Goal: Task Accomplishment & Management: Use online tool/utility

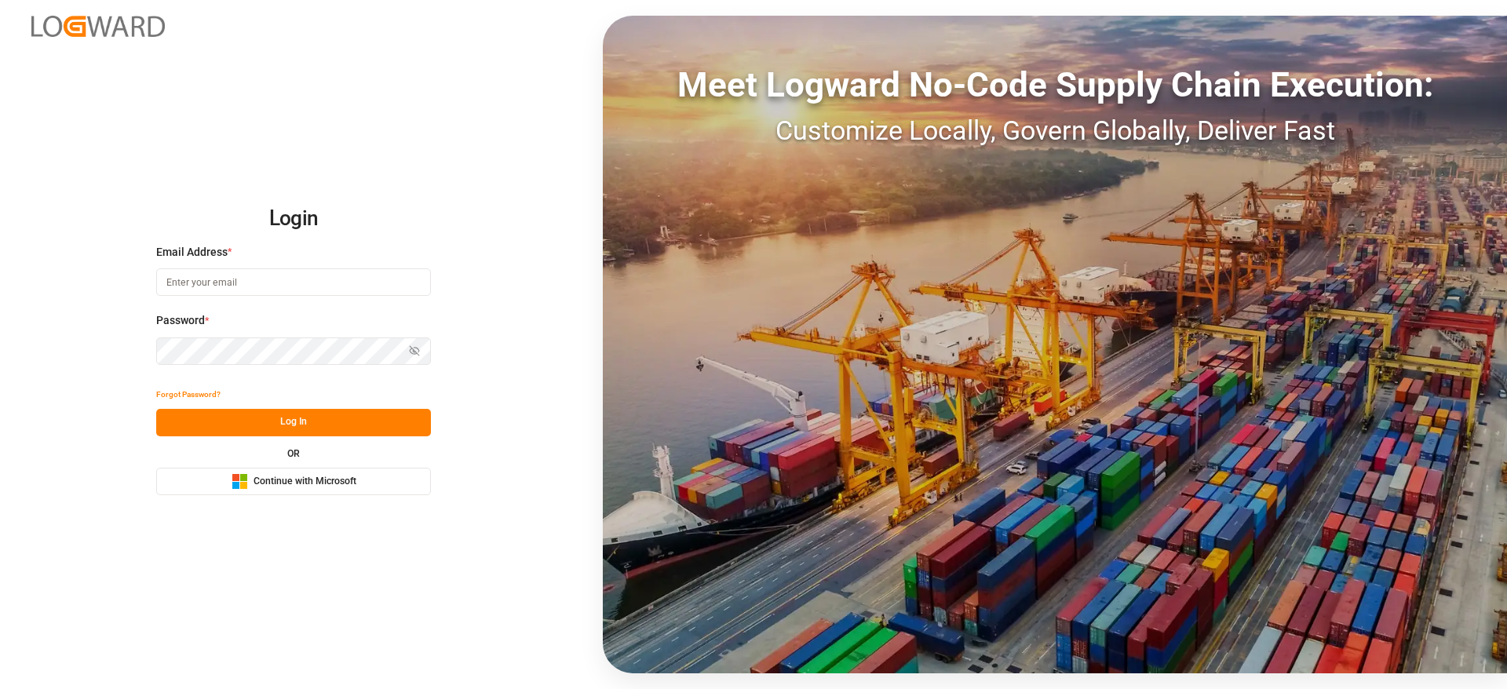
click at [312, 472] on button "Microsoft Logo Continue with Microsoft" at bounding box center [293, 481] width 275 height 27
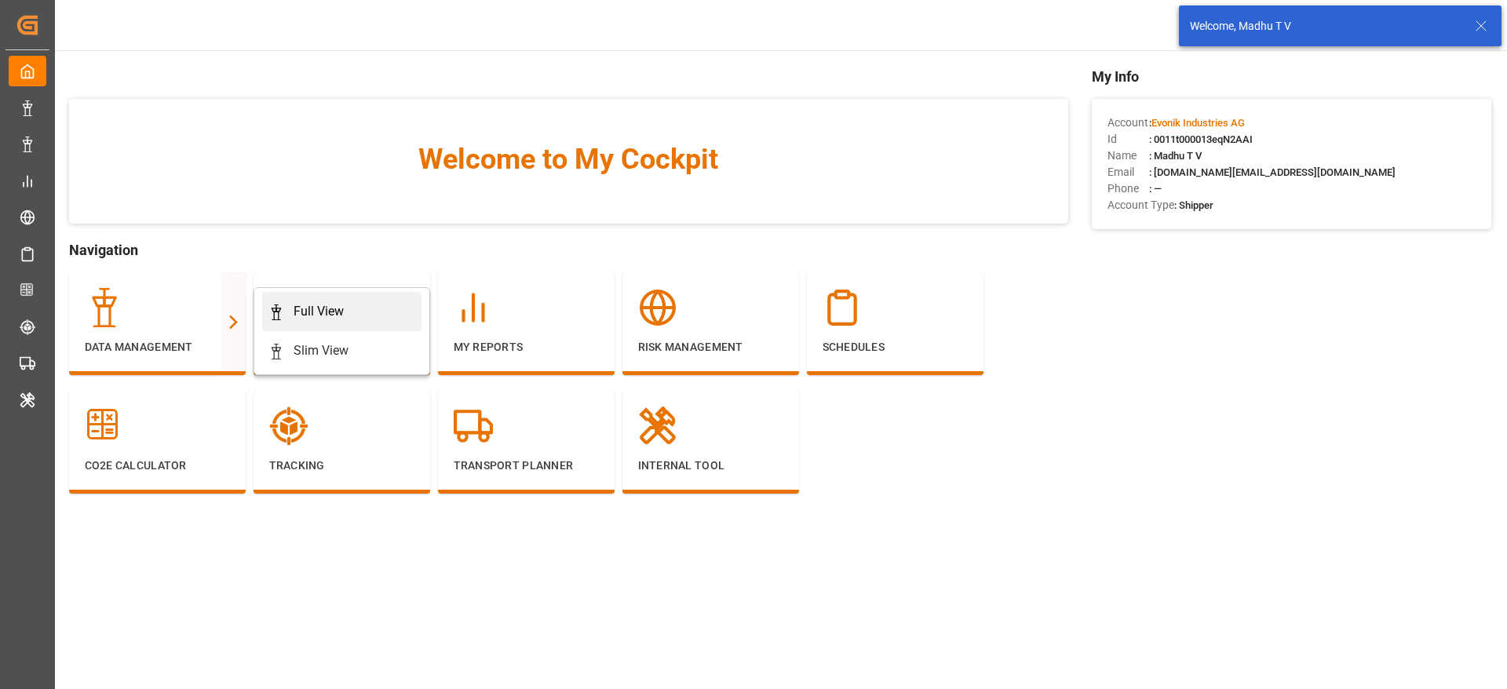
click at [343, 311] on div "Full View" at bounding box center [319, 311] width 50 height 19
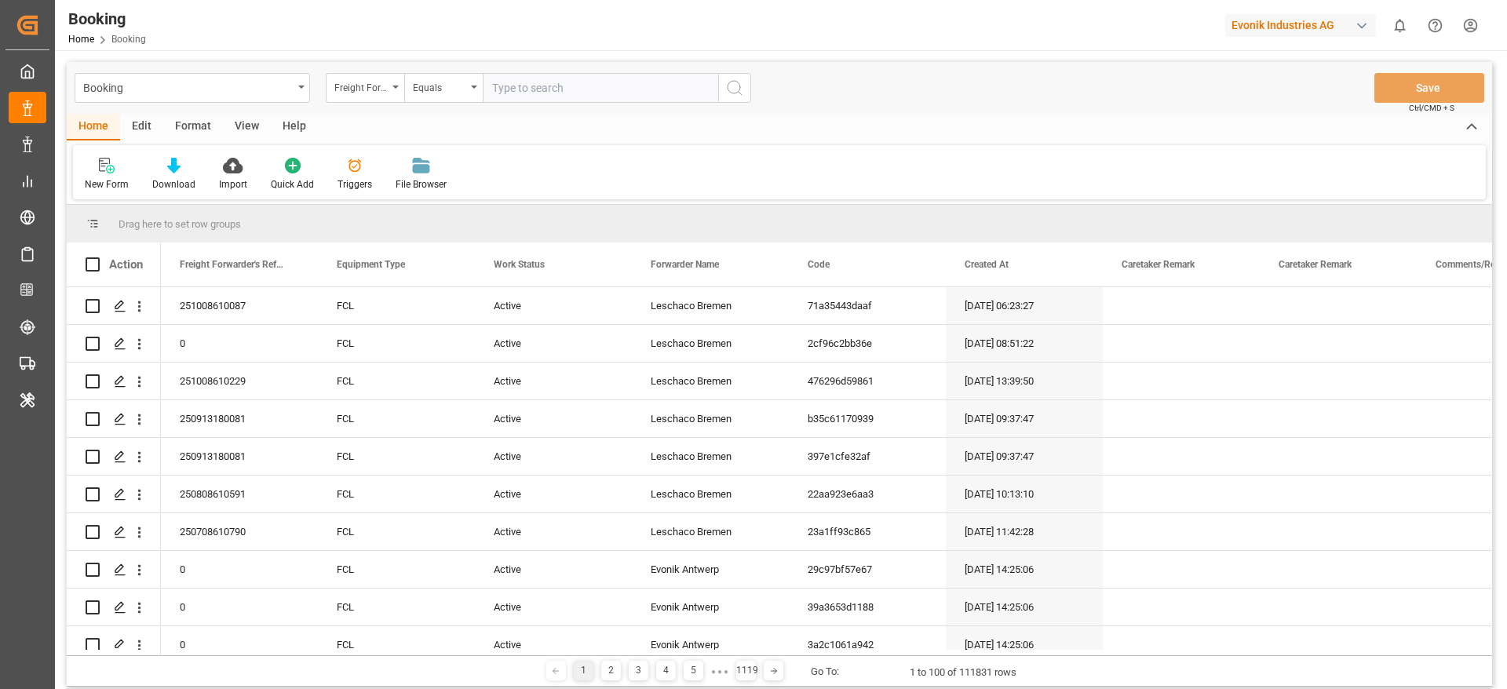
click at [197, 129] on div "Format" at bounding box center [193, 127] width 60 height 27
click at [108, 177] on div "Filter Rows" at bounding box center [108, 184] width 46 height 14
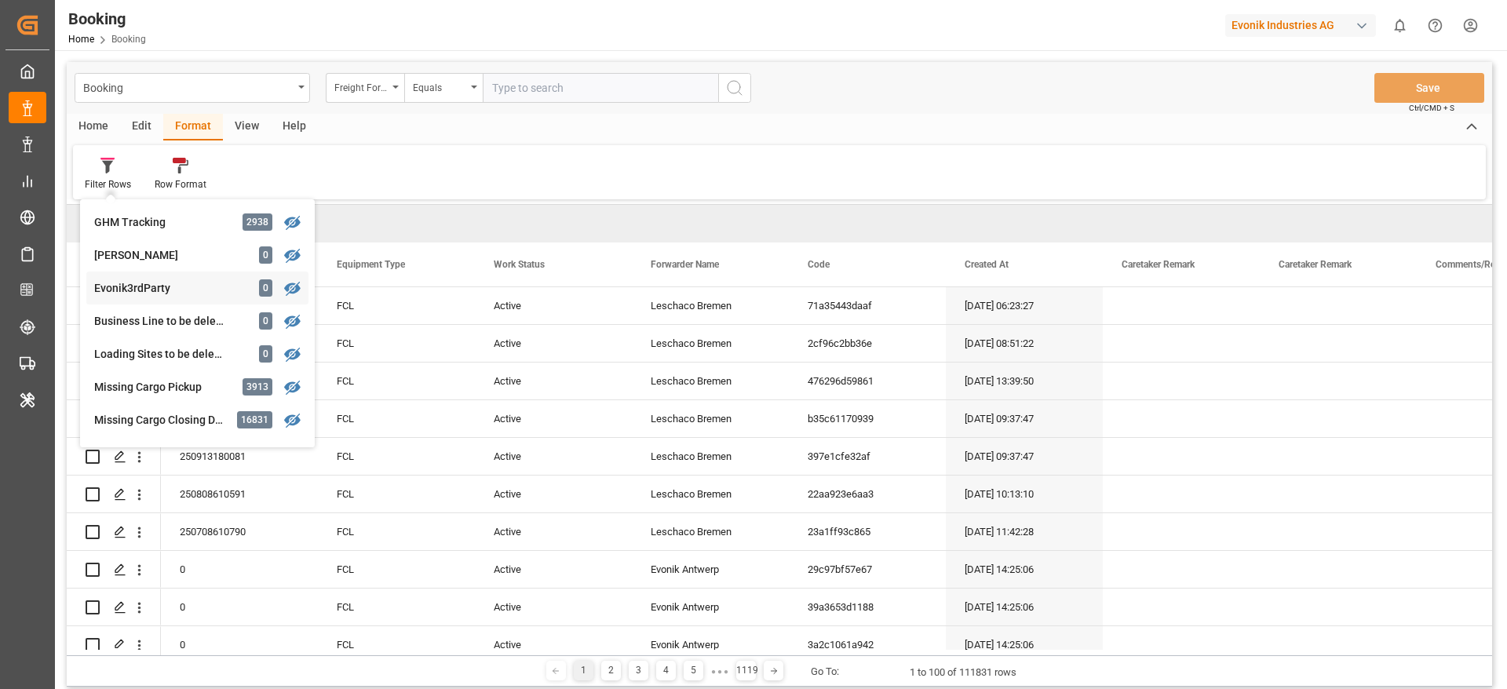
scroll to position [235, 0]
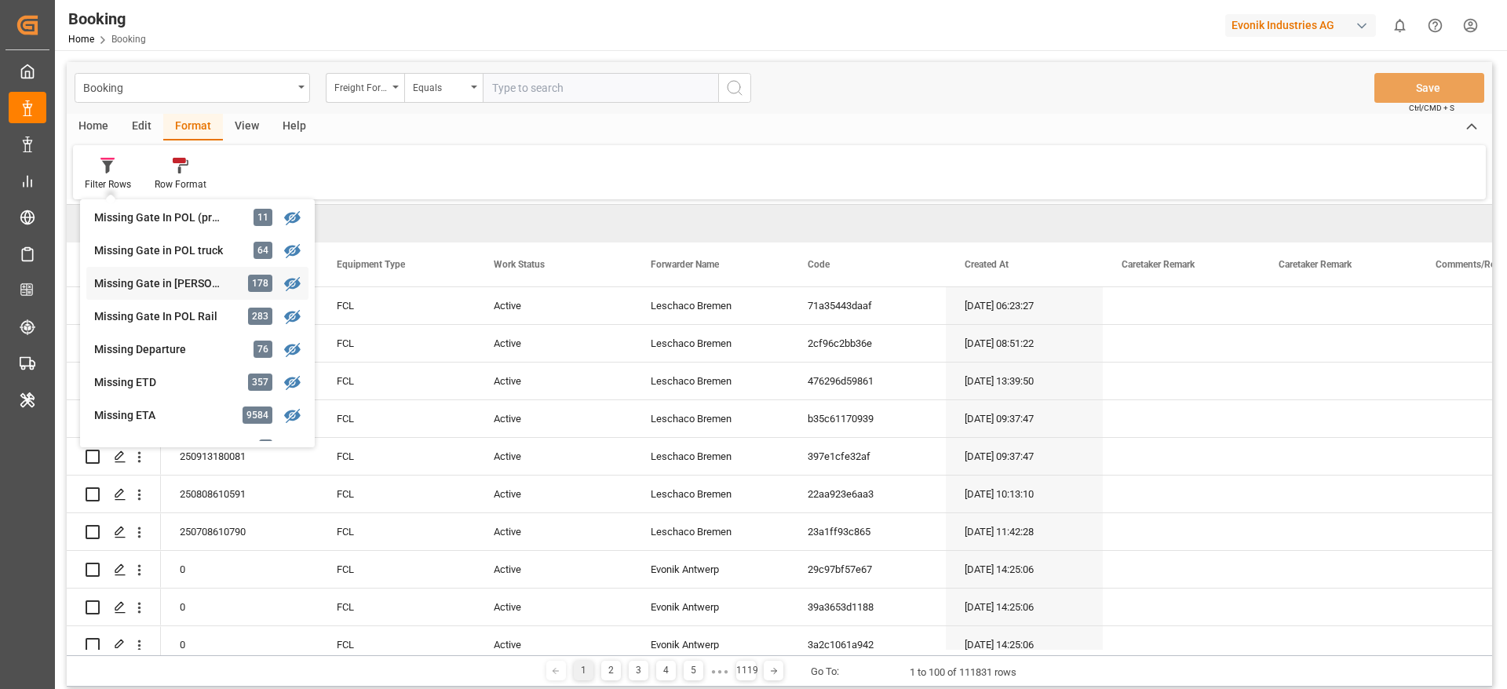
click at [206, 286] on div "Missing Gate in POL Barge" at bounding box center [162, 283] width 137 height 16
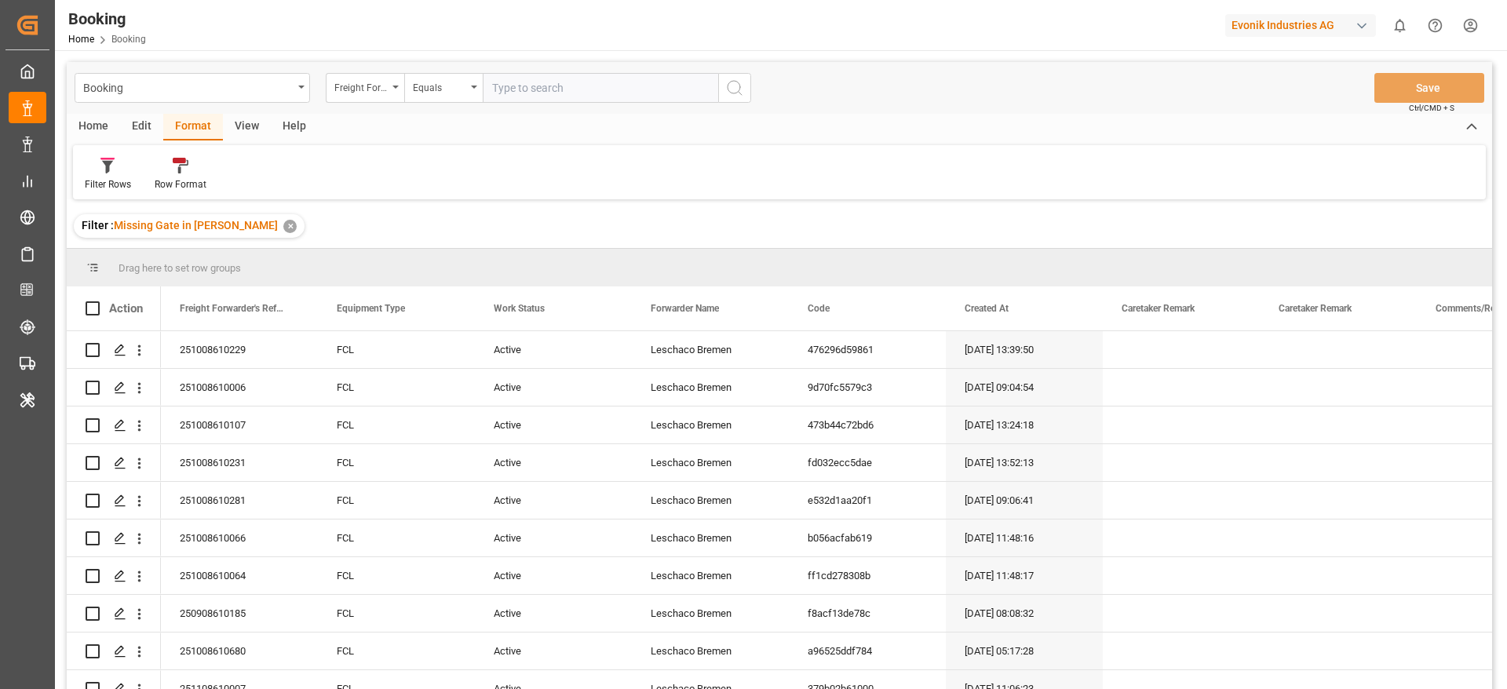
click at [246, 126] on div "View" at bounding box center [247, 127] width 48 height 27
click at [94, 175] on div "Default" at bounding box center [100, 174] width 54 height 35
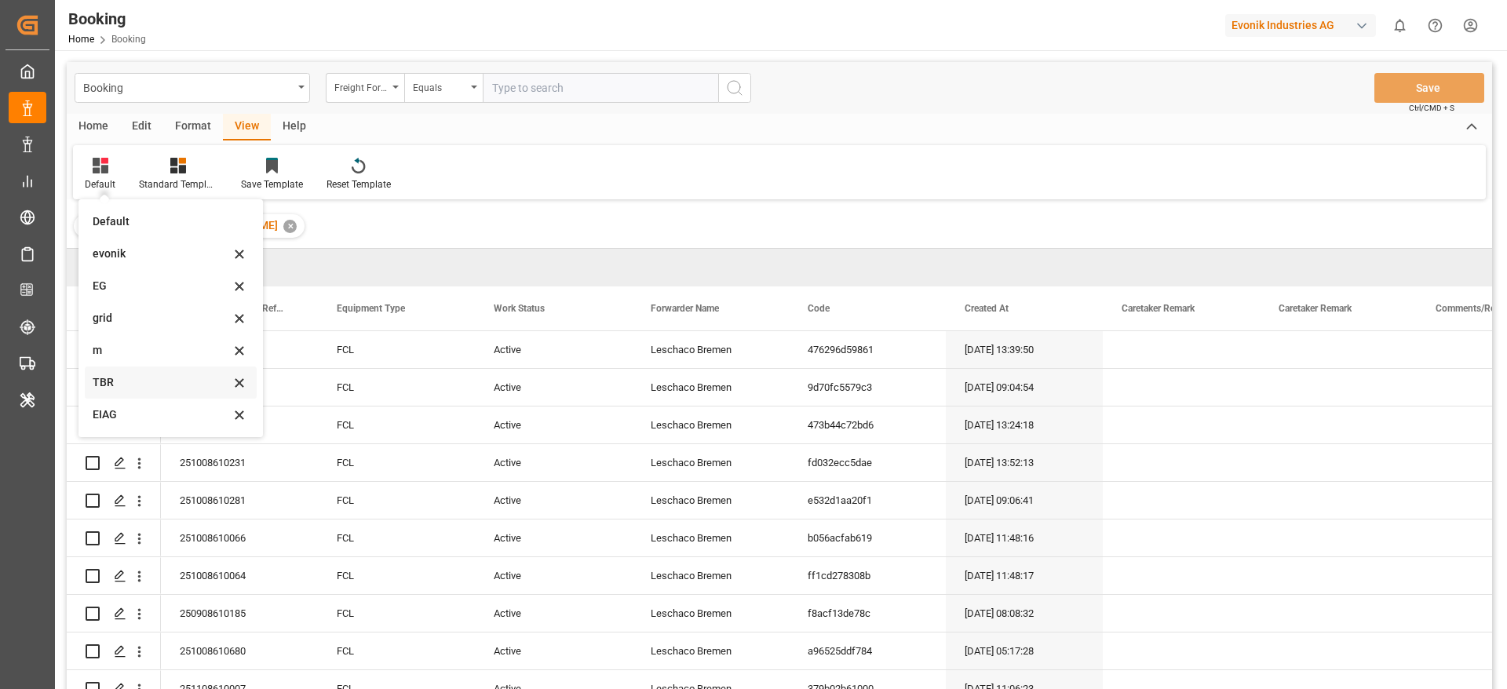
click at [153, 379] on div "TBR" at bounding box center [161, 382] width 137 height 16
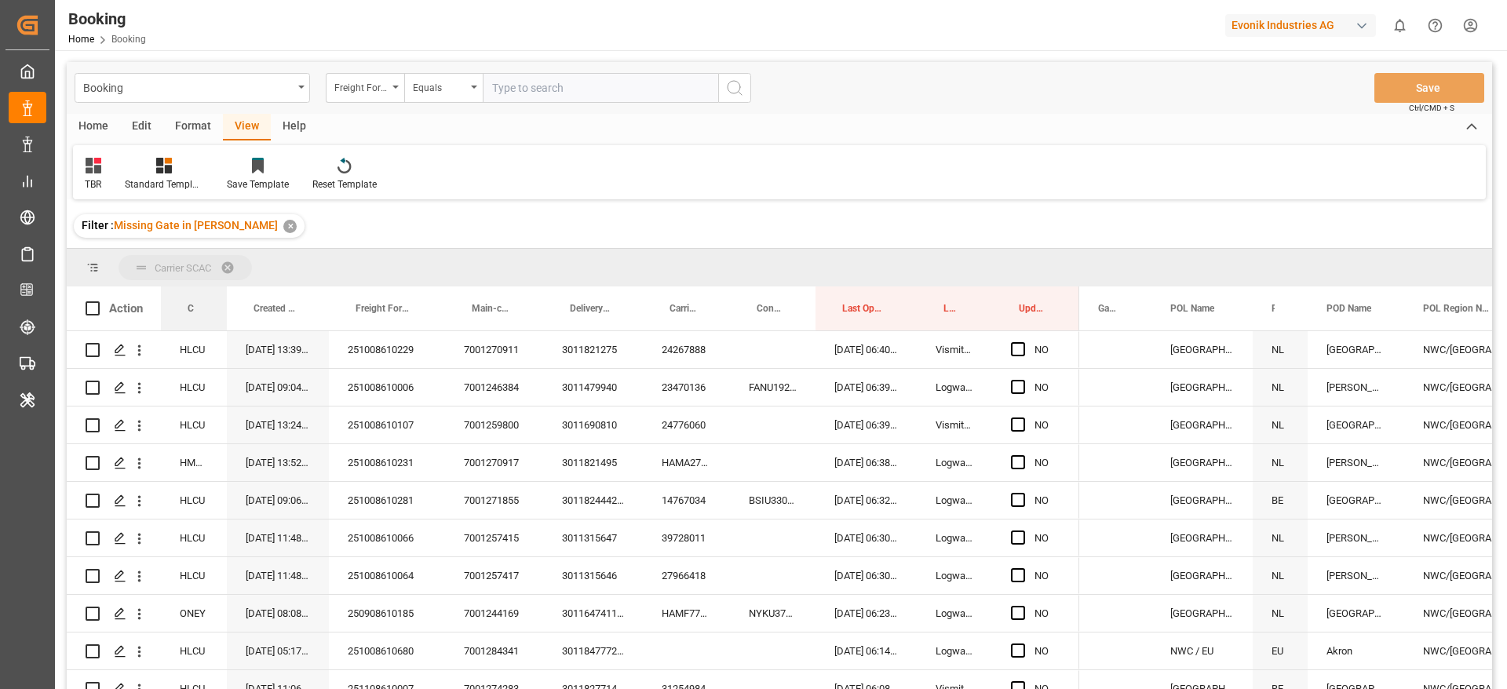
drag, startPoint x: 199, startPoint y: 309, endPoint x: 214, endPoint y: 279, distance: 34.4
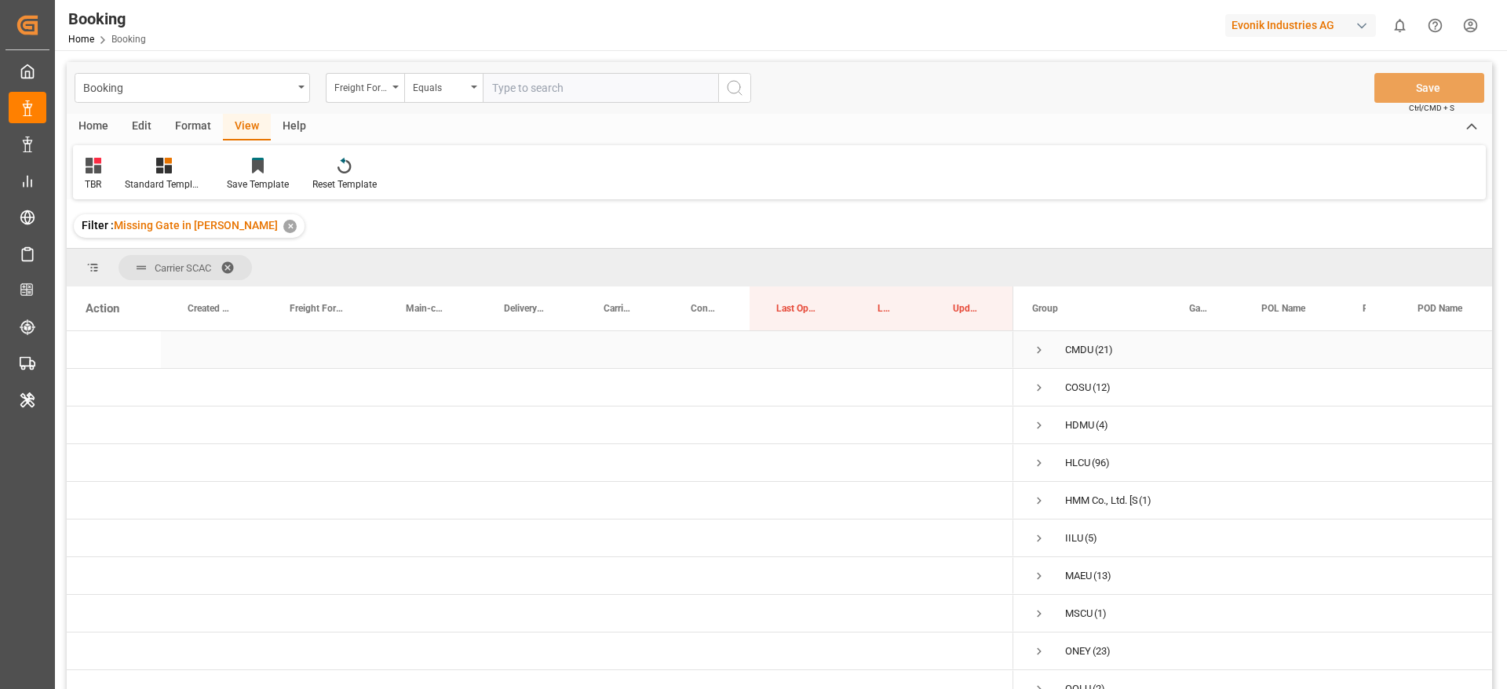
click at [1038, 348] on span "Press SPACE to select this row." at bounding box center [1039, 350] width 14 height 14
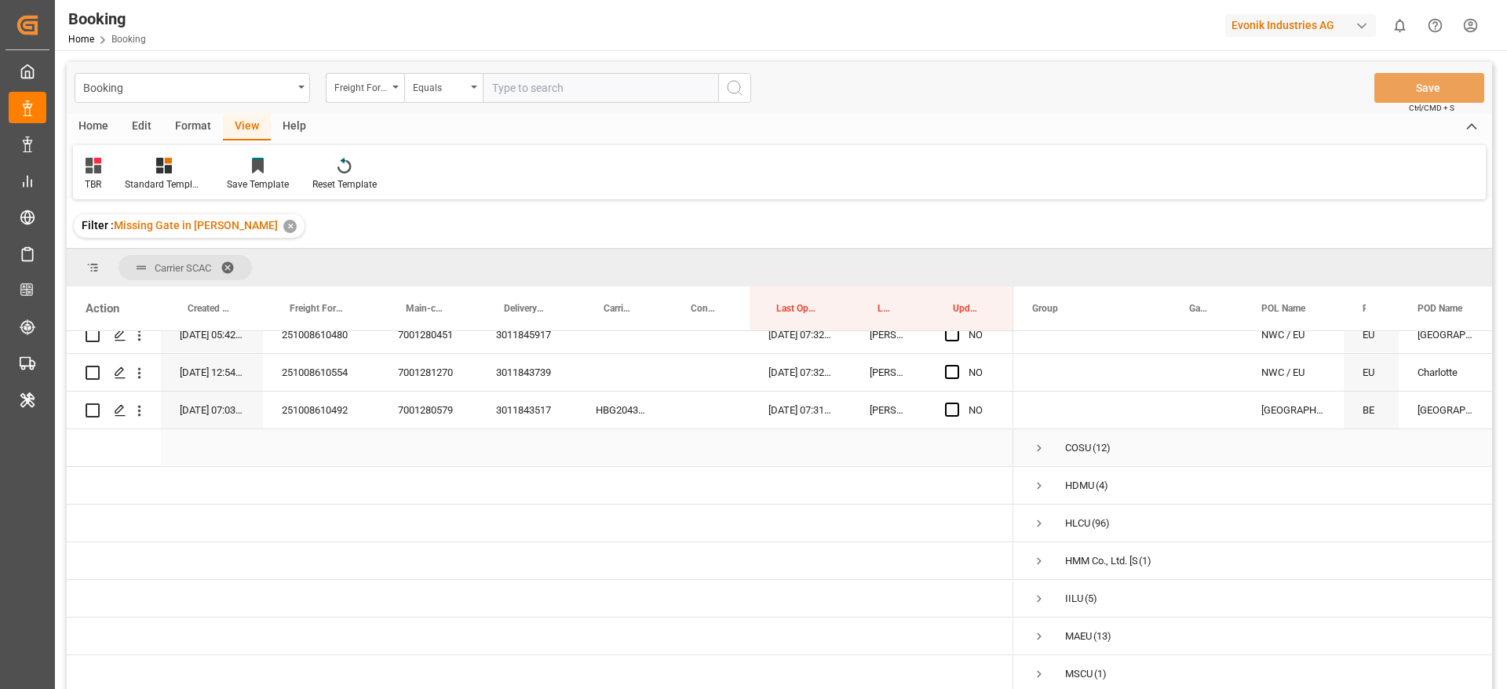
click at [1042, 446] on span "Press SPACE to select this row." at bounding box center [1039, 448] width 14 height 14
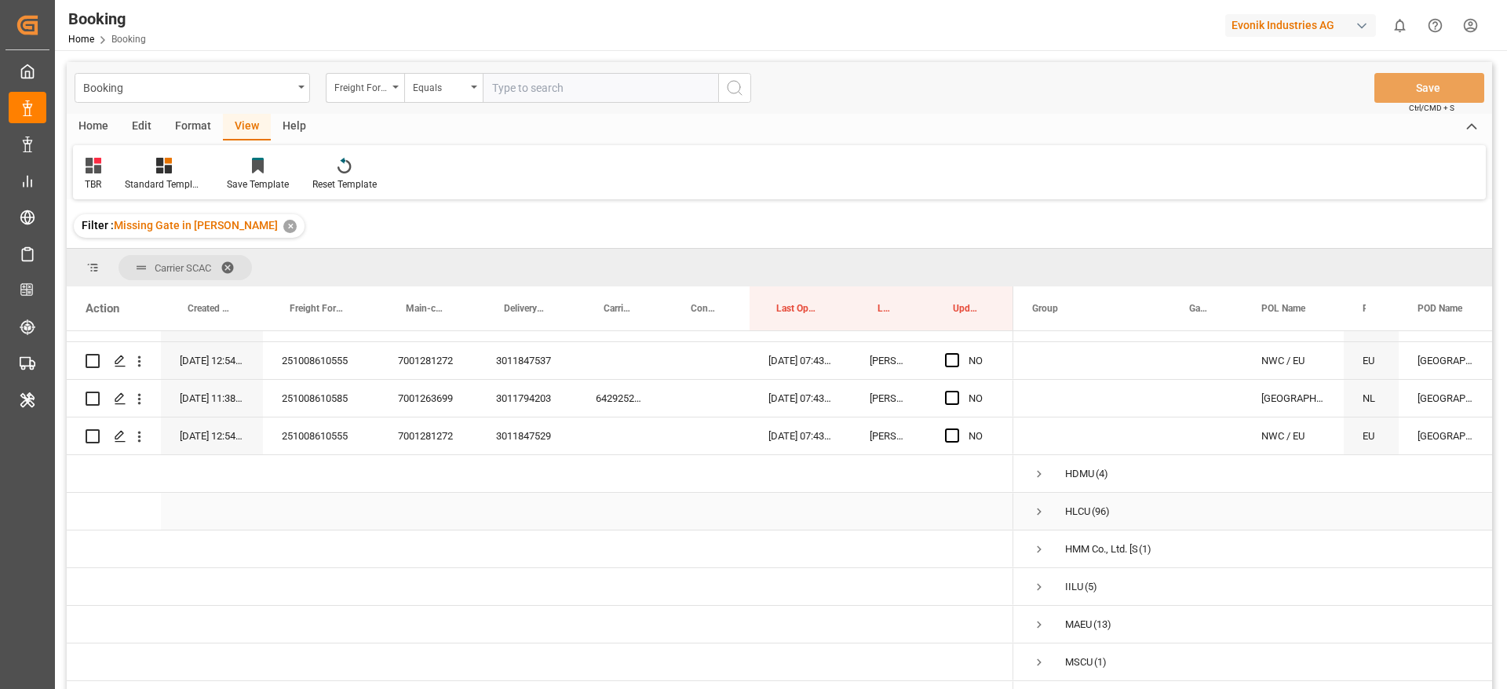
scroll to position [1202, 0]
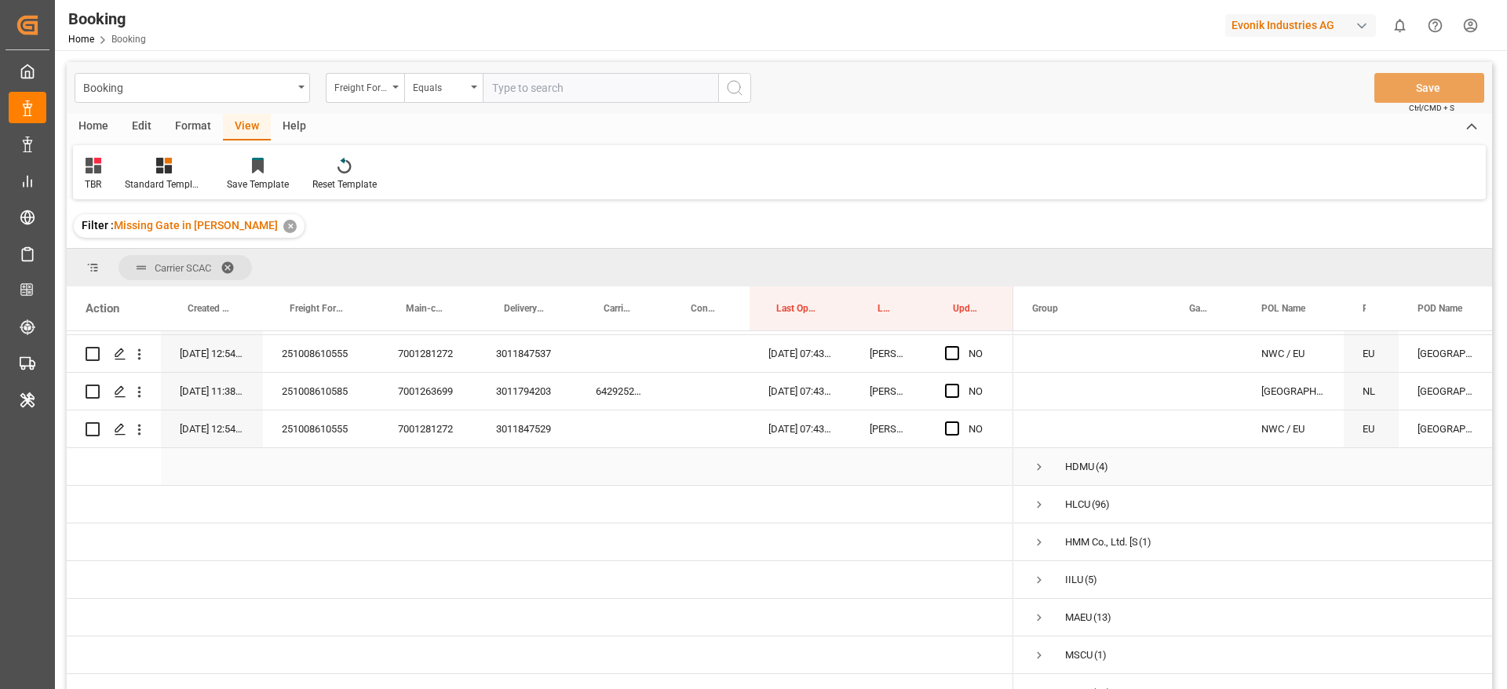
click at [1034, 470] on span "Press SPACE to select this row." at bounding box center [1039, 467] width 14 height 14
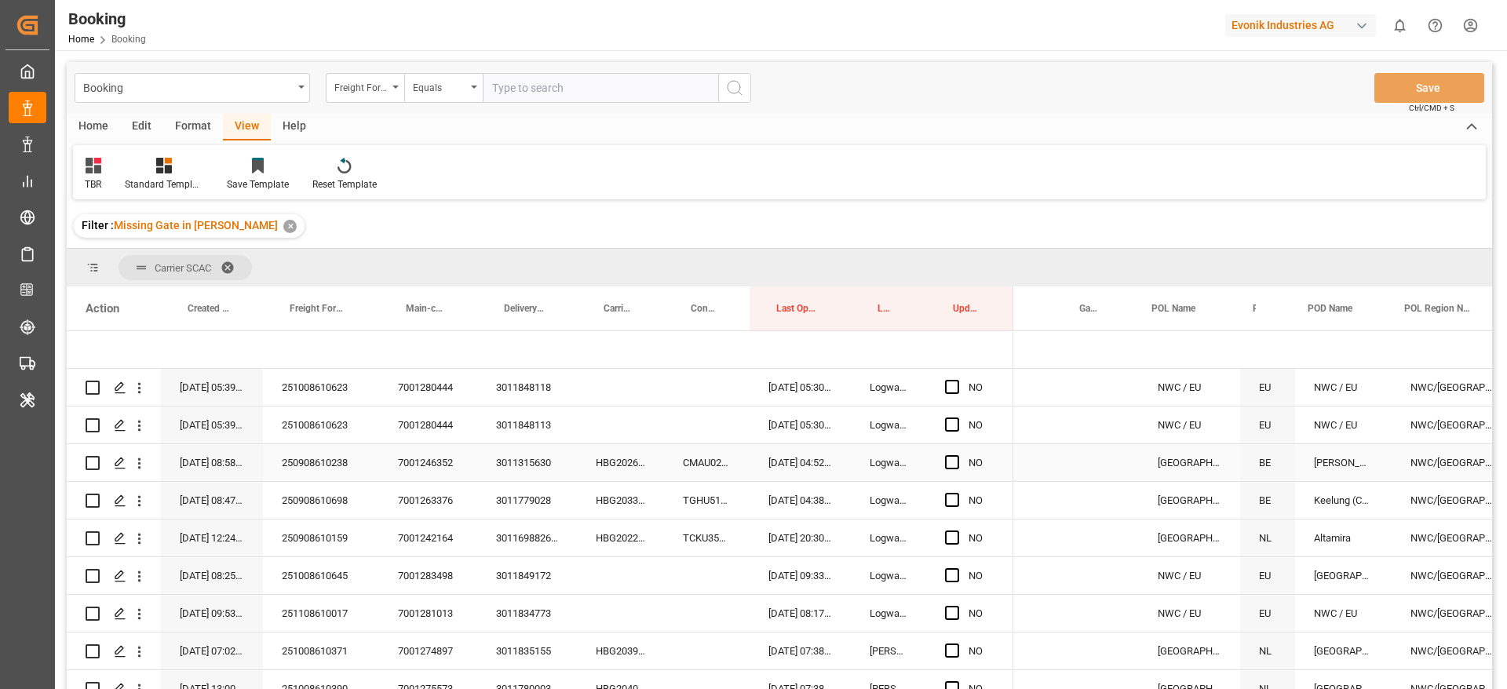
scroll to position [0, 113]
click at [325, 399] on div "251008610623" at bounding box center [321, 387] width 116 height 37
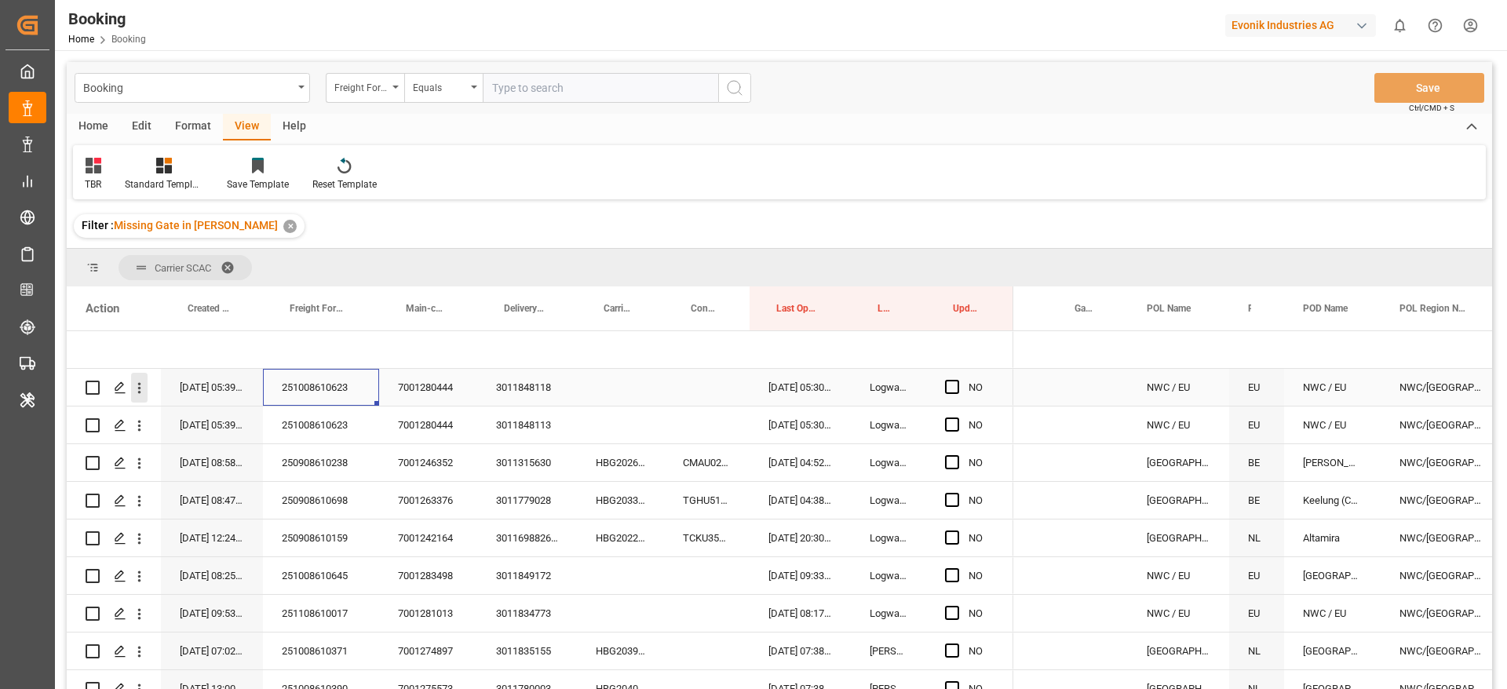
click at [141, 392] on icon "open menu" at bounding box center [139, 388] width 16 height 16
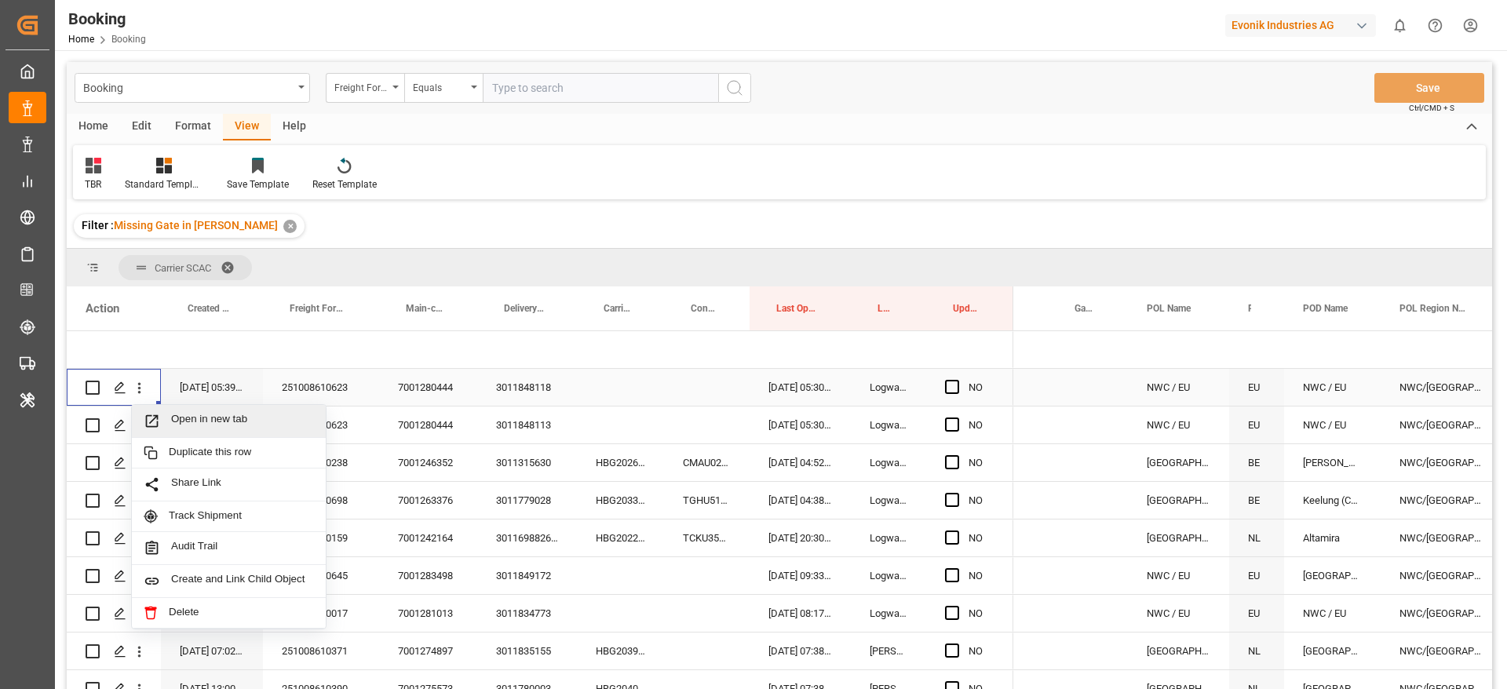
click at [257, 413] on span "Open in new tab" at bounding box center [242, 421] width 143 height 16
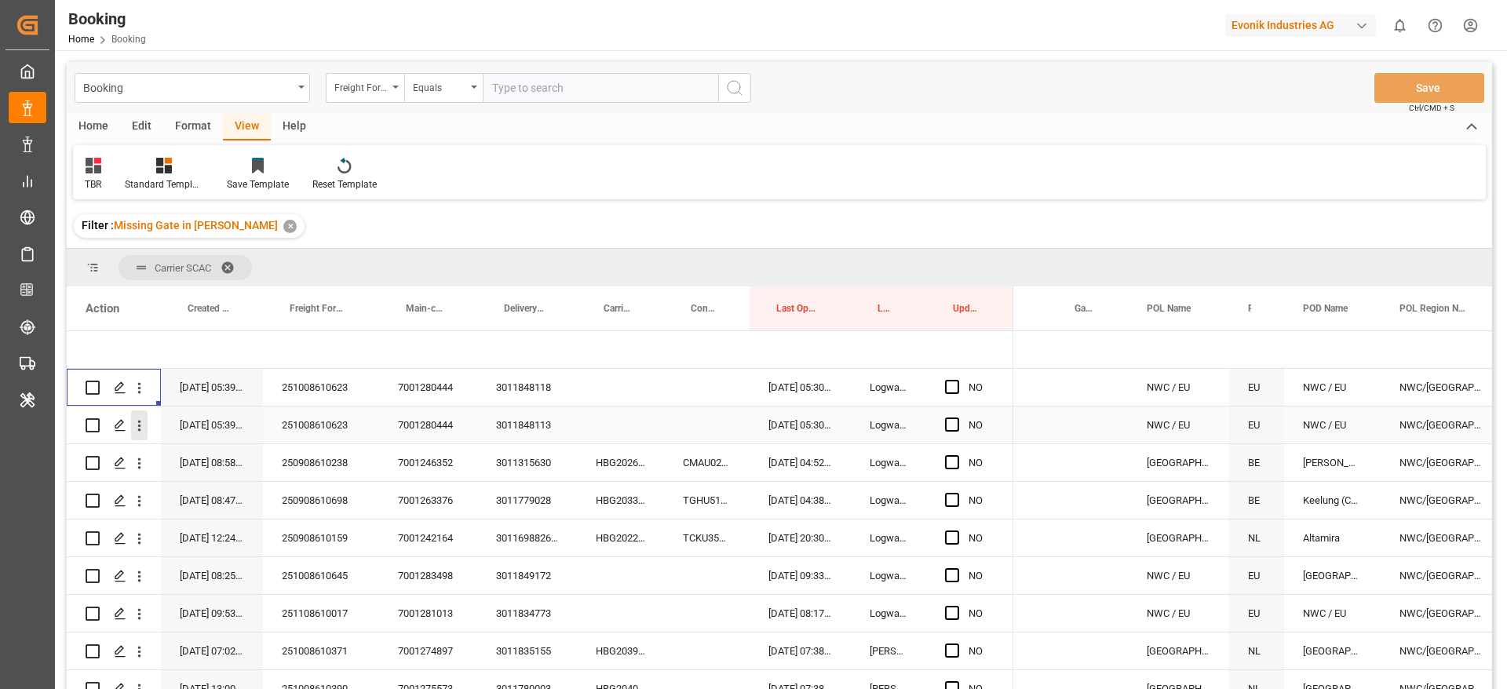
click at [136, 435] on button "open menu" at bounding box center [139, 425] width 16 height 30
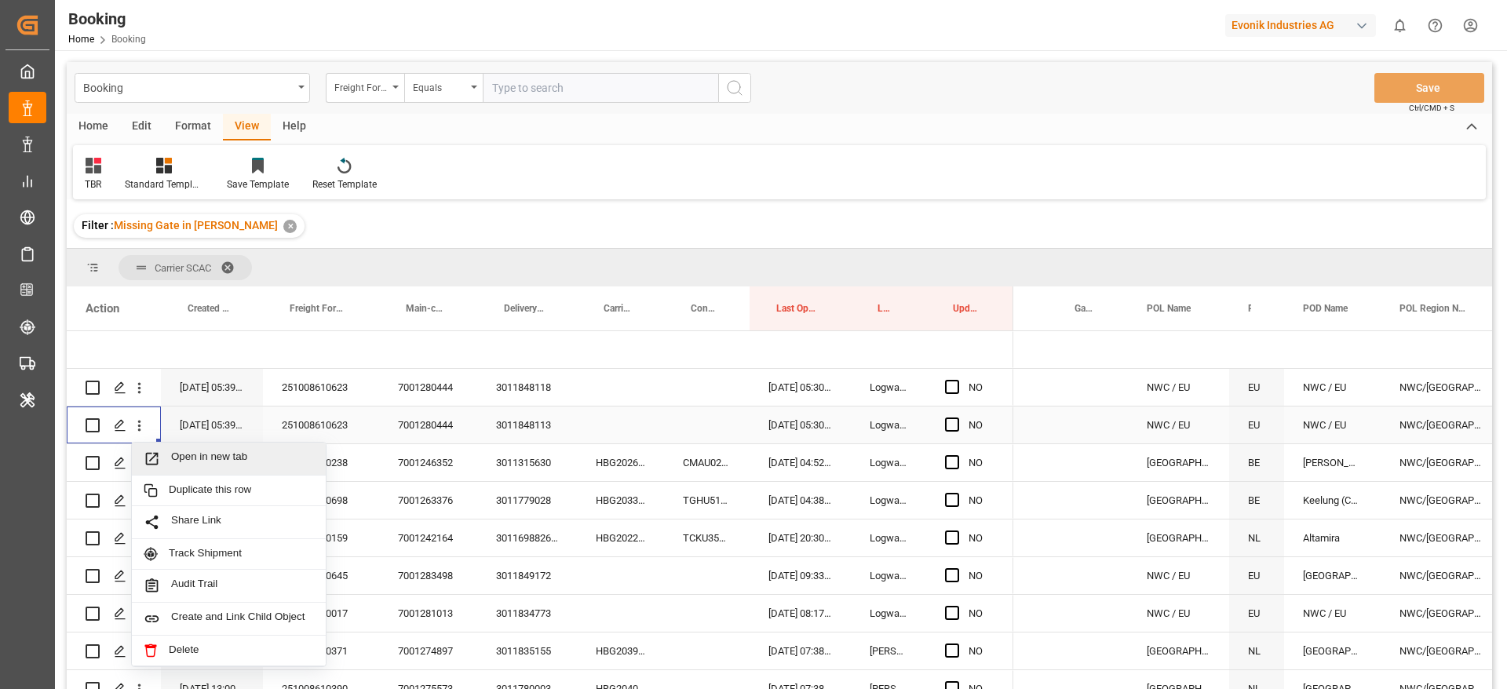
click at [217, 454] on span "Open in new tab" at bounding box center [242, 458] width 143 height 16
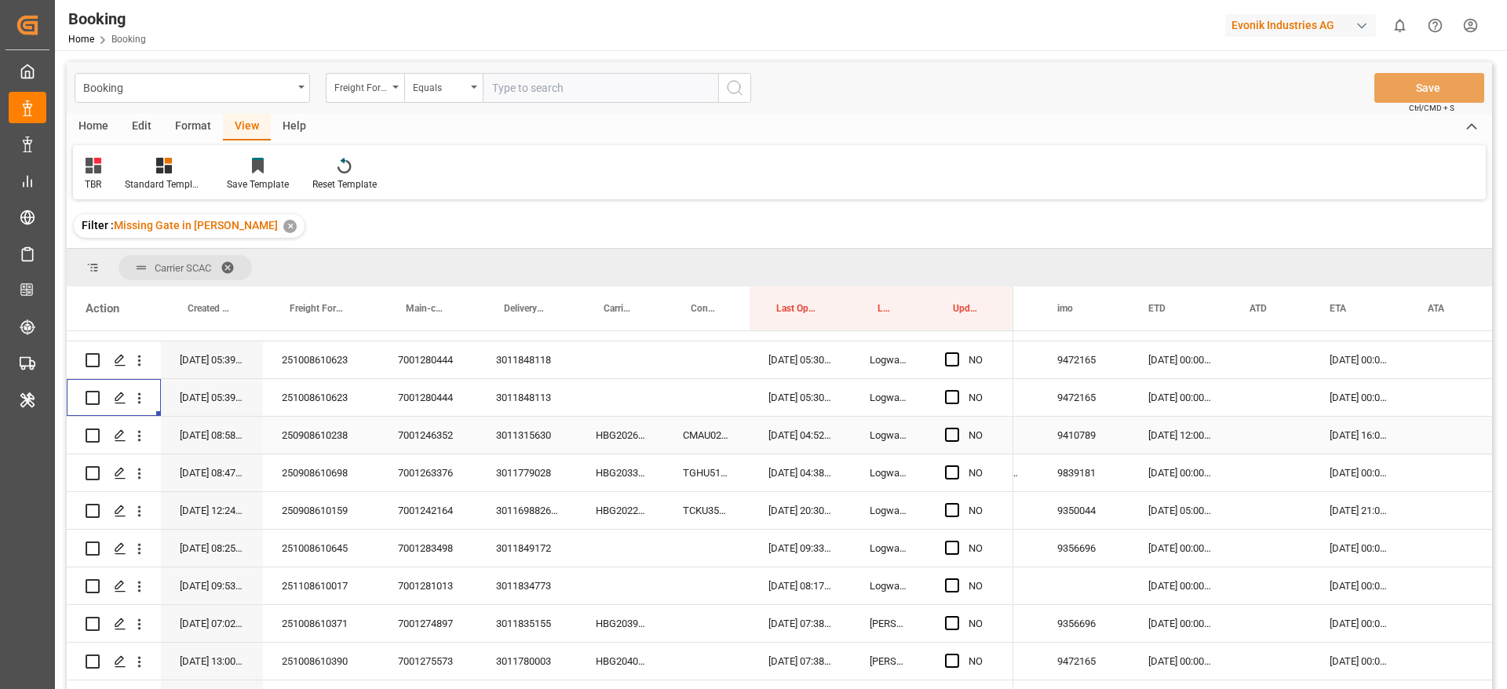
scroll to position [25, 0]
click at [308, 445] on div "250908610238" at bounding box center [321, 437] width 116 height 37
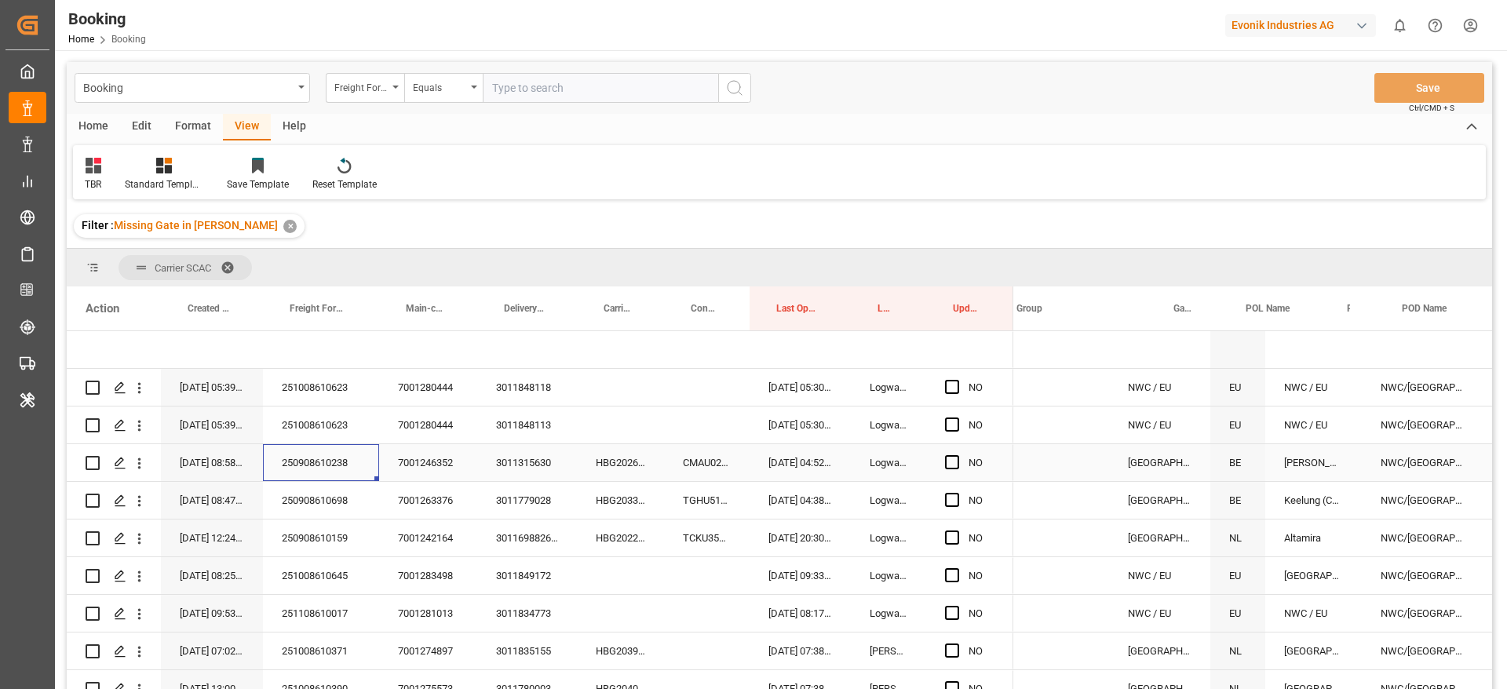
scroll to position [0, 244]
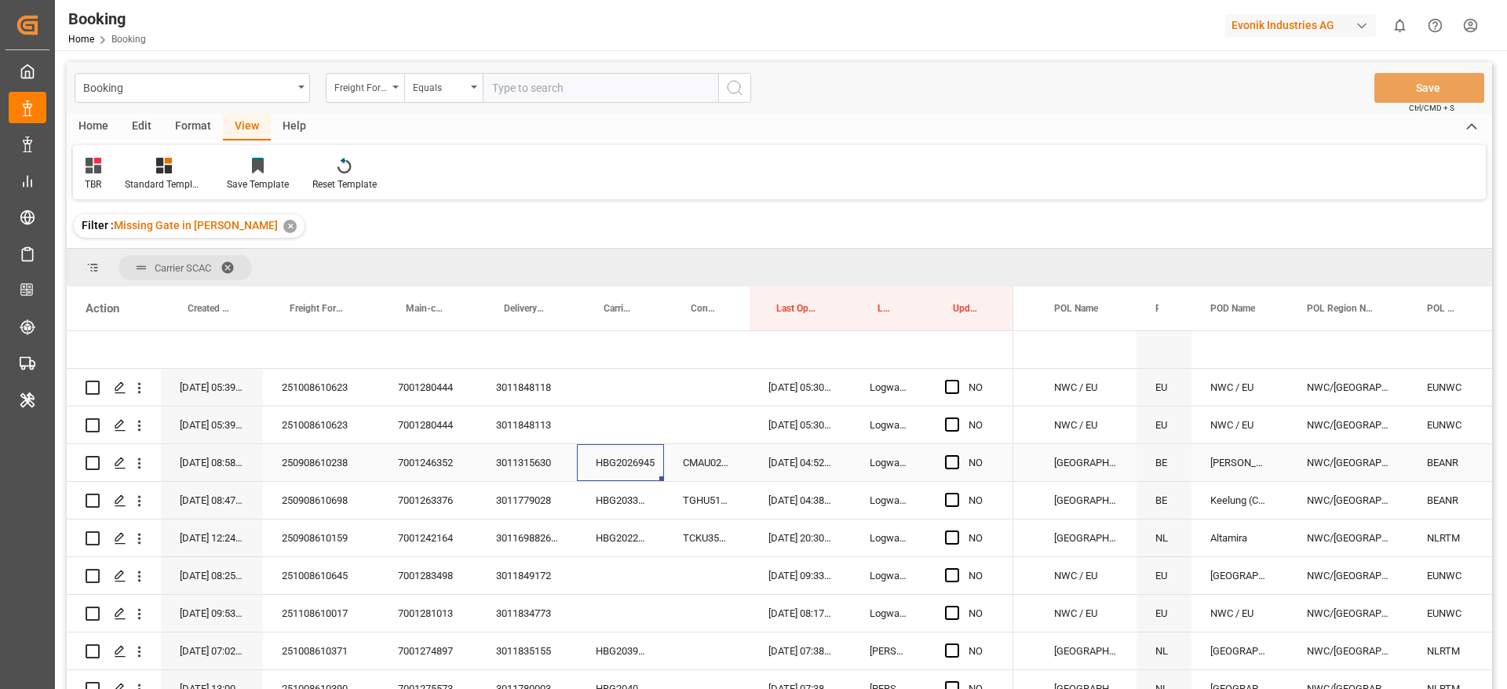
click at [609, 467] on div "HBG2026945" at bounding box center [620, 462] width 87 height 37
click at [697, 472] on div "CMAU0271389" at bounding box center [707, 462] width 86 height 37
click at [596, 474] on div "HBG2026945" at bounding box center [620, 462] width 87 height 37
click at [633, 473] on div "HBG2026945" at bounding box center [620, 462] width 87 height 37
click at [724, 467] on div "CMAU0271389" at bounding box center [707, 462] width 86 height 37
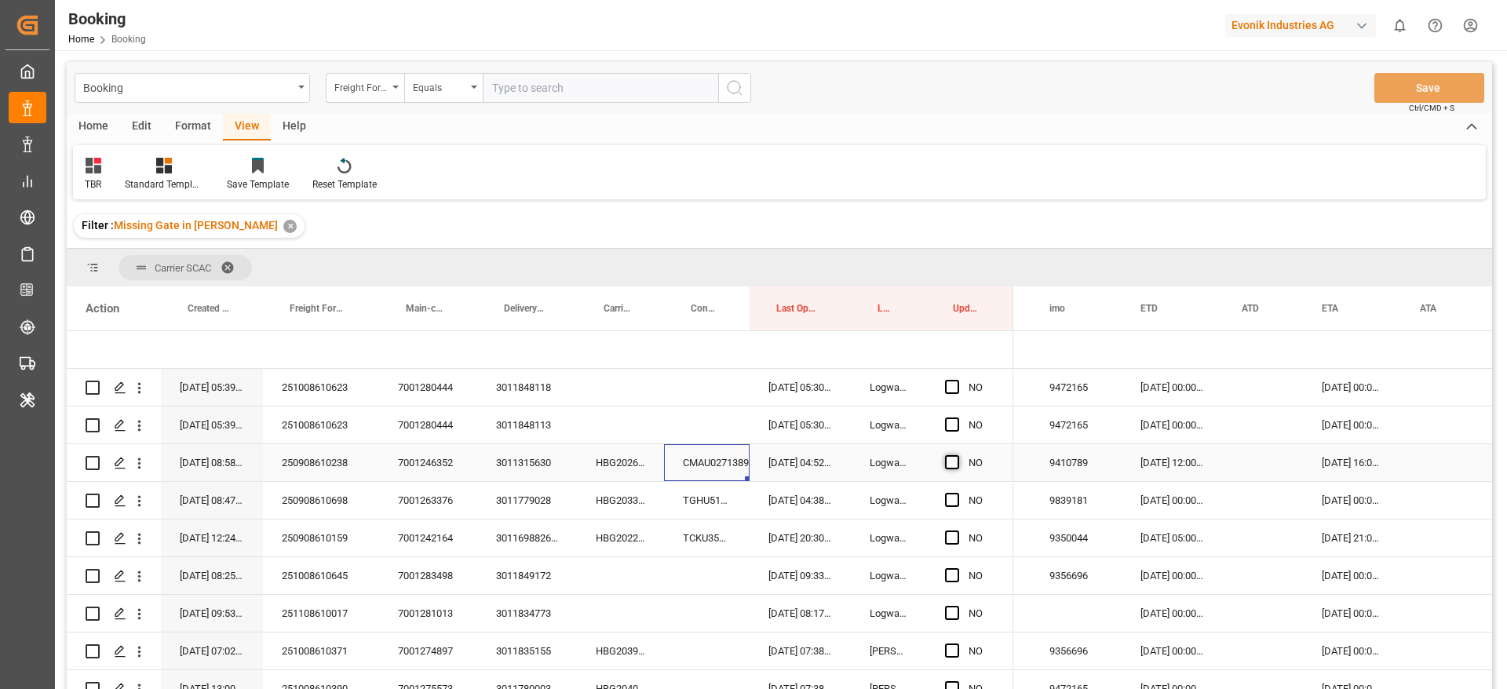
click at [951, 465] on span "Press SPACE to select this row." at bounding box center [952, 462] width 14 height 14
click at [957, 455] on input "Press SPACE to select this row." at bounding box center [957, 455] width 0 height 0
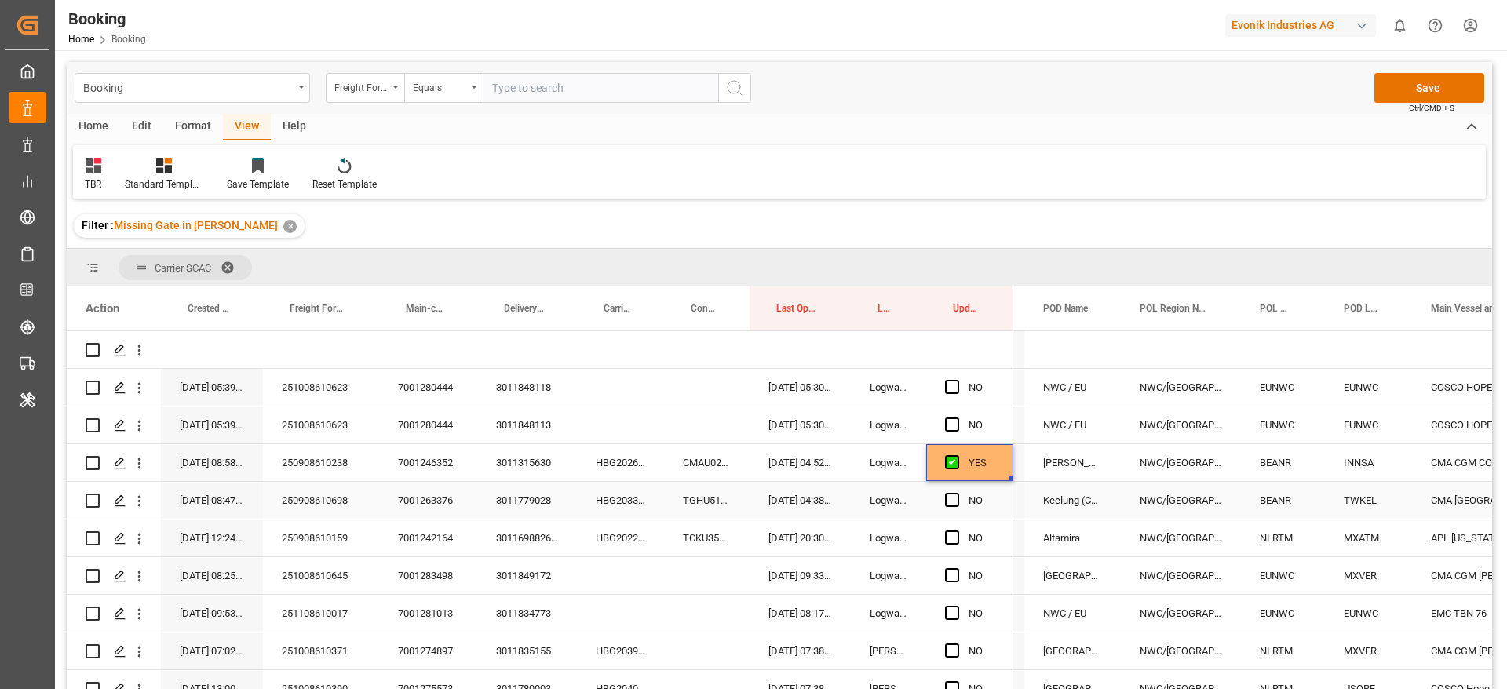
click at [619, 506] on div "HBG2033924" at bounding box center [620, 500] width 87 height 37
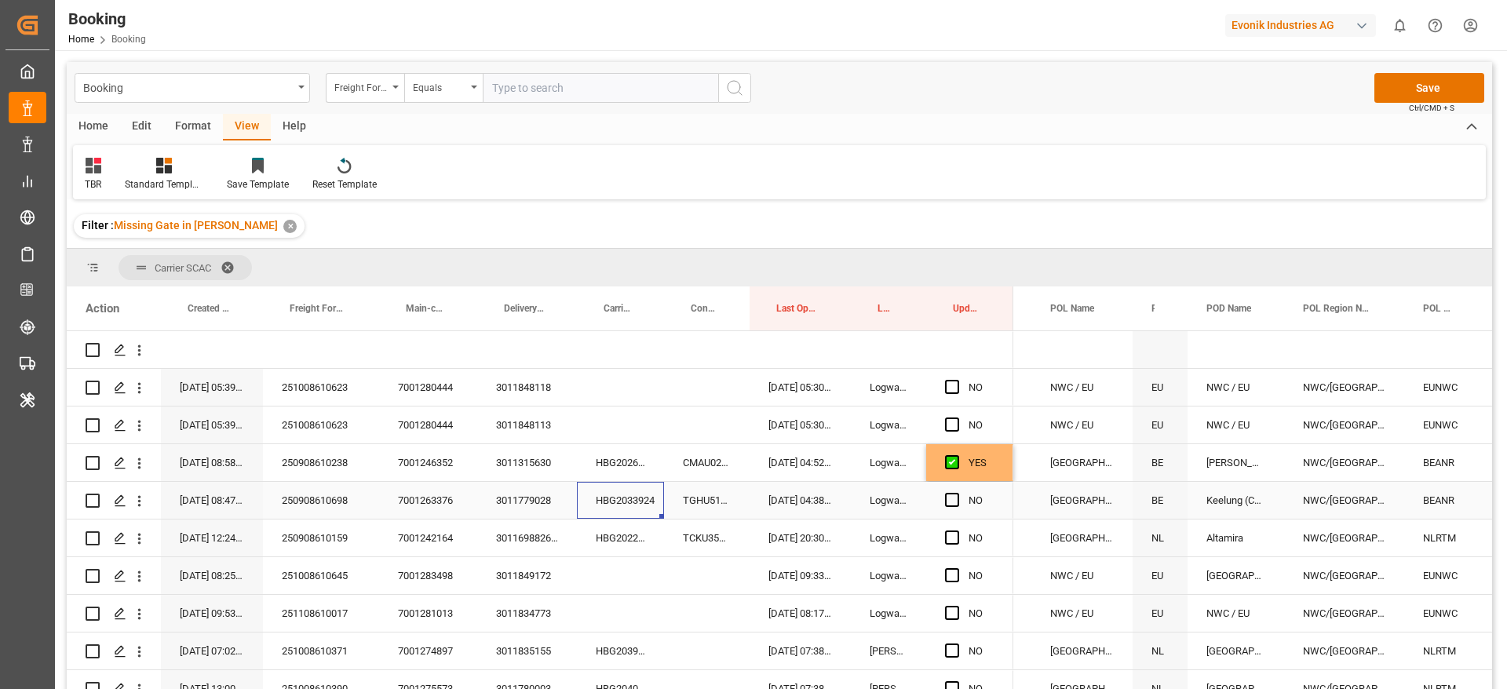
click at [685, 505] on div "TGHU5180962" at bounding box center [707, 500] width 86 height 37
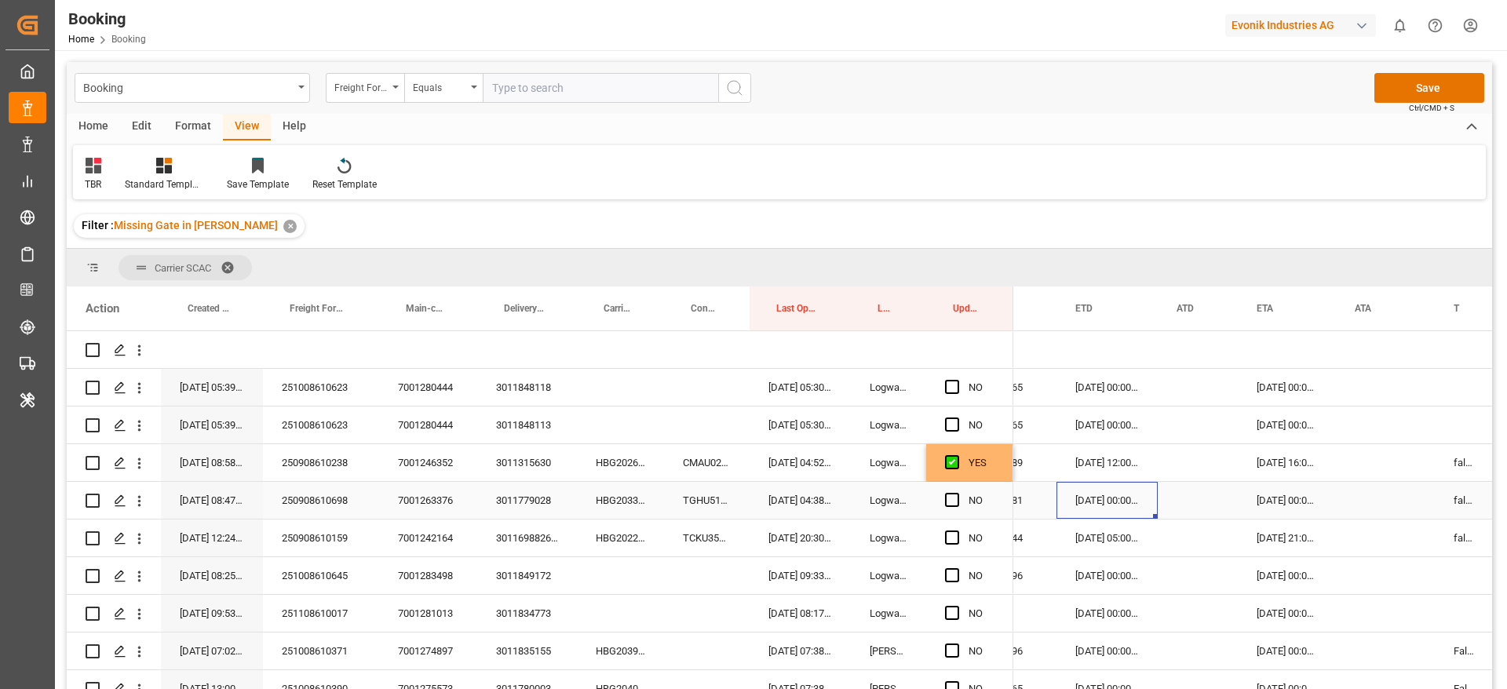
click at [1118, 498] on div "[DATE] 00:00:00" at bounding box center [1106, 500] width 101 height 37
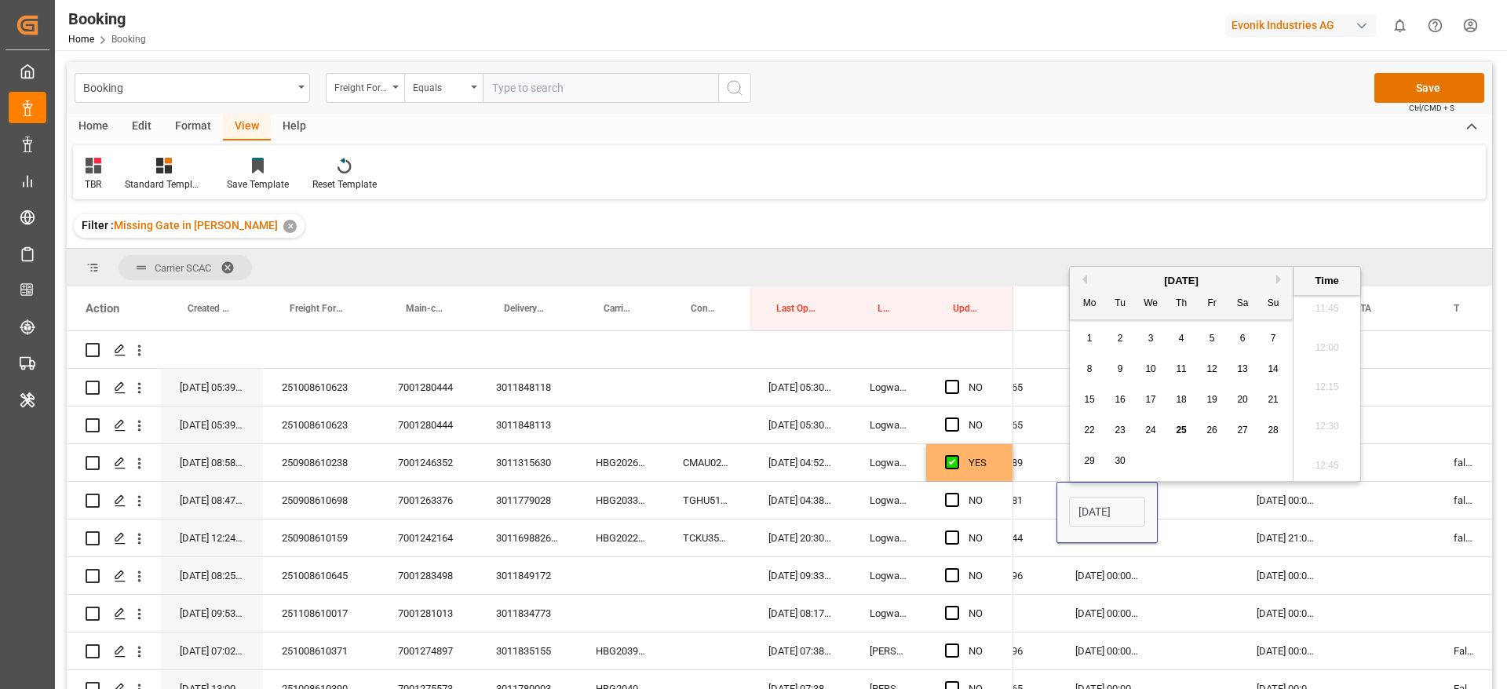
click at [1280, 279] on button "Next Month" at bounding box center [1280, 279] width 9 height 9
click at [1183, 369] on span "9" at bounding box center [1181, 368] width 5 height 11
type input "09-10-2025 00:00"
click at [1219, 494] on div "Press SPACE to select this row." at bounding box center [1198, 500] width 80 height 37
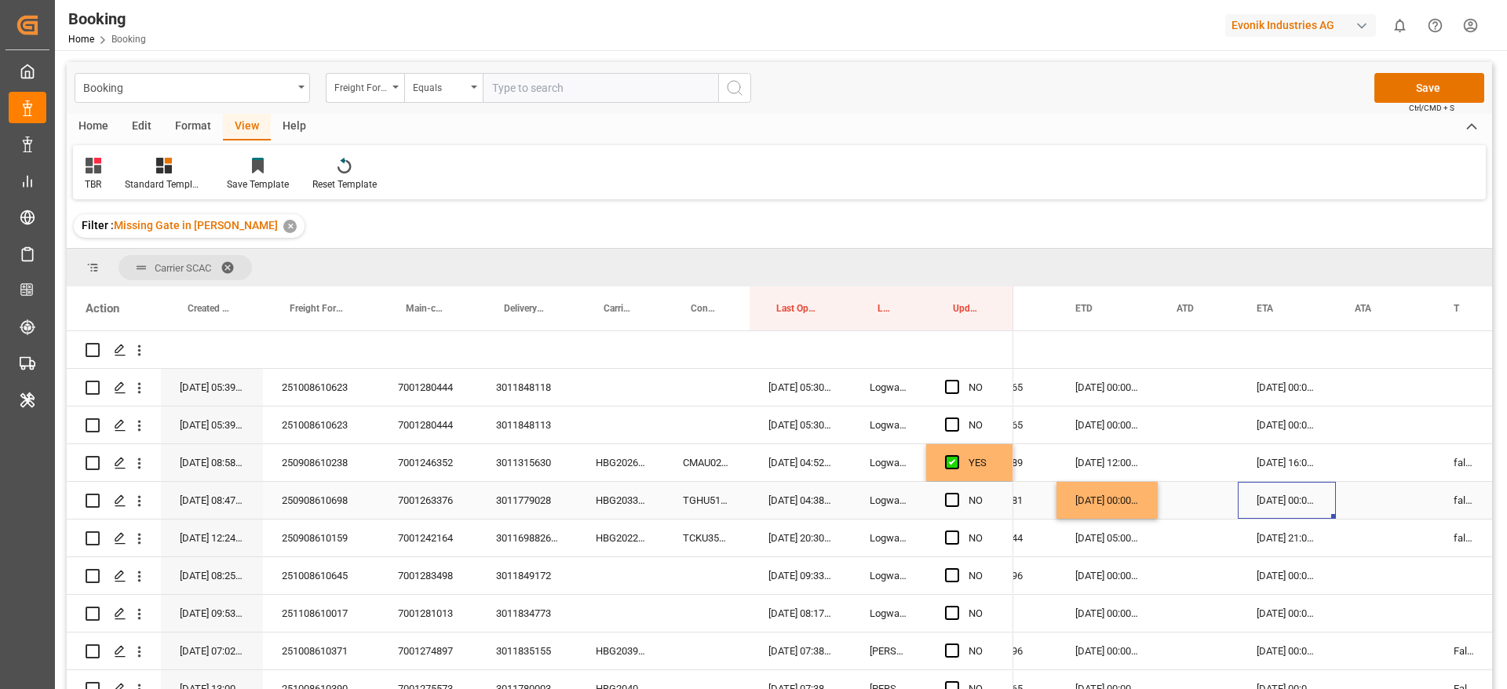
click at [1283, 497] on div "06-12-2025 00:00:00" at bounding box center [1287, 500] width 98 height 37
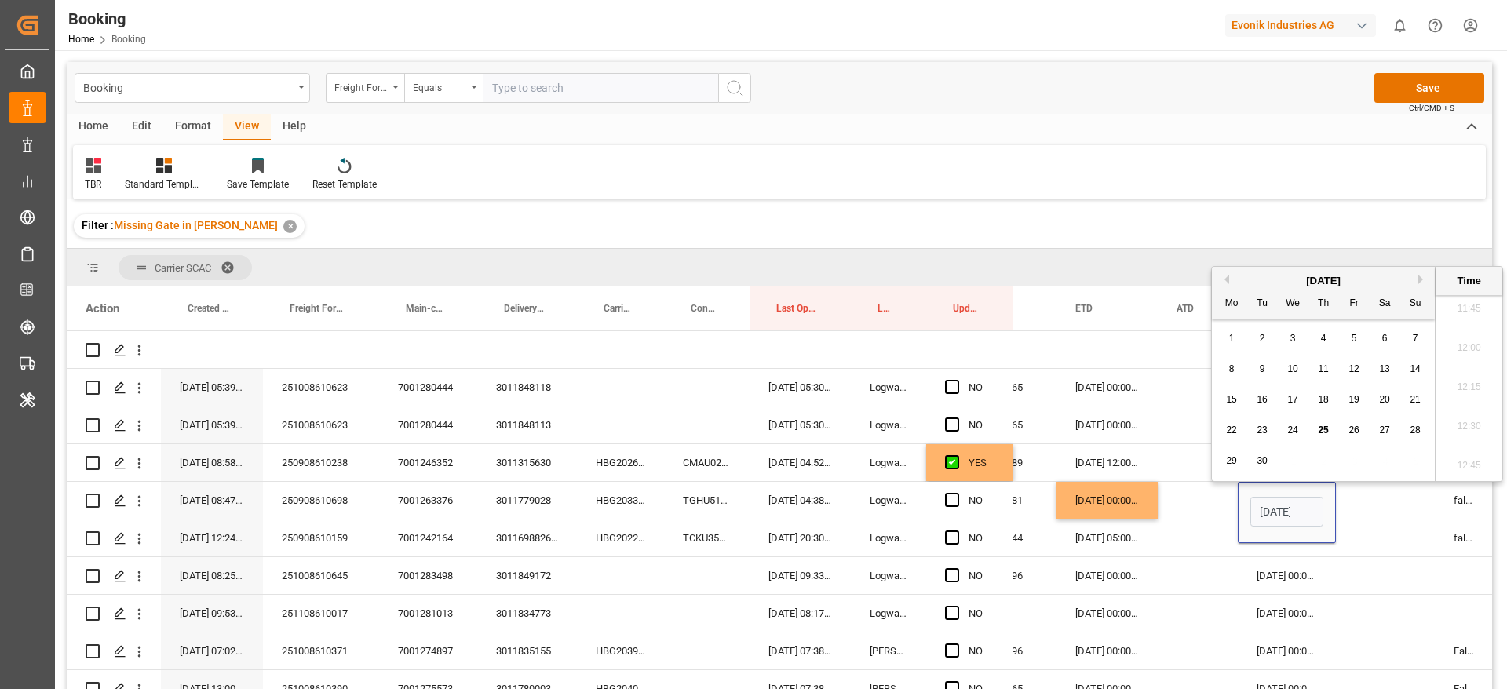
click at [1422, 281] on button "Next Month" at bounding box center [1422, 279] width 9 height 9
click at [1421, 340] on div "7" at bounding box center [1416, 339] width 20 height 19
type input "07-12-2025 00:00"
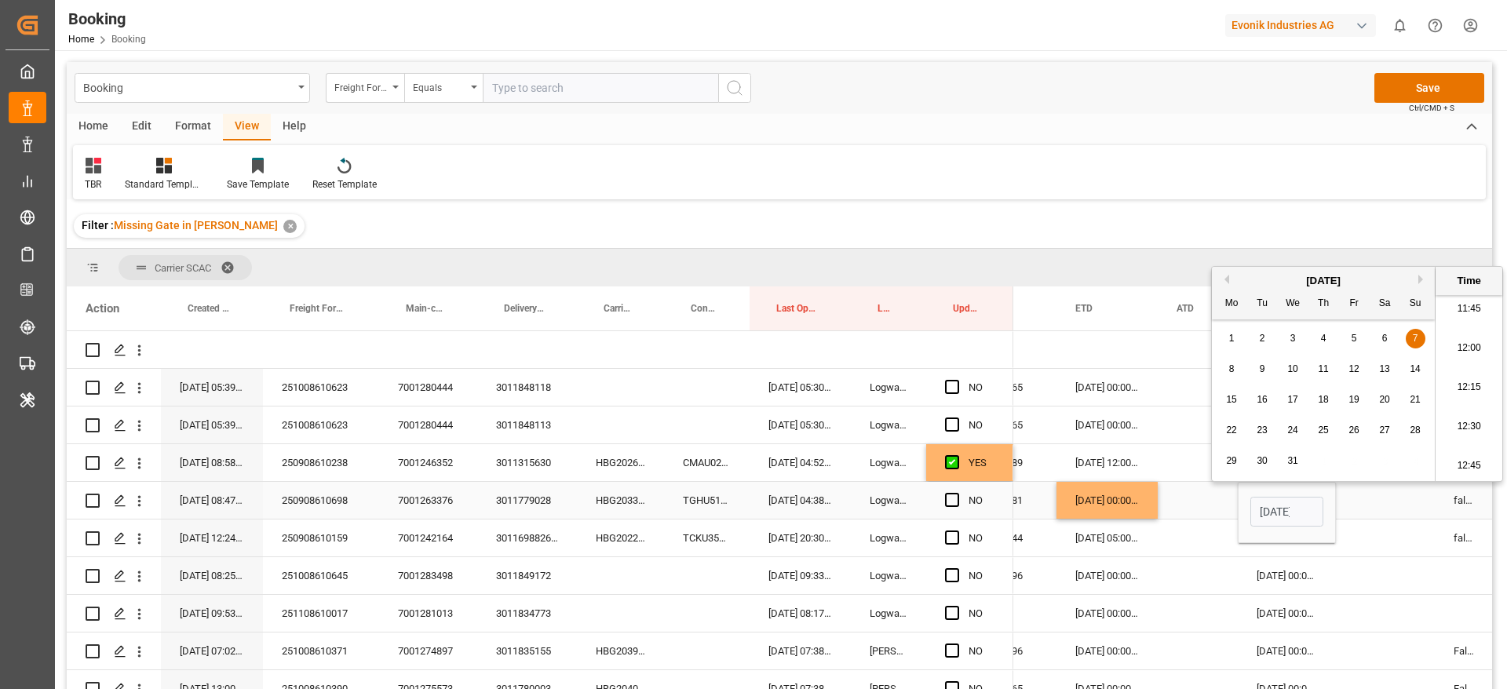
click at [1213, 498] on div "Press SPACE to select this row." at bounding box center [1198, 500] width 80 height 37
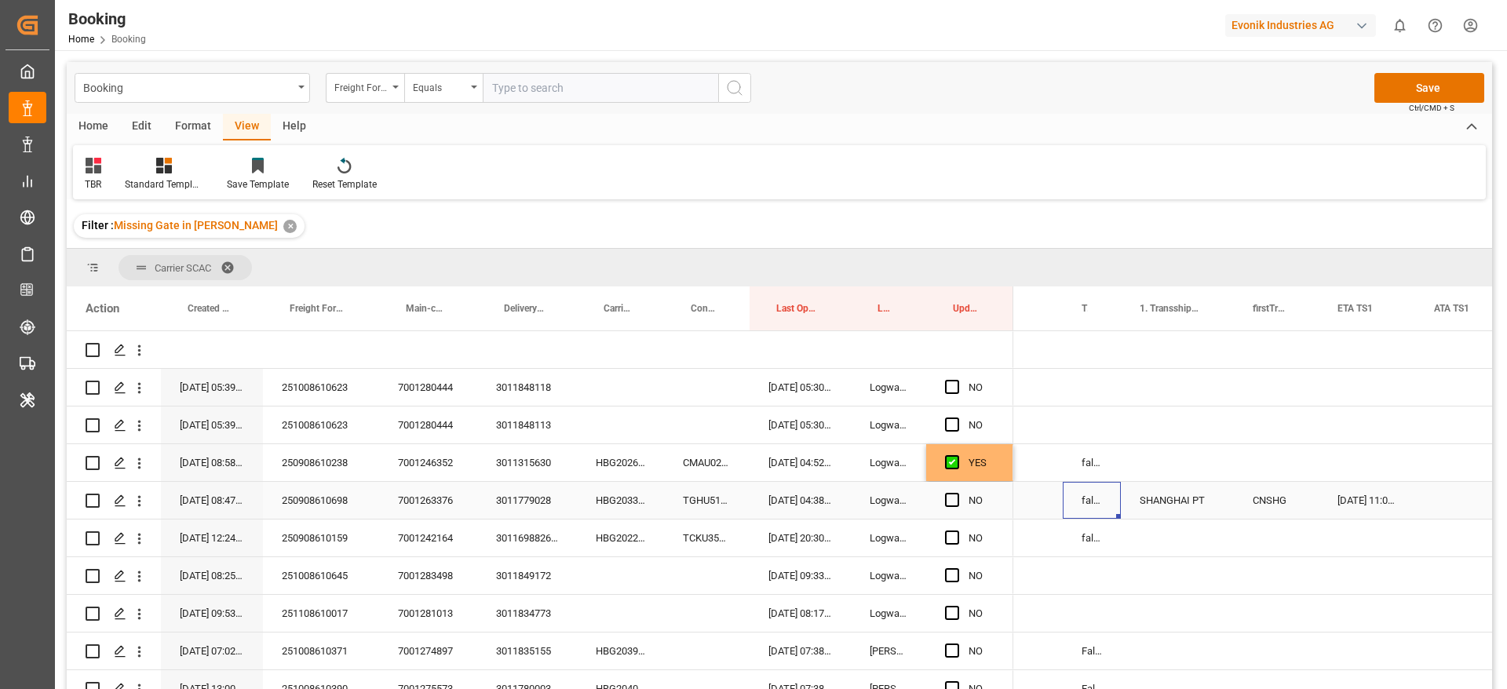
click at [1091, 502] on div "false" at bounding box center [1092, 500] width 58 height 37
click at [1095, 511] on button "false" at bounding box center [1092, 509] width 35 height 30
click at [1089, 553] on div "True" at bounding box center [1097, 550] width 24 height 16
click at [1437, 500] on div "Press SPACE to select this row." at bounding box center [1463, 500] width 97 height 37
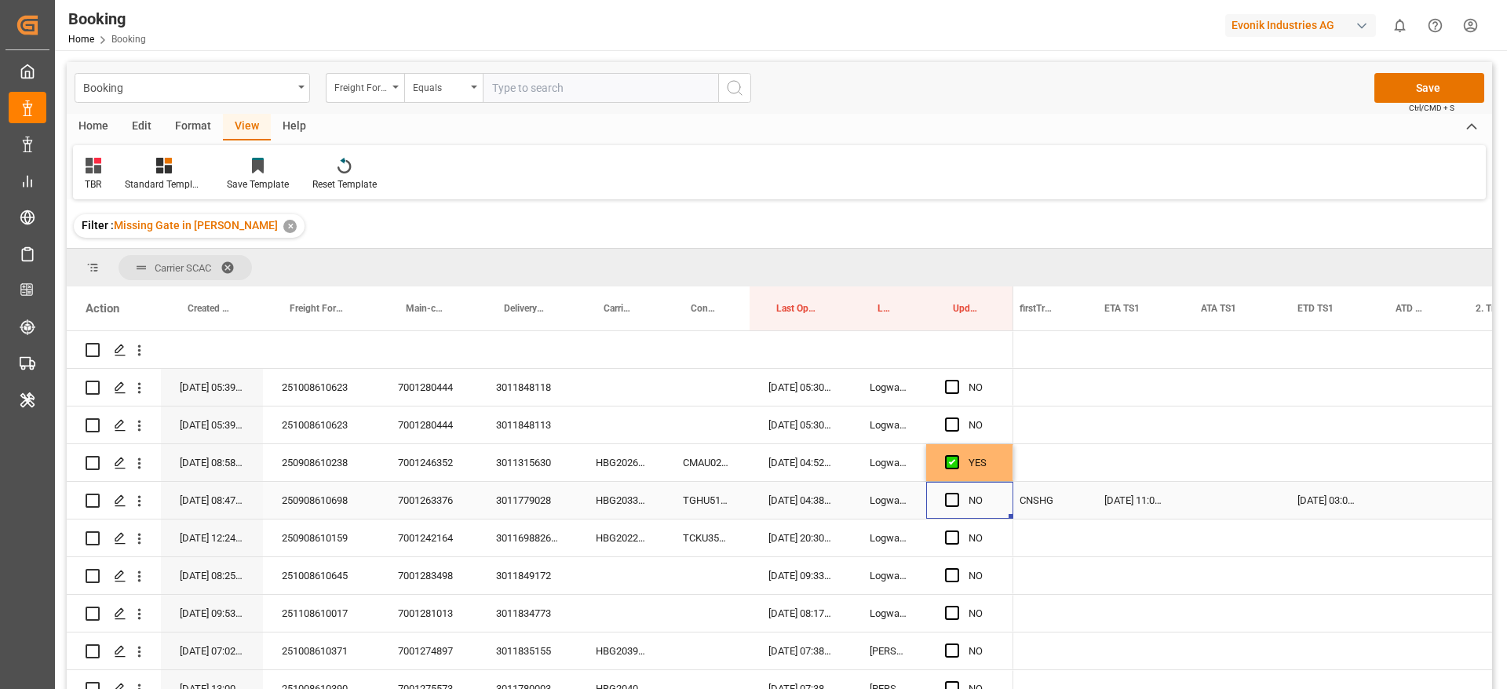
click at [959, 500] on div "Press SPACE to select this row." at bounding box center [957, 501] width 24 height 36
click at [950, 500] on span "Press SPACE to select this row." at bounding box center [952, 500] width 14 height 14
click at [957, 493] on input "Press SPACE to select this row." at bounding box center [957, 493] width 0 height 0
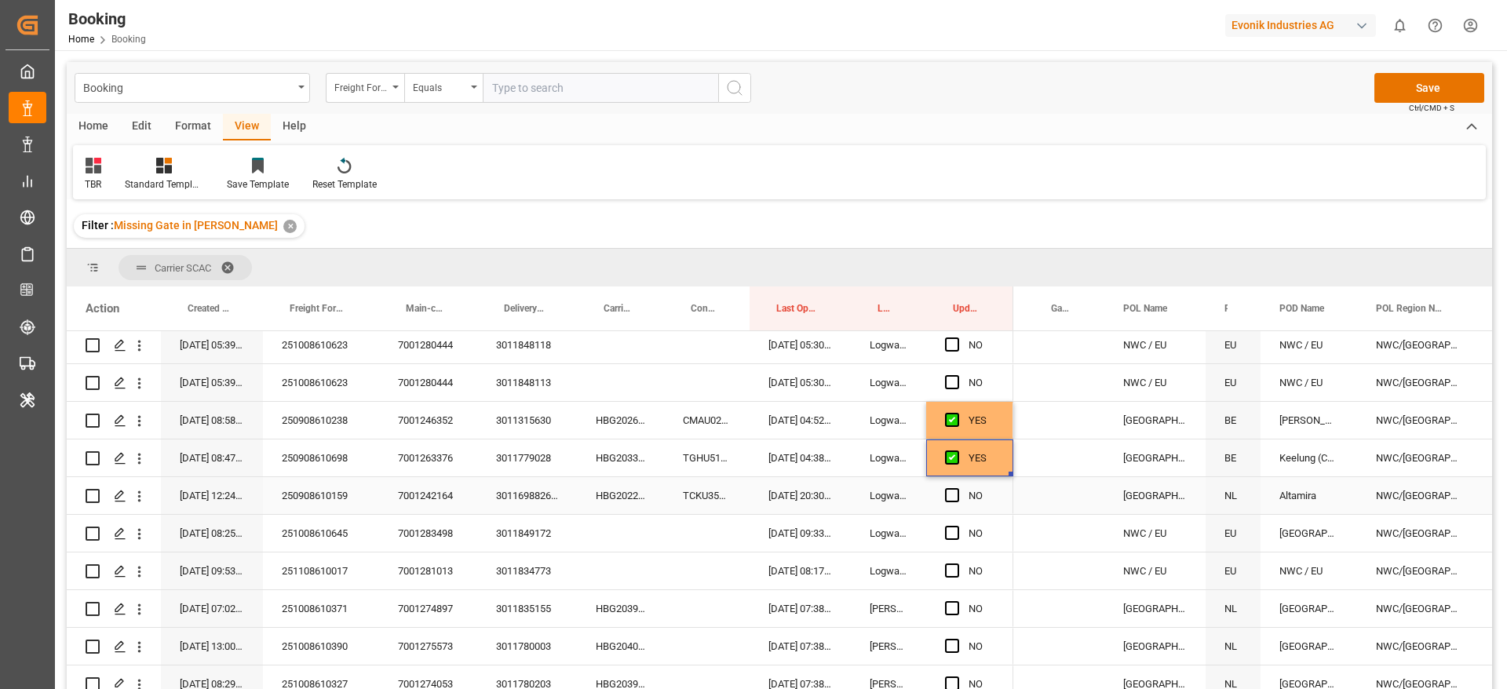
click at [615, 492] on div "HBG2022889" at bounding box center [620, 495] width 87 height 37
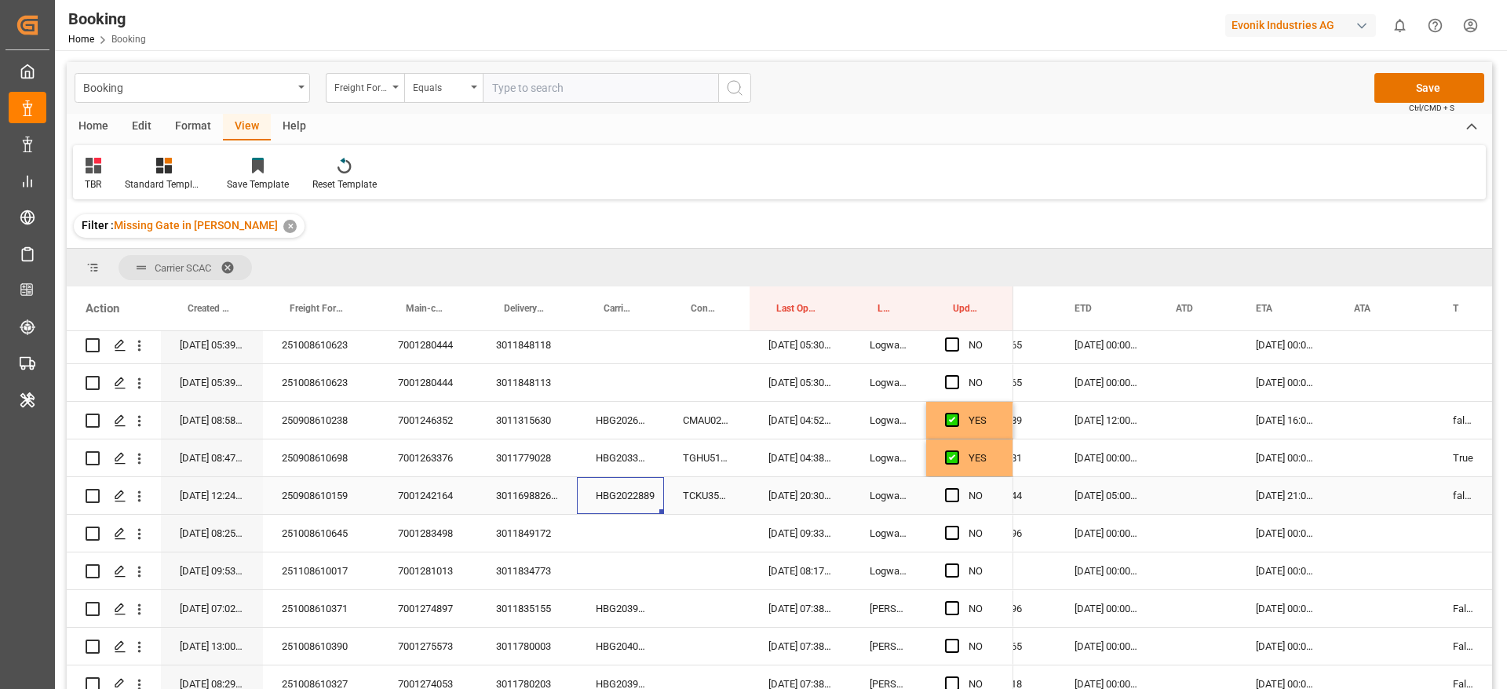
drag, startPoint x: 954, startPoint y: 501, endPoint x: 1008, endPoint y: 514, distance: 55.0
click at [954, 499] on span "Press SPACE to select this row." at bounding box center [952, 495] width 14 height 14
click at [957, 488] on input "Press SPACE to select this row." at bounding box center [957, 488] width 0 height 0
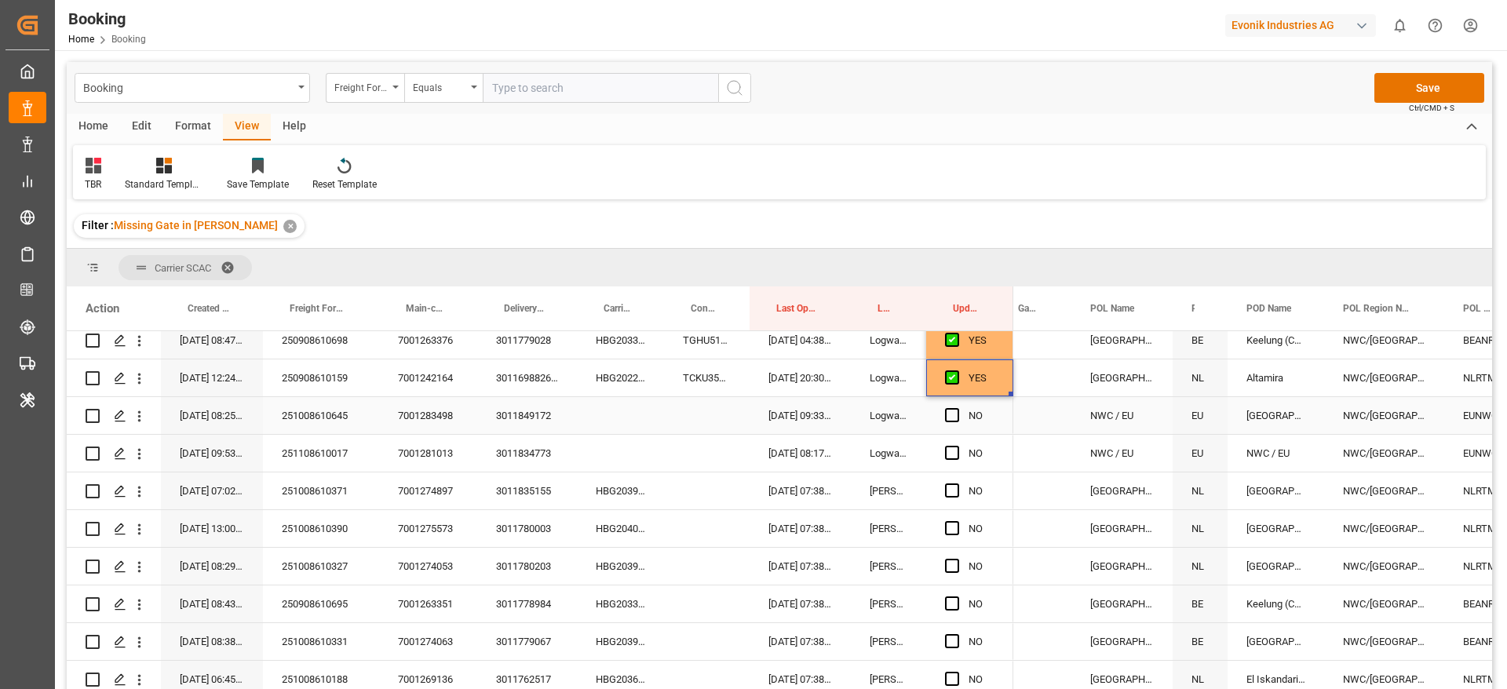
click at [439, 419] on div "7001283498" at bounding box center [428, 415] width 98 height 37
click at [334, 419] on div "251008610645" at bounding box center [321, 415] width 116 height 37
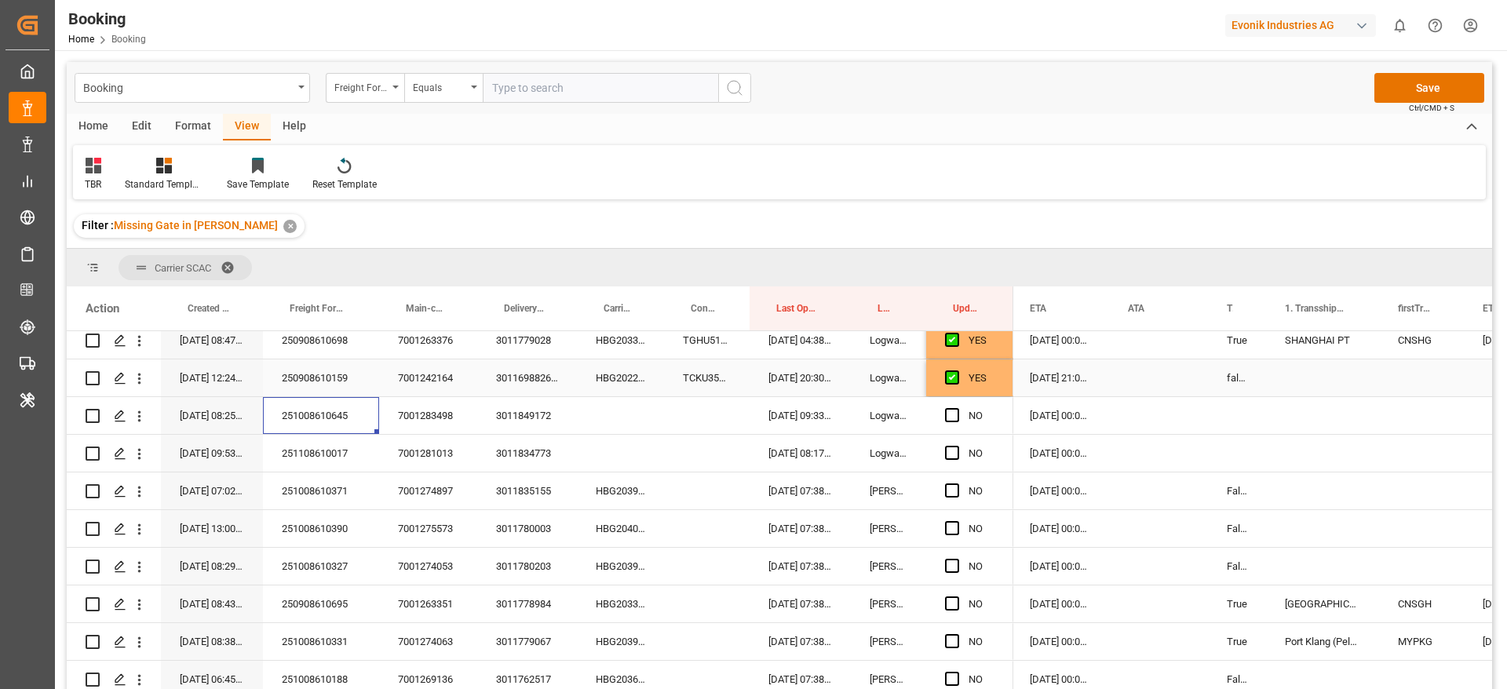
click at [1233, 384] on div "false" at bounding box center [1237, 377] width 58 height 37
drag, startPoint x: 1264, startPoint y: 395, endPoint x: 1264, endPoint y: 415, distance: 20.4
click at [957, 415] on span "Press SPACE to select this row." at bounding box center [952, 415] width 14 height 14
click at [957, 408] on input "Press SPACE to select this row." at bounding box center [957, 408] width 0 height 0
click at [319, 456] on div "251108610017" at bounding box center [321, 453] width 116 height 37
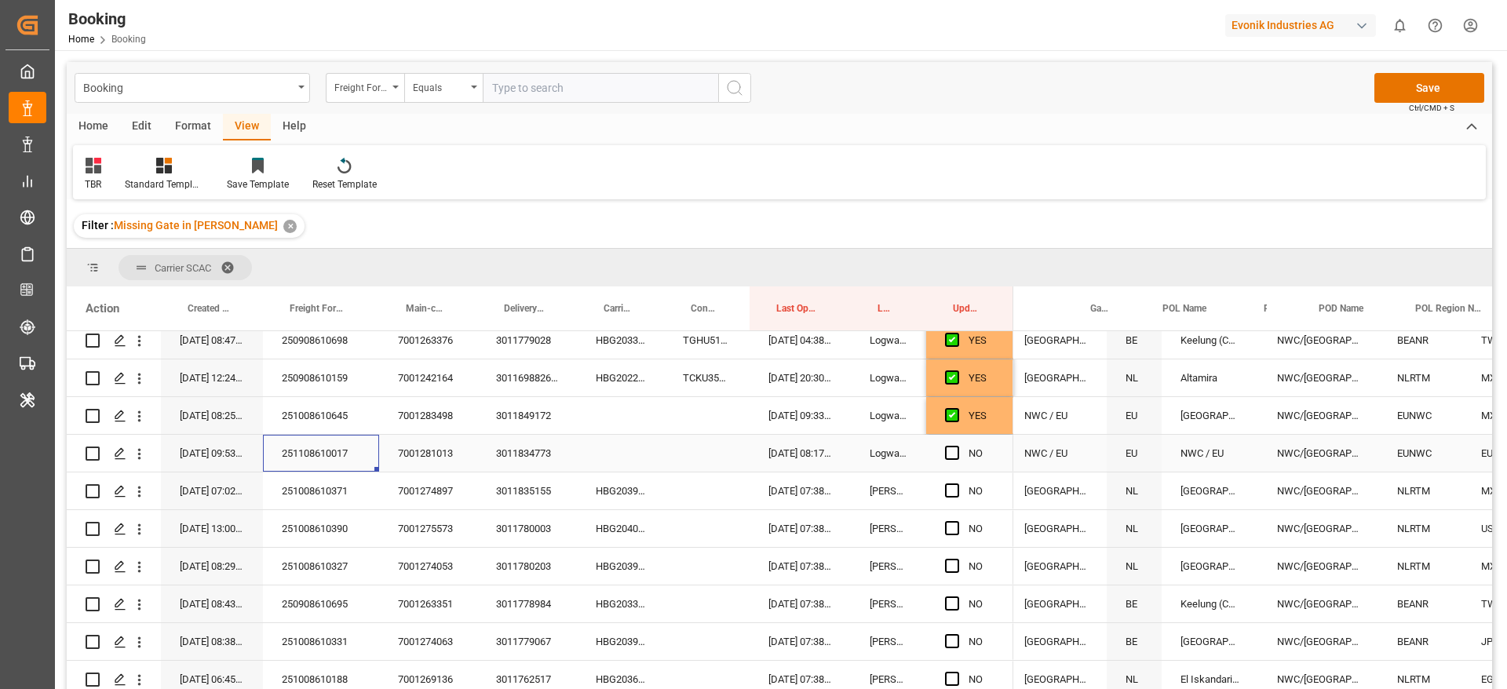
scroll to position [0, 99]
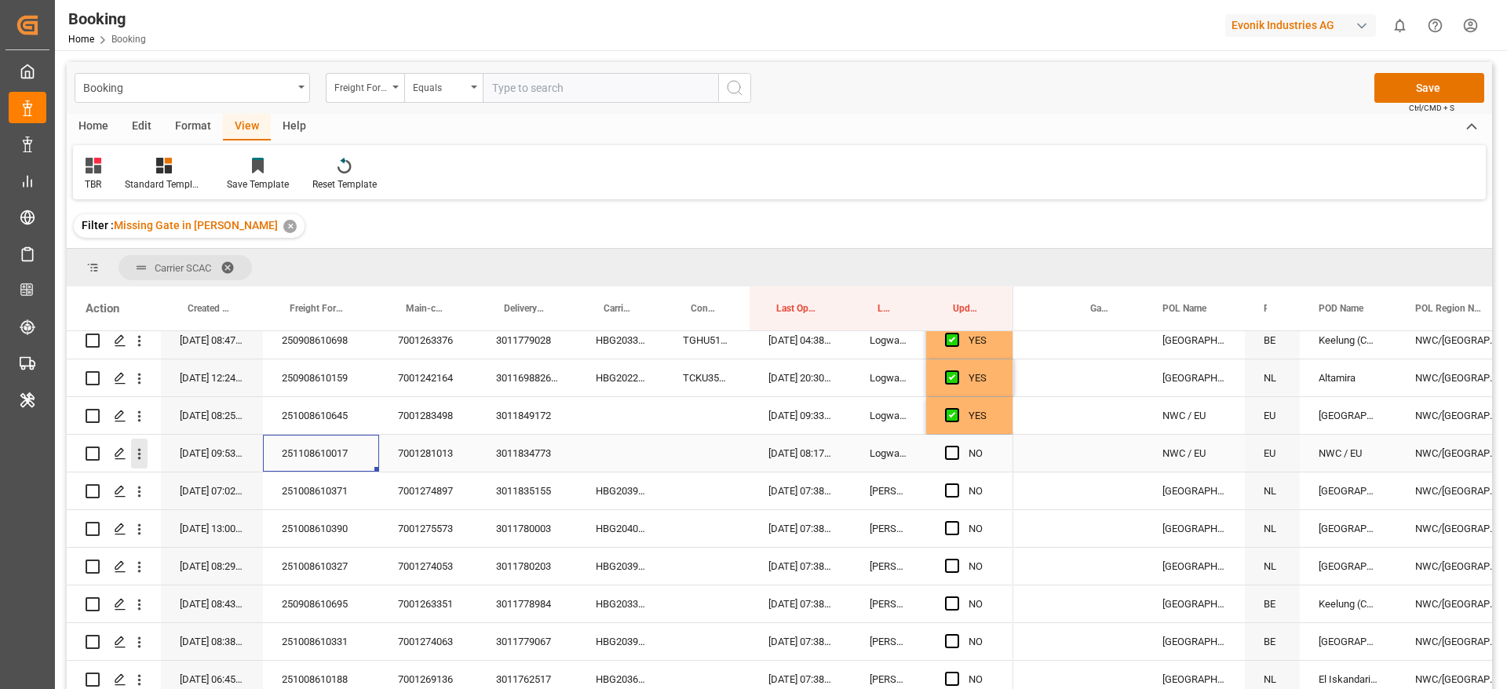
click at [143, 454] on icon "open menu" at bounding box center [139, 454] width 16 height 16
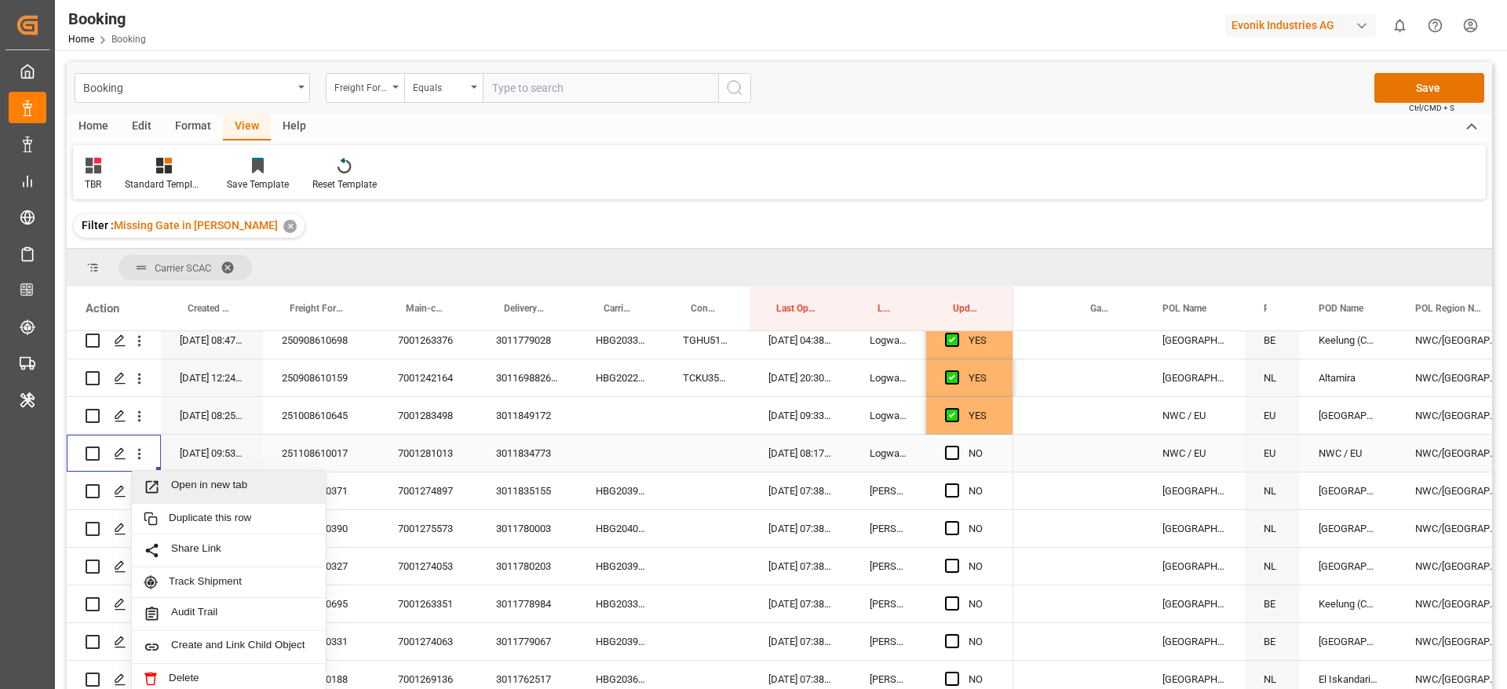
click at [225, 475] on div "Open in new tab" at bounding box center [229, 487] width 194 height 33
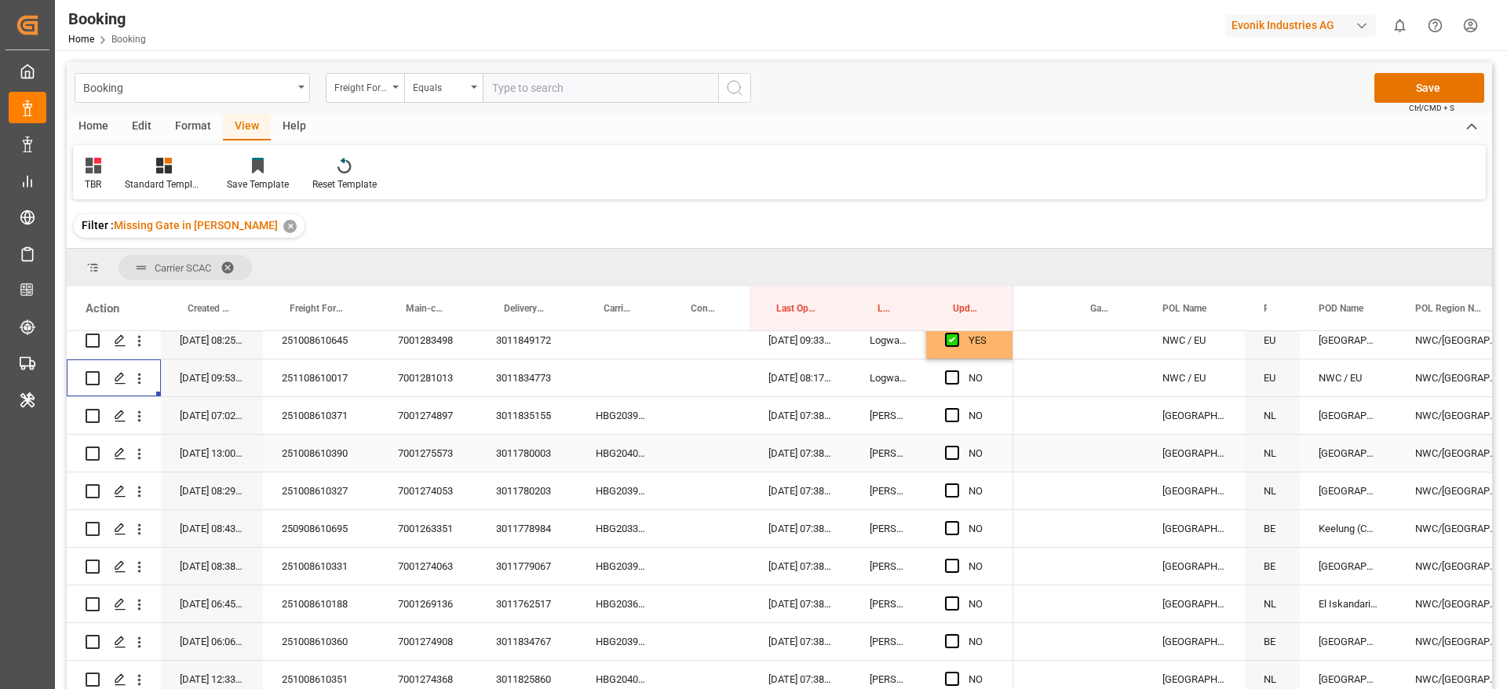
scroll to position [238, 0]
click at [610, 418] on div "HBG2039942" at bounding box center [620, 413] width 87 height 37
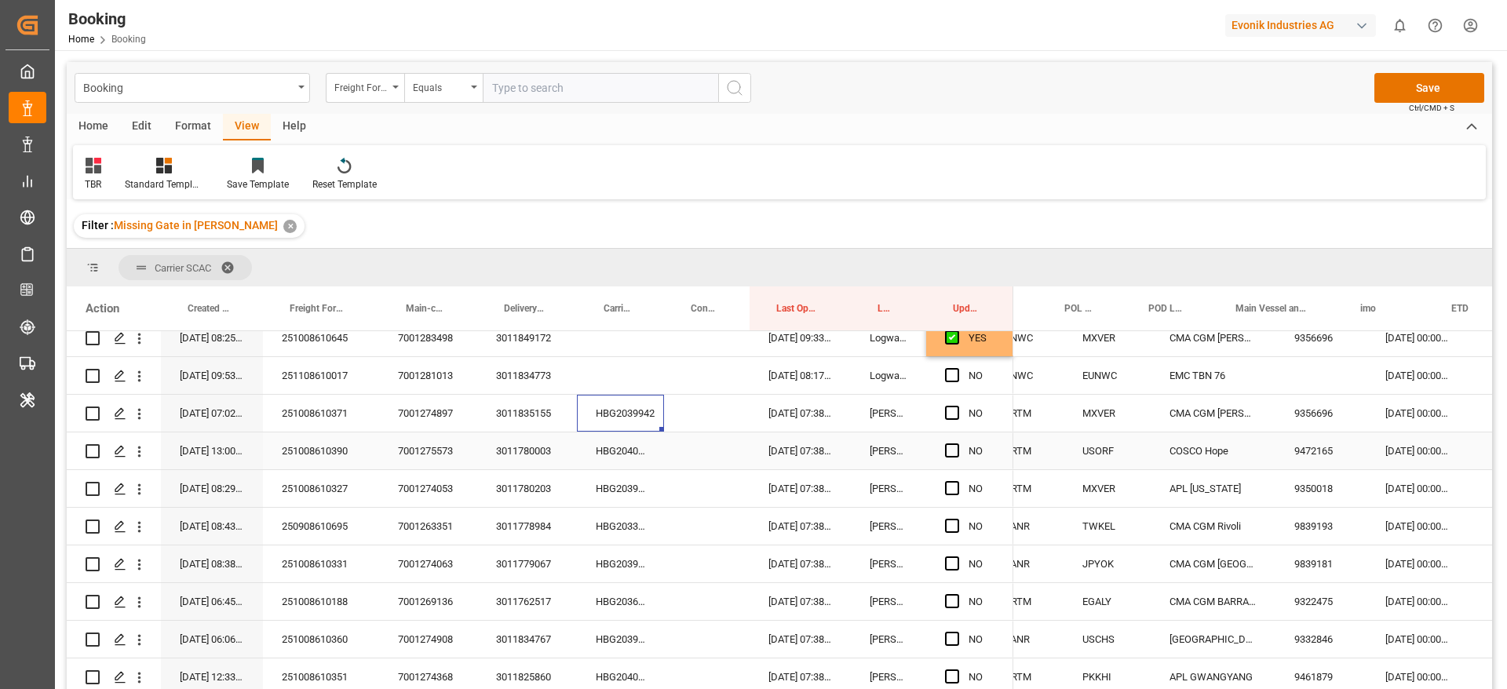
scroll to position [0, 697]
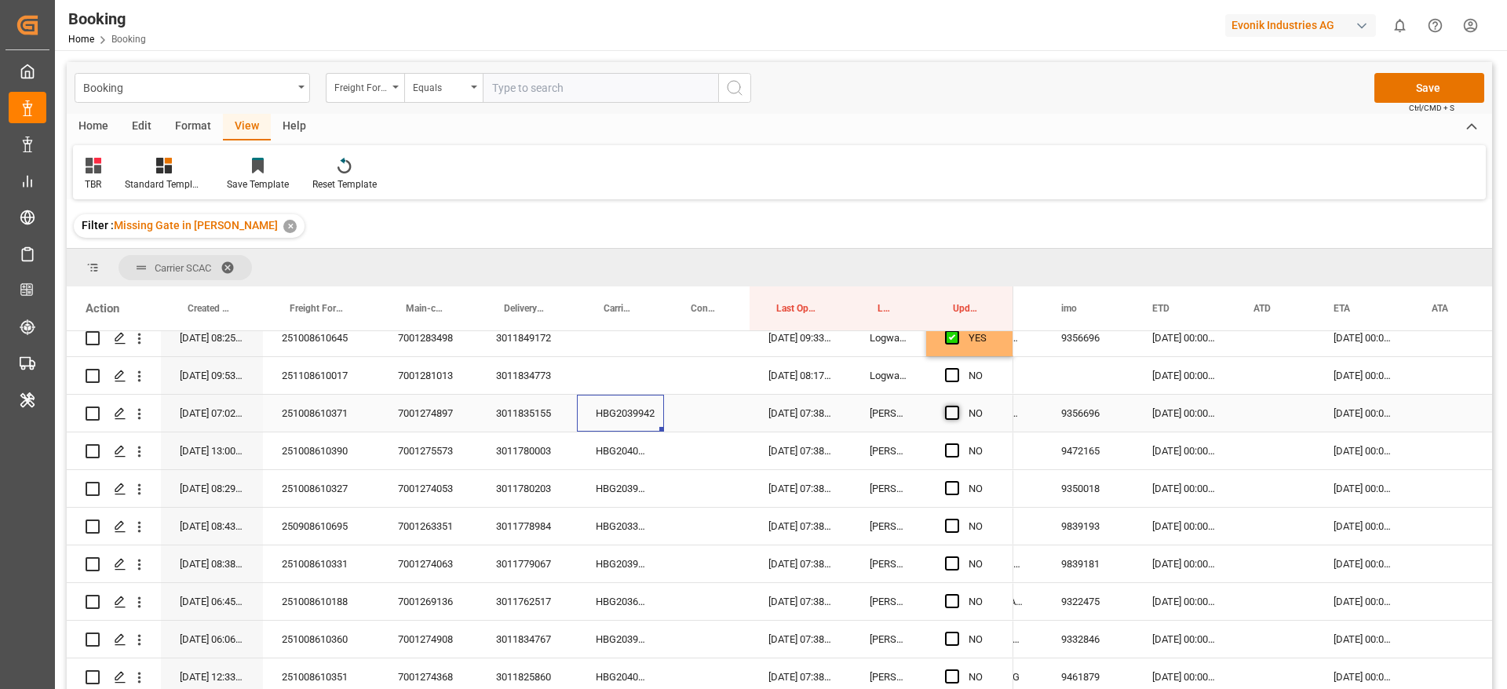
click at [951, 410] on span "Press SPACE to select this row." at bounding box center [952, 413] width 14 height 14
click at [957, 406] on input "Press SPACE to select this row." at bounding box center [957, 406] width 0 height 0
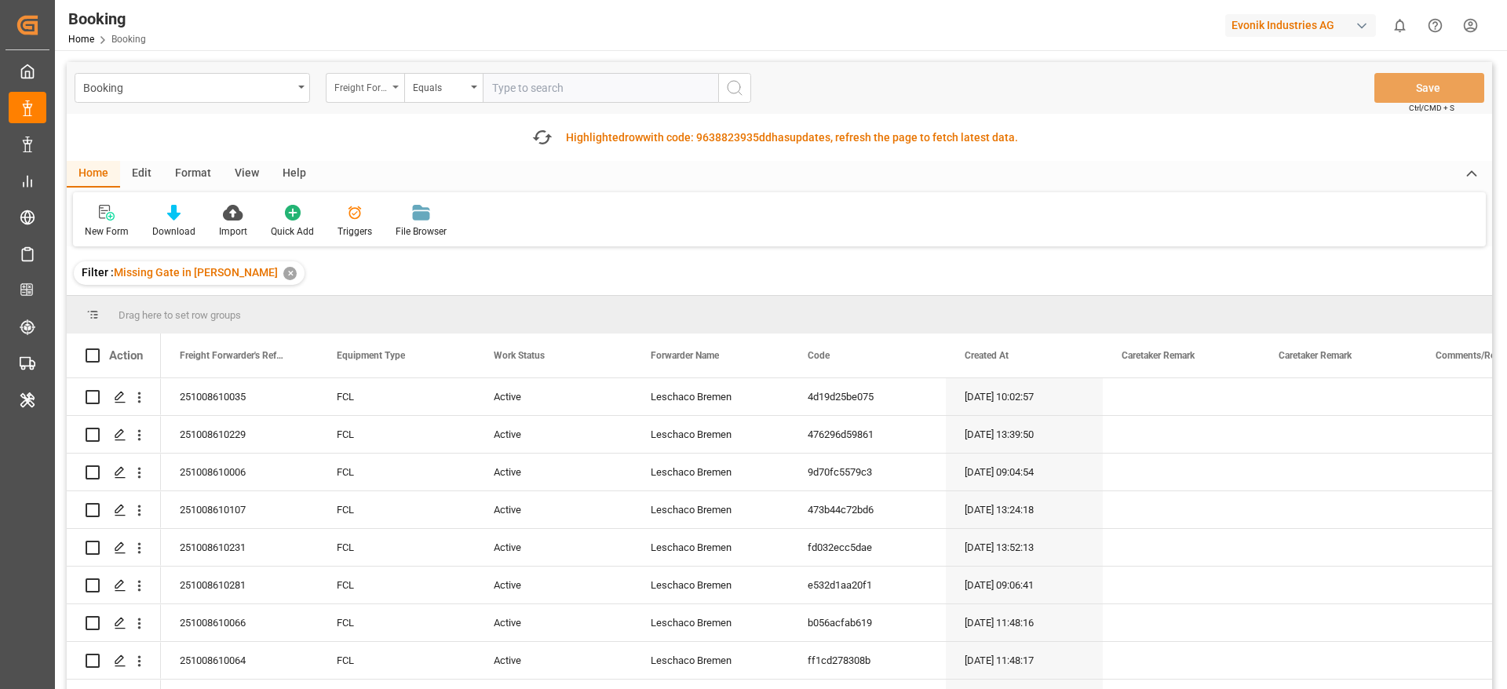
click at [346, 83] on div "Freight Forwarder's Reference No." at bounding box center [360, 86] width 53 height 18
type input "main"
click at [582, 87] on input "text" at bounding box center [600, 88] width 235 height 30
paste input "7001281272"
type input "7001281272"
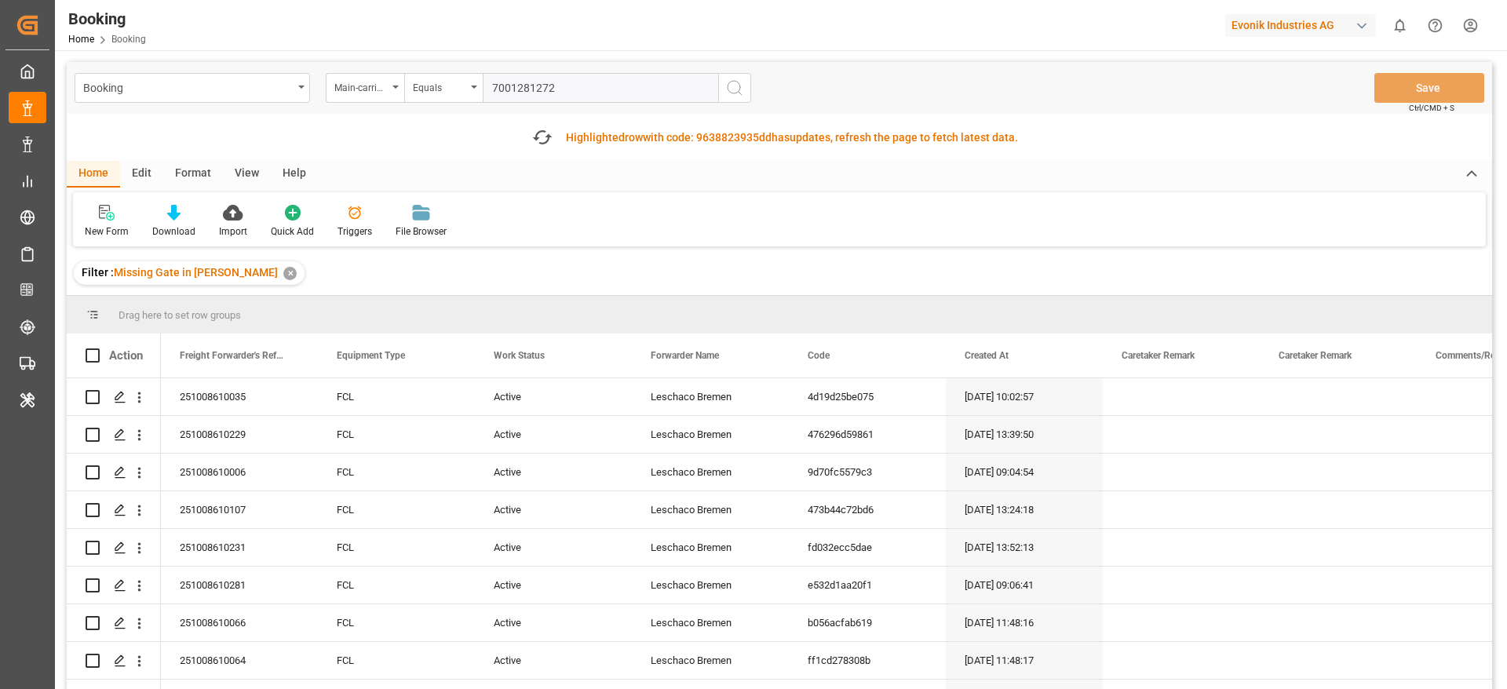
click at [735, 86] on icon "search button" at bounding box center [734, 87] width 19 height 19
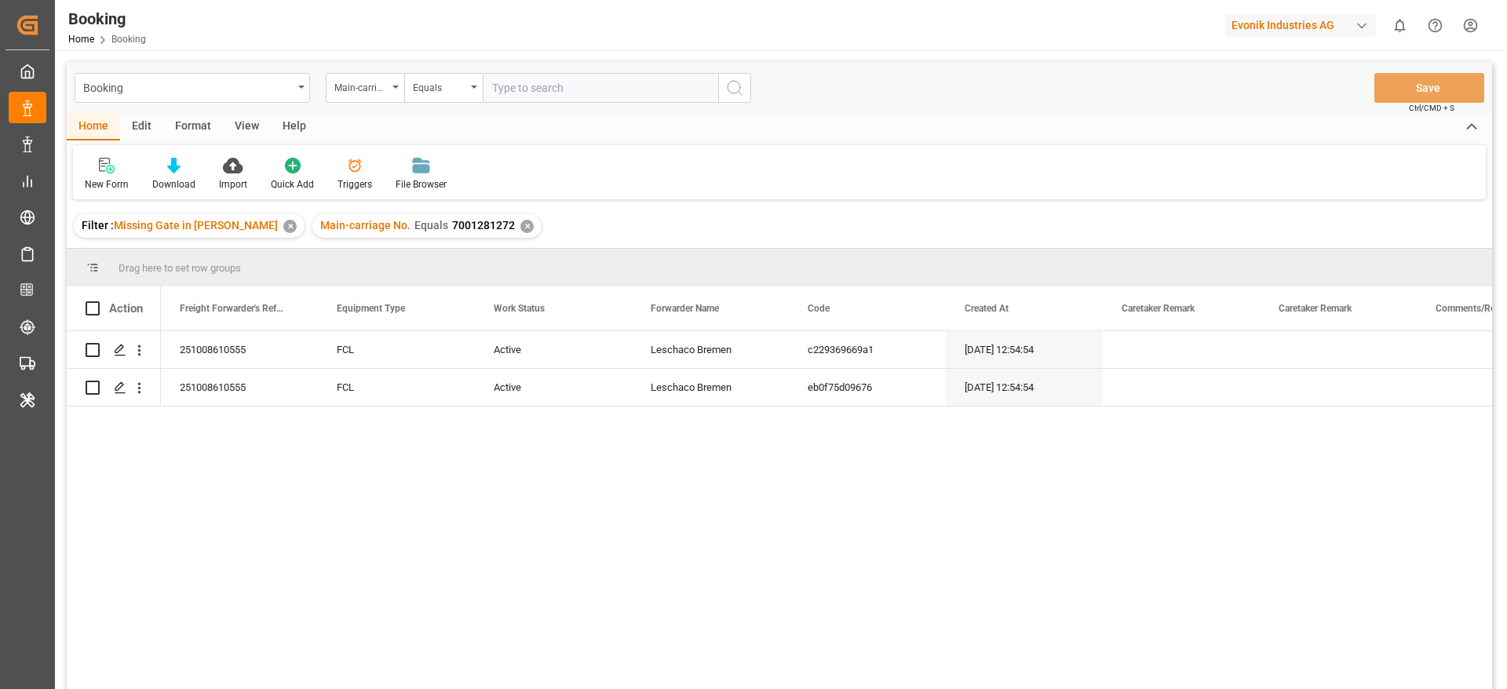
click at [283, 221] on div "✕" at bounding box center [289, 226] width 13 height 13
click at [246, 123] on div "View" at bounding box center [247, 127] width 48 height 27
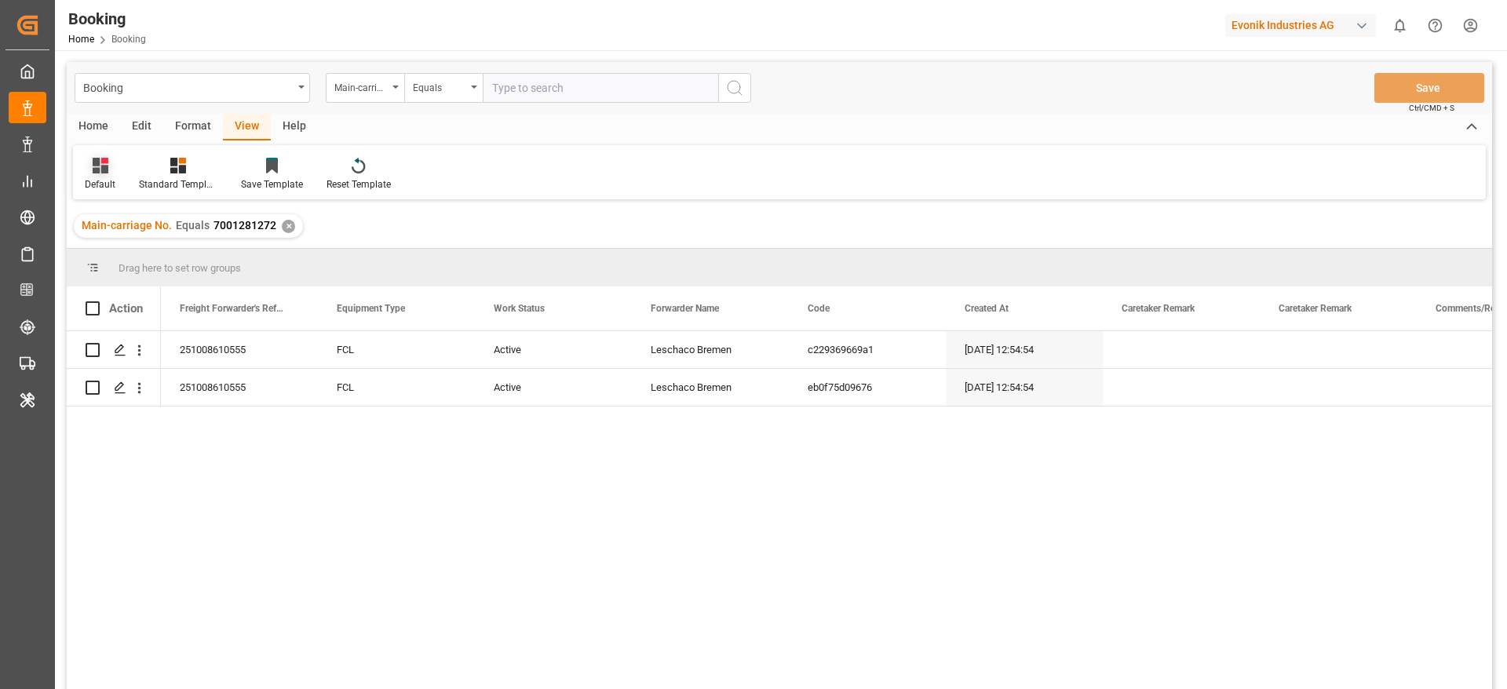
click at [99, 182] on div "Default" at bounding box center [100, 184] width 31 height 14
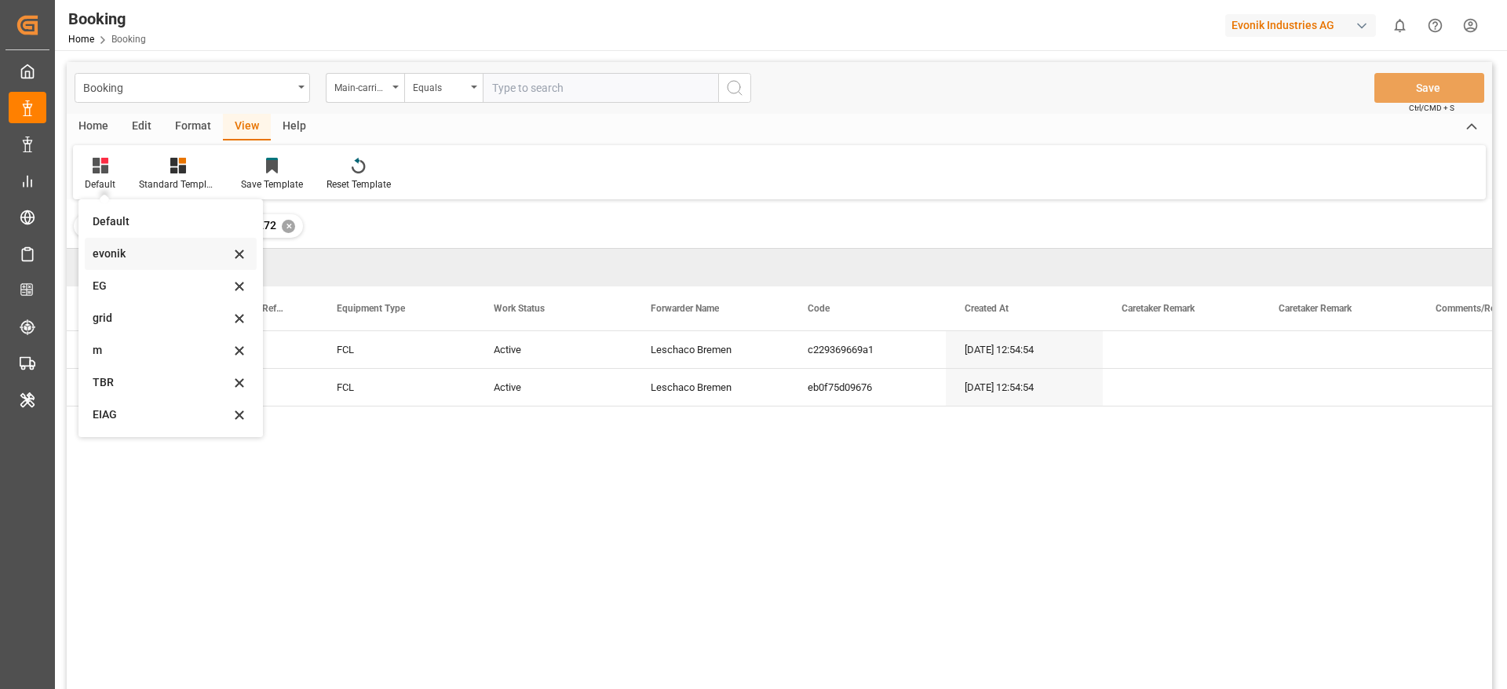
click at [135, 247] on div "evonik" at bounding box center [161, 254] width 137 height 16
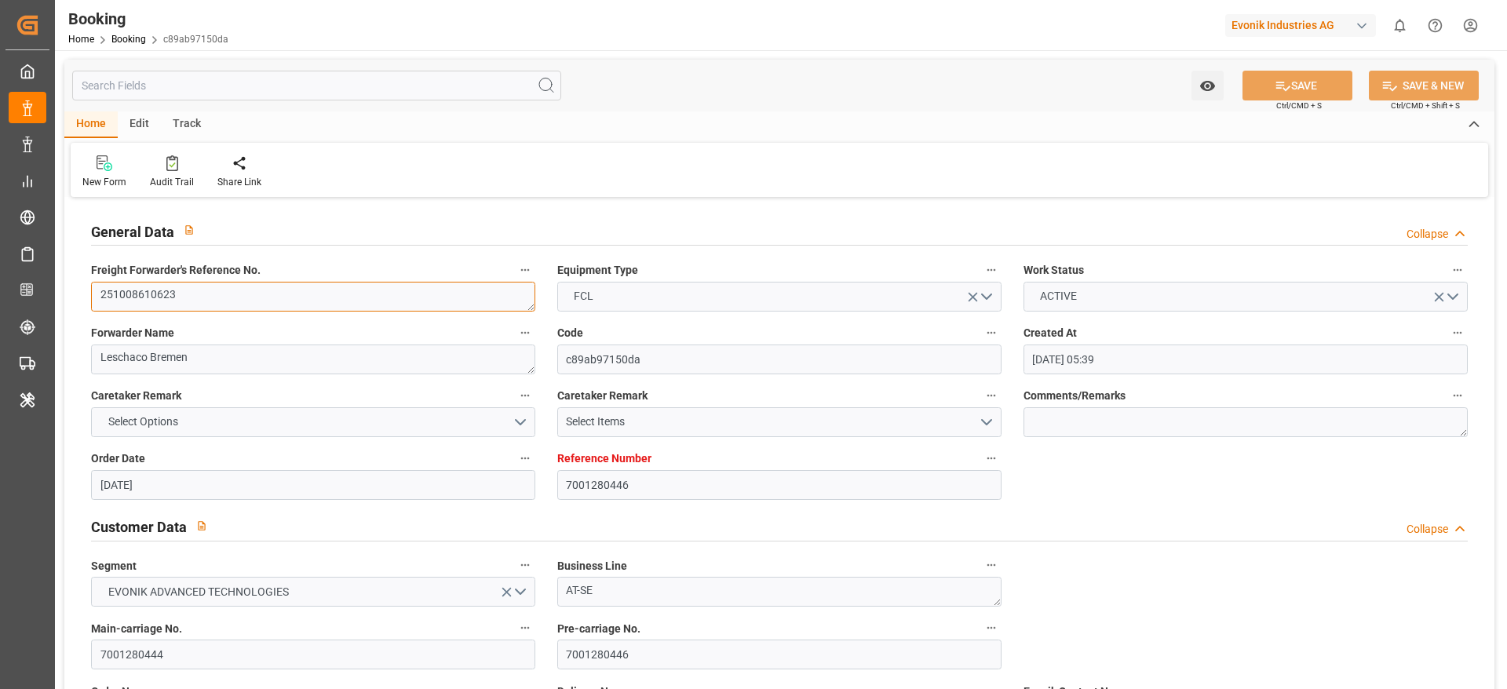
click at [217, 282] on textarea "251008610623" at bounding box center [313, 297] width 444 height 30
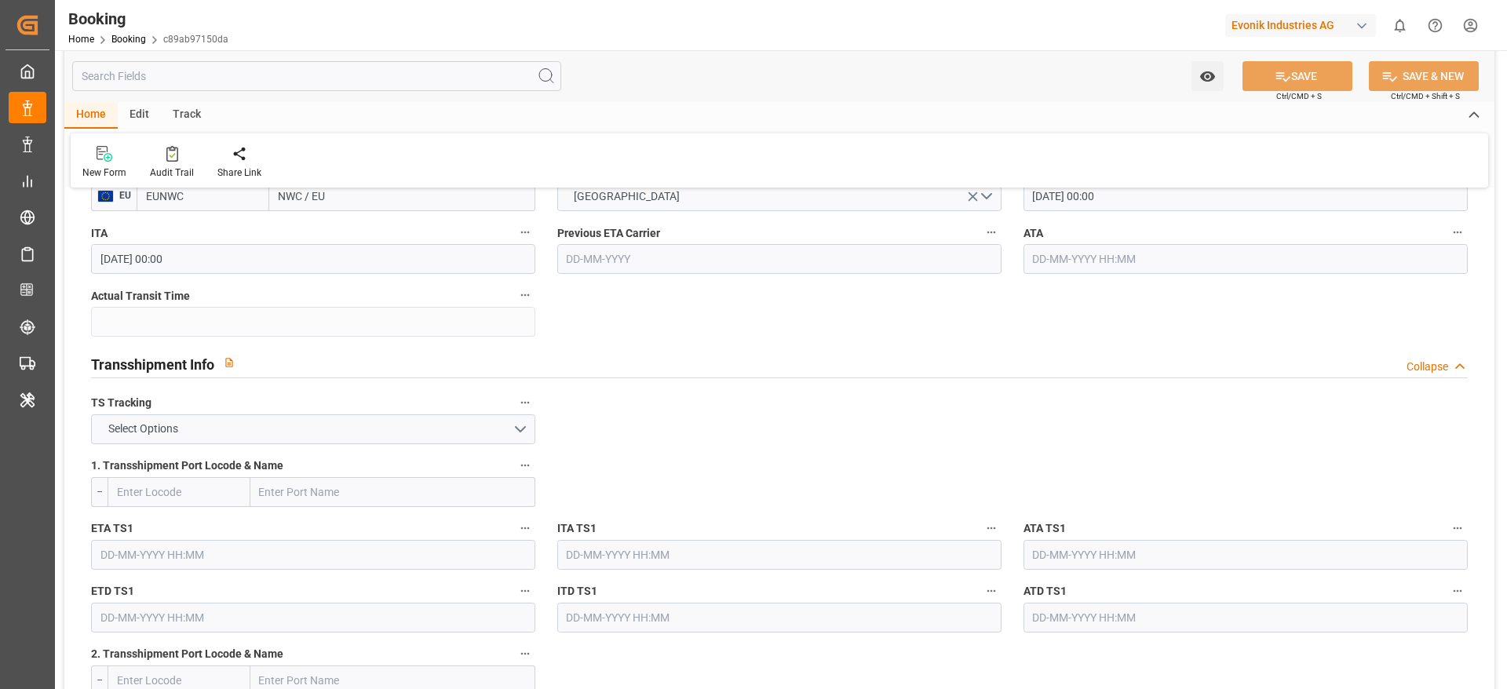
scroll to position [1530, 0]
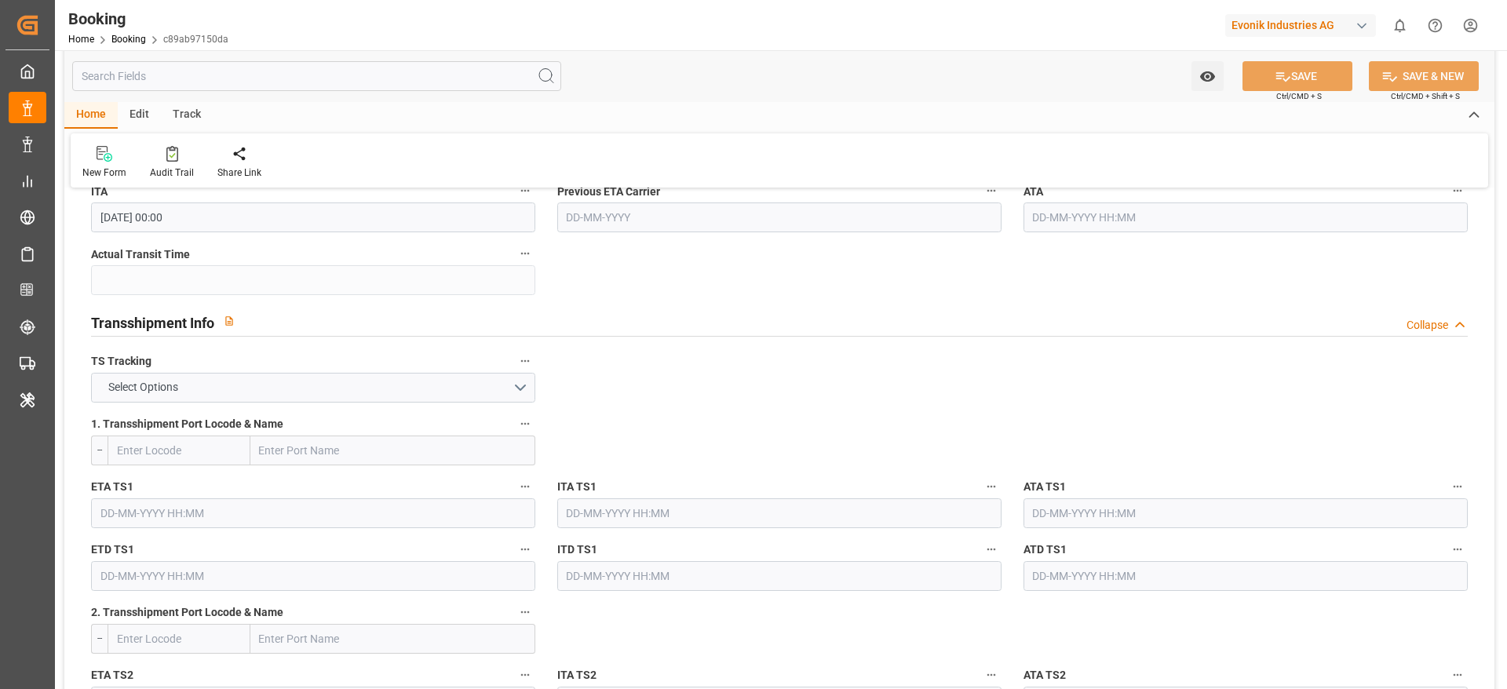
click at [147, 361] on span "TS Tracking" at bounding box center [121, 361] width 60 height 16
click at [515, 361] on button "TS Tracking" at bounding box center [525, 361] width 20 height 20
click at [141, 388] on span "Select Options" at bounding box center [143, 387] width 86 height 16
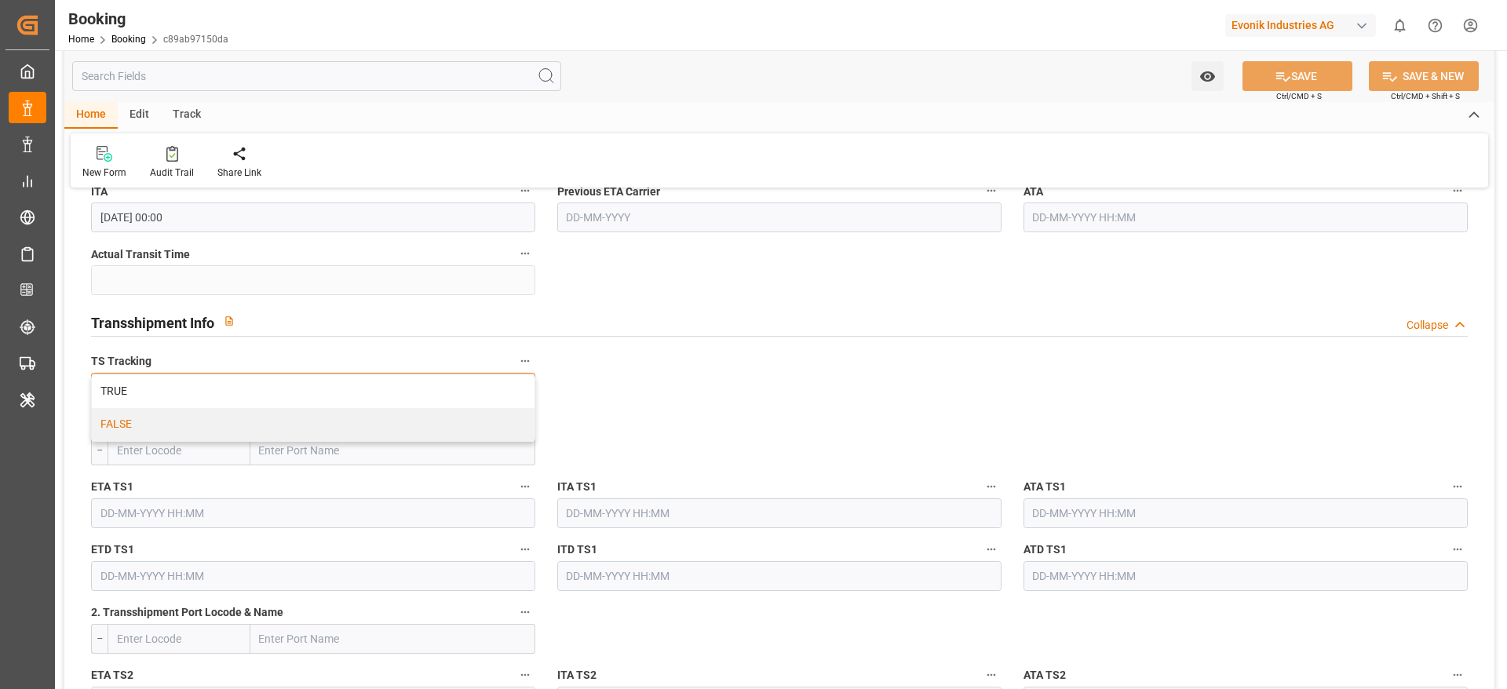
click at [130, 438] on div "FALSE" at bounding box center [313, 424] width 443 height 33
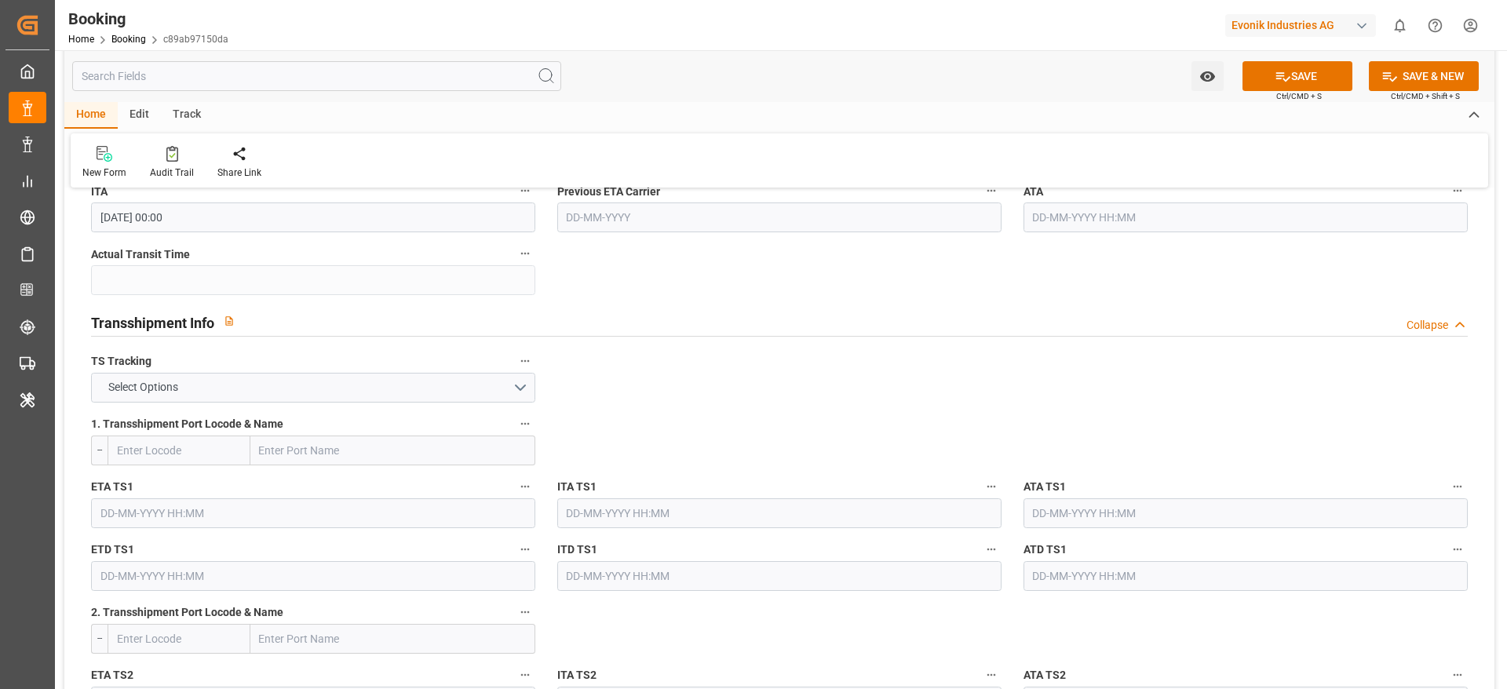
click at [155, 422] on span "1. Transshipment Port Locode & Name" at bounding box center [187, 424] width 192 height 16
click at [515, 422] on button "1. Transshipment Port Locode & Name" at bounding box center [525, 424] width 20 height 20
click at [888, 396] on div at bounding box center [753, 344] width 1507 height 689
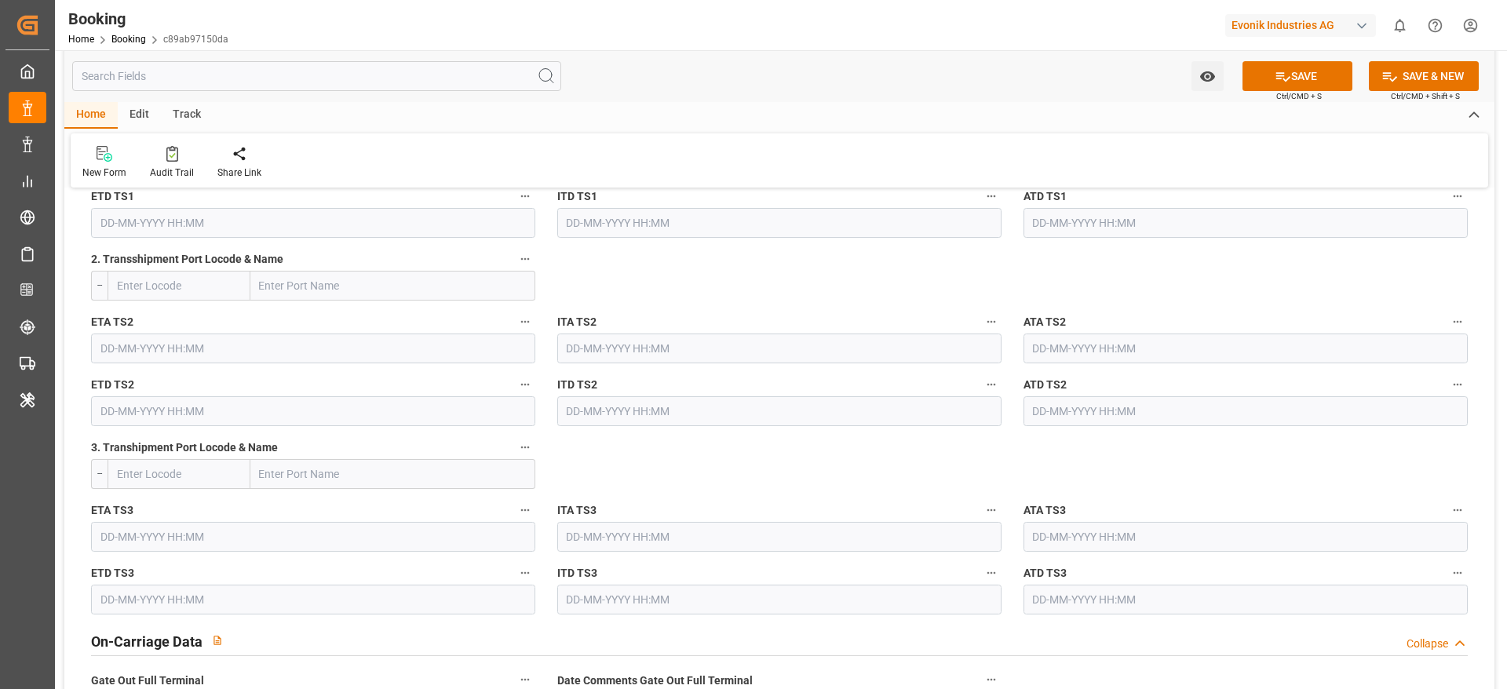
scroll to position [2590, 0]
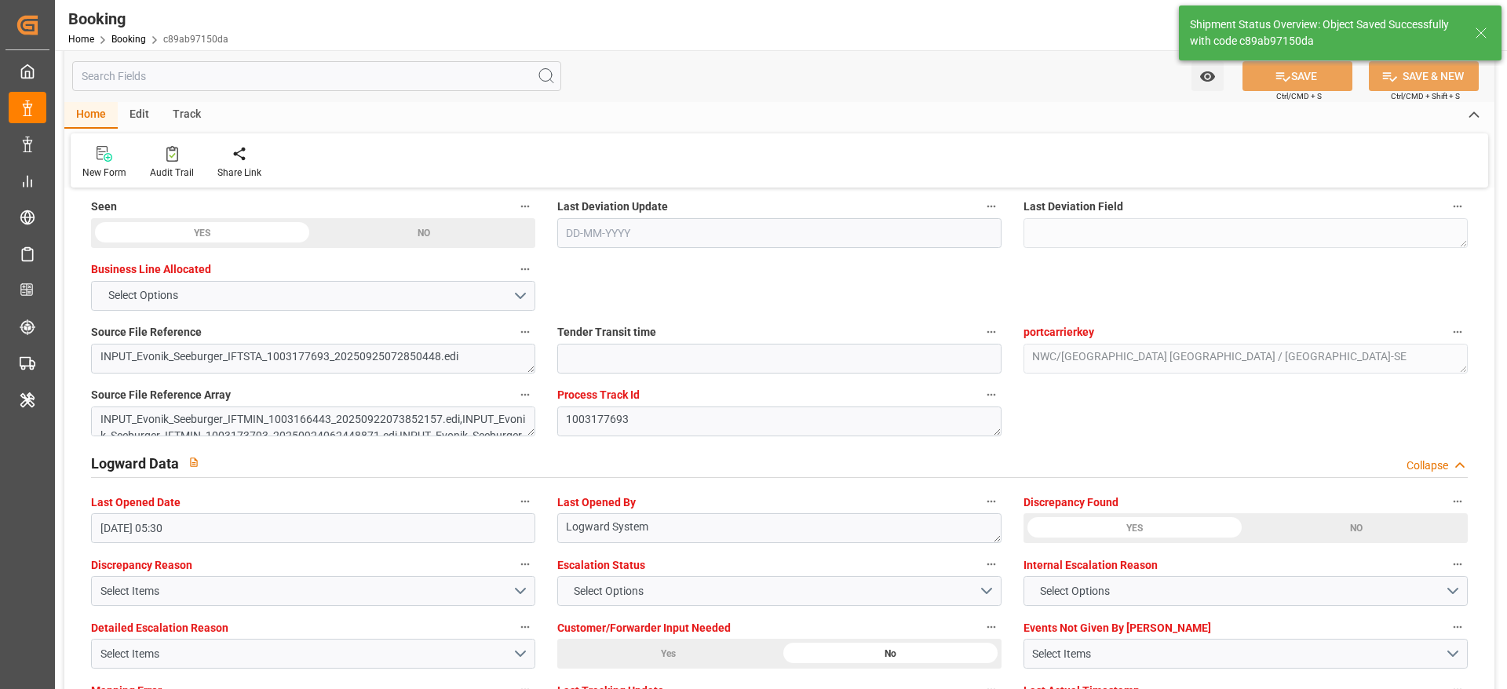
type textarea "Madhu T V"
type textarea "Pod-PodRegionName-Pol-PodRegionName-businessDivision-businessLine-"
type input "25-09-2025 06:45"
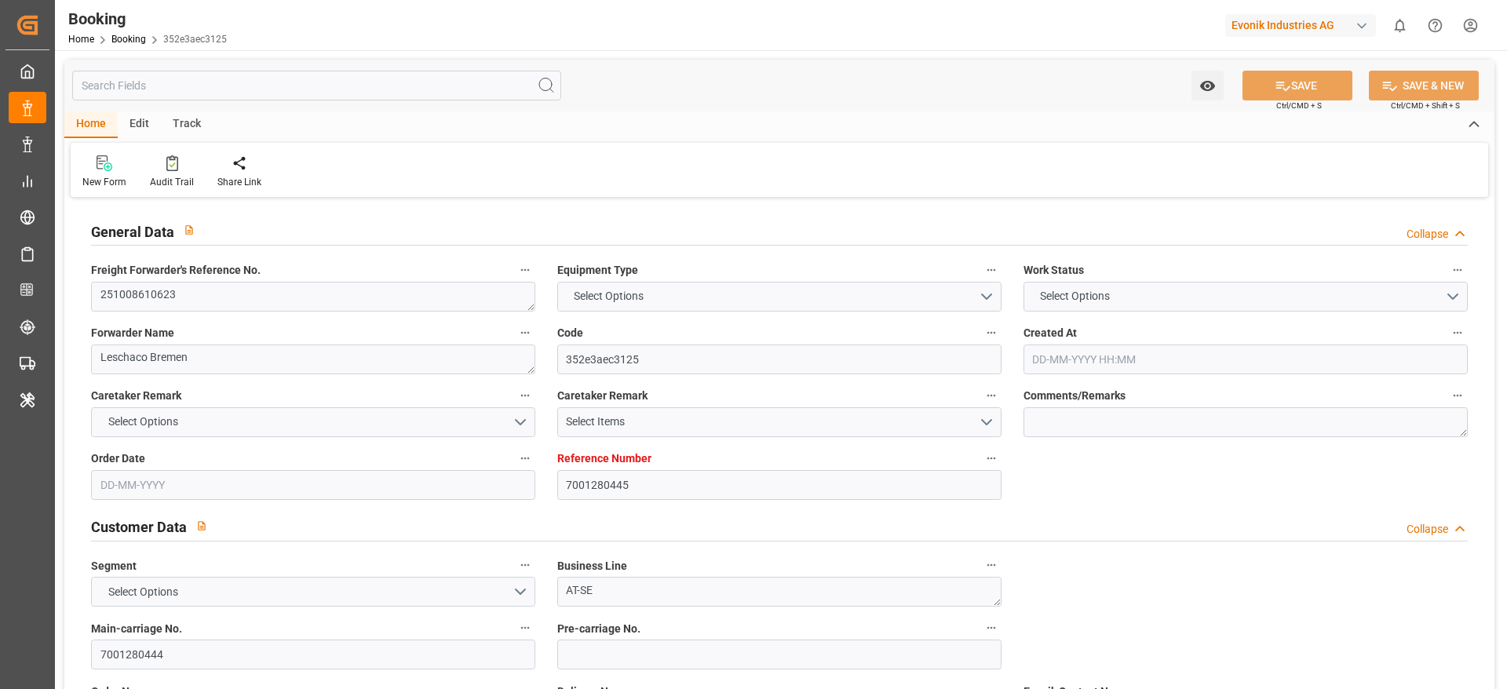
type textarea "251008610623"
type textarea "Leschaco Bremen"
type input "352e3aec3125"
type input "7001280445"
type textarea "AT-SE"
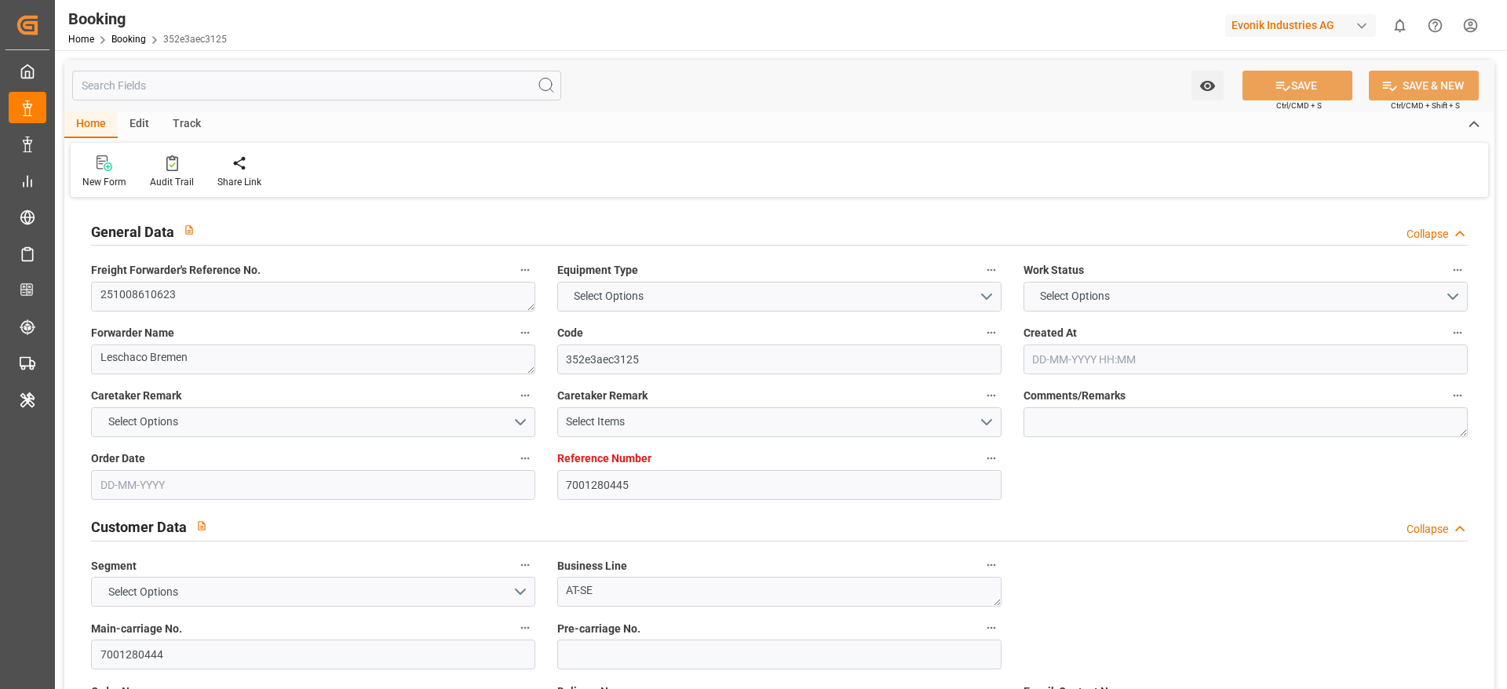
type input "7001280444"
type textarea "[PERSON_NAME][EMAIL_ADDRESS][PERSON_NAME][DOMAIN_NAME]"
type textarea "DAP"
type textarea "[GEOGRAPHIC_DATA], [GEOGRAPHIC_DATA]"
type textarea "Wesseling"
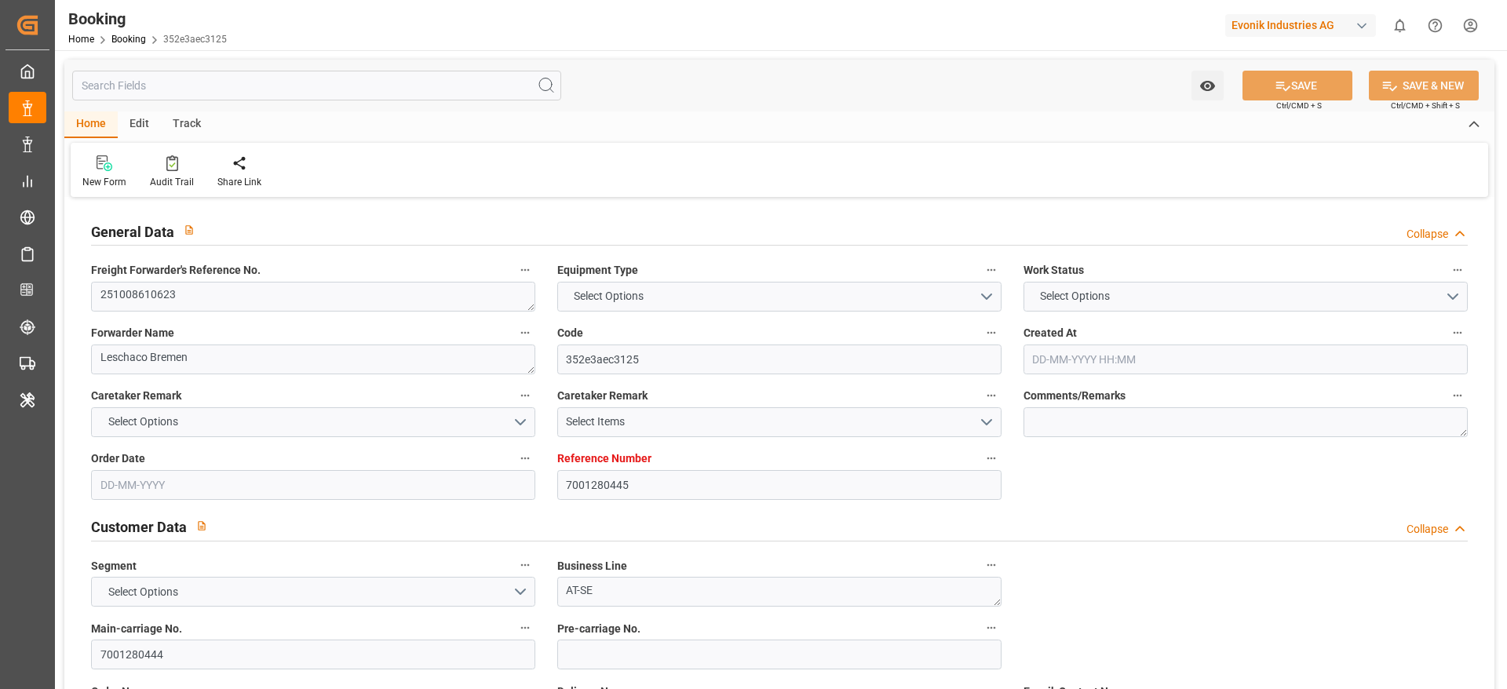
type input "COSCO HOPE"
type input "CMDU"
type input "NWC / EU"
type textarea "INPUT_Evonik_Seeburger_IFTSTA_1003177692_20250925072850448.edi"
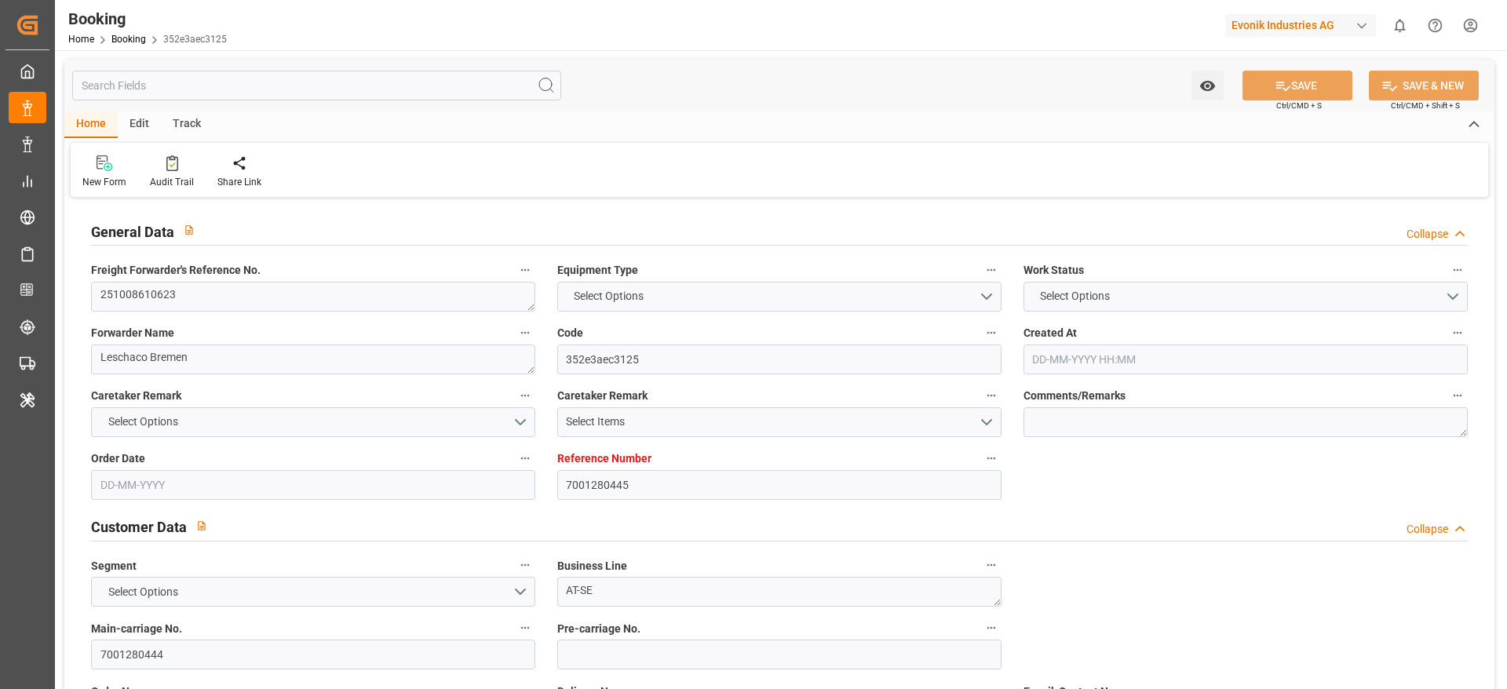
type textarea "NWC/[GEOGRAPHIC_DATA] [GEOGRAPHIC_DATA] / [GEOGRAPHIC_DATA]-SE"
type textarea "INPUT_Evonik_Seeburger_IFTMIN_1003166443_20250922073852157.edi,INPUT_Evonik_See…"
type textarea "1003177692"
type textarea "Logward System"
type textarea "Pod-PodRegionName-PodName-Pol-[GEOGRAPHIC_DATA]-PolName-businessDivision-busine…"
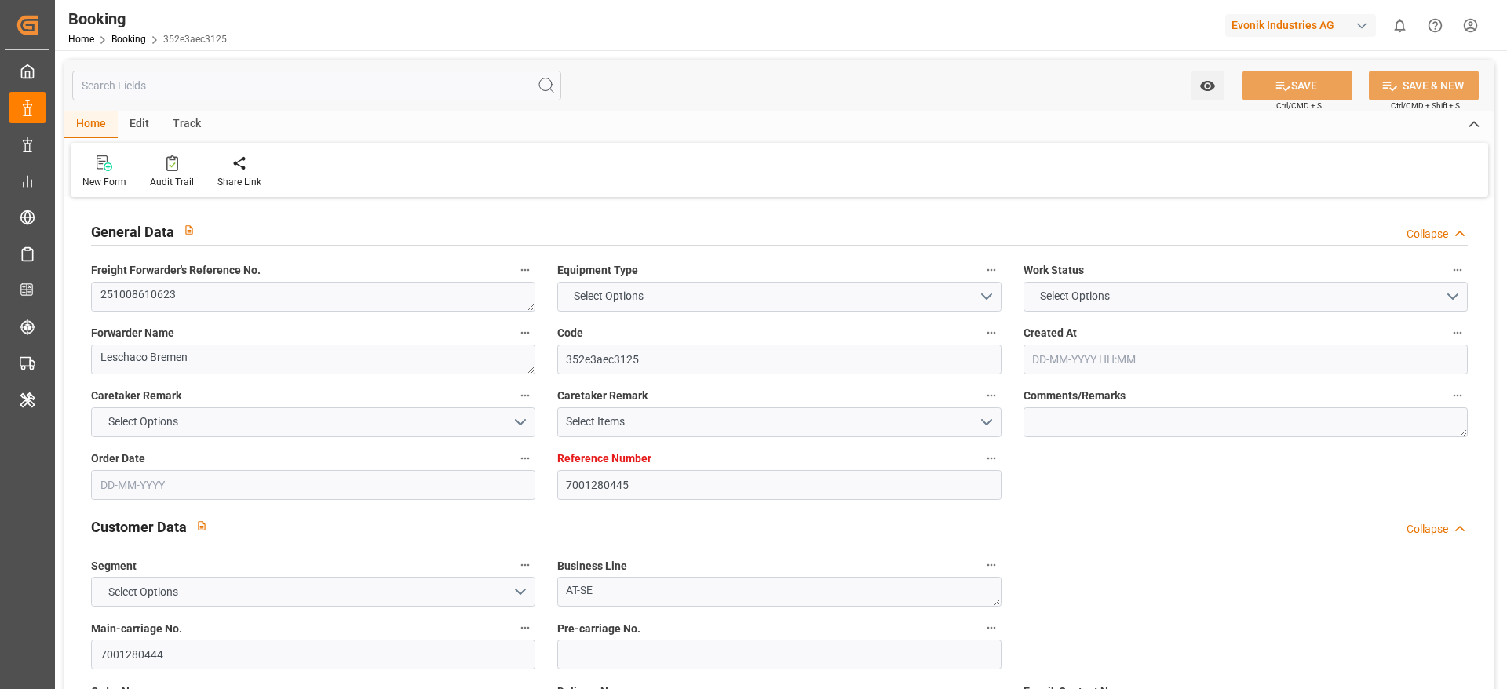
type textarea "IFTSTA"
type textarea "a011t00000LcJC5AAN"
type textarea "No"
type input "7001280445"
type input "9472165"
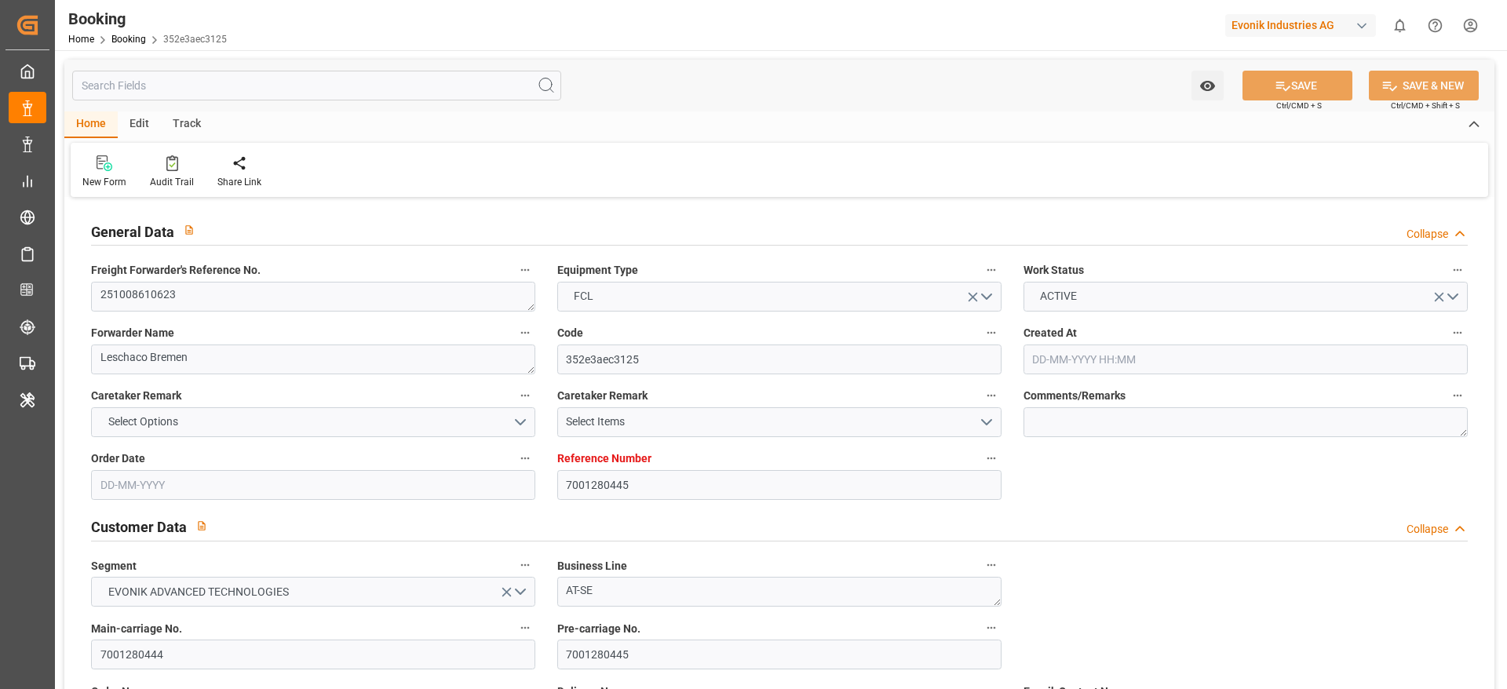
type input "CMACGM"
type input "CMA CGM Group"
type input "EUNWC"
type input "22-09-2025 05:39"
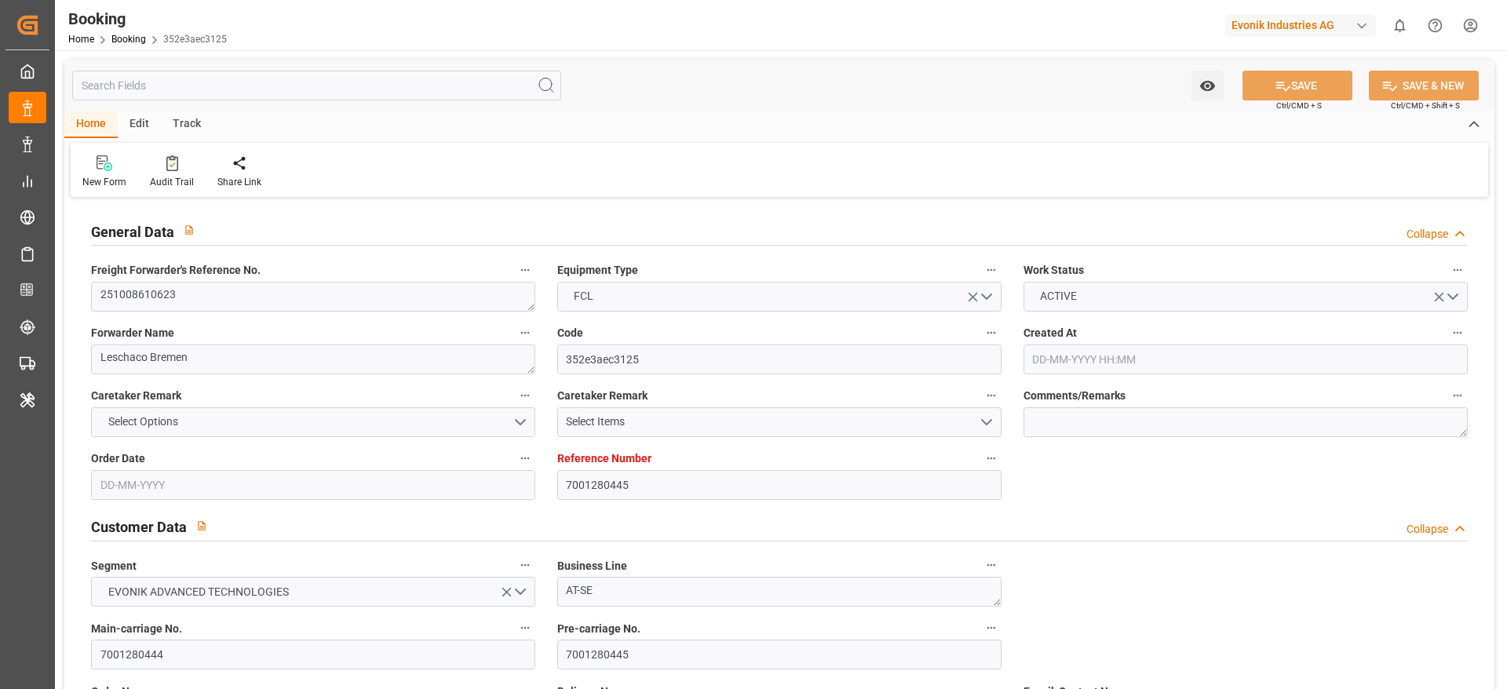
type input "[DATE]"
type input "05-11-2025"
type input "30-09-2025"
type input "30-09-2025 00:00"
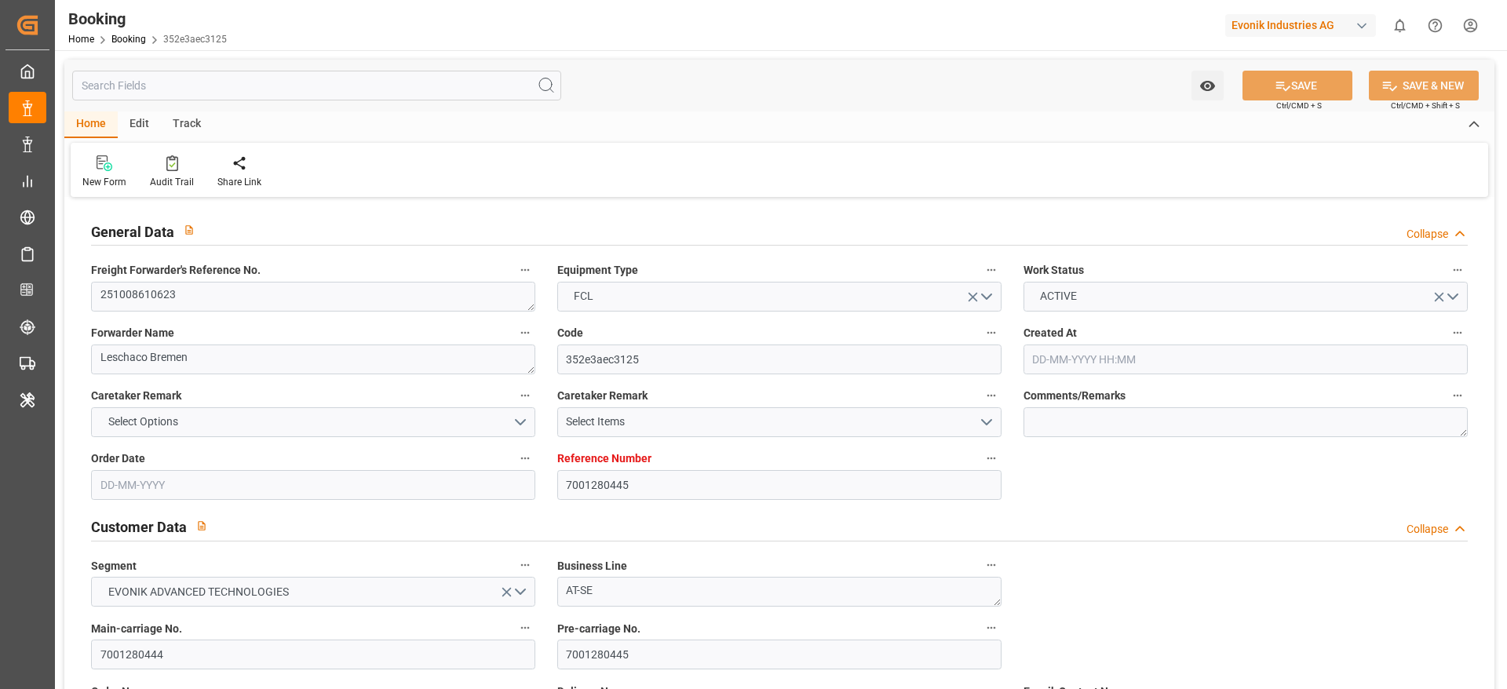
type input "[DATE]"
type input "25-09-2025"
type input "08-10-2025 00:00"
type input "31-10-2025 00:00"
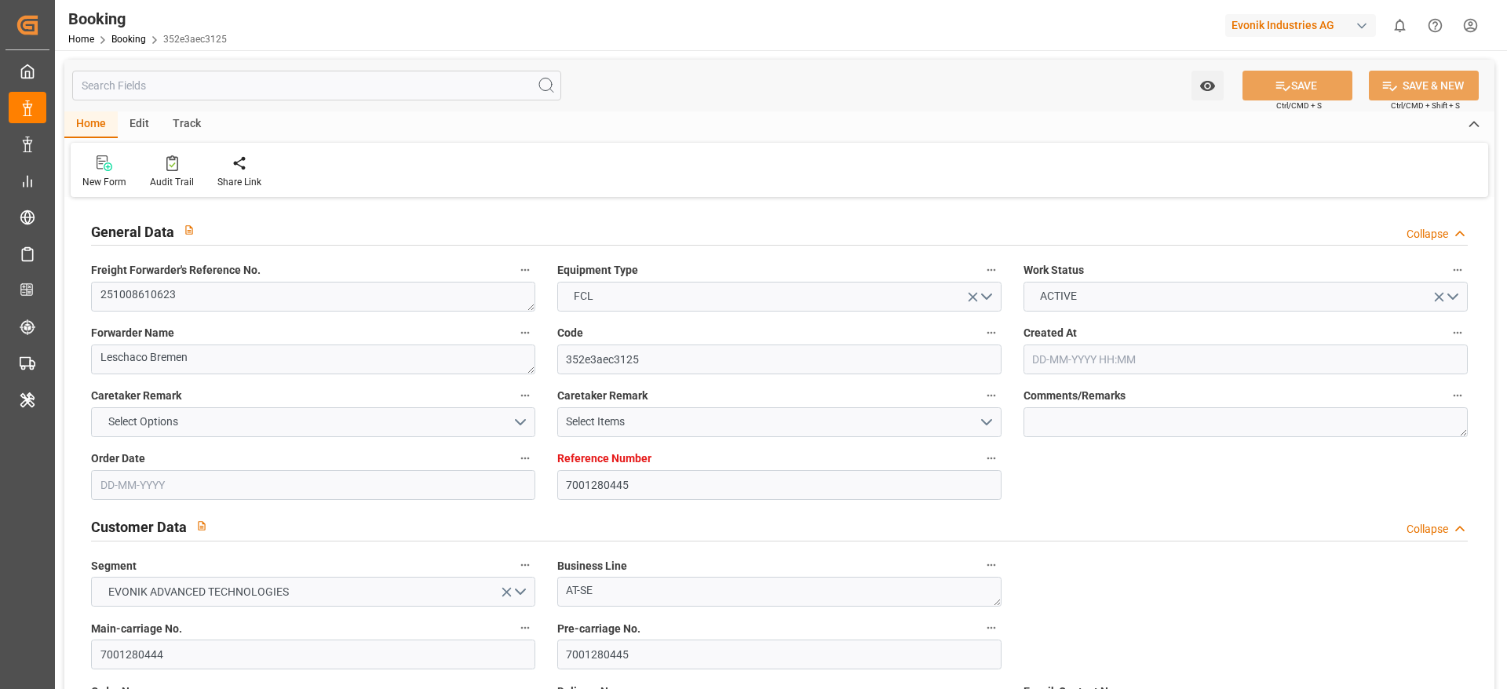
type input "31-10-2025 00:00"
type input "25-09-2025 05:30"
click at [230, 657] on input "7001280444" at bounding box center [313, 655] width 444 height 30
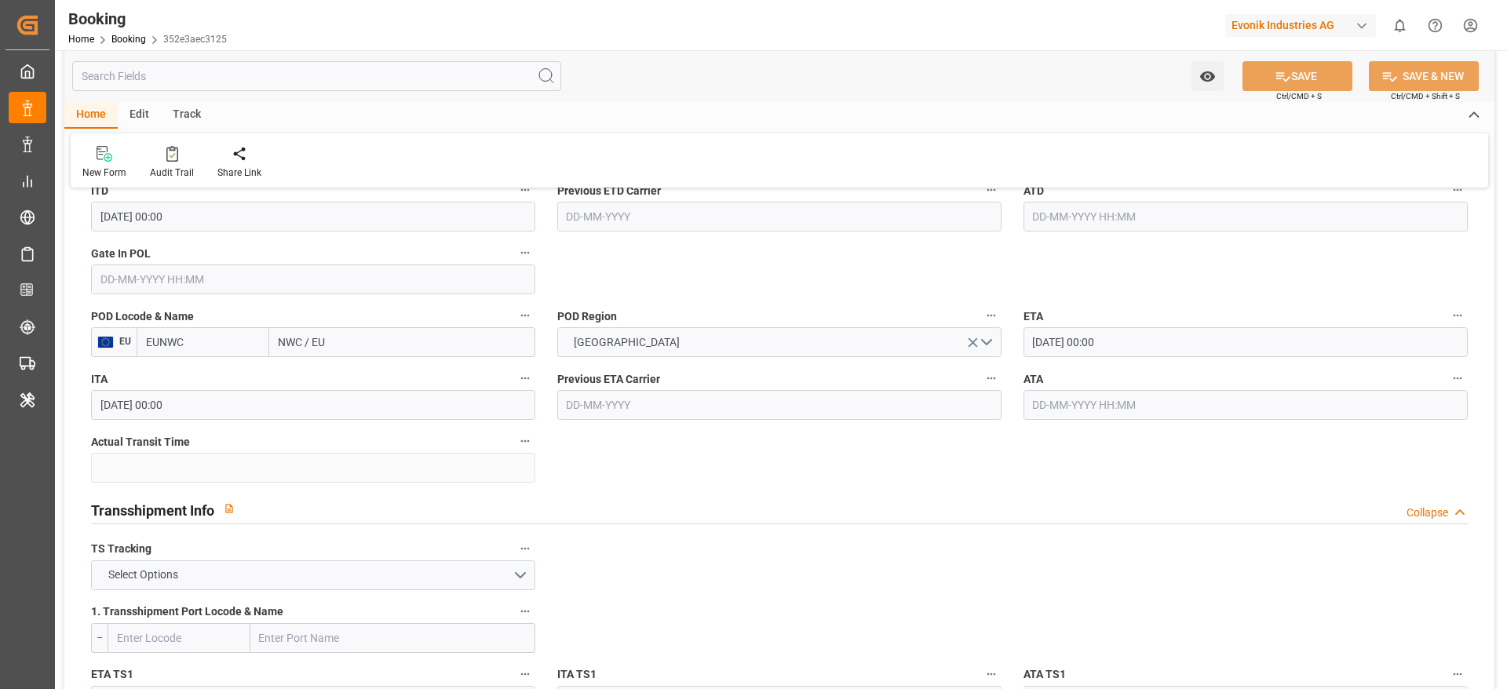
scroll to position [1413, 0]
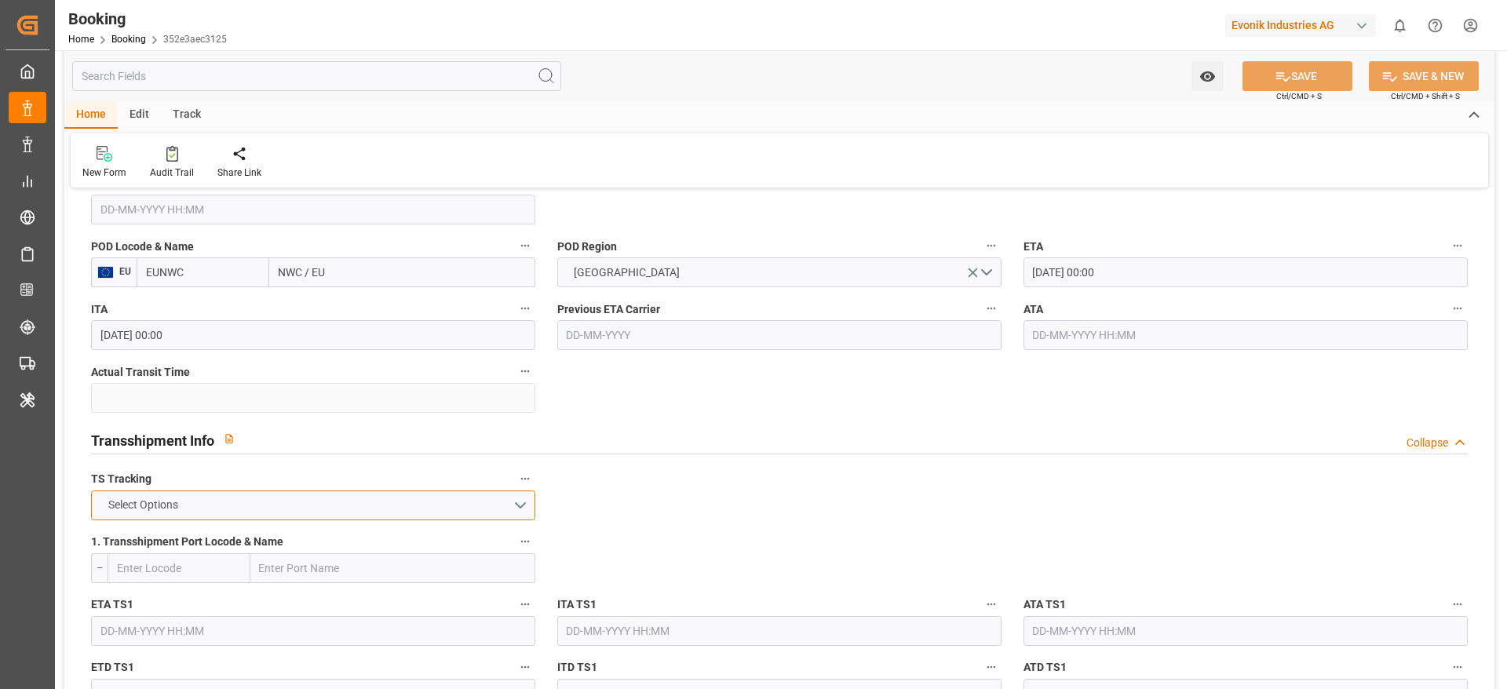
click at [169, 511] on span "Select Options" at bounding box center [143, 505] width 86 height 16
click at [161, 538] on div "FALSE" at bounding box center [313, 542] width 443 height 33
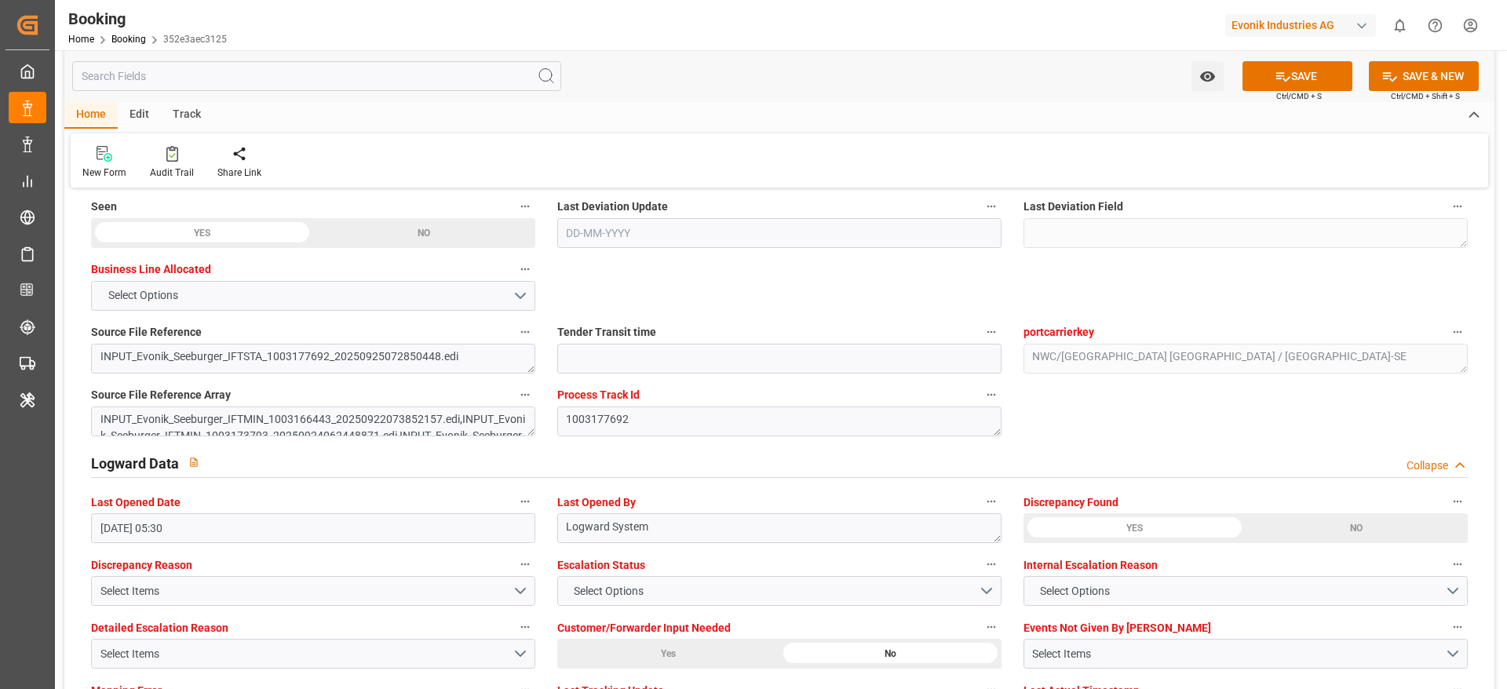
scroll to position [2943, 0]
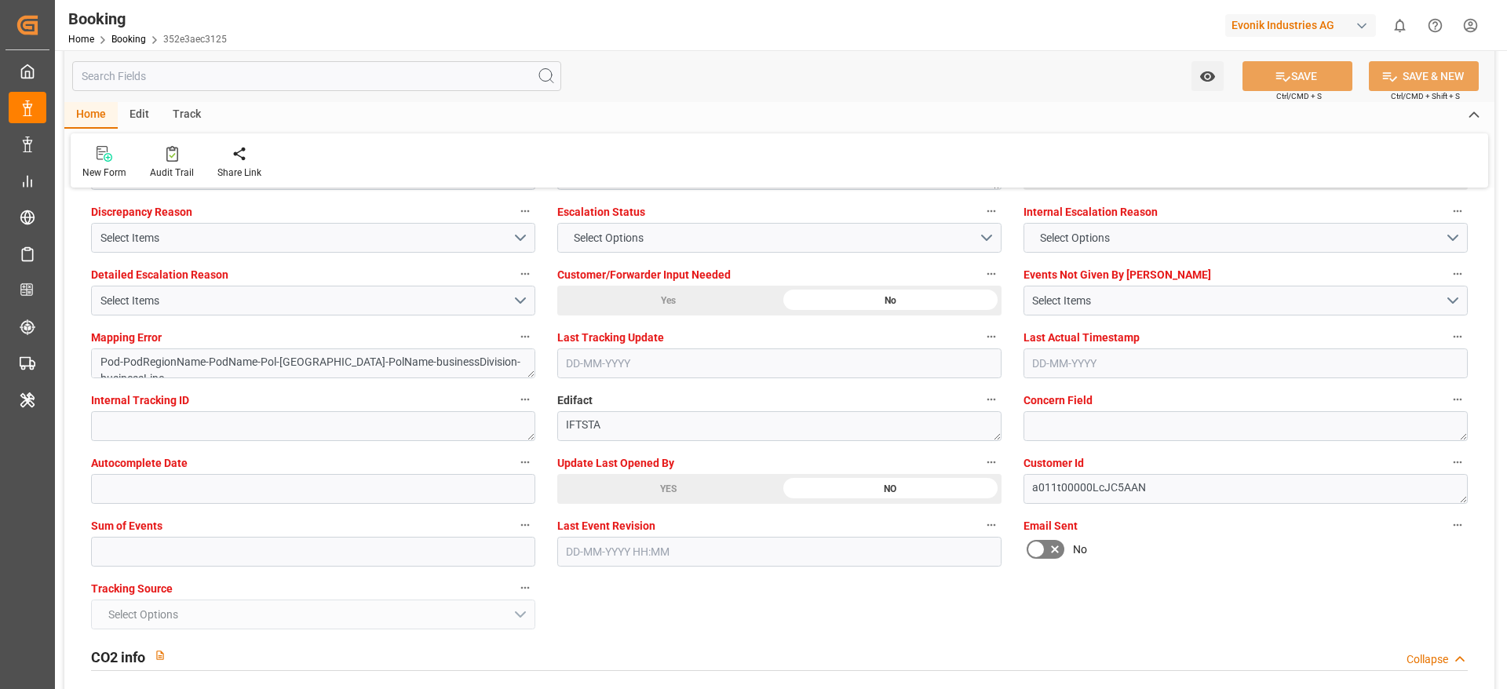
type textarea "Madhu T V"
type textarea "Pod-PodRegionName-Pol-PodRegionName-businessDivision-businessLine-"
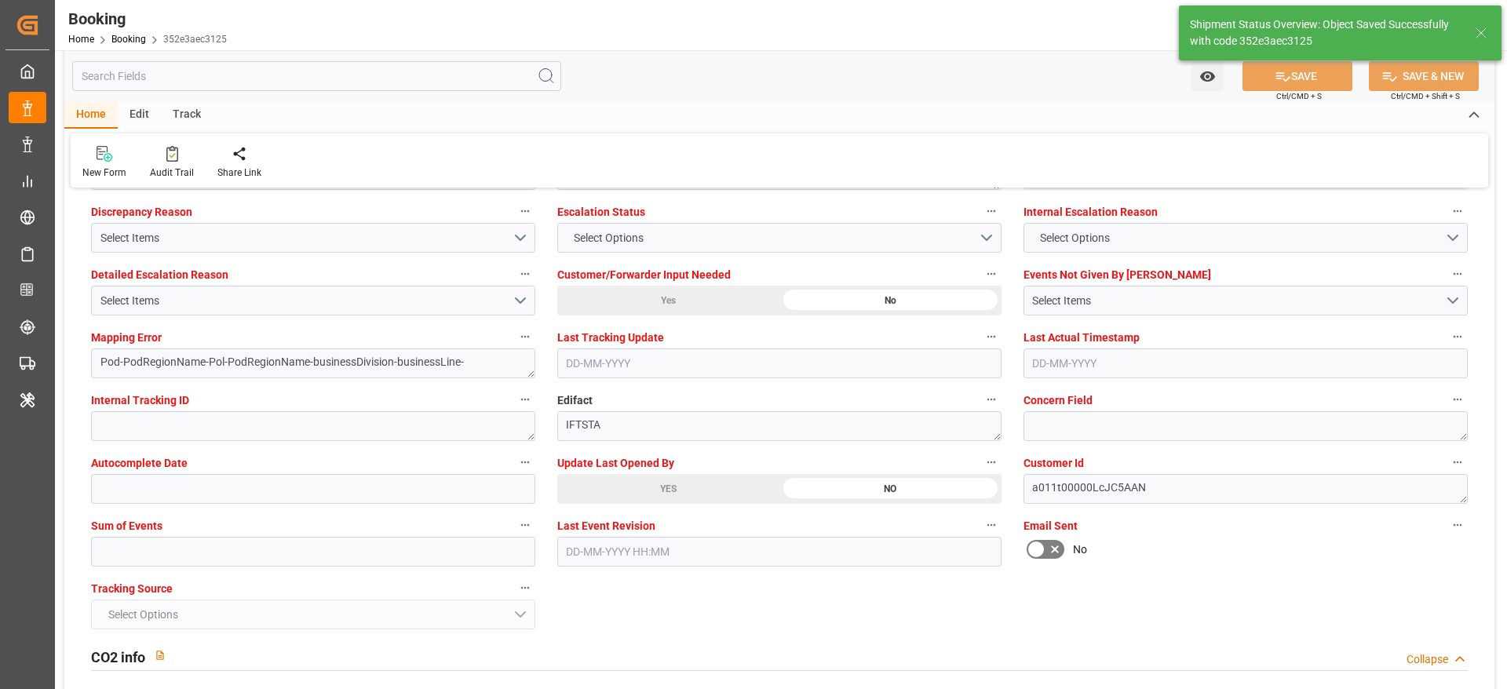
type input "25-09-2025 06:45"
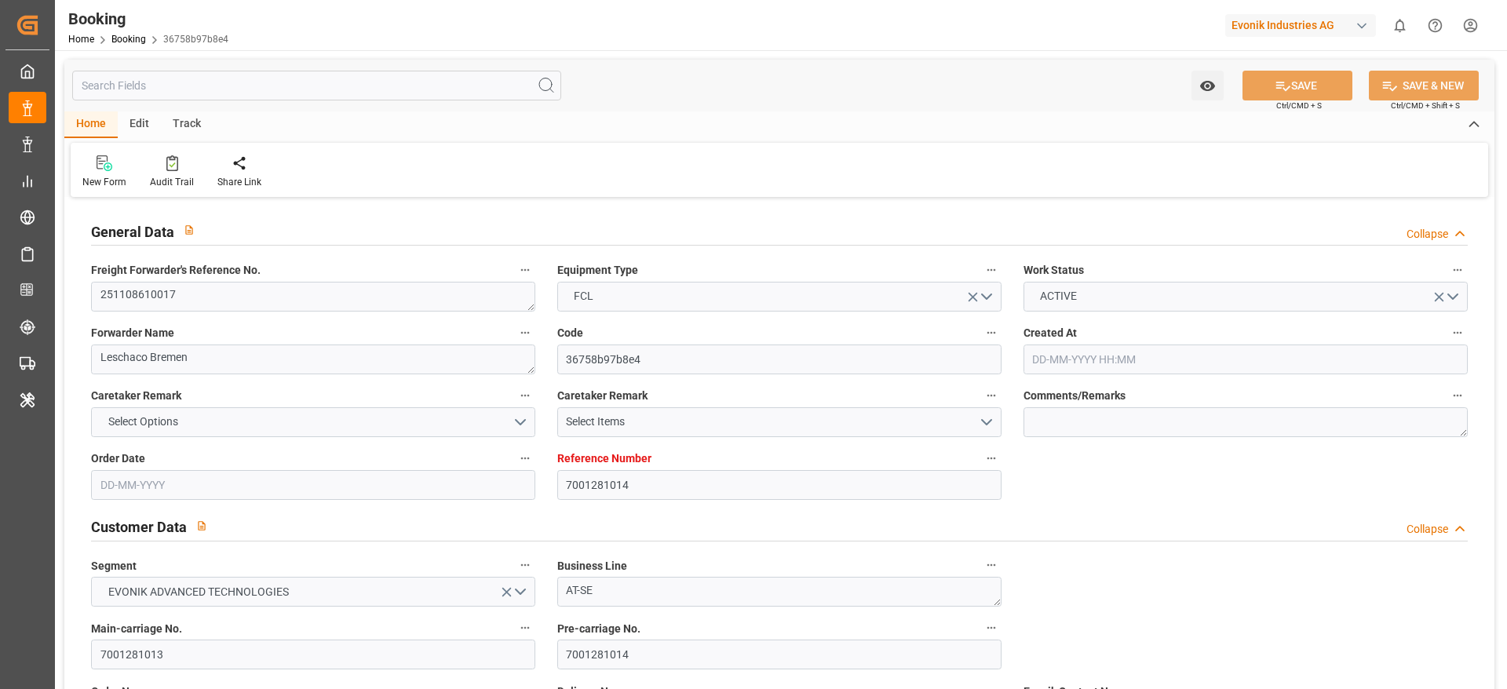
type input "7001281014"
type input "CMACGM"
type input "CMA CGM Group"
type input "EUNWC"
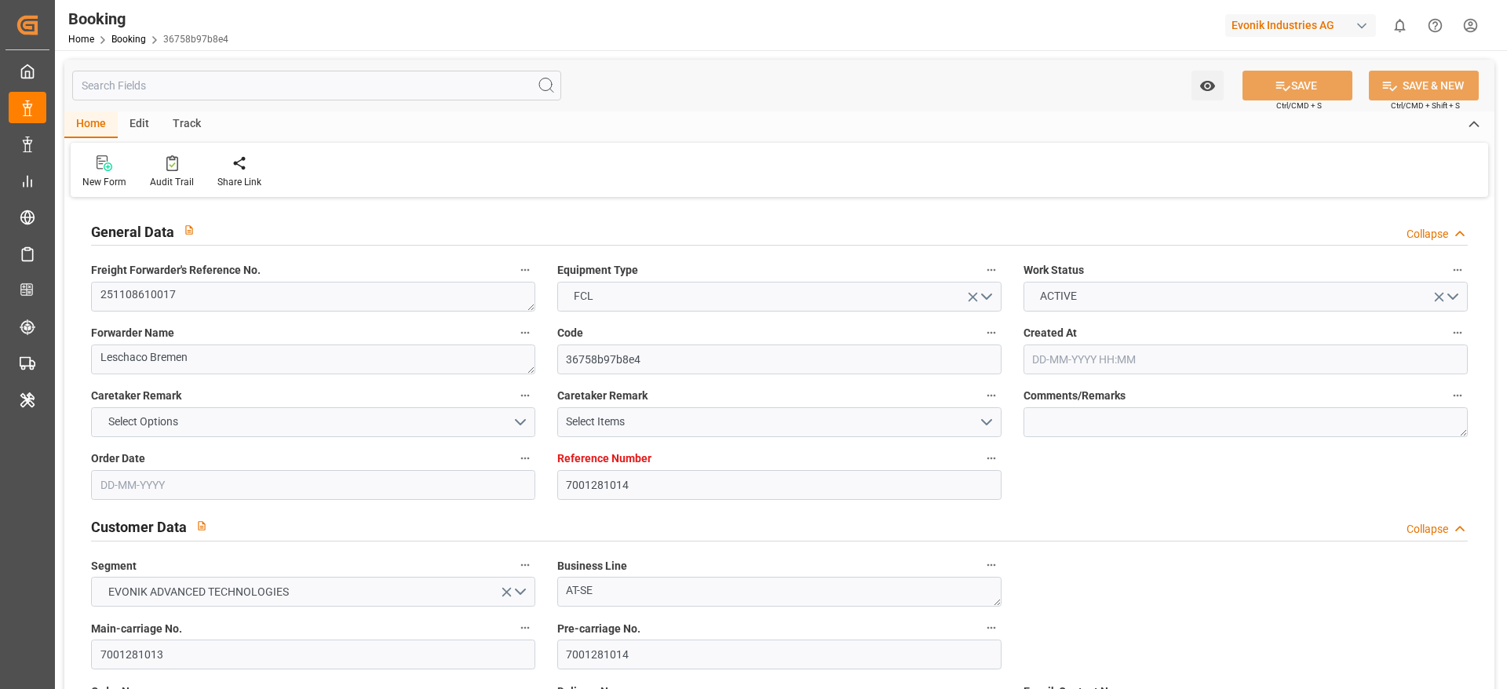
type input "[DATE] 09:53"
type input "[DATE]"
type input "[DATE] 00:00"
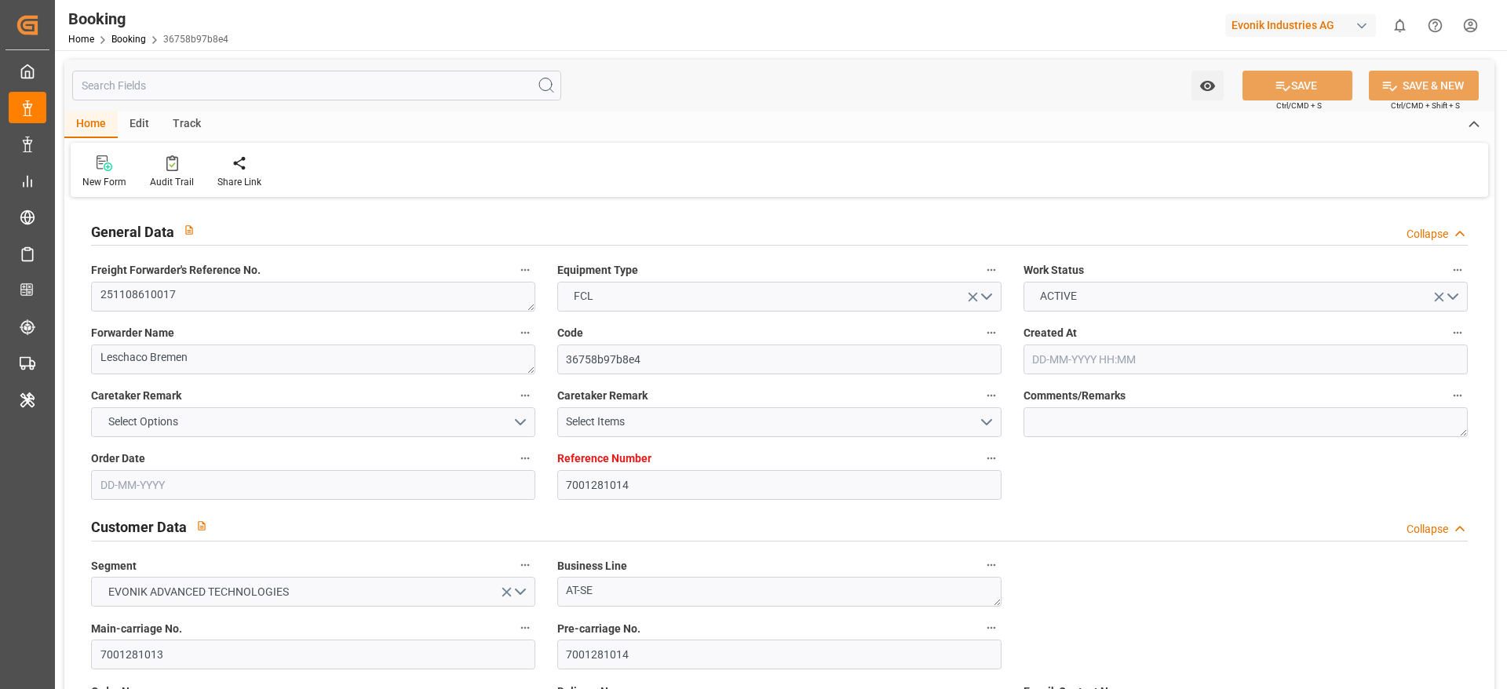
type input "[DATE] 00:00"
type input "[DATE]"
type input "[DATE] 00:00"
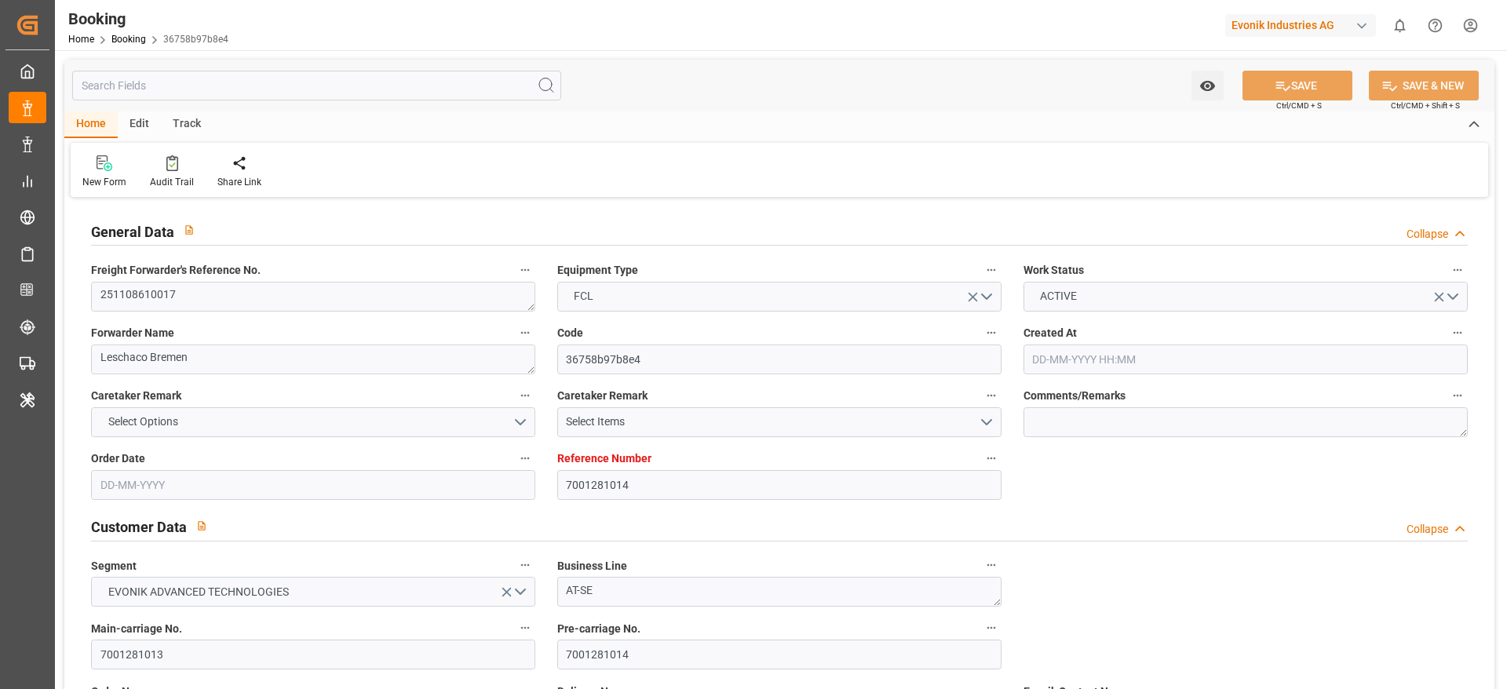
type input "[DATE] 00:00"
type input "[DATE] 08:17"
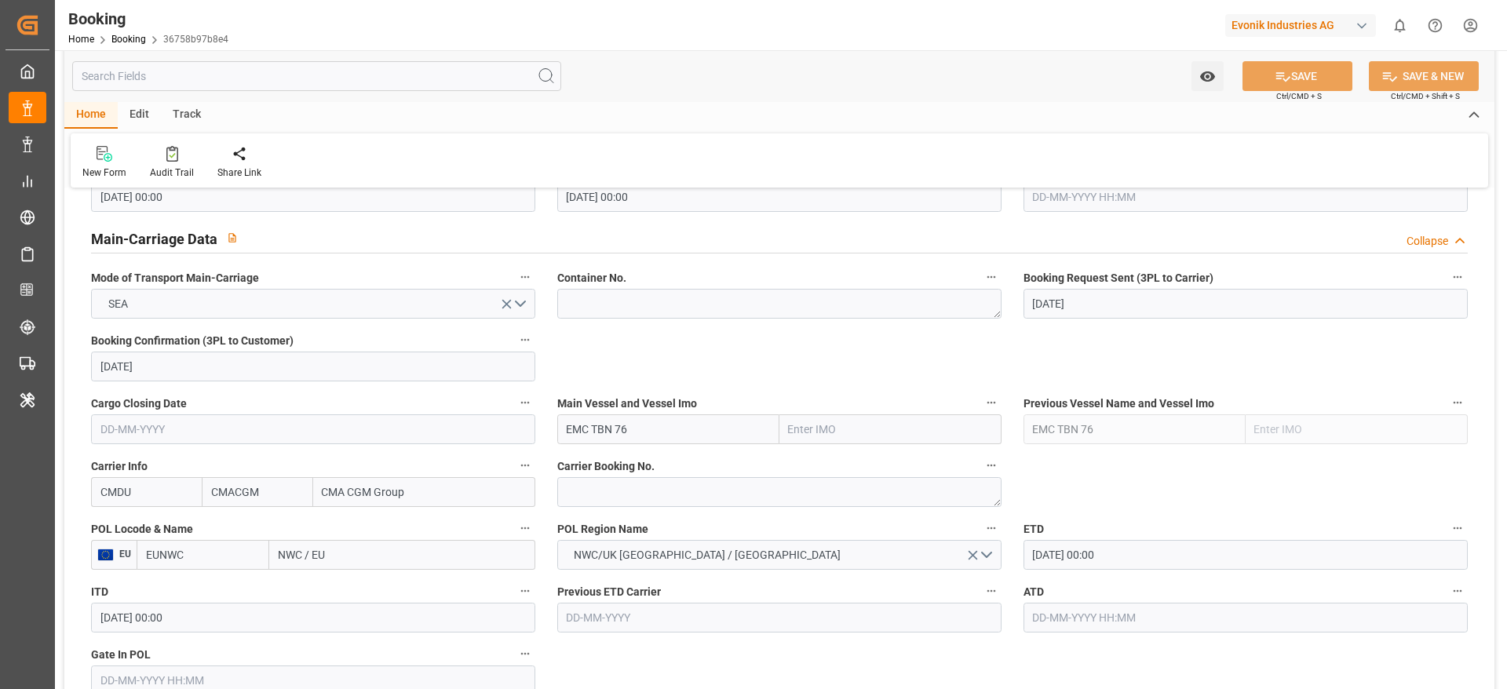
scroll to position [1060, 0]
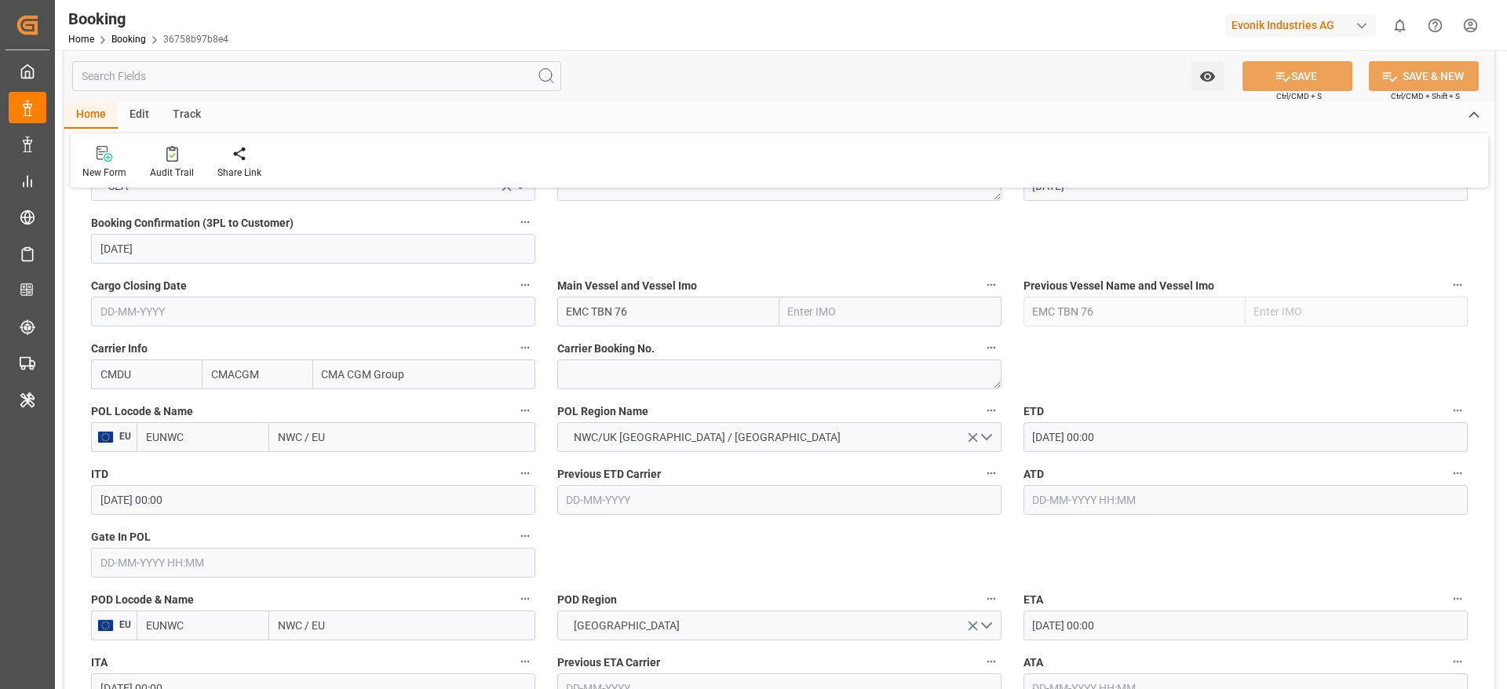
click at [401, 431] on input "NWC / EU" at bounding box center [402, 437] width 266 height 30
click at [401, 430] on input "NWC / EU" at bounding box center [402, 437] width 266 height 30
paste input "[GEOGRAPHIC_DATA]"
type input "[GEOGRAPHIC_DATA]"
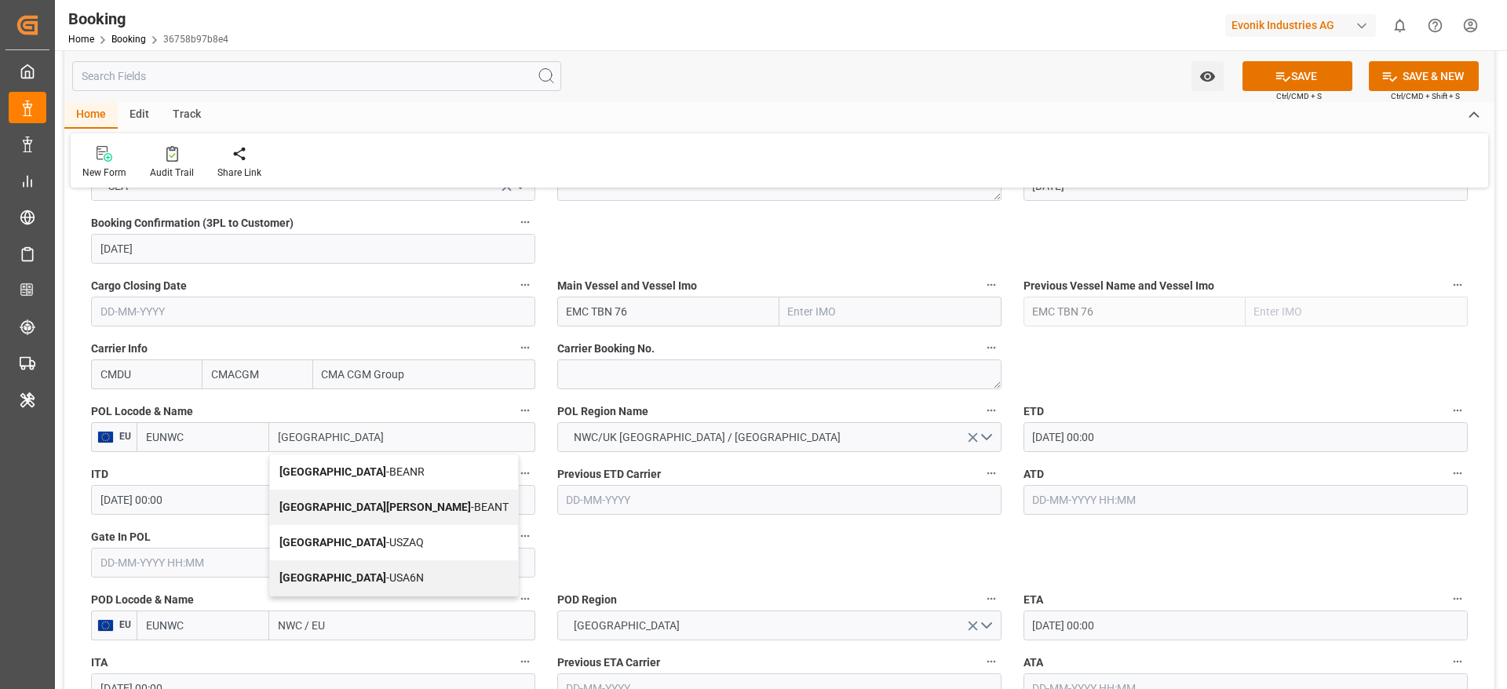
drag, startPoint x: 351, startPoint y: 472, endPoint x: 500, endPoint y: 456, distance: 150.0
click at [351, 472] on span "Antwerp - BEANR" at bounding box center [351, 471] width 145 height 13
type input "BEANR"
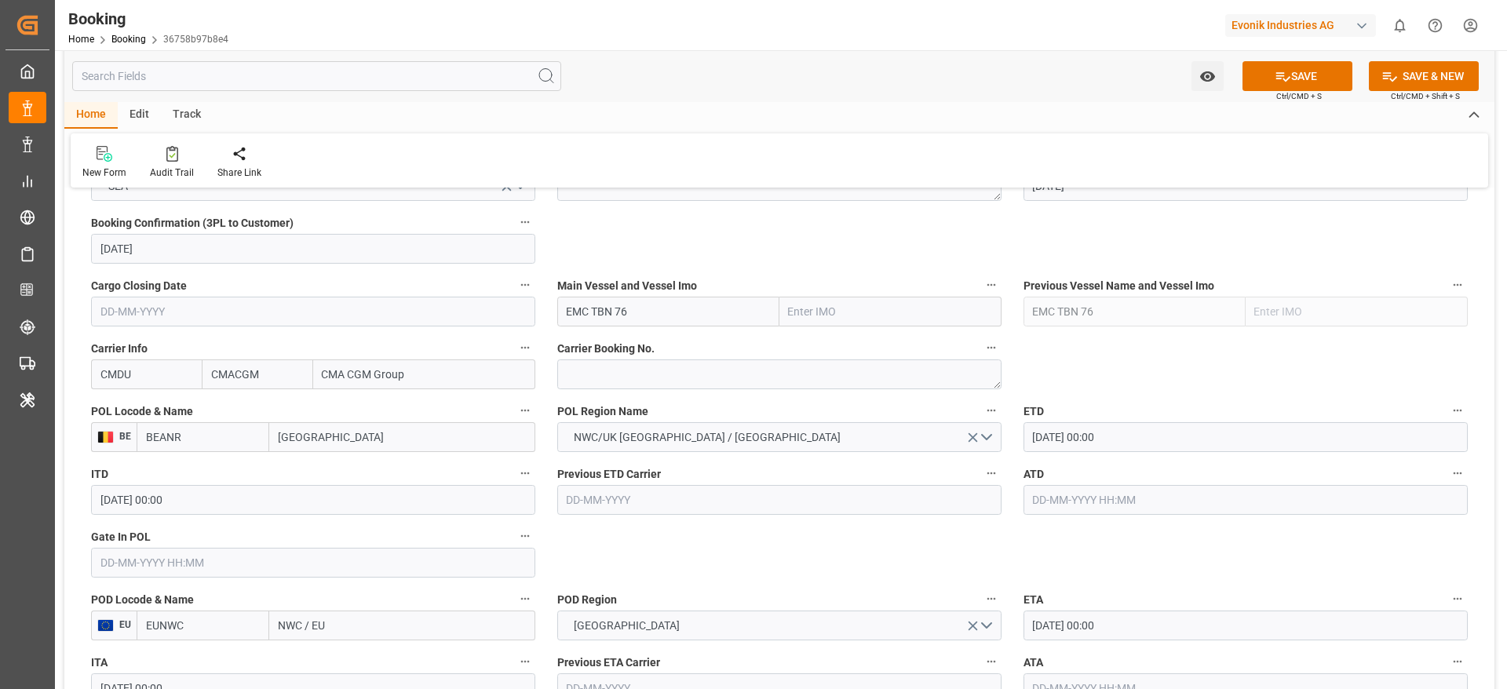
type input "[GEOGRAPHIC_DATA]"
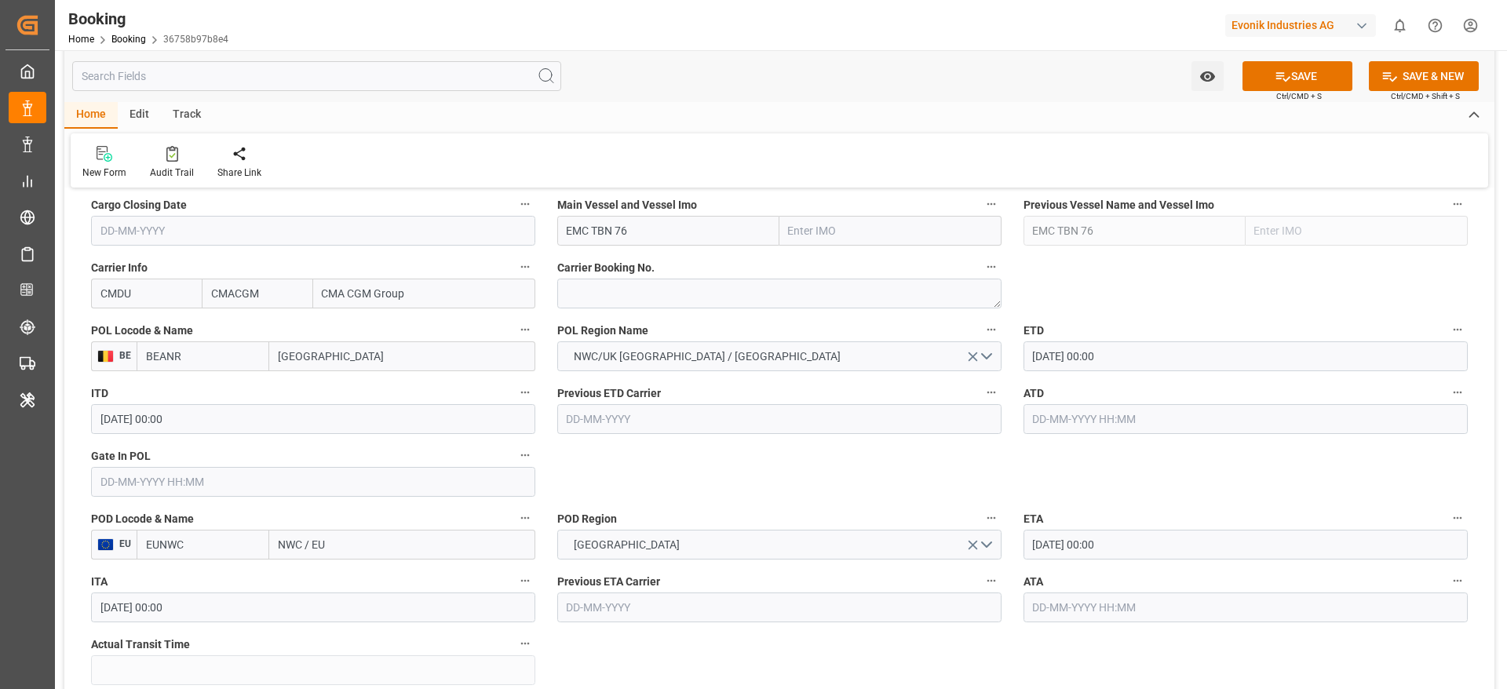
scroll to position [1177, 0]
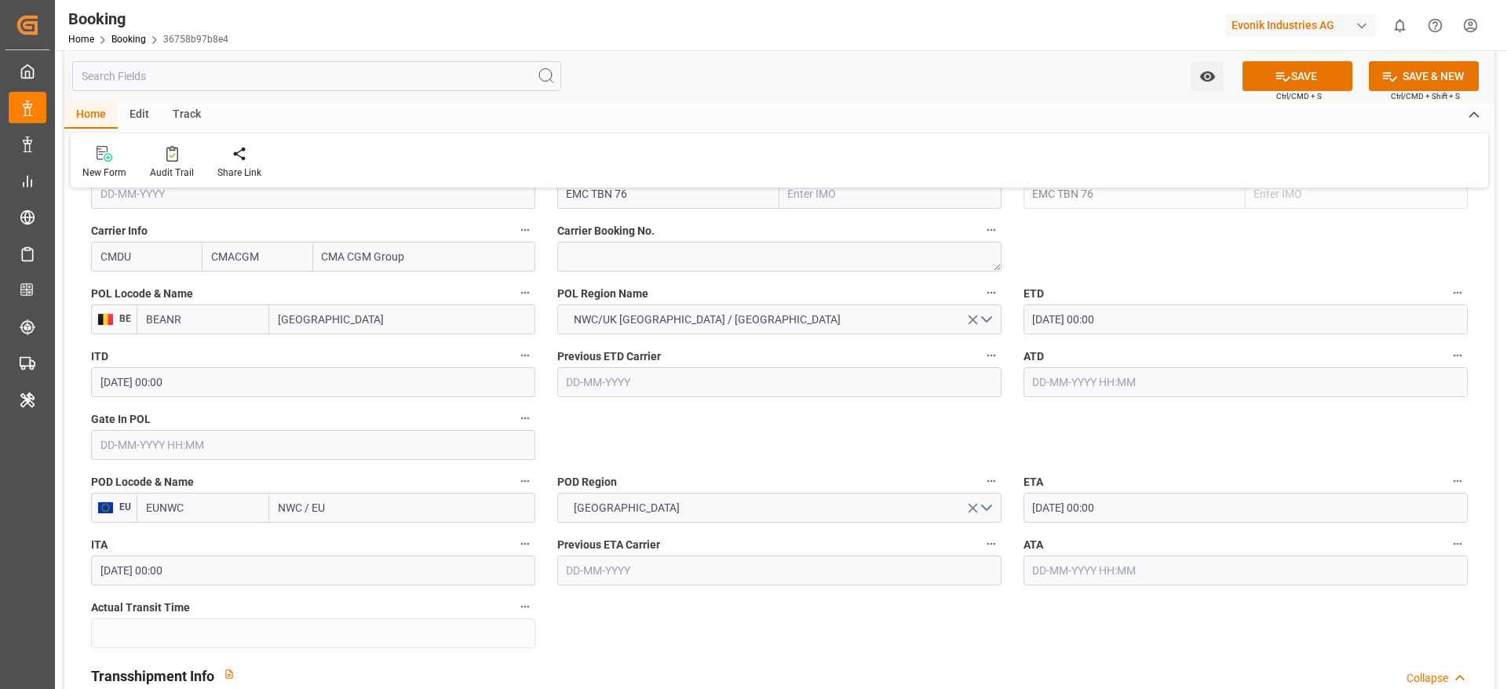
click at [361, 505] on input "NWC / EU" at bounding box center [402, 508] width 266 height 30
paste input "Charleston, SC"
click at [340, 503] on input "[GEOGRAPHIC_DATA]" at bounding box center [402, 508] width 266 height 30
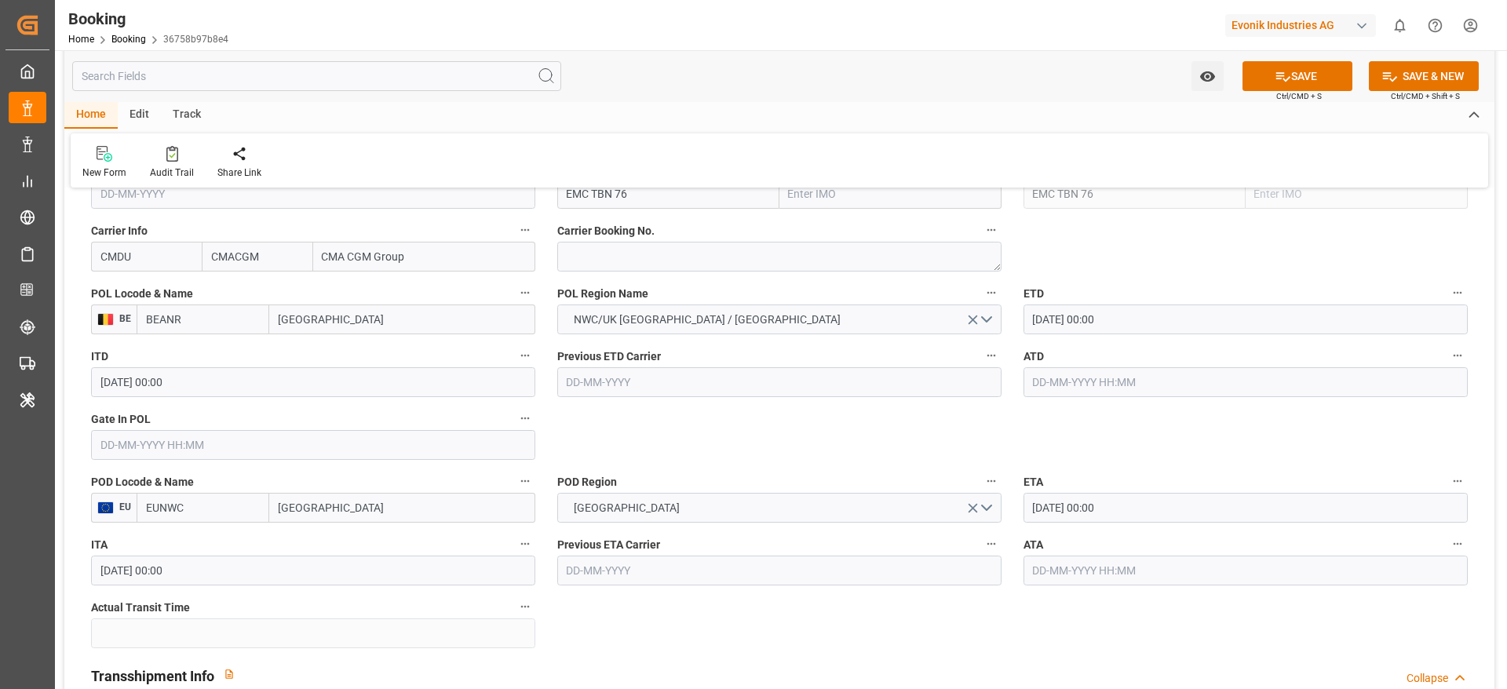
type input "[GEOGRAPHIC_DATA]"
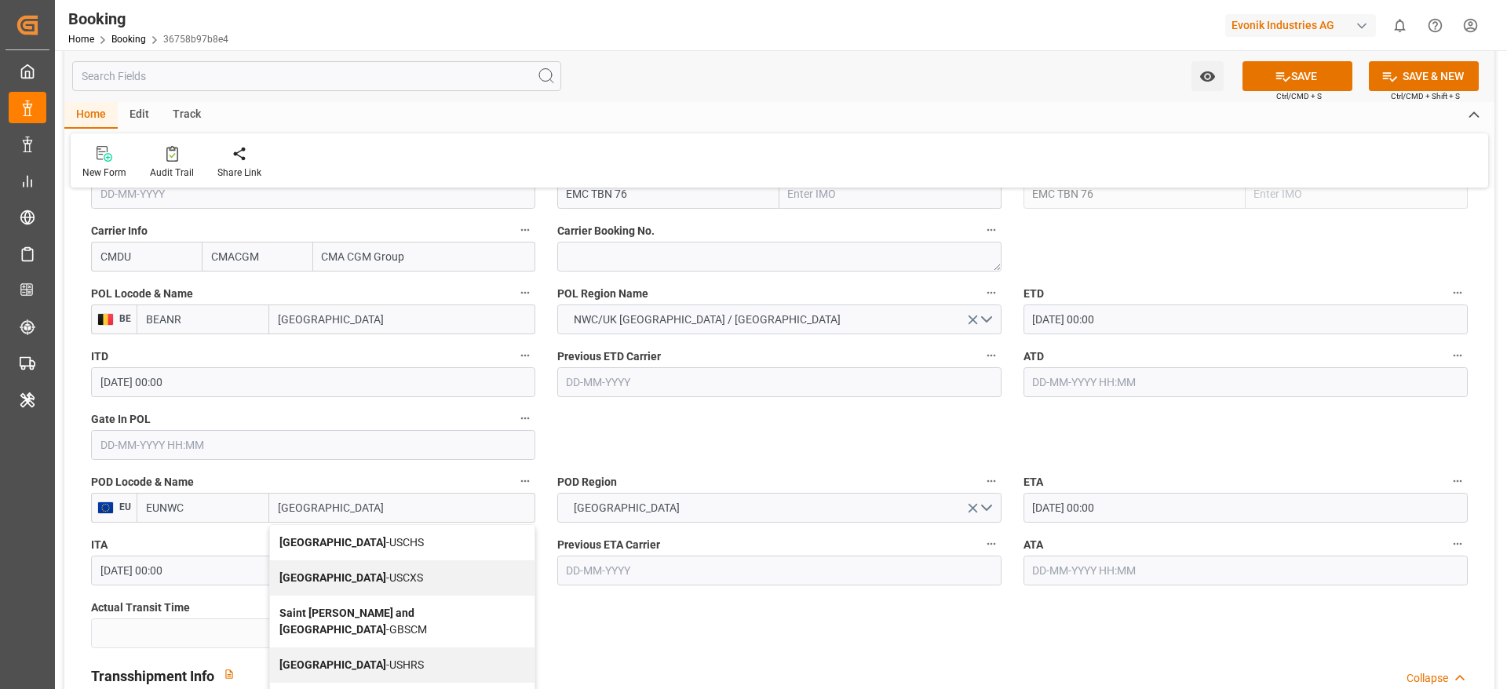
click at [376, 543] on span "Charleston - USCHS" at bounding box center [351, 542] width 144 height 13
type input "USCHS"
type input "[GEOGRAPHIC_DATA]"
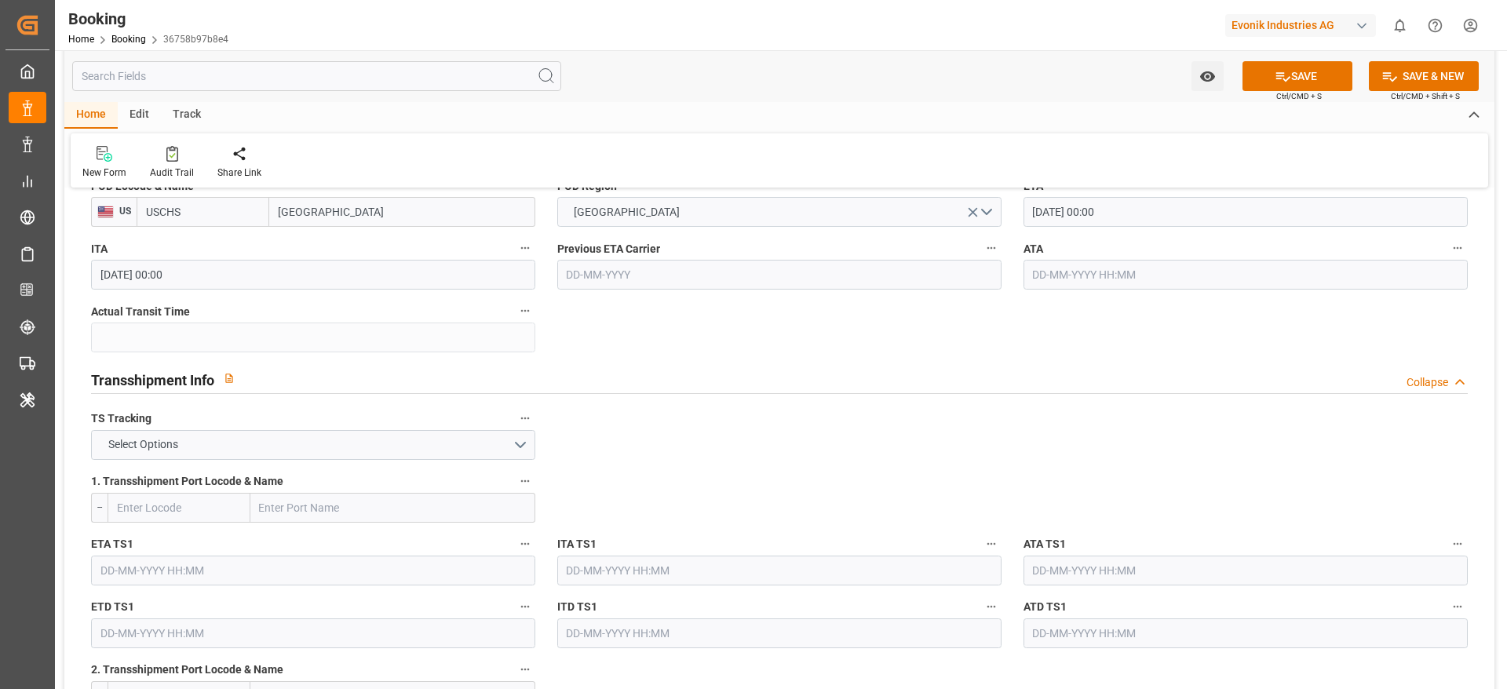
scroll to position [1507, 0]
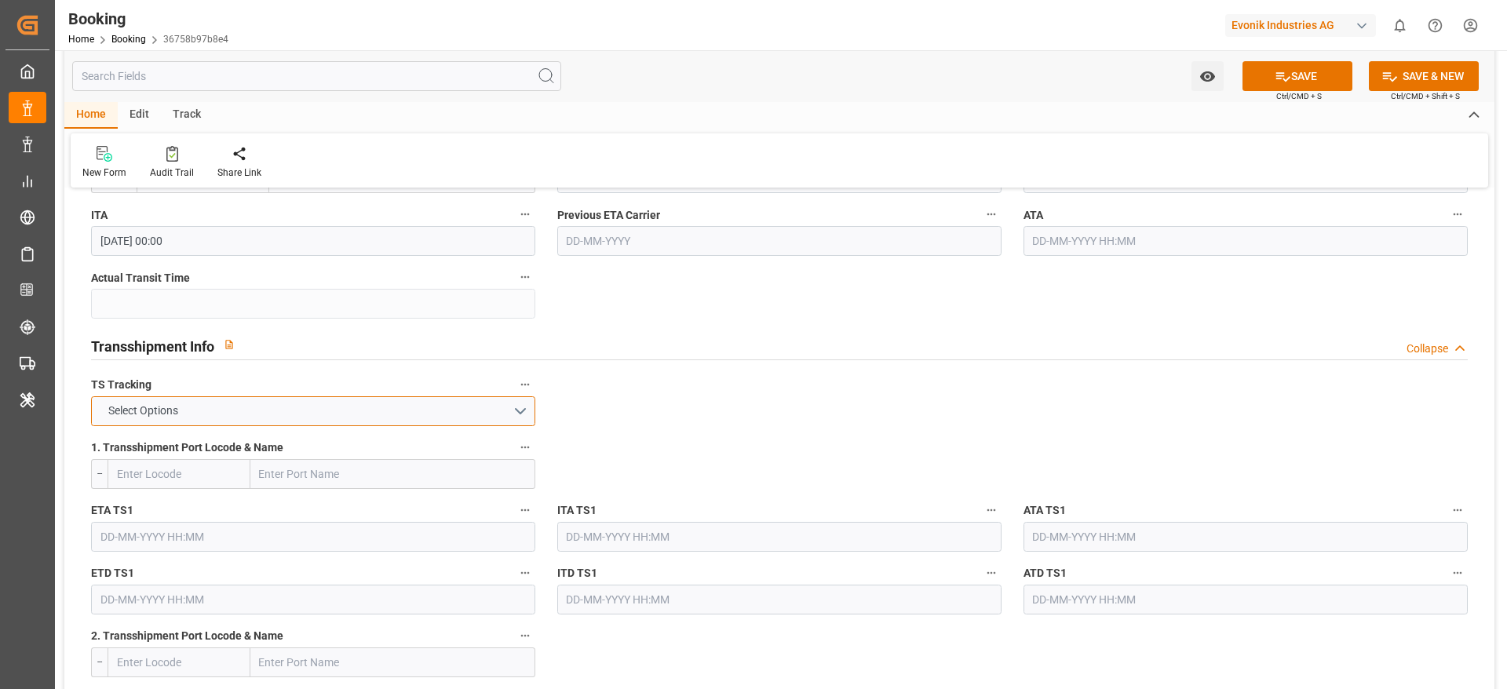
click at [138, 414] on span "Select Options" at bounding box center [143, 411] width 86 height 16
click at [132, 447] on div "FALSE" at bounding box center [313, 448] width 443 height 33
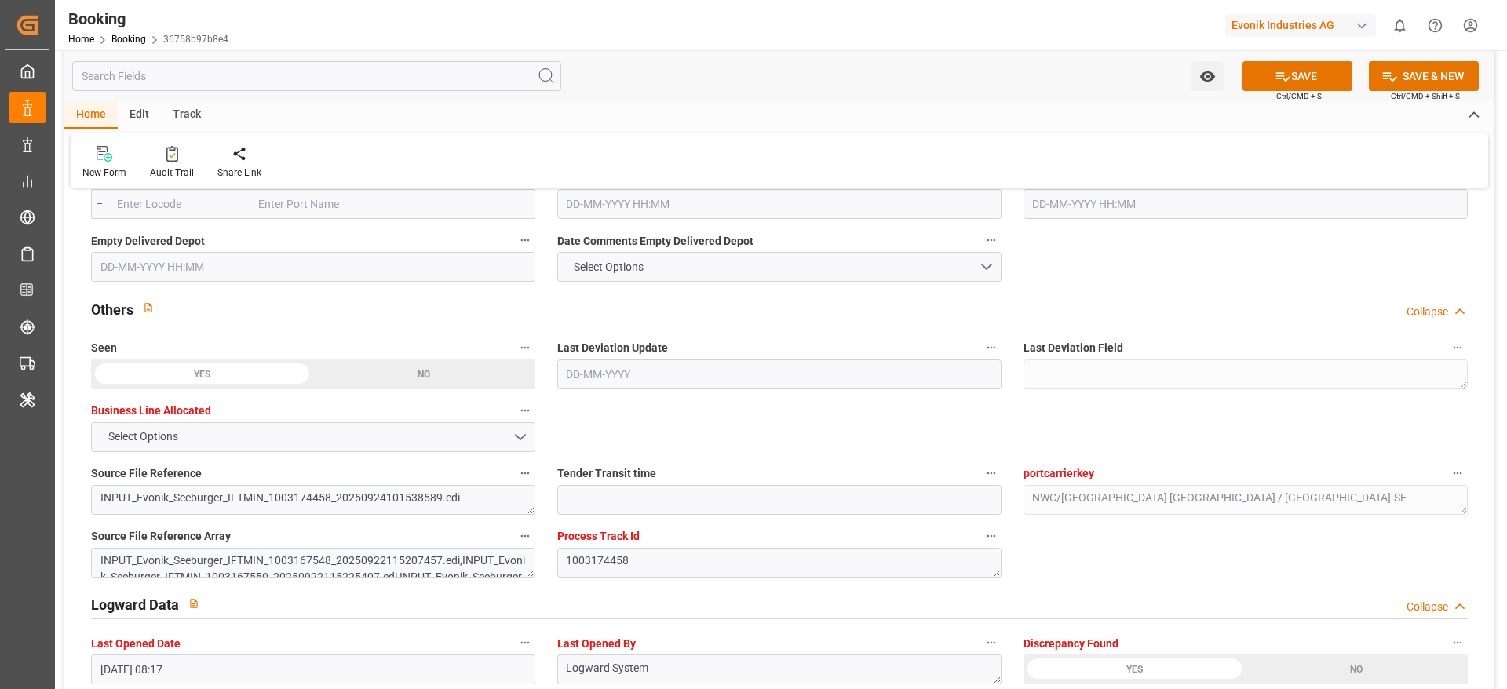
scroll to position [2920, 0]
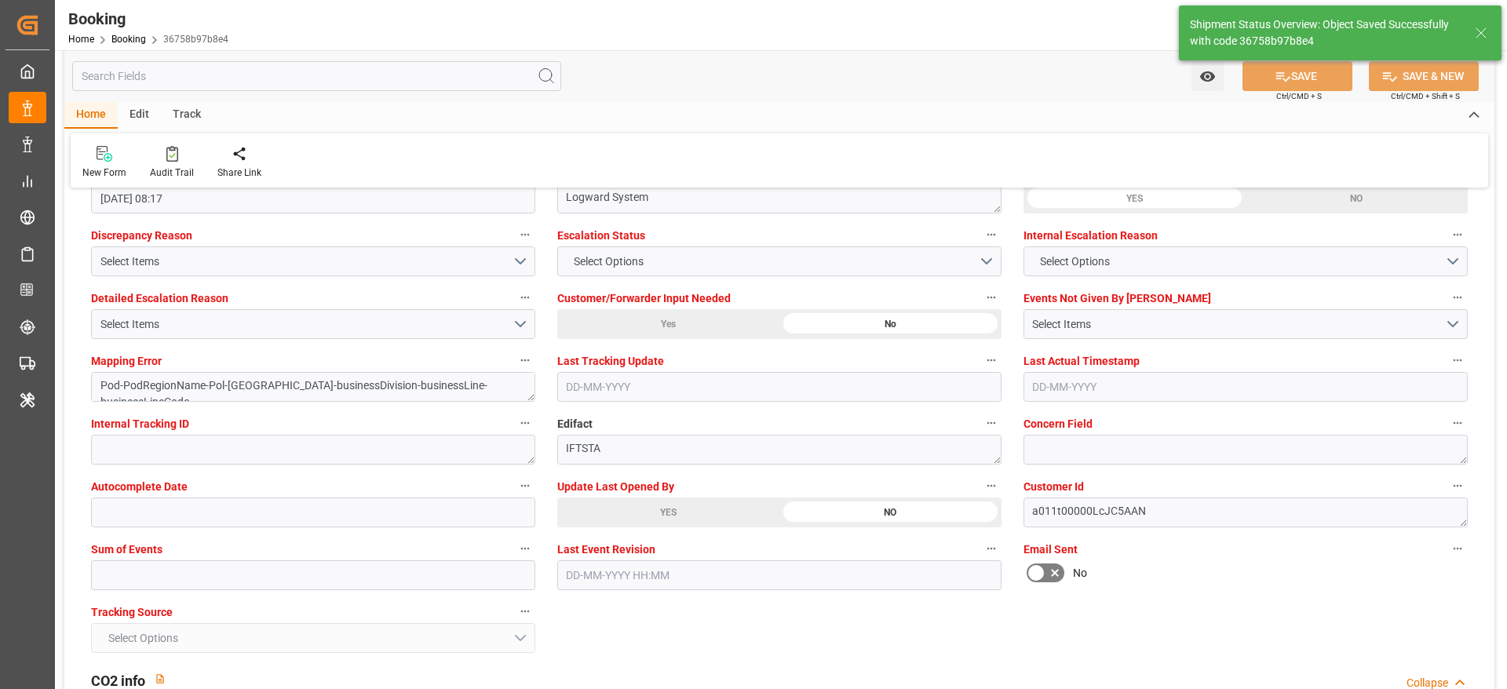
type textarea "NWC/UK North West Continent / UK_USCHS_CMDU_AT-SE"
type textarea "Madhu T V"
type textarea "businessDivision-businessLine-"
type input "25-09-2025 06:53"
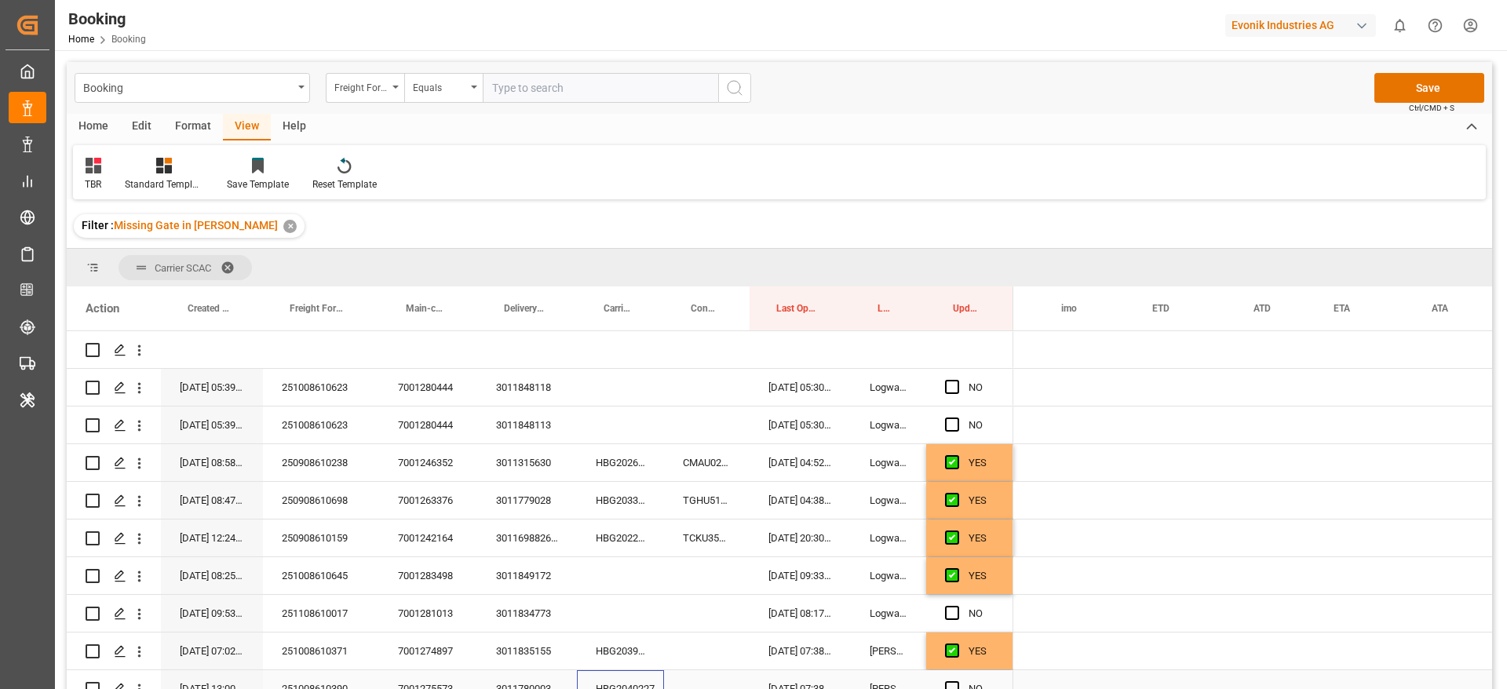
scroll to position [0, 869]
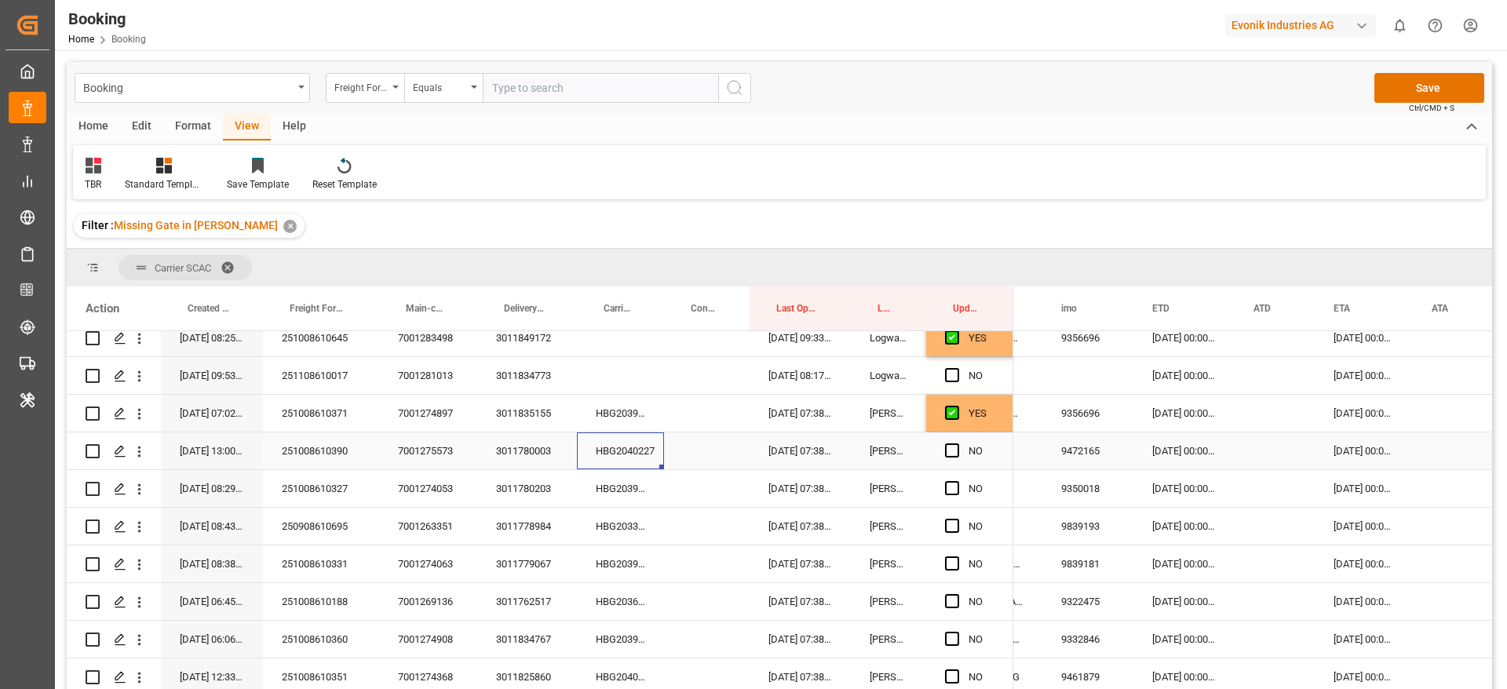
click at [1376, 447] on div "25-10-2025 00:00:00" at bounding box center [1364, 450] width 98 height 37
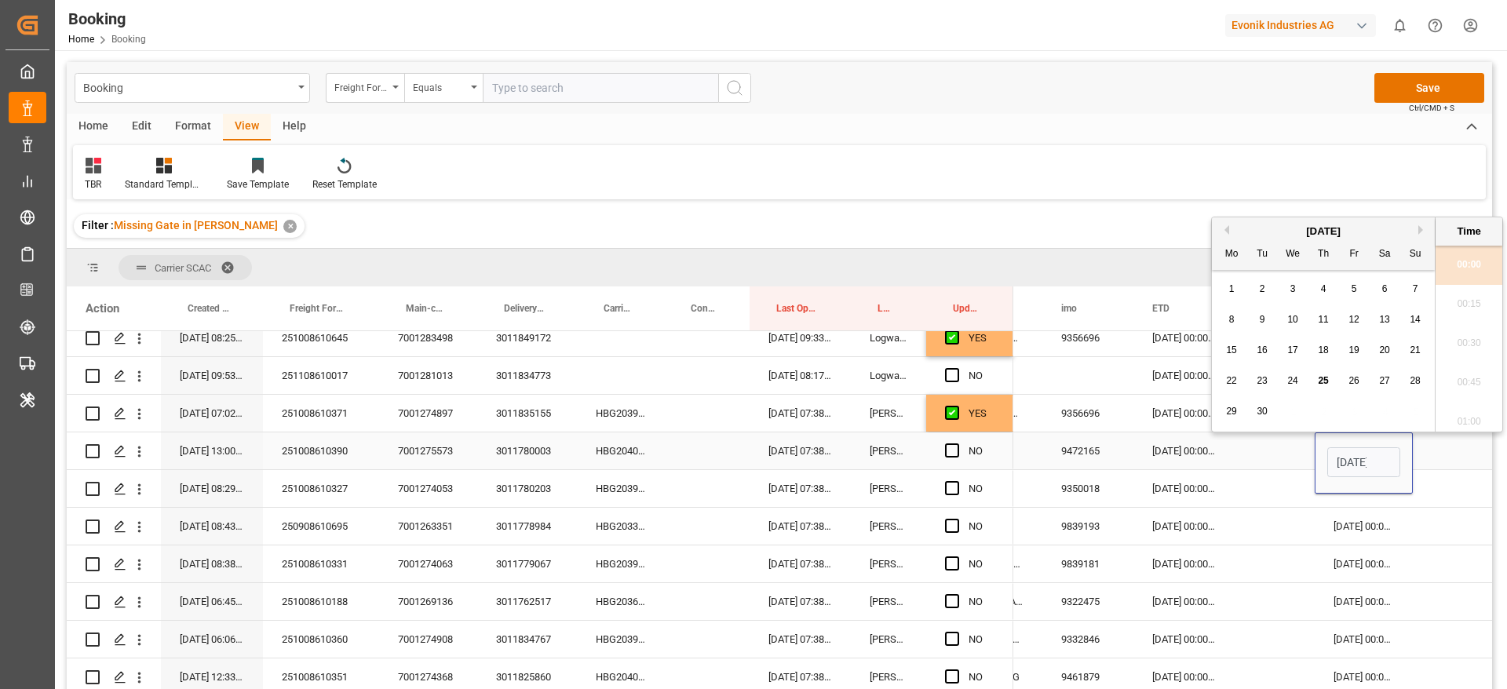
scroll to position [1850, 0]
drag, startPoint x: 1422, startPoint y: 226, endPoint x: 1408, endPoint y: 248, distance: 26.1
click at [1422, 225] on button "Next Month" at bounding box center [1422, 229] width 9 height 9
click at [1412, 379] on span "26" at bounding box center [1415, 380] width 10 height 11
type input "26-10-2025 00:00"
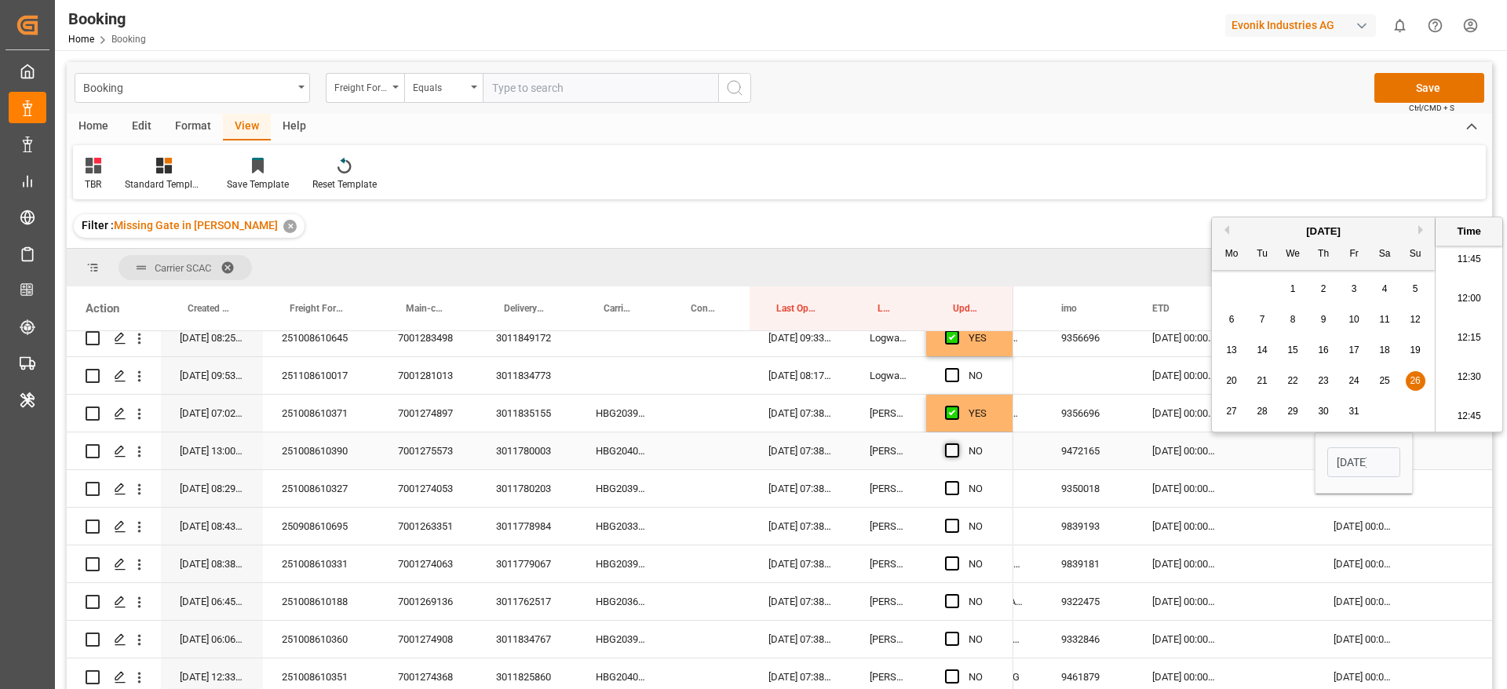
click at [954, 449] on span "Press SPACE to select this row." at bounding box center [952, 450] width 14 height 14
click at [957, 443] on input "Press SPACE to select this row." at bounding box center [957, 443] width 0 height 0
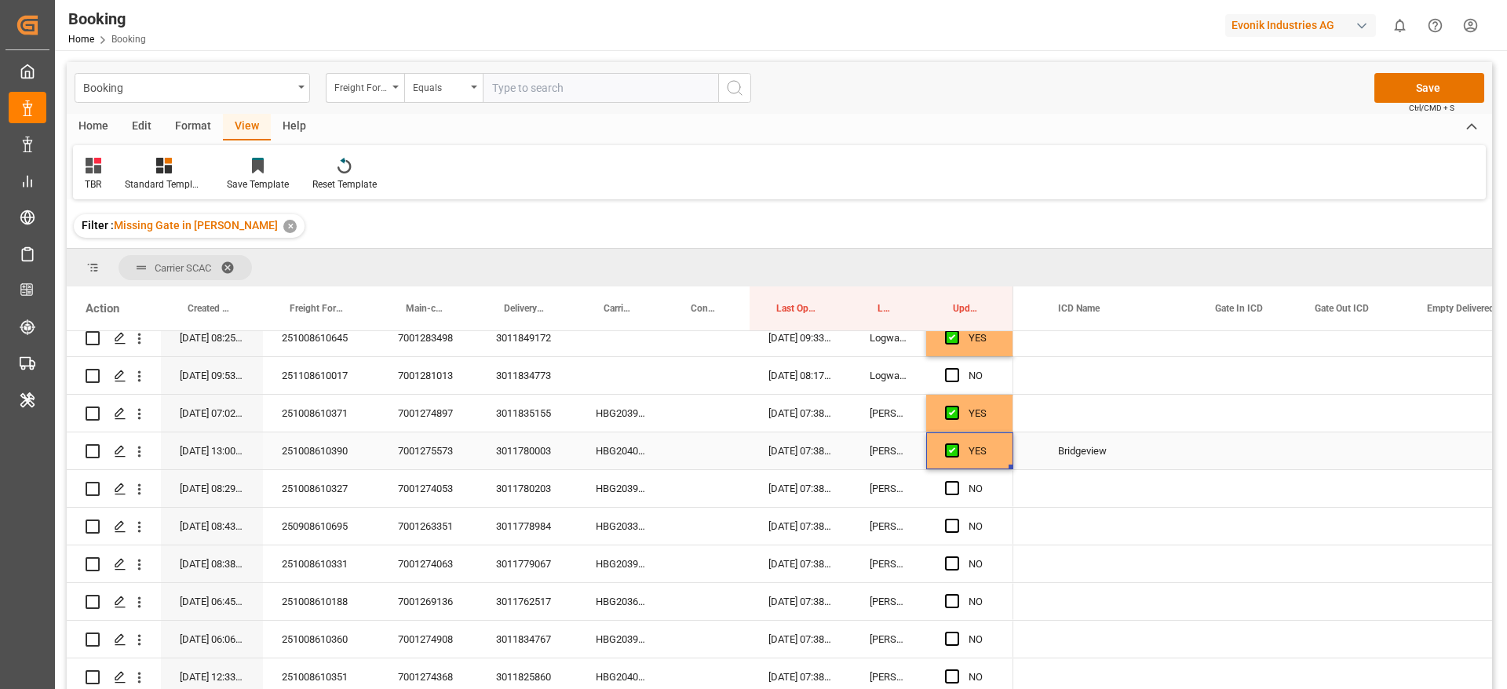
scroll to position [0, 3576]
click at [607, 491] on div "HBG2039053" at bounding box center [620, 488] width 87 height 37
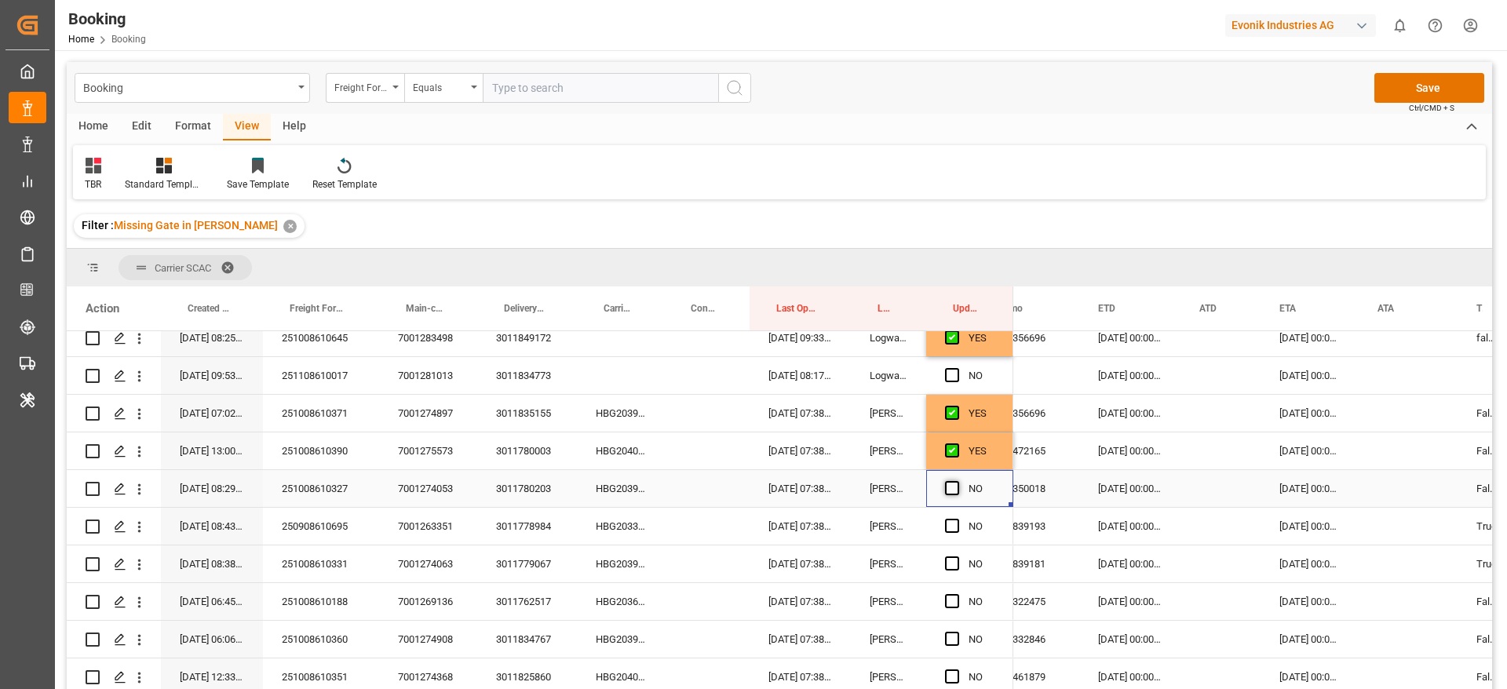
click at [948, 487] on span "Press SPACE to select this row." at bounding box center [952, 488] width 14 height 14
click at [957, 481] on input "Press SPACE to select this row." at bounding box center [957, 481] width 0 height 0
click at [618, 525] on div "HBG2033923" at bounding box center [620, 526] width 87 height 37
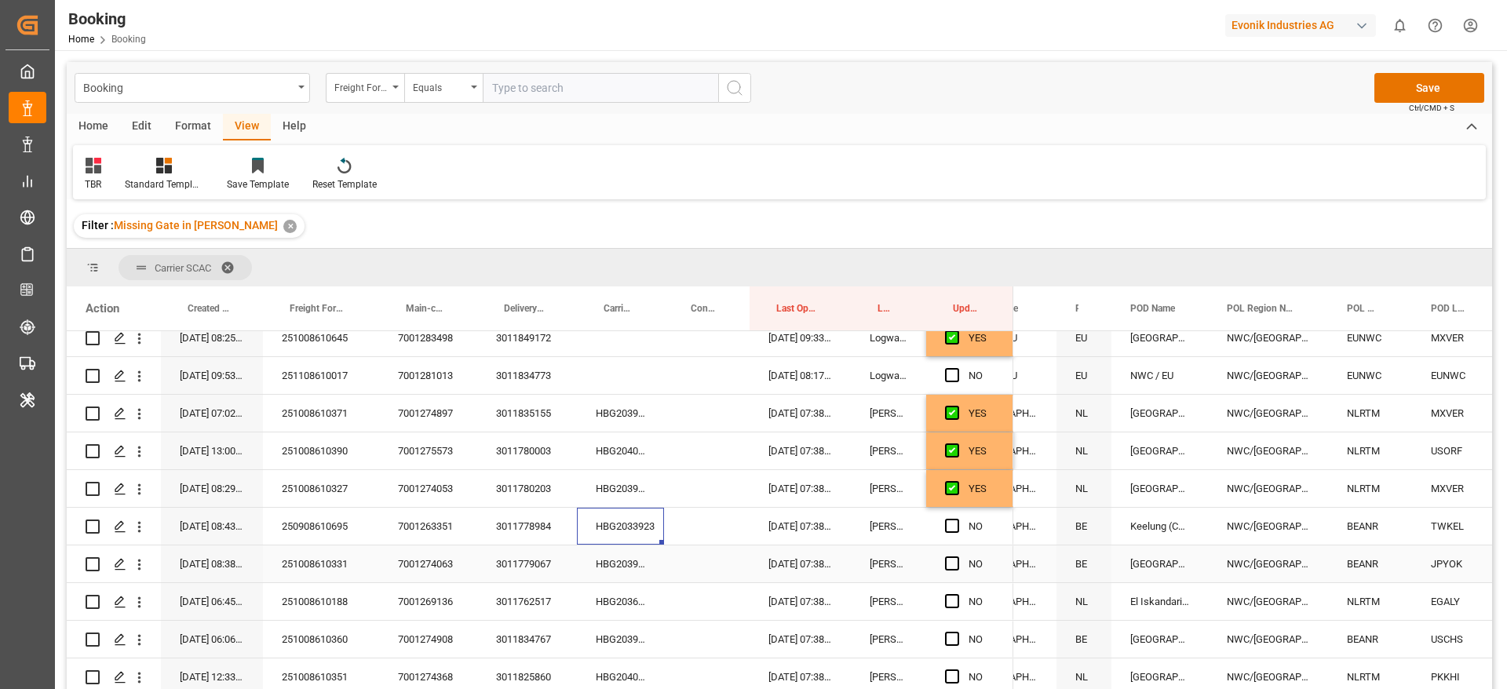
scroll to position [0, 176]
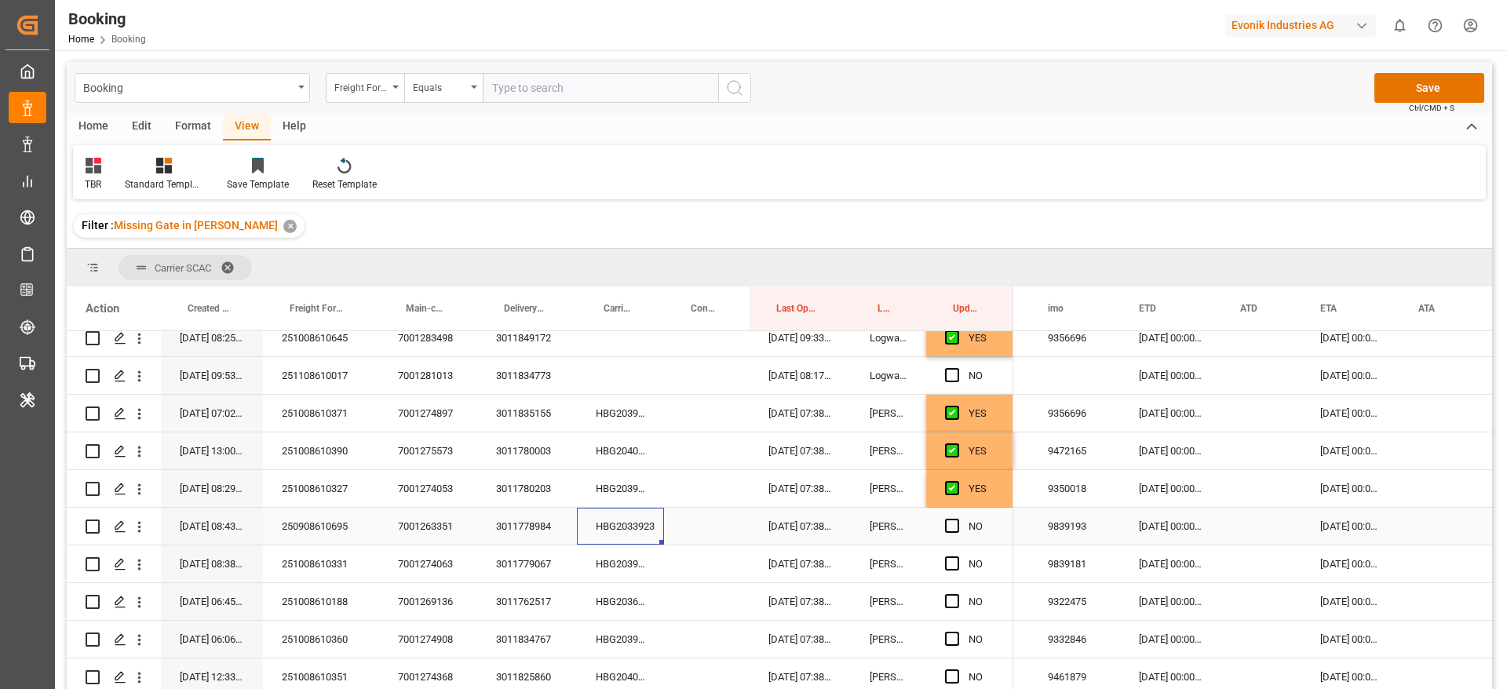
click at [1184, 538] on div "[DATE] 00:00:00" at bounding box center [1170, 526] width 101 height 37
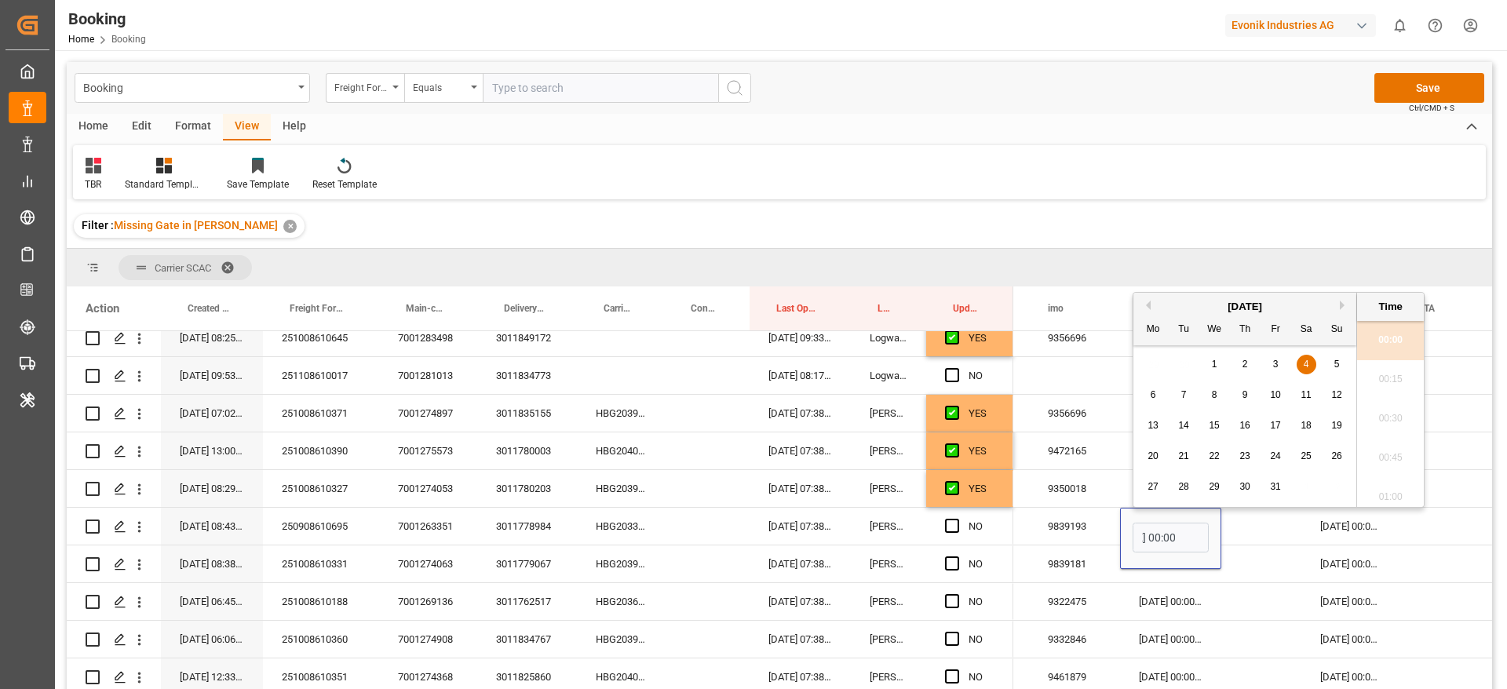
drag, startPoint x: 1332, startPoint y: 369, endPoint x: 1314, endPoint y: 451, distance: 84.4
click at [1333, 368] on div "5" at bounding box center [1337, 365] width 20 height 19
type input "05-10-2025 00:00"
click at [1256, 534] on div "Press SPACE to select this row." at bounding box center [1261, 526] width 80 height 37
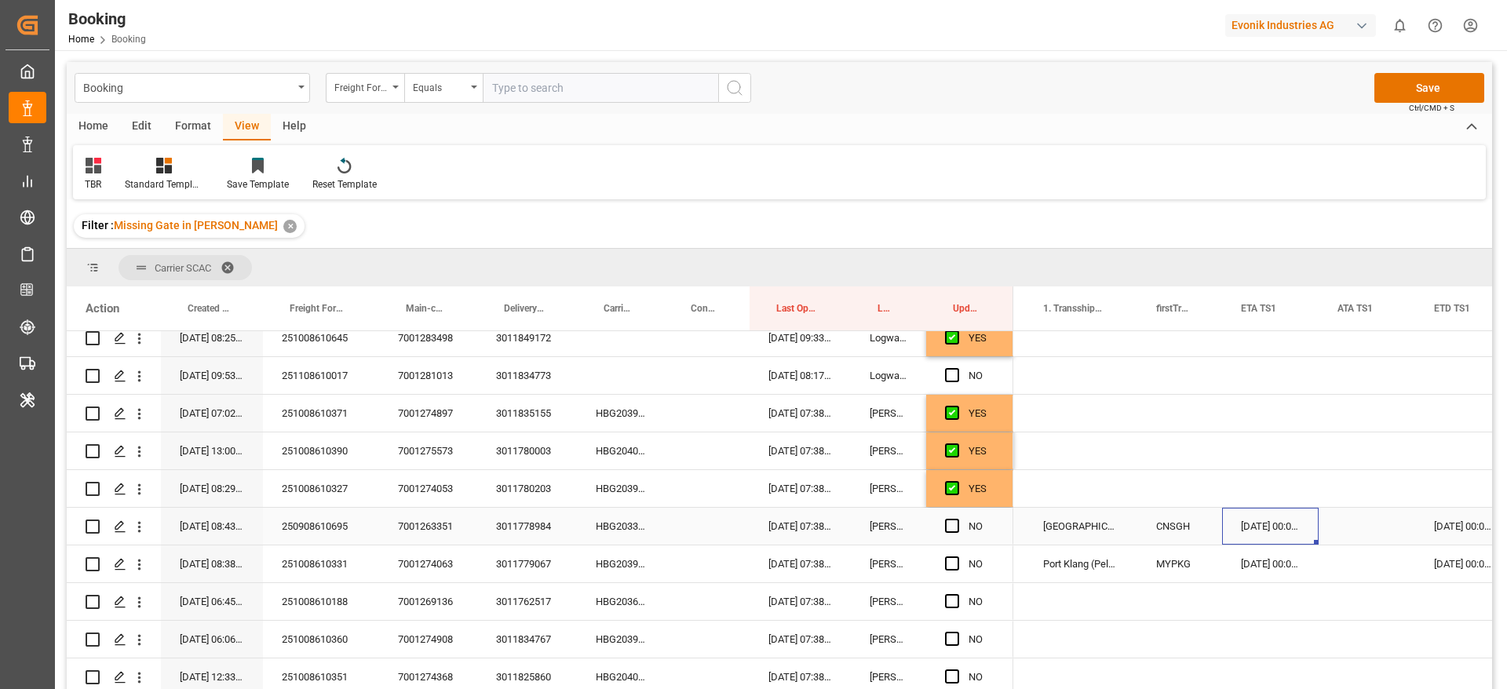
click at [1256, 534] on div "[DATE] 00:00:00" at bounding box center [1270, 526] width 97 height 37
drag, startPoint x: 950, startPoint y: 526, endPoint x: 927, endPoint y: 527, distance: 22.8
click at [949, 525] on span "Press SPACE to select this row." at bounding box center [952, 526] width 14 height 14
click at [957, 519] on input "Press SPACE to select this row." at bounding box center [957, 519] width 0 height 0
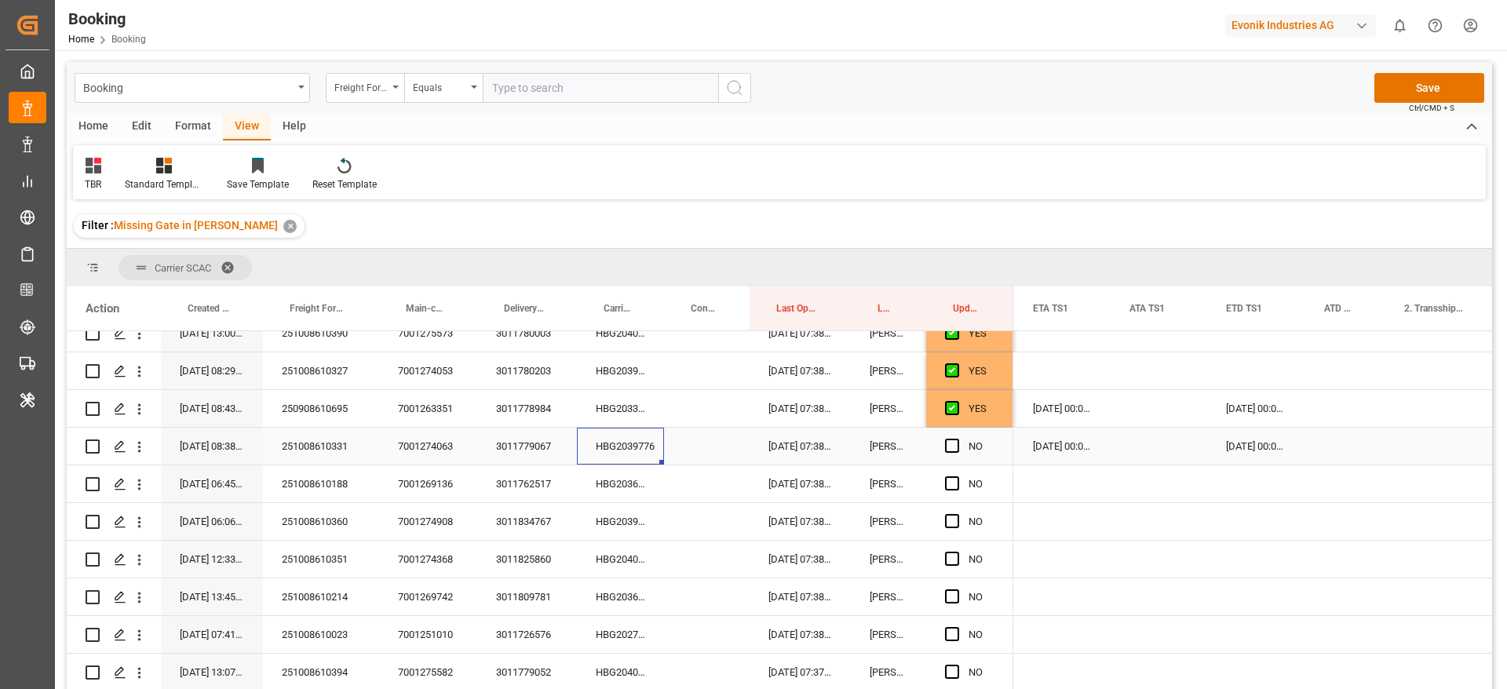
click at [606, 445] on div "HBG2039776" at bounding box center [620, 446] width 87 height 37
click at [1078, 439] on div "[DATE] 00:00:00" at bounding box center [1062, 446] width 97 height 37
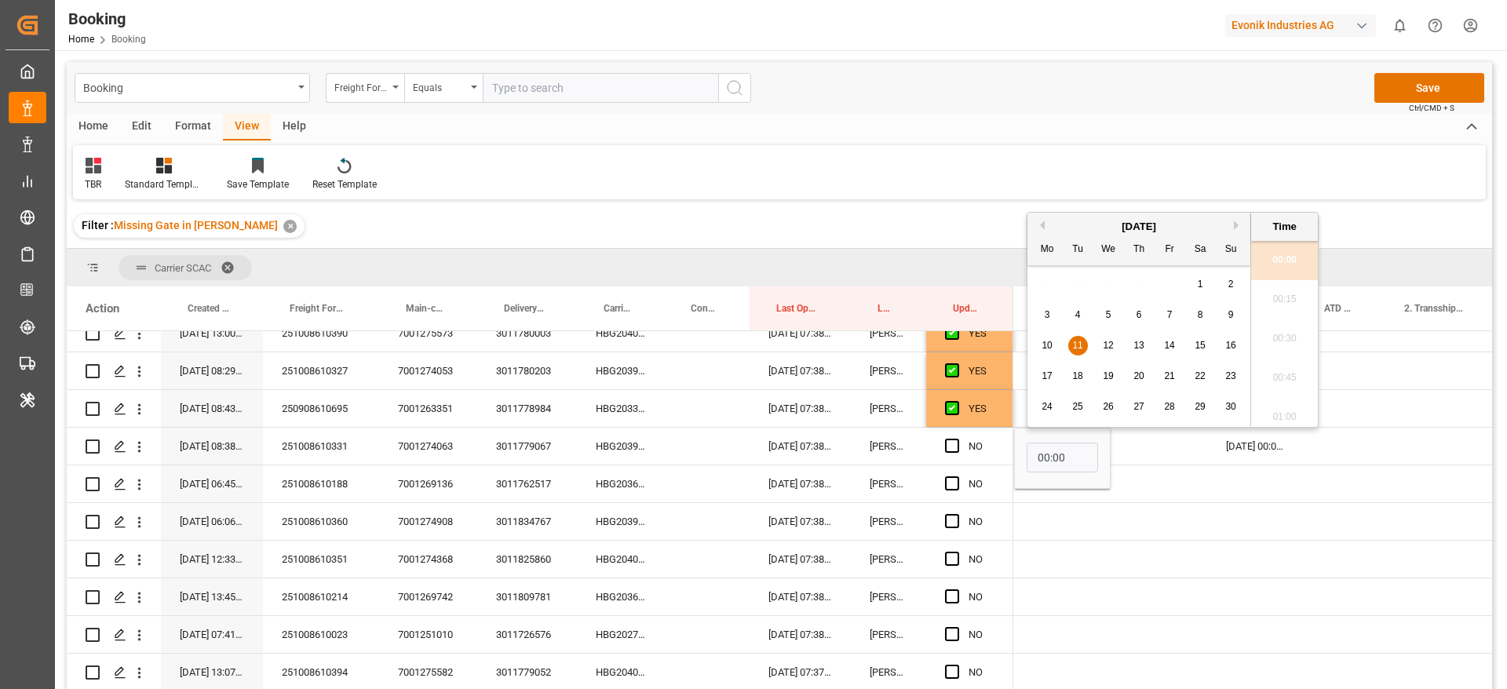
click at [1104, 346] on span "12" at bounding box center [1108, 345] width 10 height 11
type input "12-11-2025 00:00"
click at [1156, 443] on div "Press SPACE to select this row." at bounding box center [1159, 446] width 97 height 37
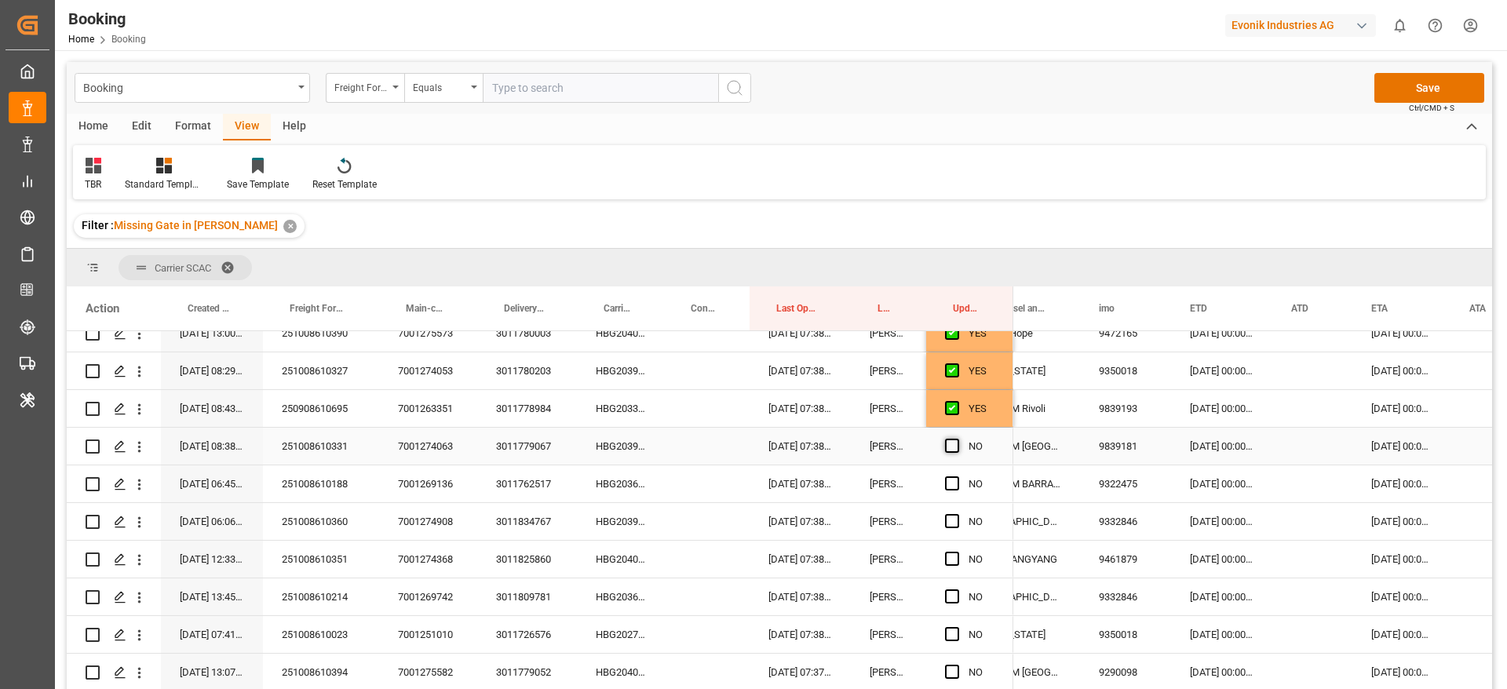
click at [956, 449] on span "Press SPACE to select this row." at bounding box center [952, 446] width 14 height 14
click at [957, 439] on input "Press SPACE to select this row." at bounding box center [957, 439] width 0 height 0
click at [634, 484] on div "HBG2036554" at bounding box center [620, 483] width 87 height 37
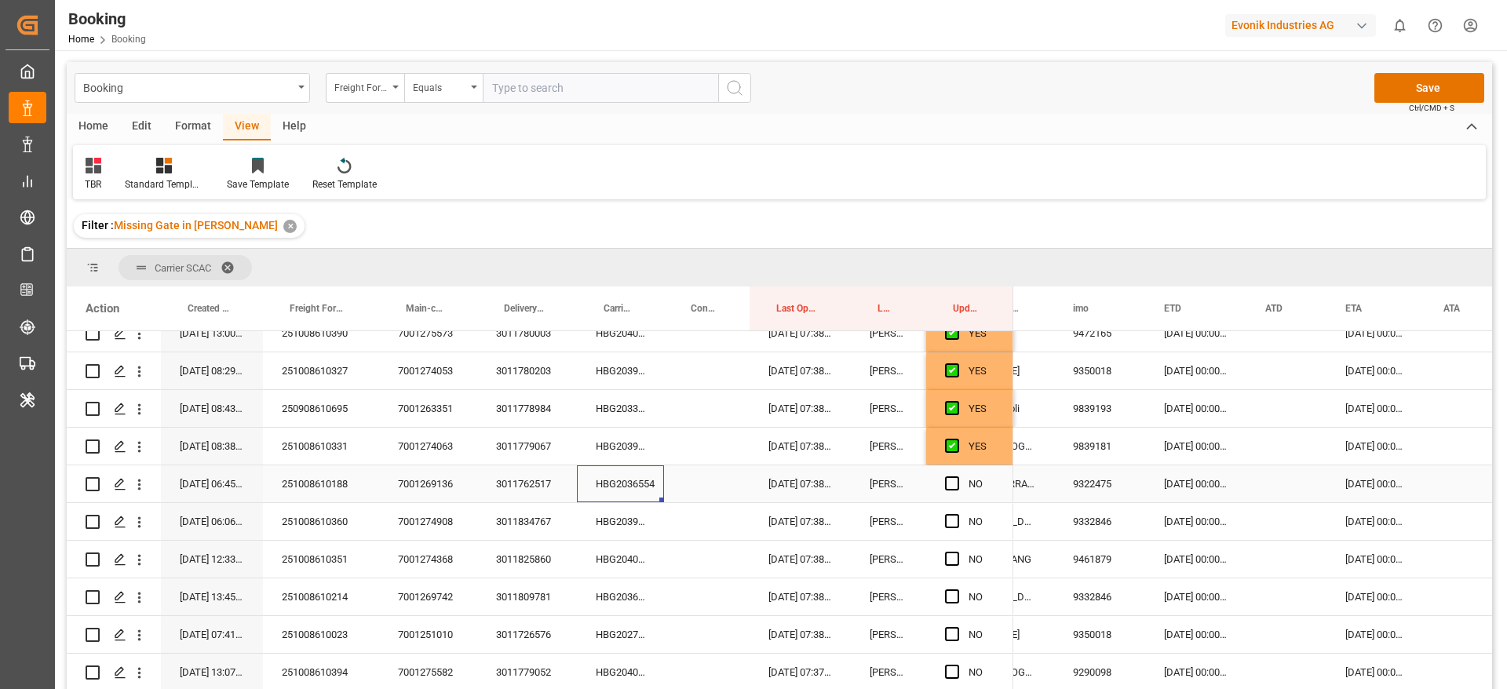
click at [950, 482] on span "Press SPACE to select this row." at bounding box center [952, 483] width 14 height 14
click at [957, 476] on input "Press SPACE to select this row." at bounding box center [957, 476] width 0 height 0
click at [625, 525] on div "HBG2039637" at bounding box center [620, 521] width 87 height 37
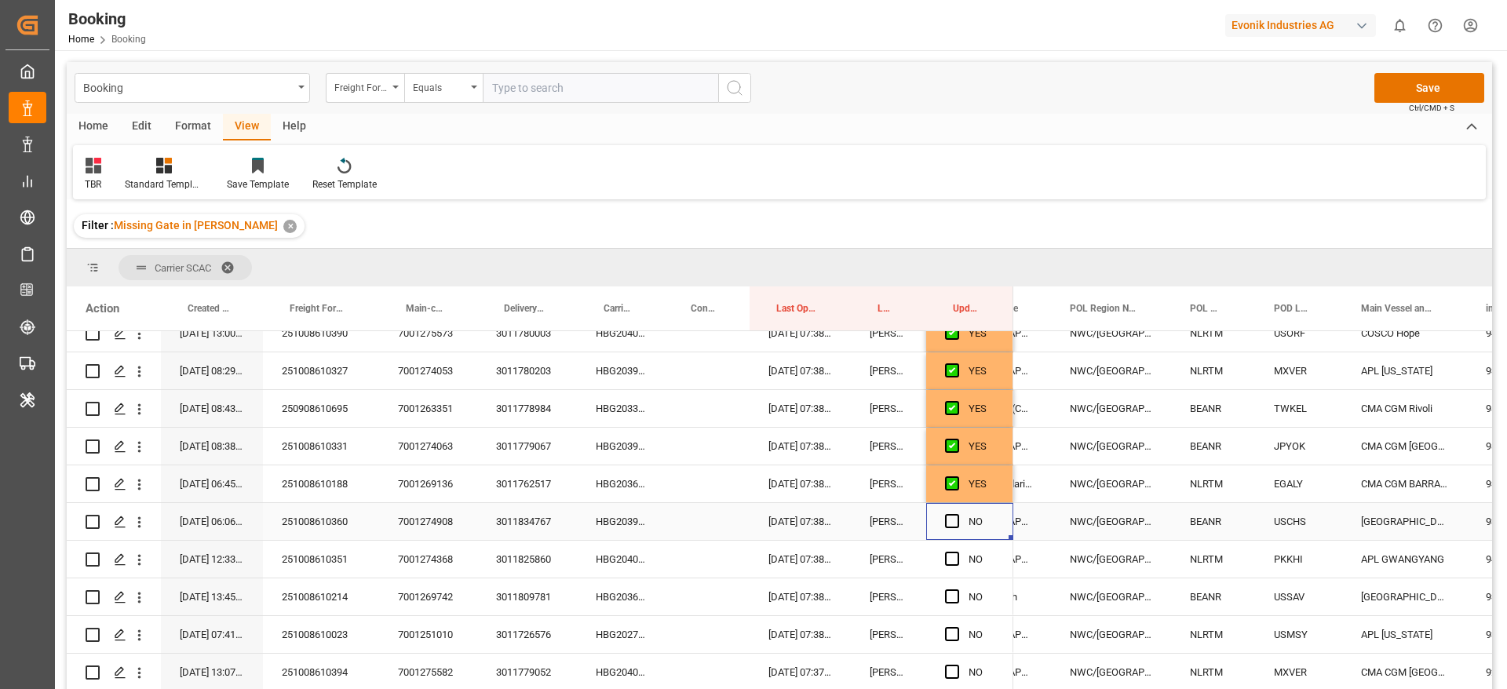
click at [958, 520] on span "Press SPACE to select this row." at bounding box center [952, 521] width 14 height 14
click at [957, 514] on input "Press SPACE to select this row." at bounding box center [957, 514] width 0 height 0
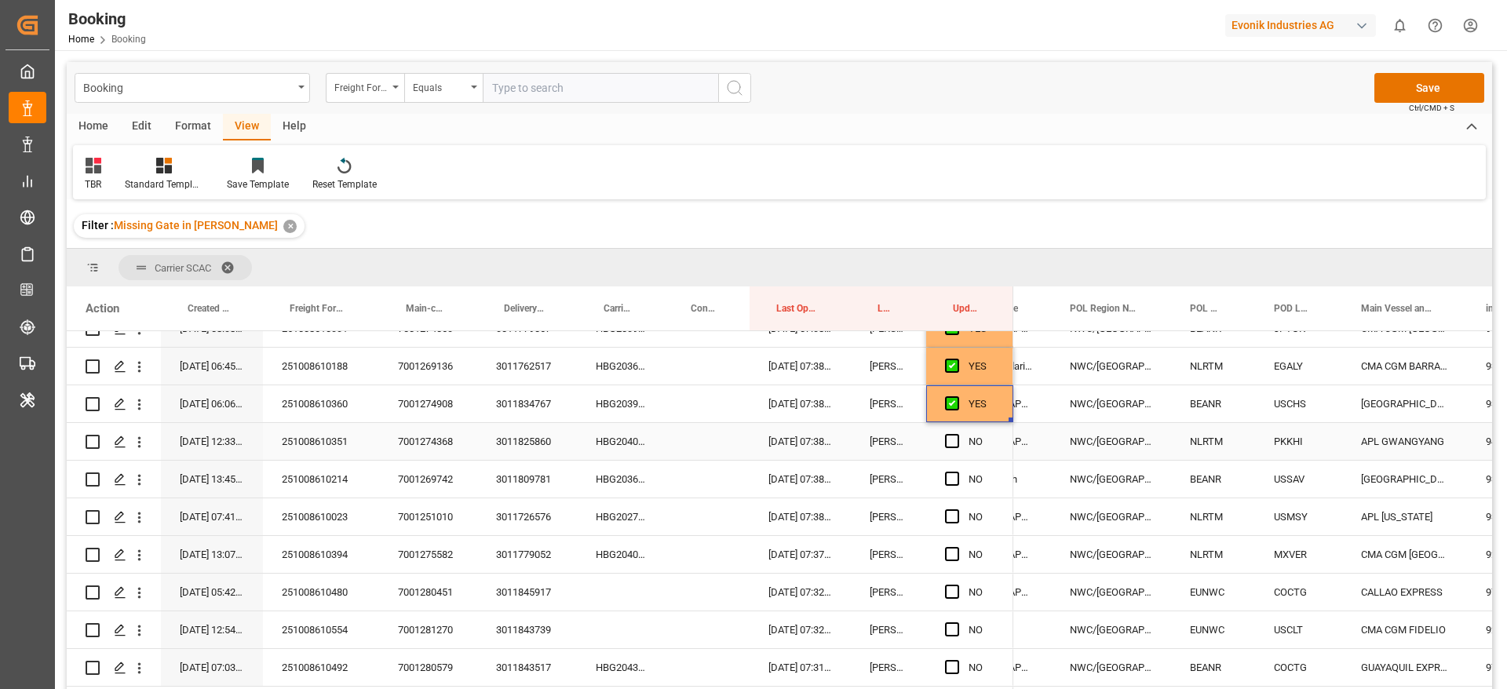
click at [624, 442] on div "HBG2040162" at bounding box center [620, 441] width 87 height 37
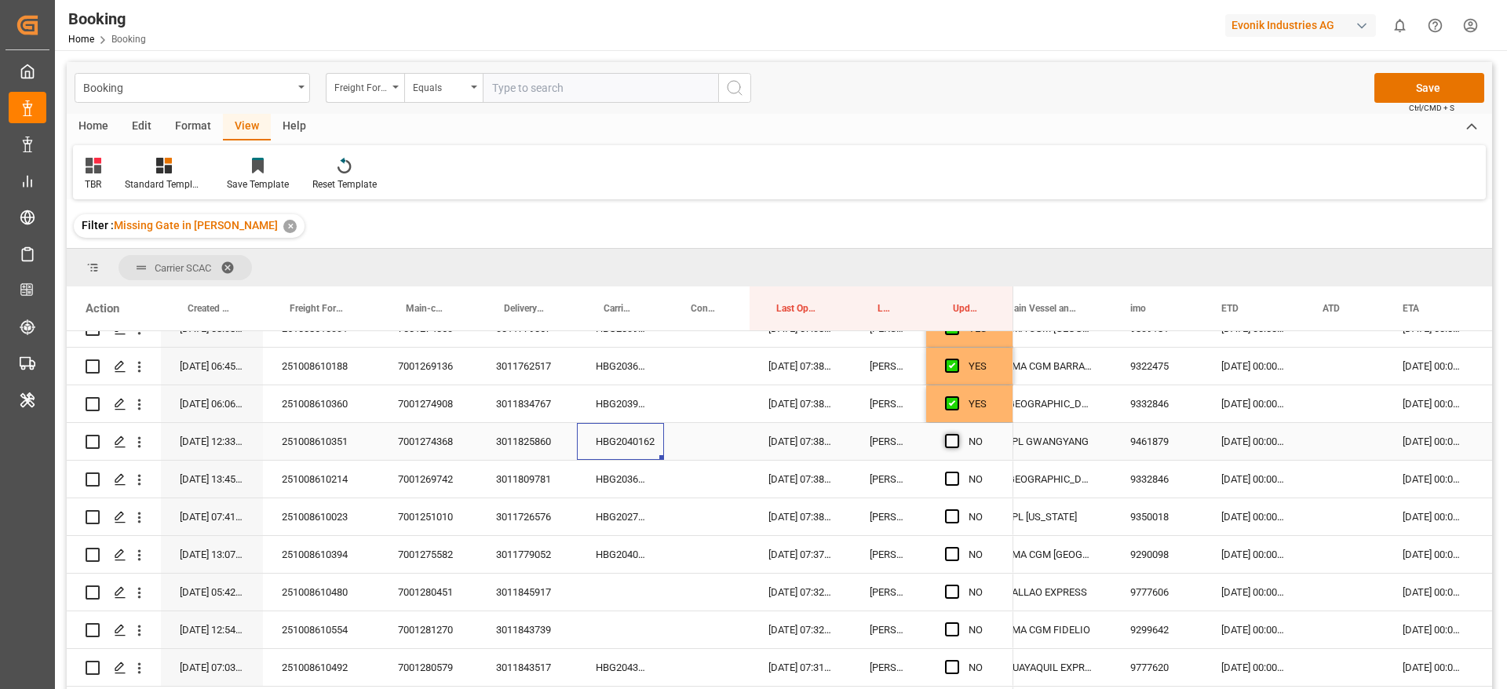
click at [956, 441] on span "Press SPACE to select this row." at bounding box center [952, 441] width 14 height 14
click at [957, 434] on input "Press SPACE to select this row." at bounding box center [957, 434] width 0 height 0
click at [623, 476] on div "HBG2036997" at bounding box center [620, 479] width 87 height 37
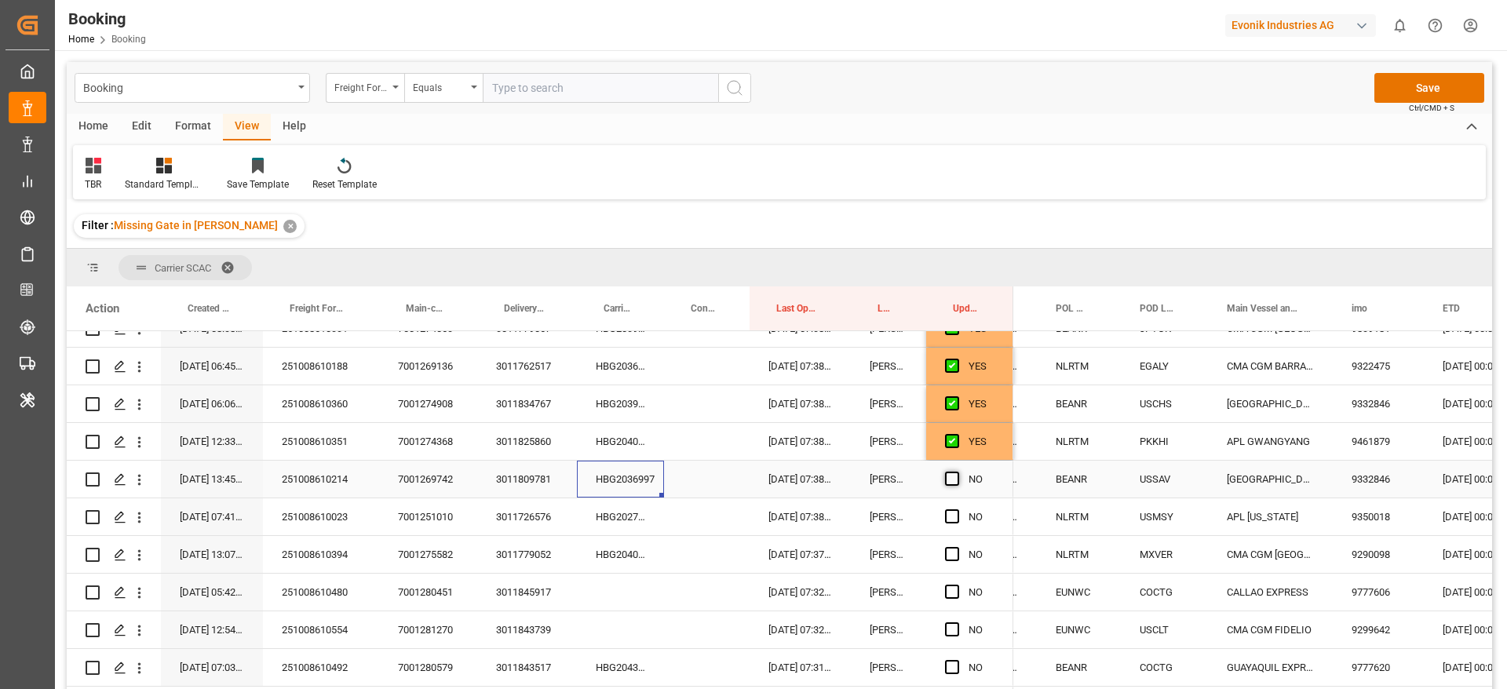
click at [955, 476] on span "Press SPACE to select this row." at bounding box center [952, 479] width 14 height 14
click at [957, 472] on input "Press SPACE to select this row." at bounding box center [957, 472] width 0 height 0
click at [633, 511] on div "HBG2027418" at bounding box center [620, 516] width 87 height 37
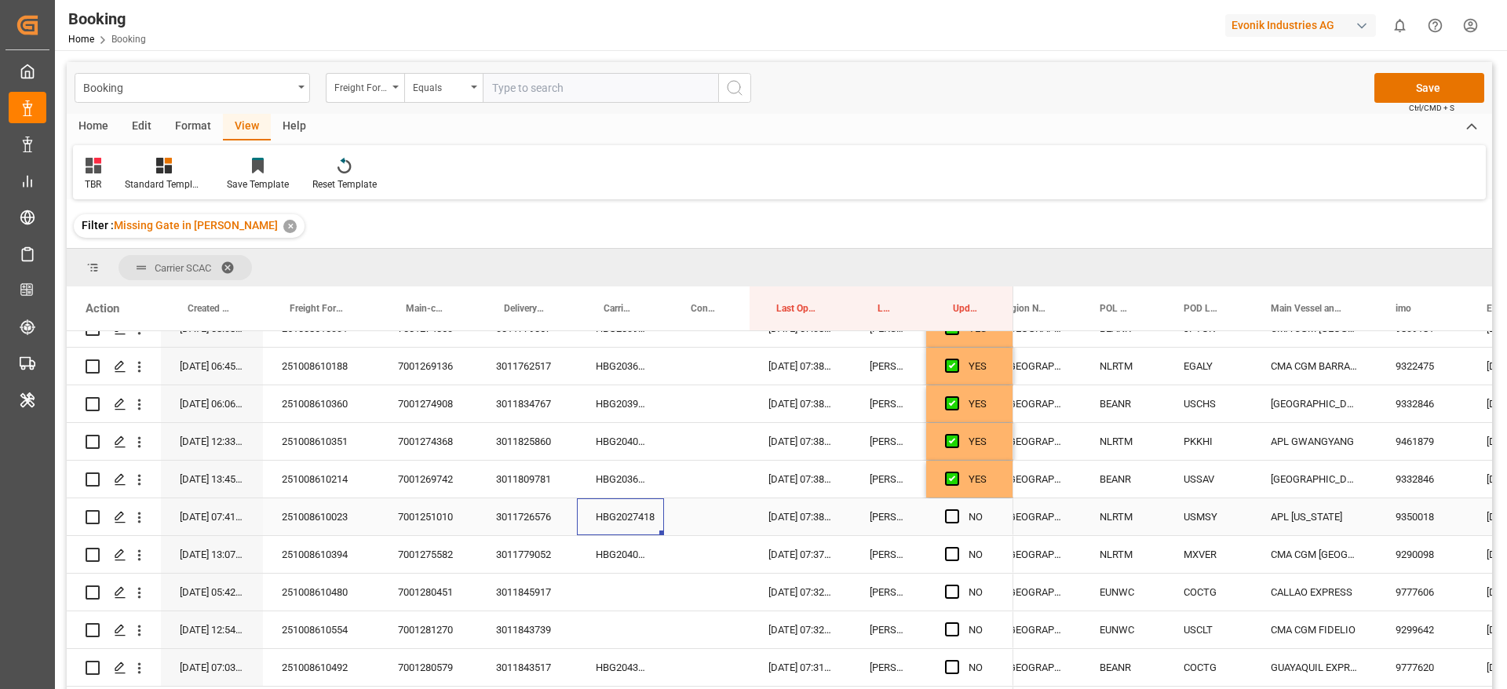
click at [964, 514] on div "Press SPACE to select this row." at bounding box center [957, 517] width 24 height 36
click at [954, 516] on span "Press SPACE to select this row." at bounding box center [952, 516] width 14 height 14
click at [957, 509] on input "Press SPACE to select this row." at bounding box center [957, 509] width 0 height 0
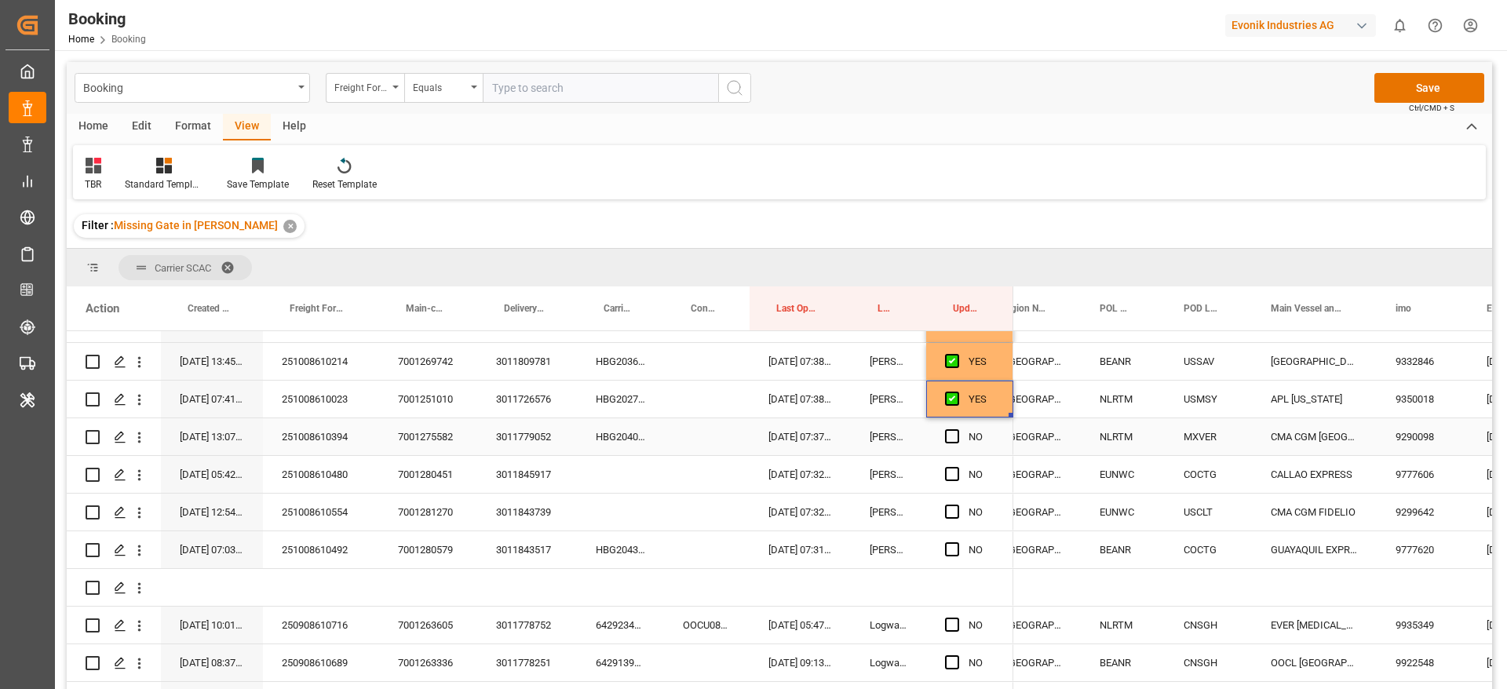
click at [624, 436] on div "HBG2040186" at bounding box center [620, 436] width 87 height 37
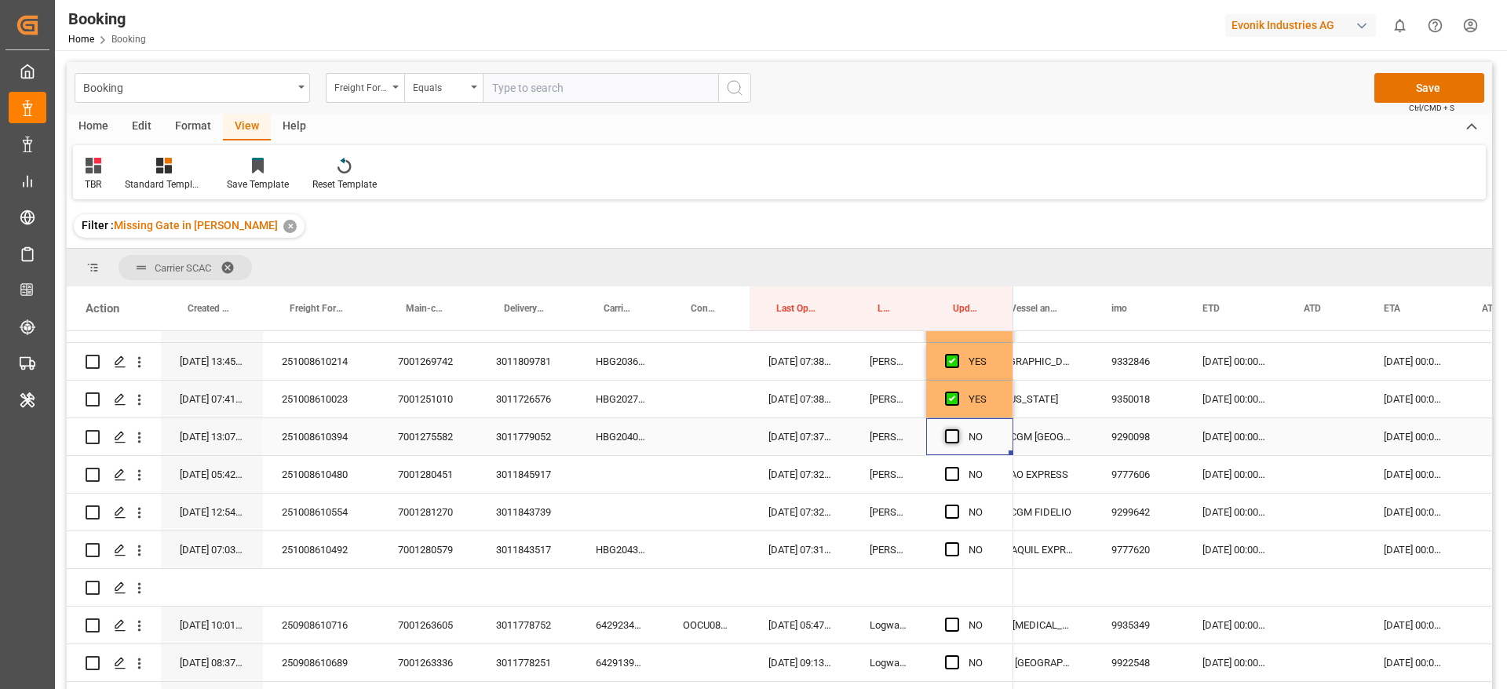
click at [952, 433] on span "Press SPACE to select this row." at bounding box center [952, 436] width 14 height 14
click at [957, 429] on input "Press SPACE to select this row." at bounding box center [957, 429] width 0 height 0
click at [452, 476] on div "7001280451" at bounding box center [428, 474] width 98 height 37
click at [465, 503] on div "7001281270" at bounding box center [428, 512] width 98 height 37
click at [948, 475] on span "Press SPACE to select this row." at bounding box center [952, 474] width 14 height 14
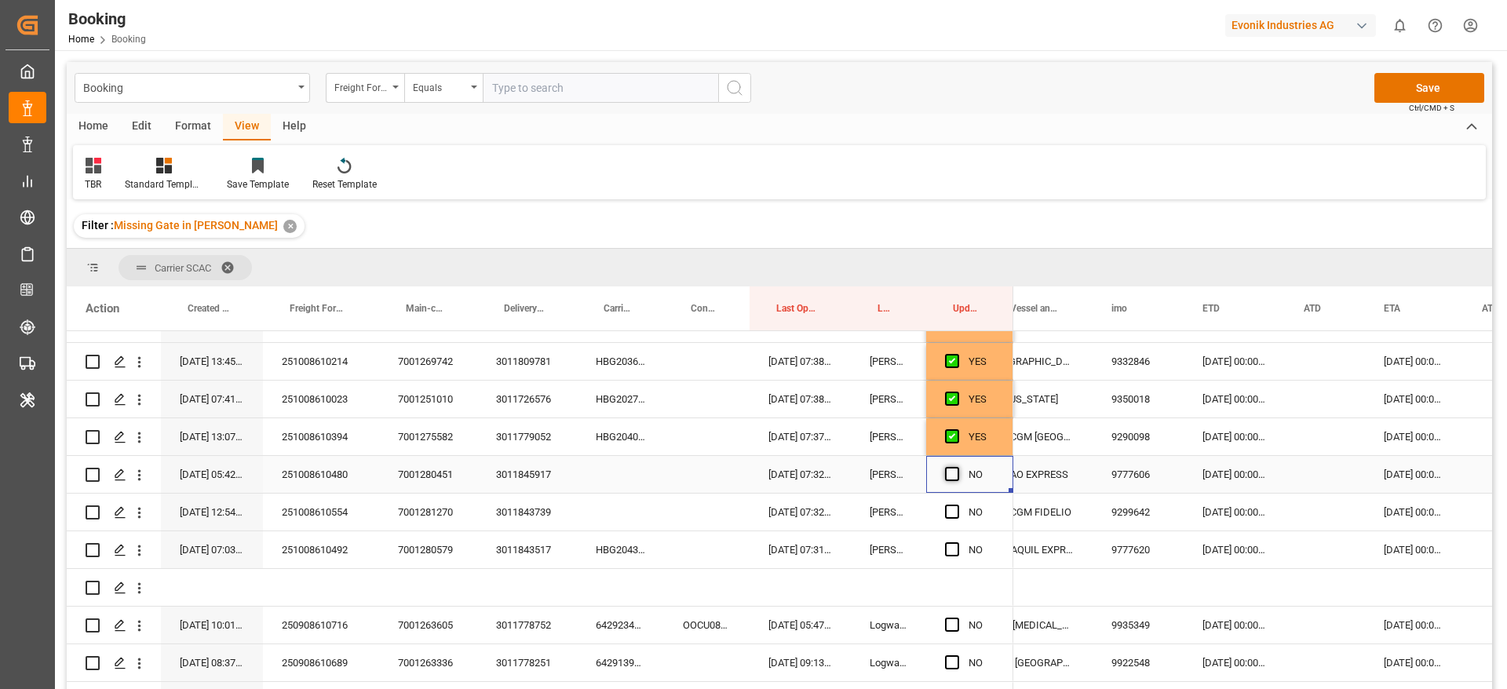
click at [957, 467] on input "Press SPACE to select this row." at bounding box center [957, 467] width 0 height 0
drag, startPoint x: 948, startPoint y: 509, endPoint x: 974, endPoint y: 511, distance: 25.9
click at [949, 510] on span "Press SPACE to select this row." at bounding box center [952, 512] width 14 height 14
click at [957, 505] on input "Press SPACE to select this row." at bounding box center [957, 505] width 0 height 0
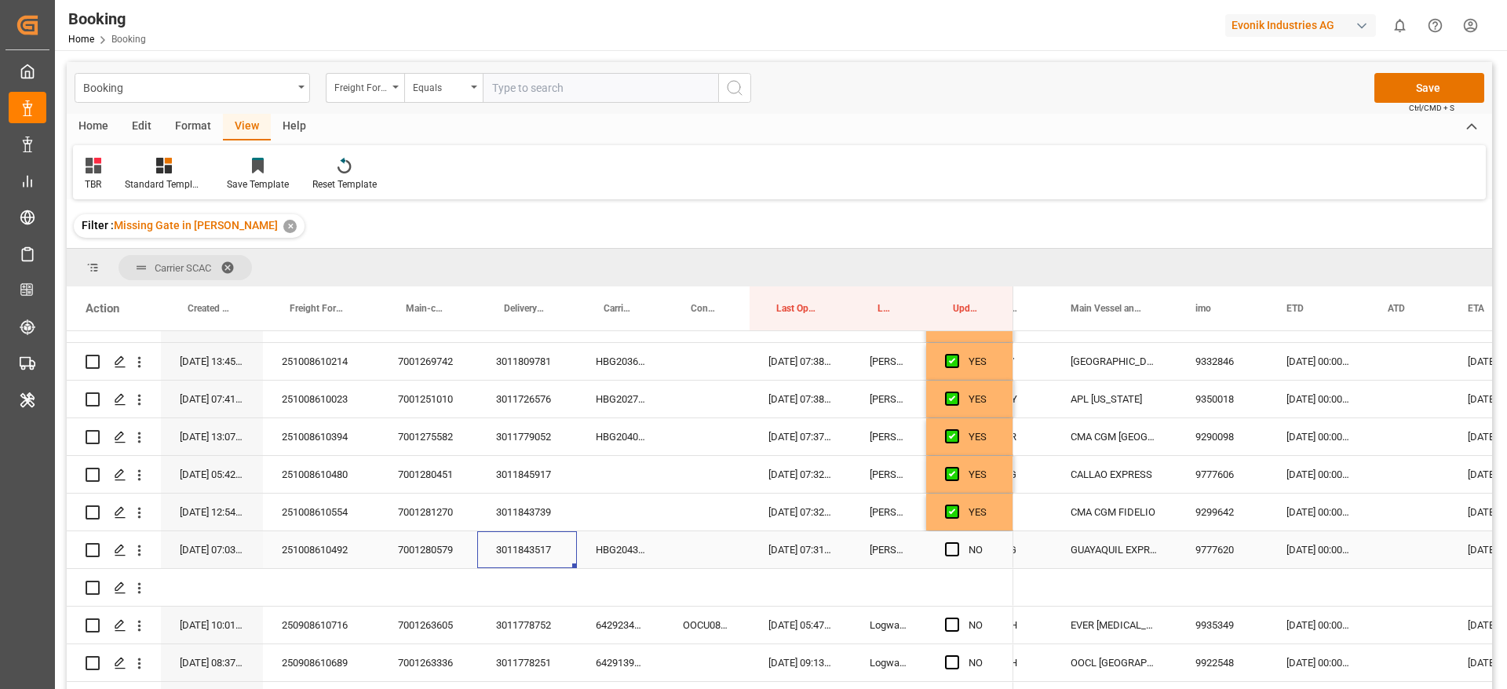
click at [523, 546] on div "3011843517" at bounding box center [527, 549] width 100 height 37
click at [603, 552] on div "HBG2043201" at bounding box center [620, 549] width 87 height 37
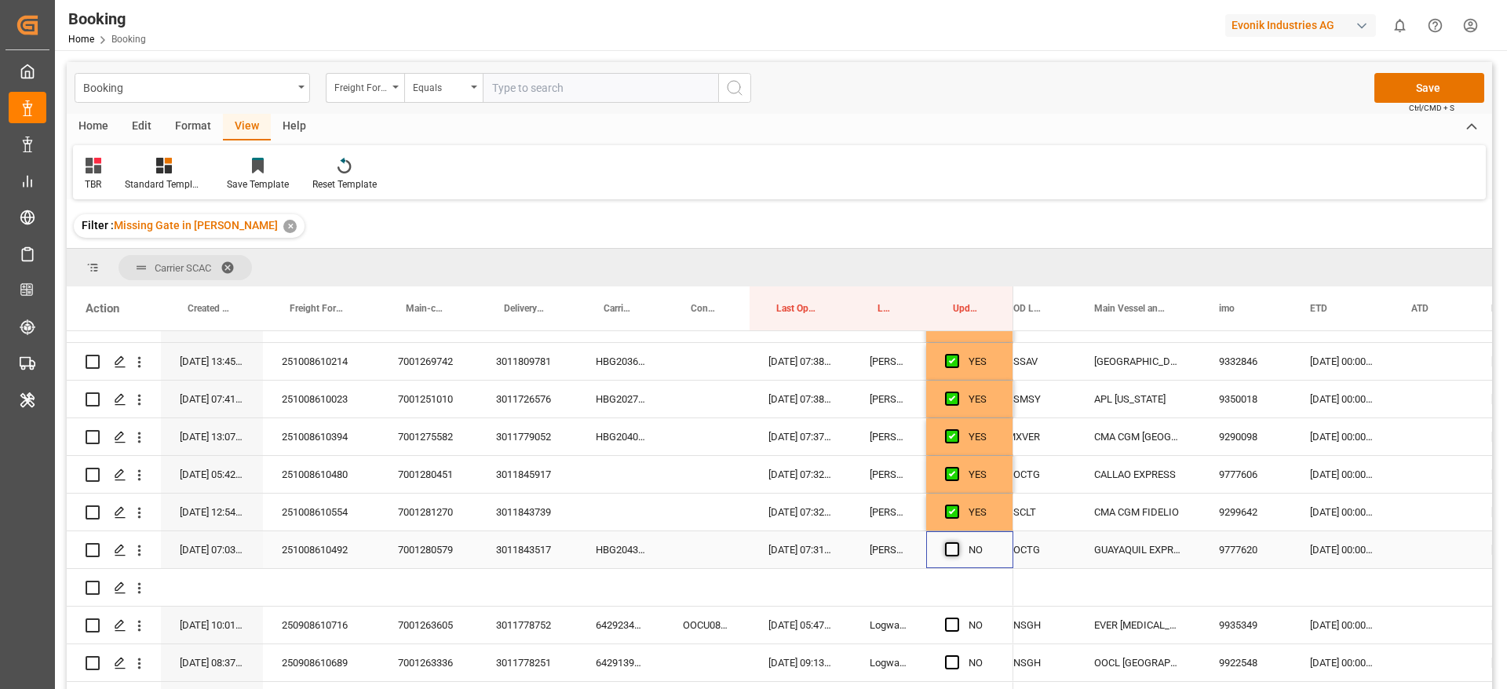
click at [954, 549] on span "Press SPACE to select this row." at bounding box center [952, 549] width 14 height 14
click at [957, 542] on input "Press SPACE to select this row." at bounding box center [957, 542] width 0 height 0
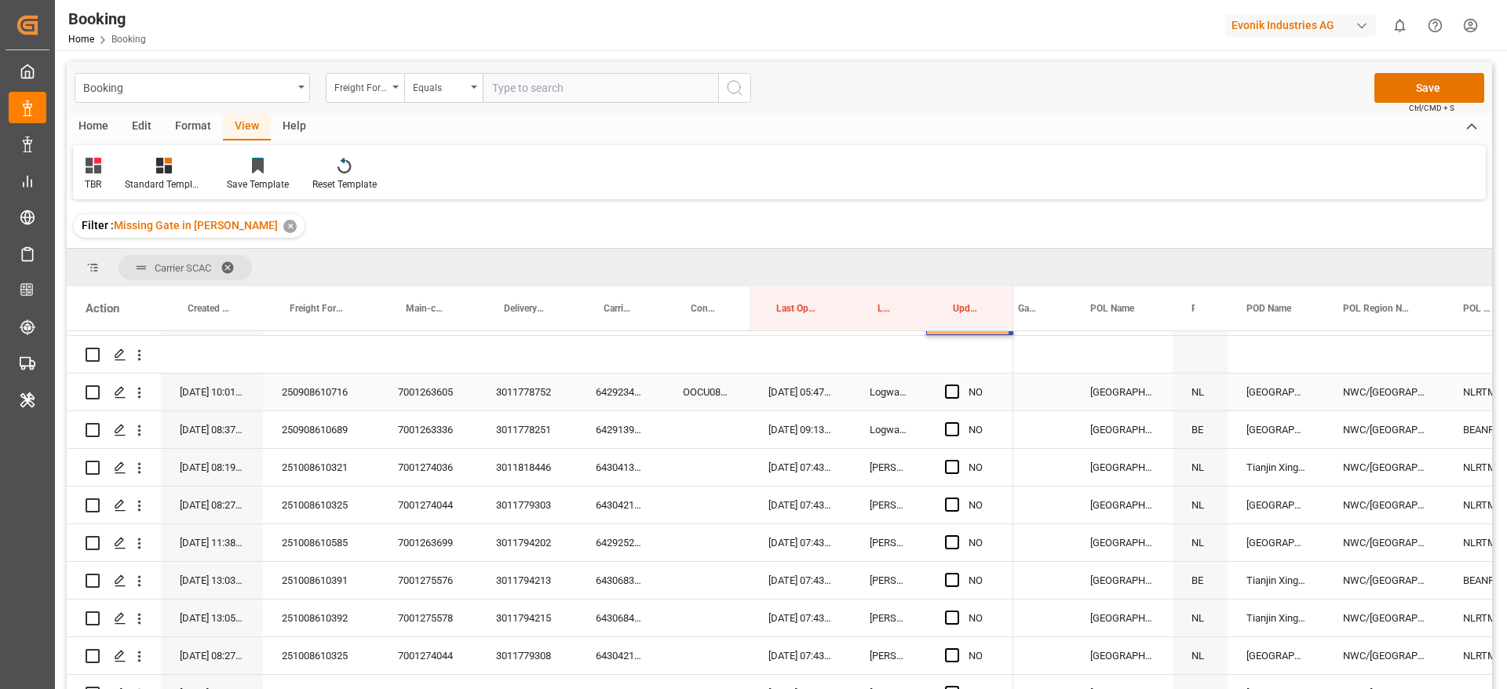
click at [596, 388] on div "6429234790" at bounding box center [620, 392] width 87 height 37
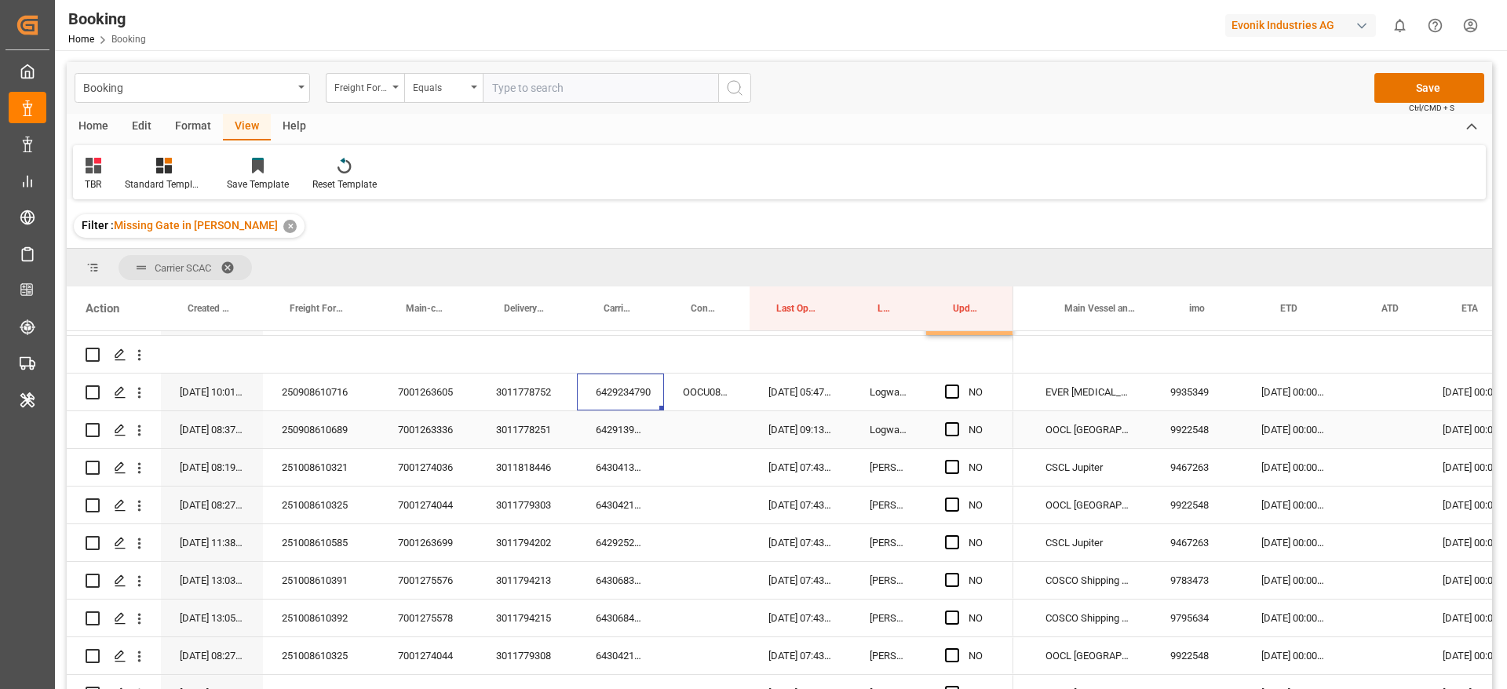
scroll to position [0, 774]
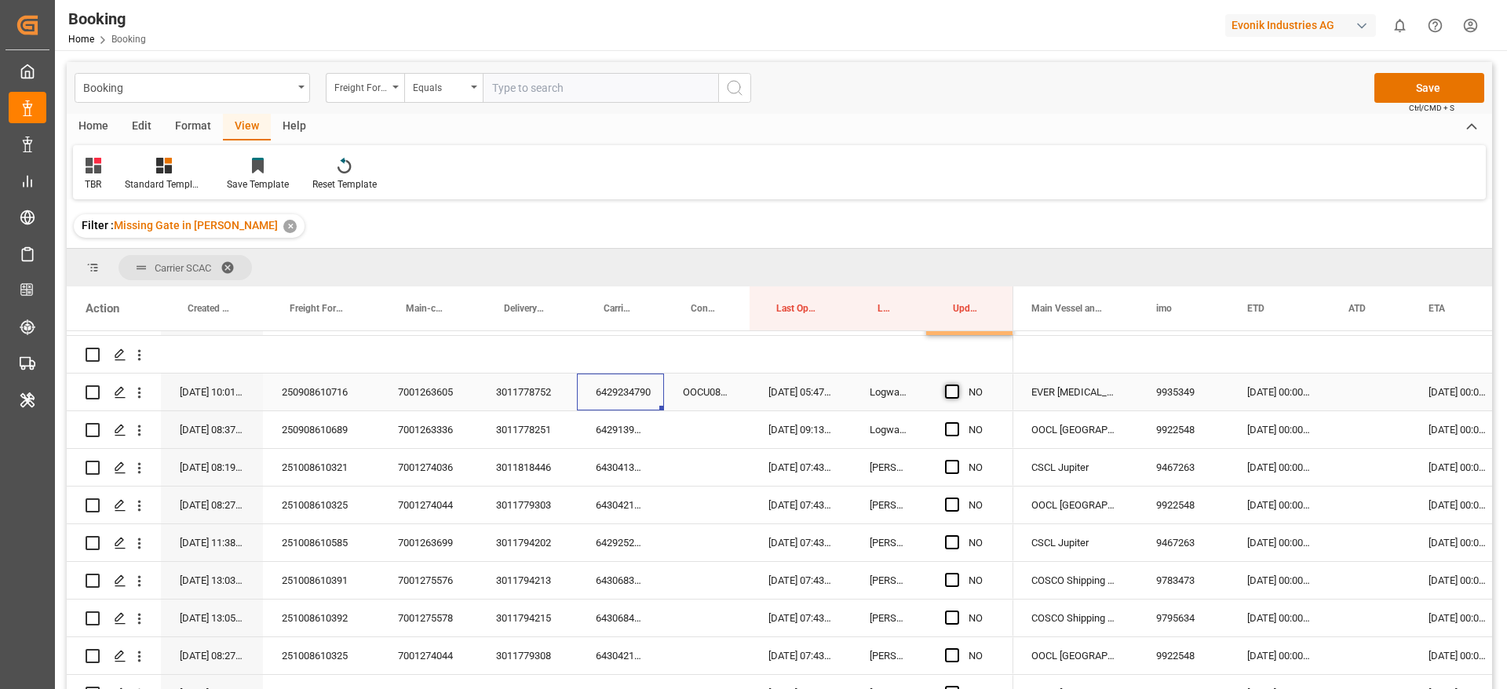
click at [954, 393] on span "Press SPACE to select this row." at bounding box center [952, 392] width 14 height 14
click at [957, 385] on input "Press SPACE to select this row." at bounding box center [957, 385] width 0 height 0
click at [612, 429] on div "6429139000" at bounding box center [620, 429] width 87 height 37
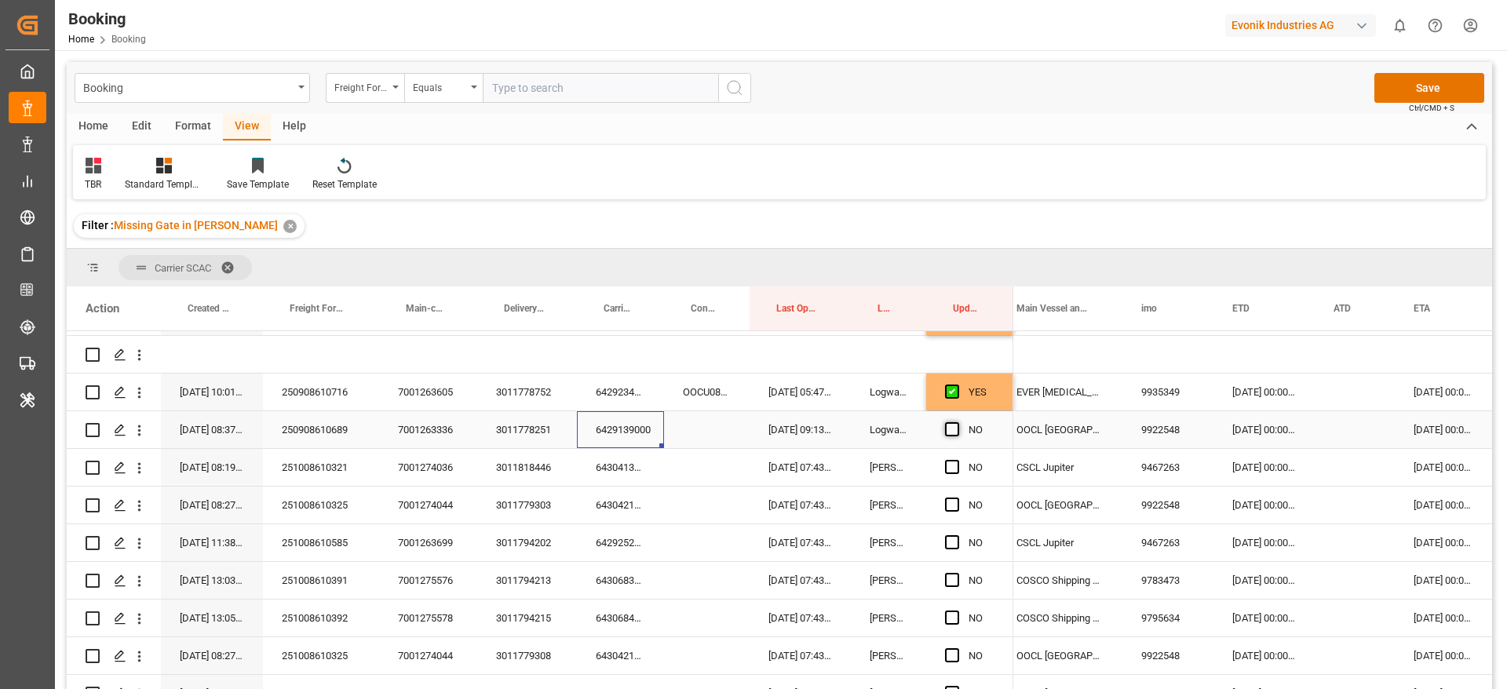
click at [951, 427] on span "Press SPACE to select this row." at bounding box center [952, 429] width 14 height 14
click at [957, 422] on input "Press SPACE to select this row." at bounding box center [957, 422] width 0 height 0
click at [618, 477] on div "6430413480" at bounding box center [620, 467] width 87 height 37
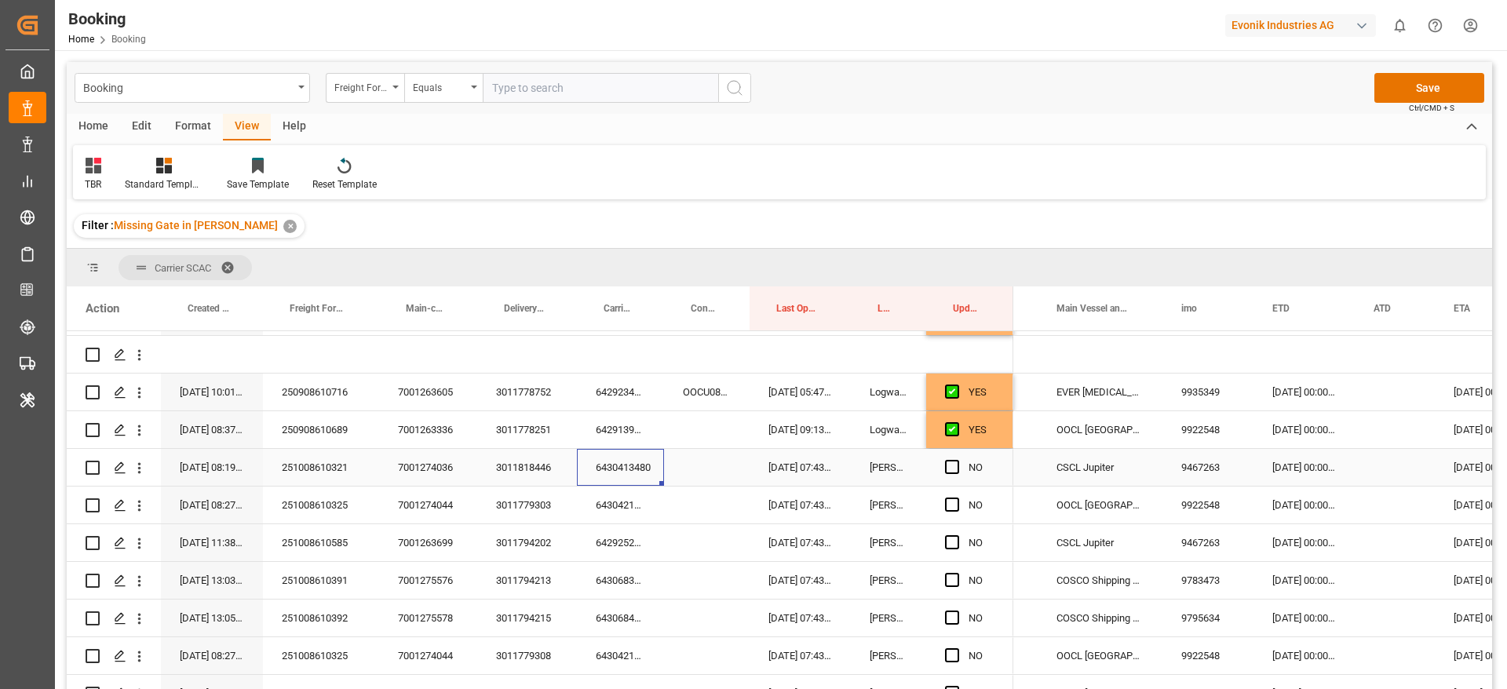
scroll to position [0, 751]
click at [1311, 468] on div "[DATE] 00:00:00" at bounding box center [1301, 467] width 101 height 37
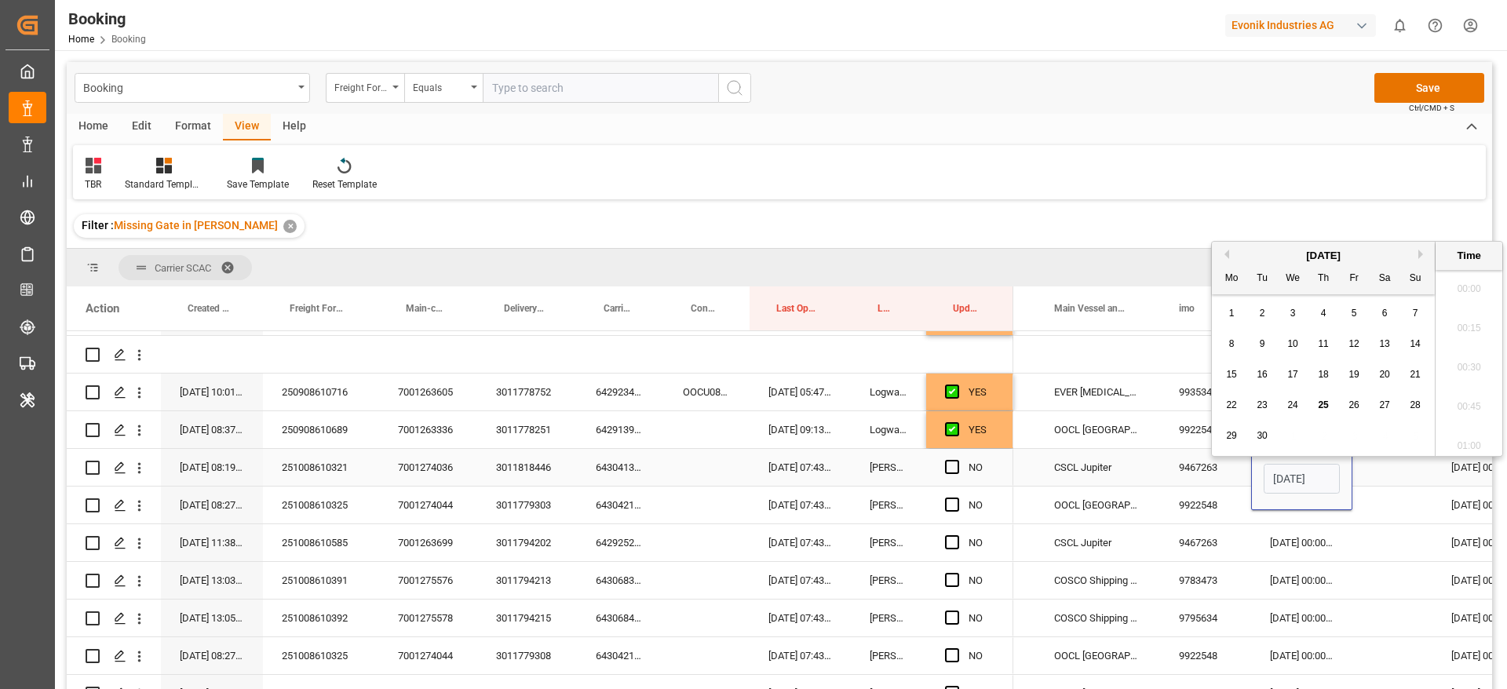
scroll to position [1889, 0]
click at [1424, 243] on button "Next Month" at bounding box center [1422, 246] width 9 height 9
click at [1357, 335] on span "10" at bounding box center [1353, 335] width 10 height 11
type input "10-10-2025 00:00"
click at [957, 466] on span "Press SPACE to select this row." at bounding box center [952, 467] width 14 height 14
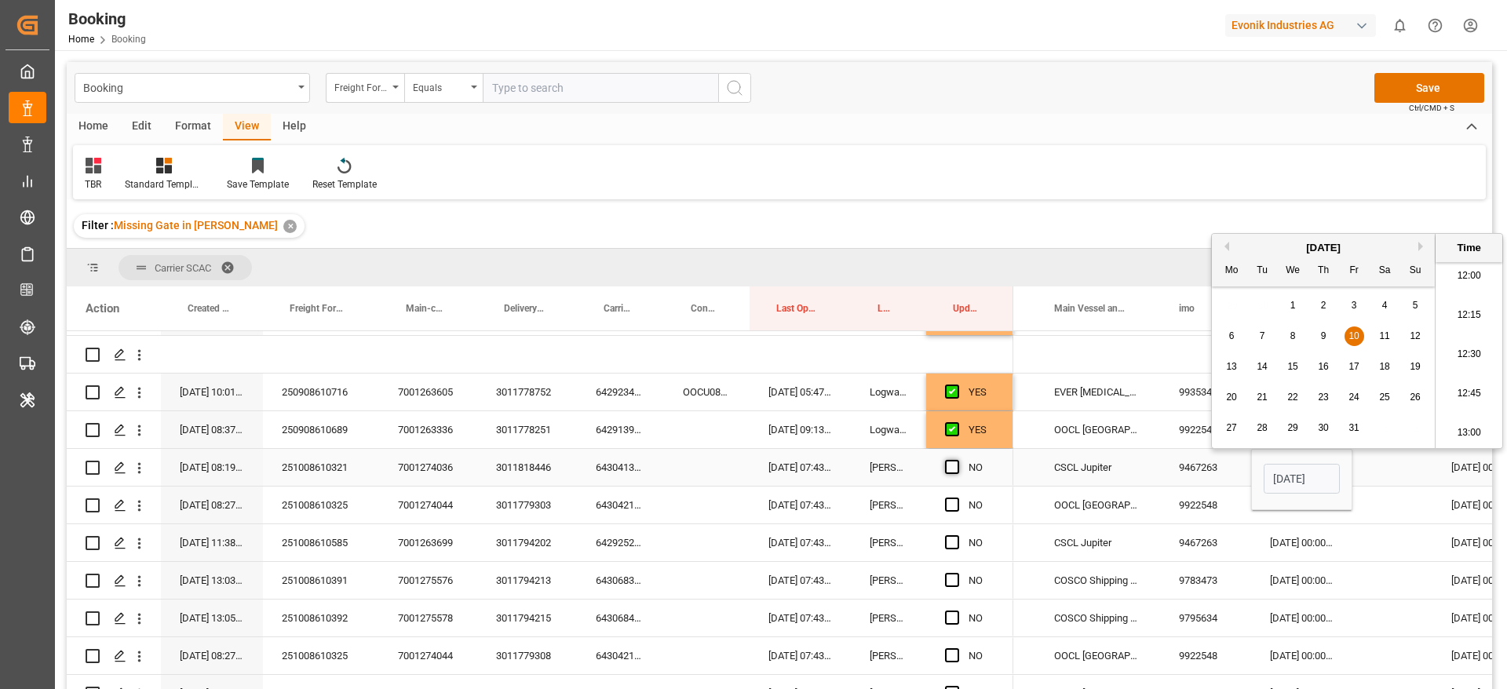
click at [957, 460] on input "Press SPACE to select this row." at bounding box center [957, 460] width 0 height 0
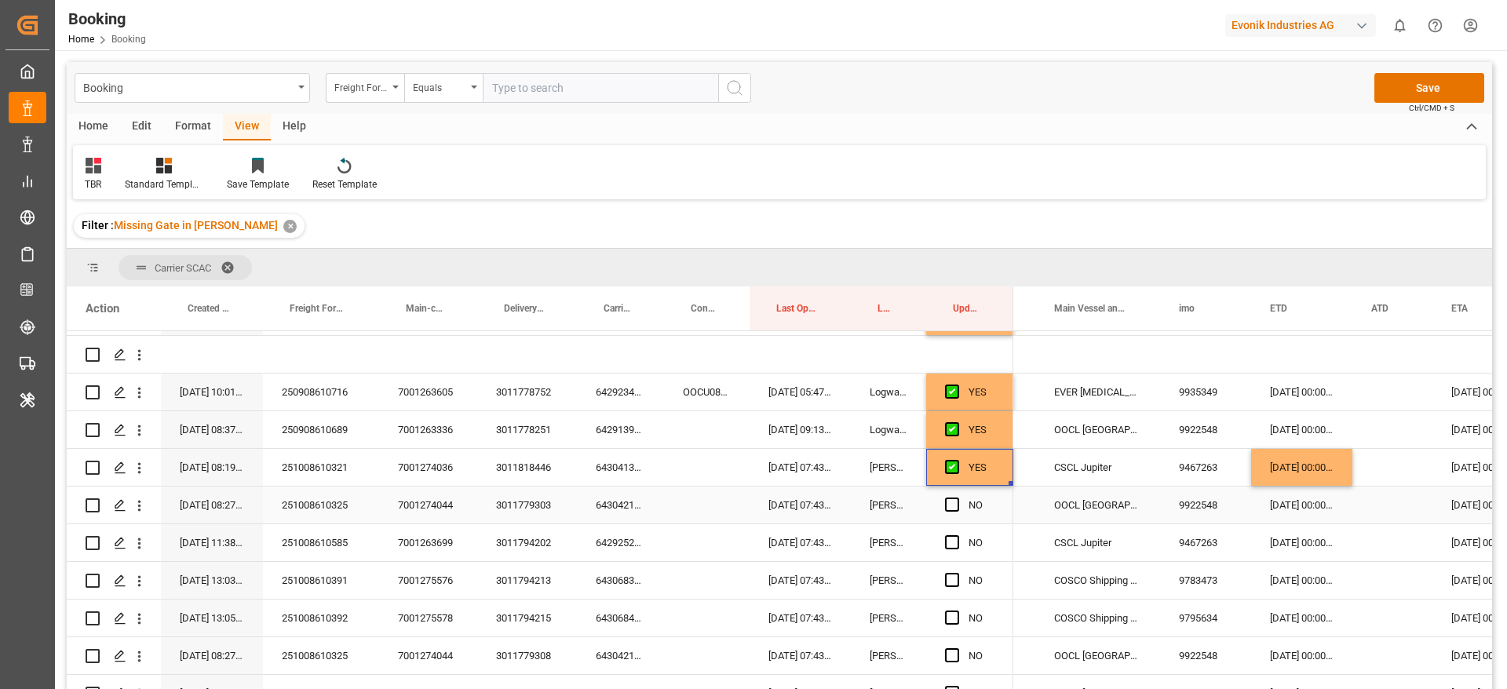
click at [614, 511] on div "6430421800" at bounding box center [620, 505] width 87 height 37
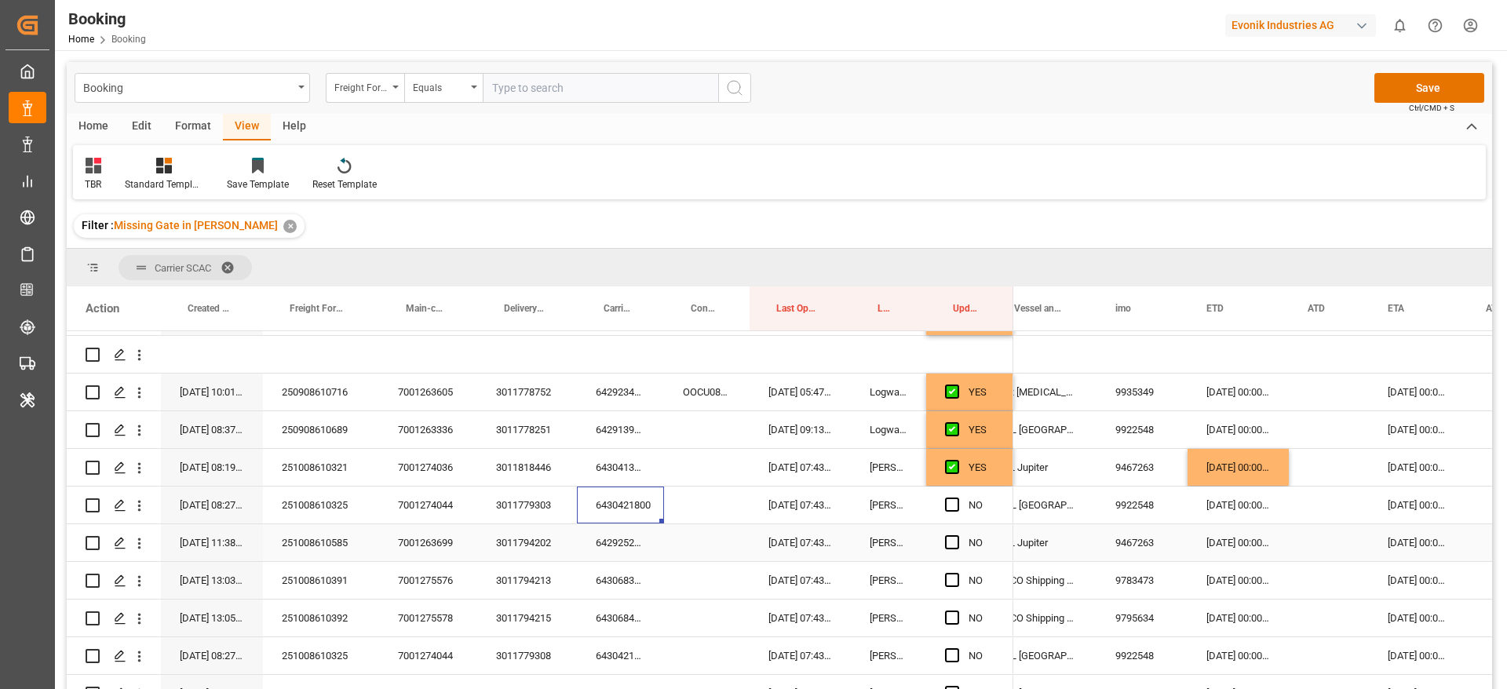
scroll to position [0, 817]
click at [1249, 504] on div "[DATE] 00:00:00" at bounding box center [1235, 505] width 101 height 37
click at [1249, 505] on div "[DATE] 00:00:00" at bounding box center [1235, 505] width 101 height 37
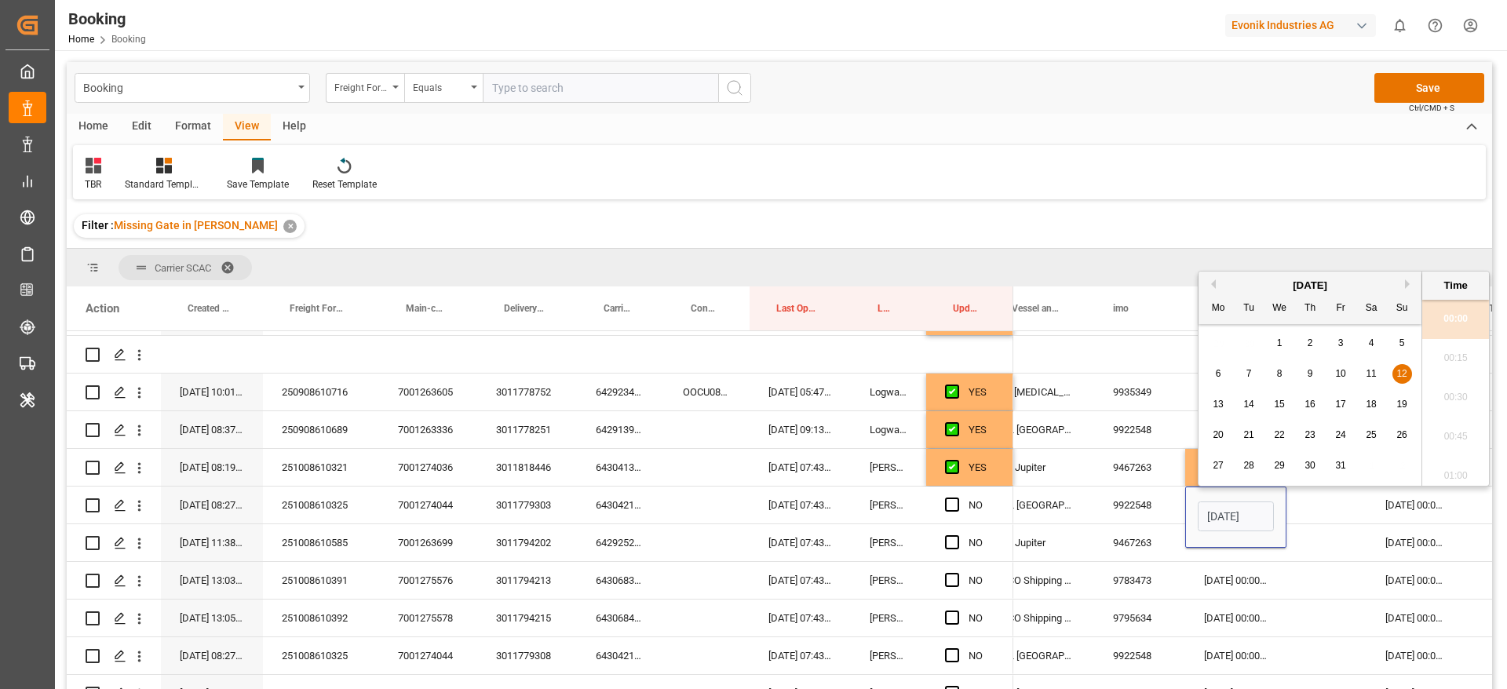
scroll to position [0, 52]
click at [1221, 403] on span "13" at bounding box center [1218, 404] width 10 height 11
type input "13-10-2025 00:00"
click at [953, 506] on span "Press SPACE to select this row." at bounding box center [952, 505] width 14 height 14
click at [957, 498] on input "Press SPACE to select this row." at bounding box center [957, 498] width 0 height 0
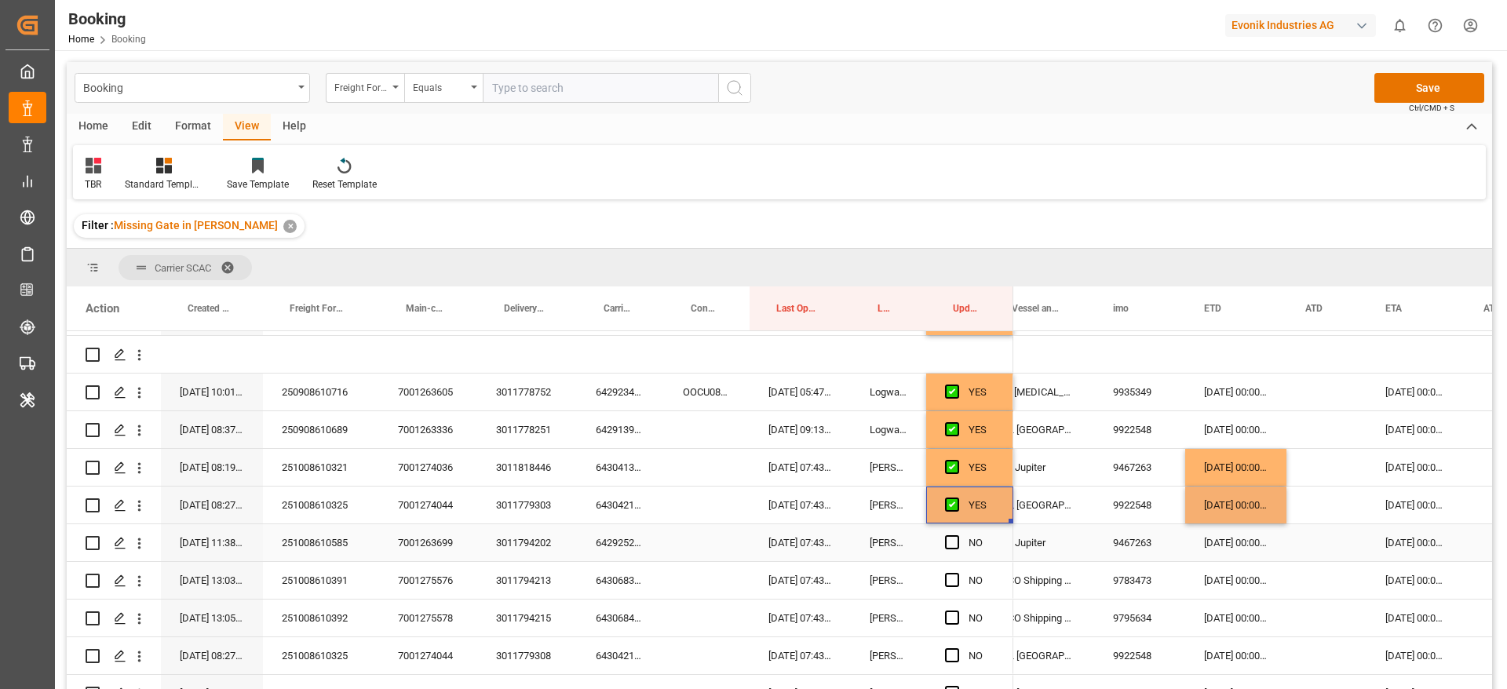
click at [594, 554] on div "6429252770" at bounding box center [620, 542] width 87 height 37
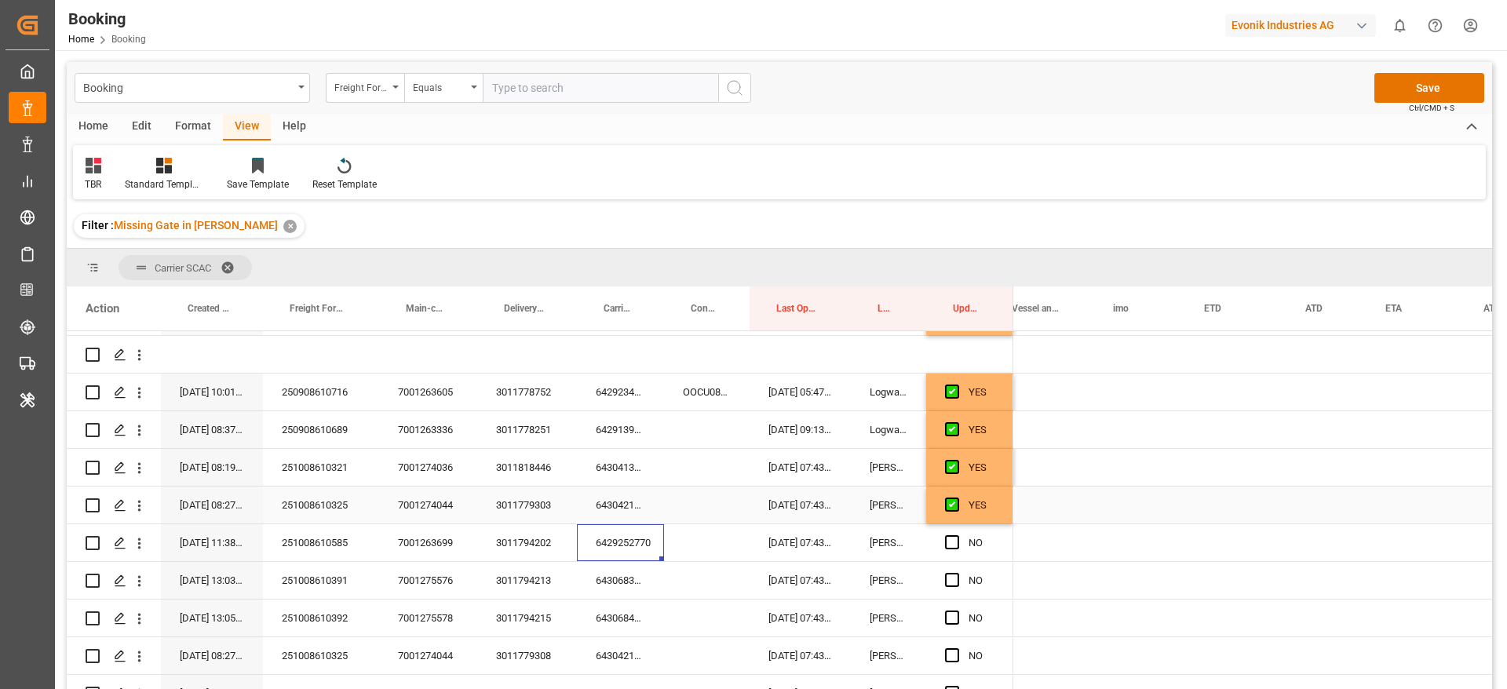
scroll to position [0, 817]
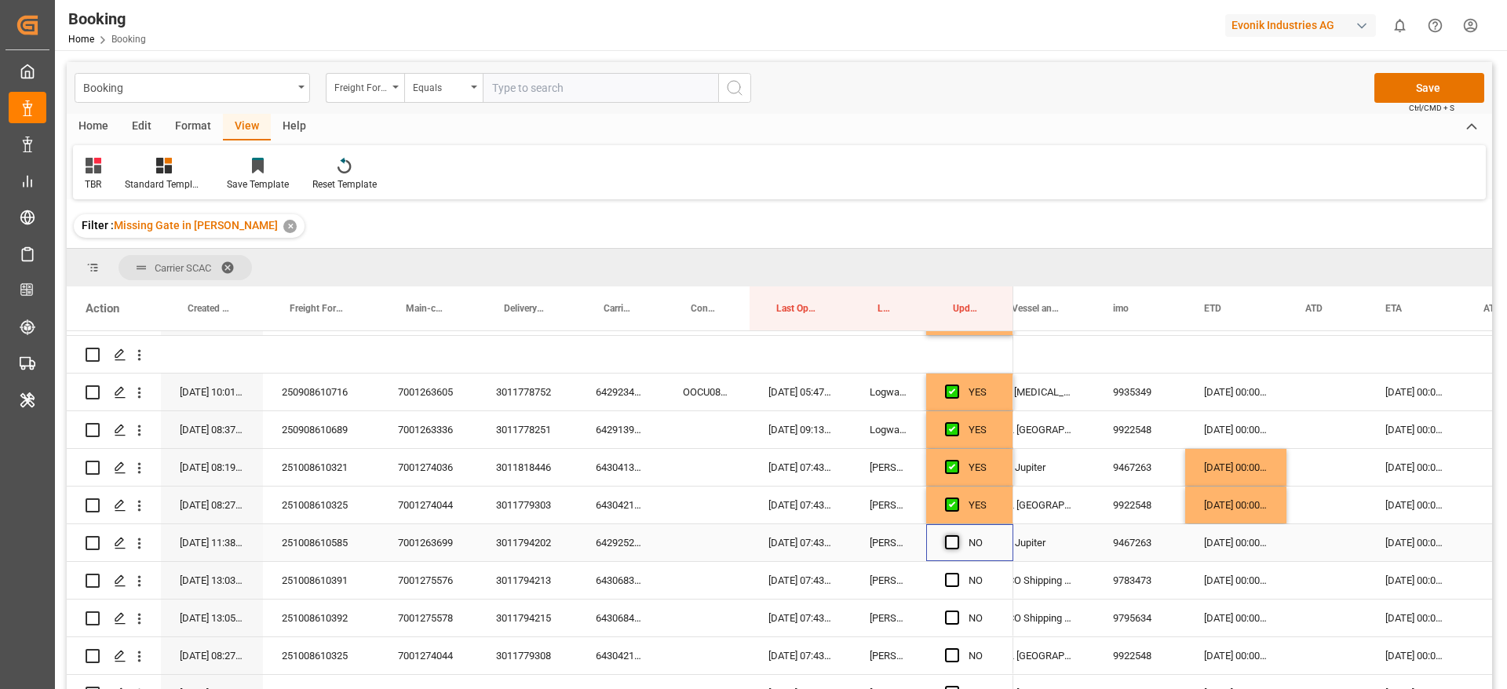
click at [950, 541] on span "Press SPACE to select this row." at bounding box center [952, 542] width 14 height 14
click at [957, 535] on input "Press SPACE to select this row." at bounding box center [957, 535] width 0 height 0
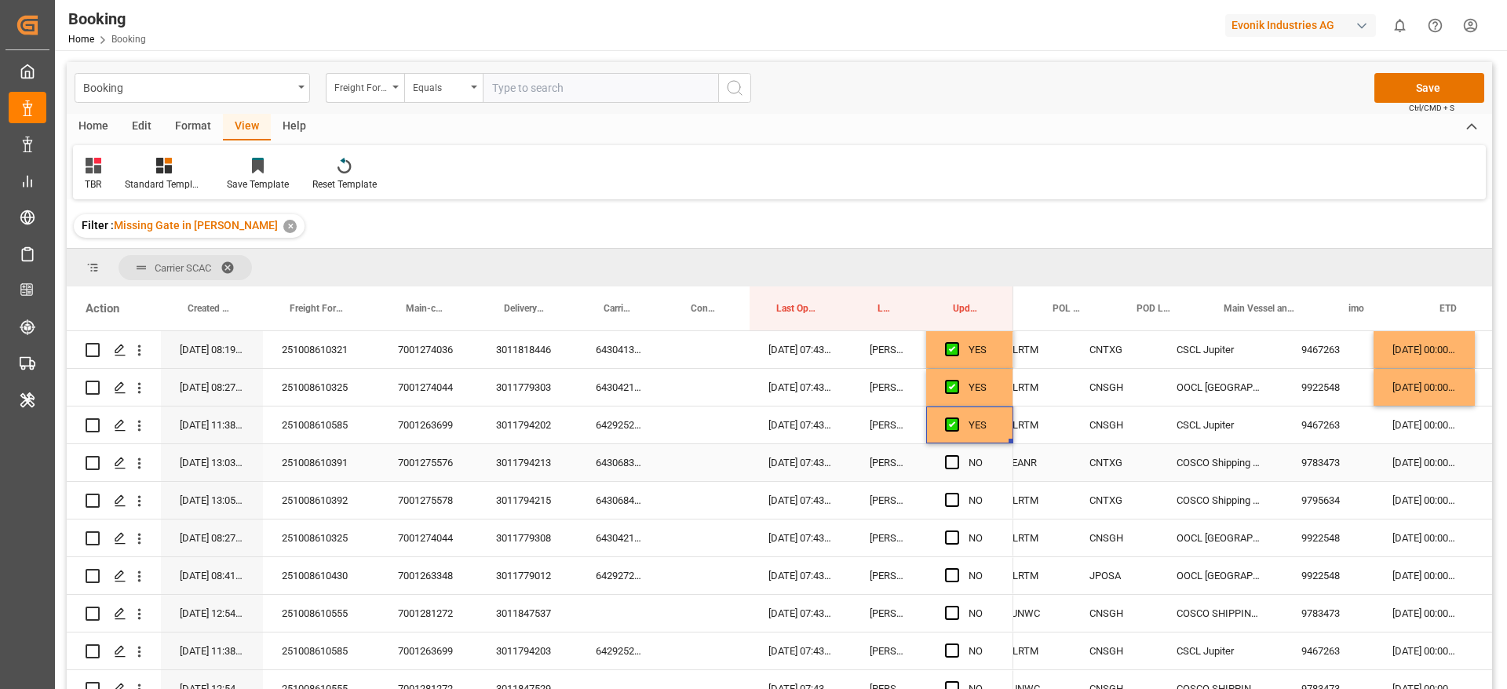
scroll to position [0, 0]
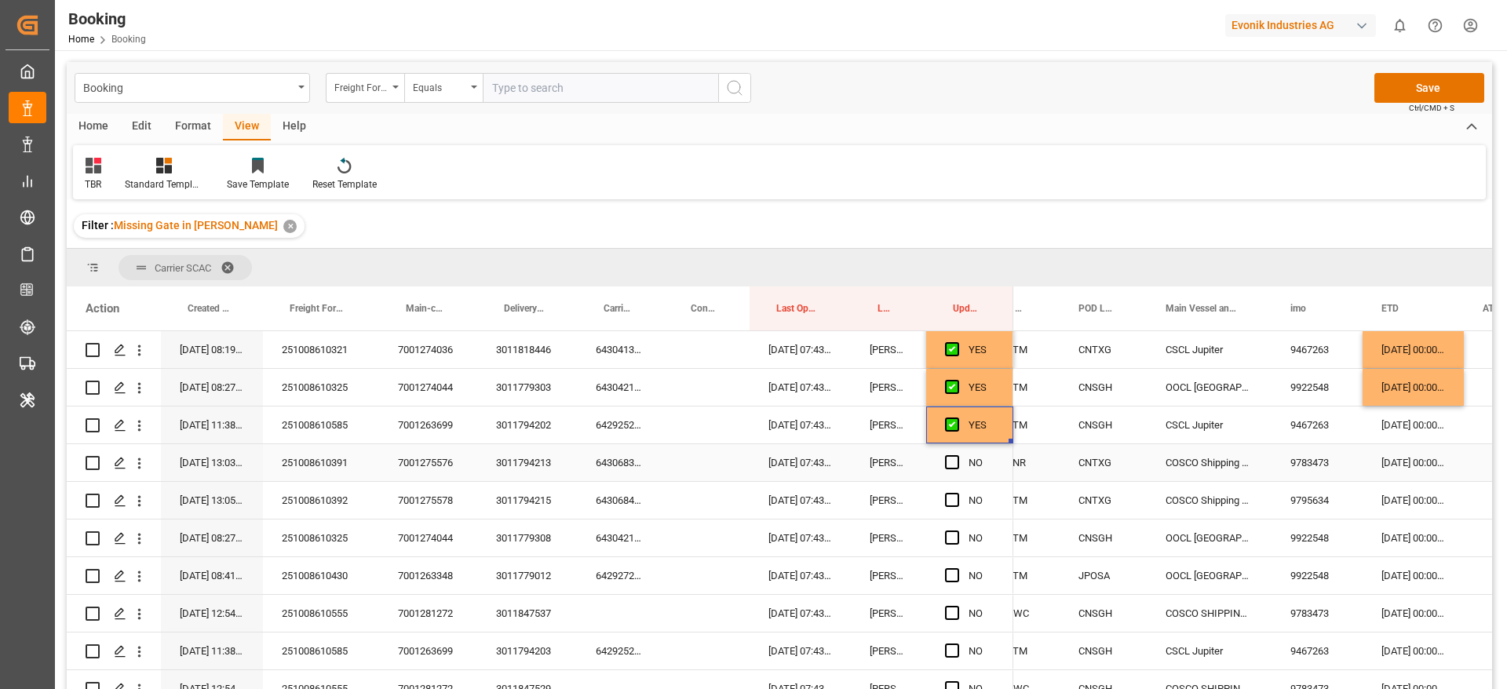
click at [610, 480] on div "6430683030" at bounding box center [620, 462] width 87 height 37
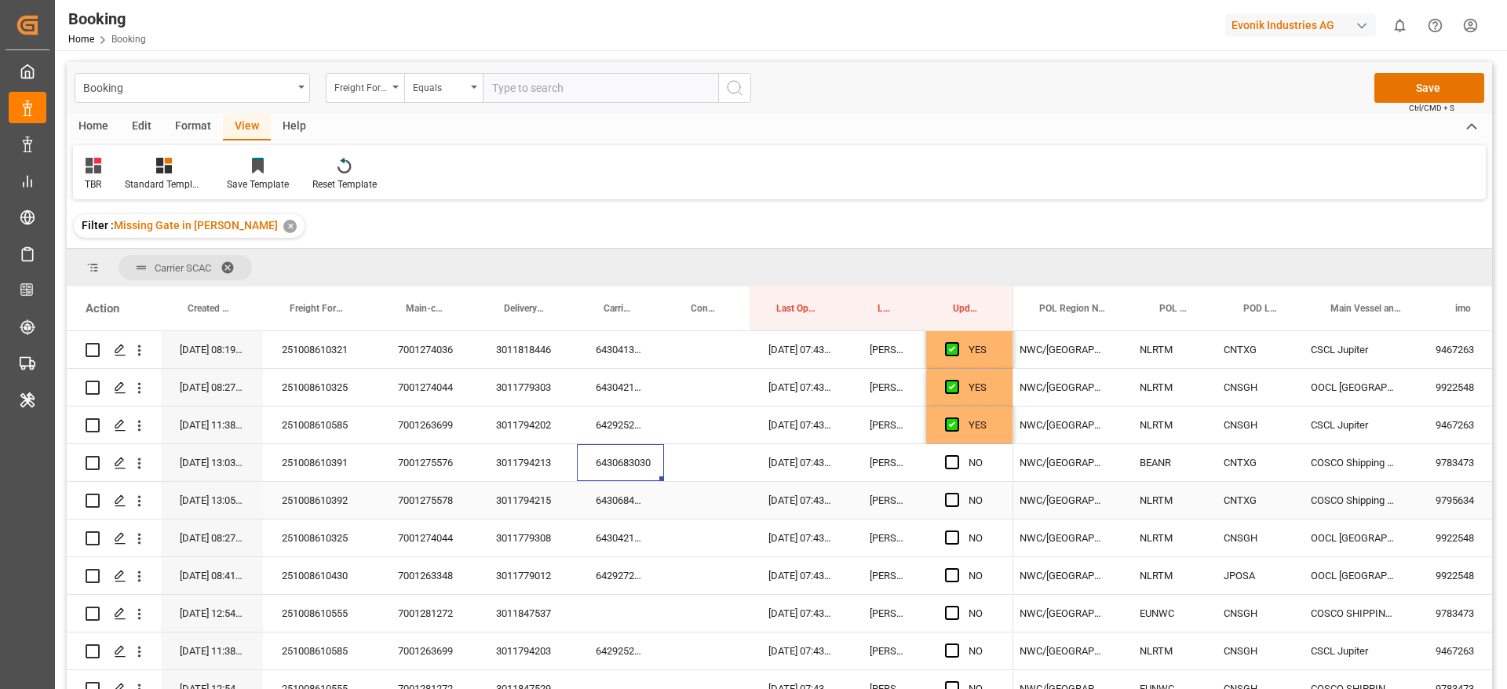
scroll to position [0, 475]
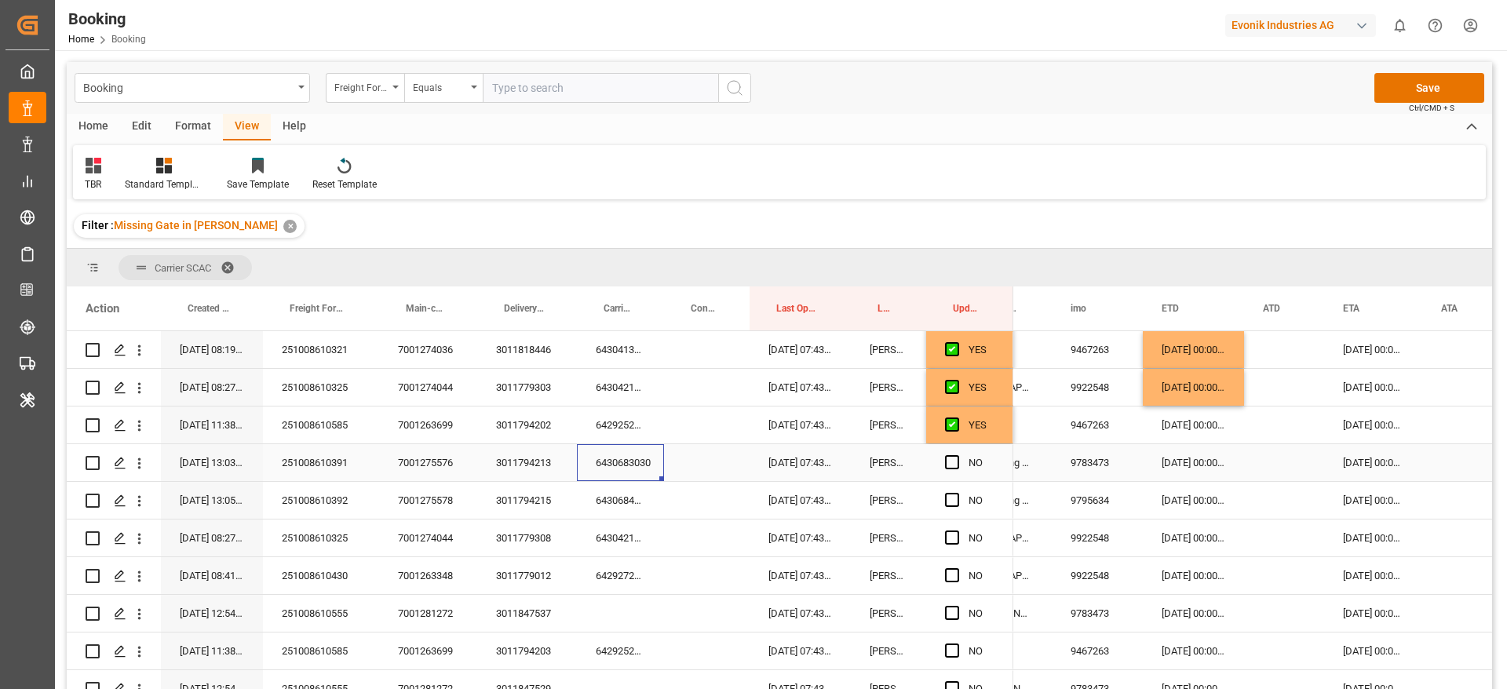
click at [1199, 458] on div "[DATE] 00:00:00" at bounding box center [1193, 462] width 101 height 37
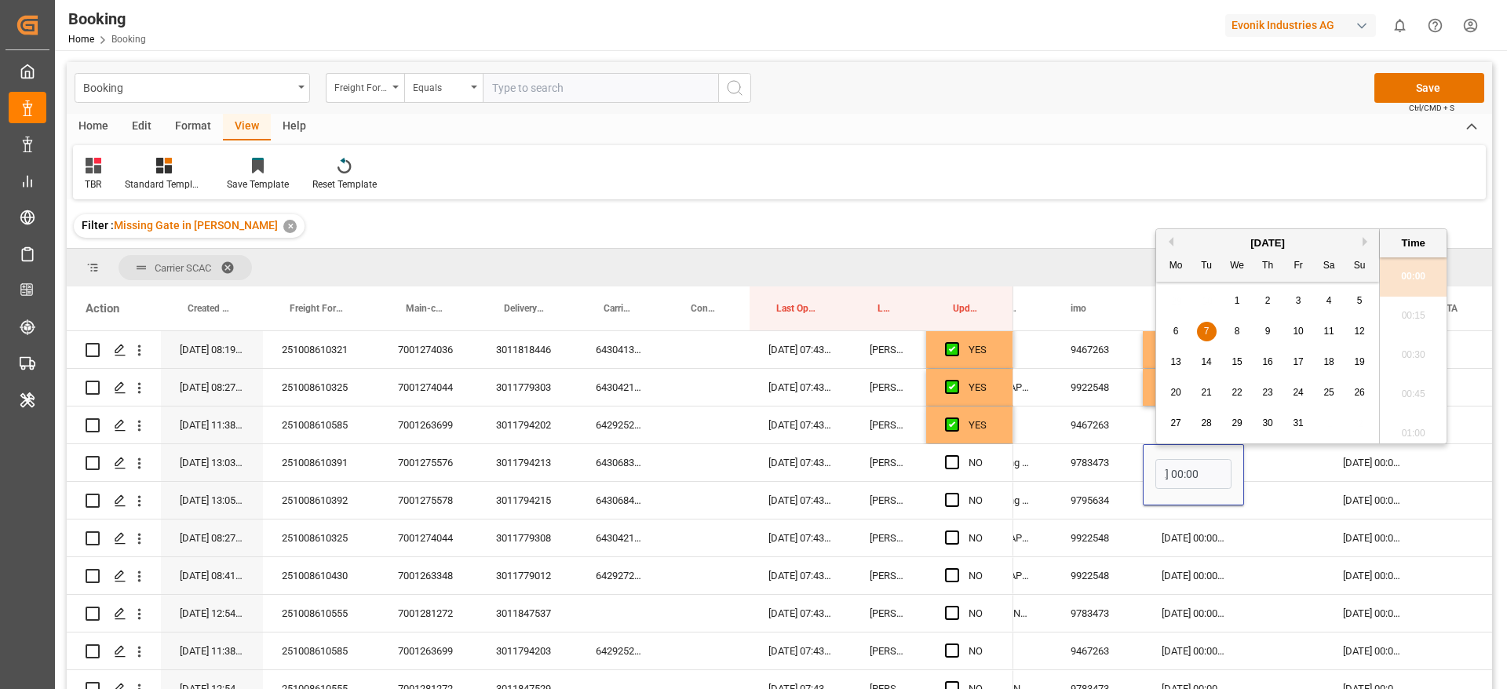
click at [1235, 337] on div "8" at bounding box center [1237, 332] width 20 height 19
type input "[DATE] 00:00"
click at [954, 461] on span "Press SPACE to select this row." at bounding box center [952, 462] width 14 height 14
click at [957, 455] on input "Press SPACE to select this row." at bounding box center [957, 455] width 0 height 0
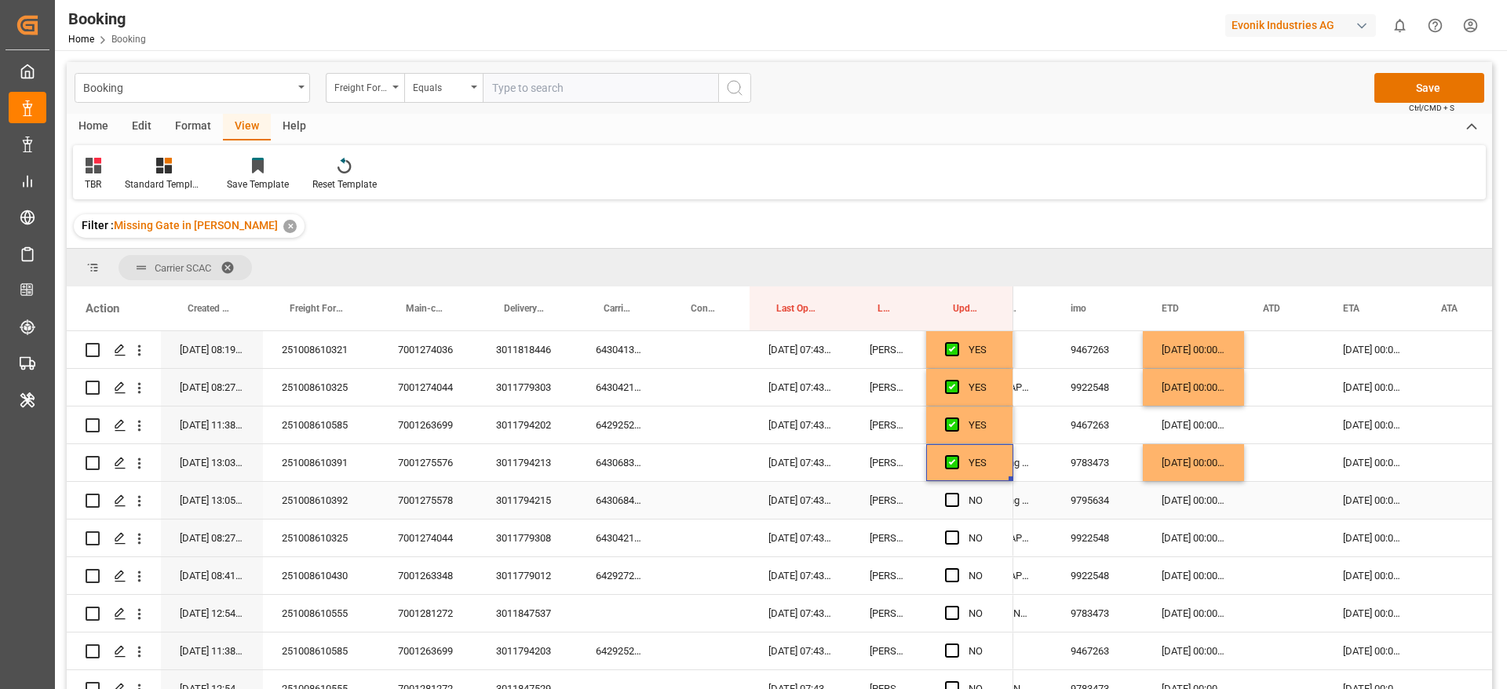
click at [595, 501] on div "6430684890" at bounding box center [620, 500] width 87 height 37
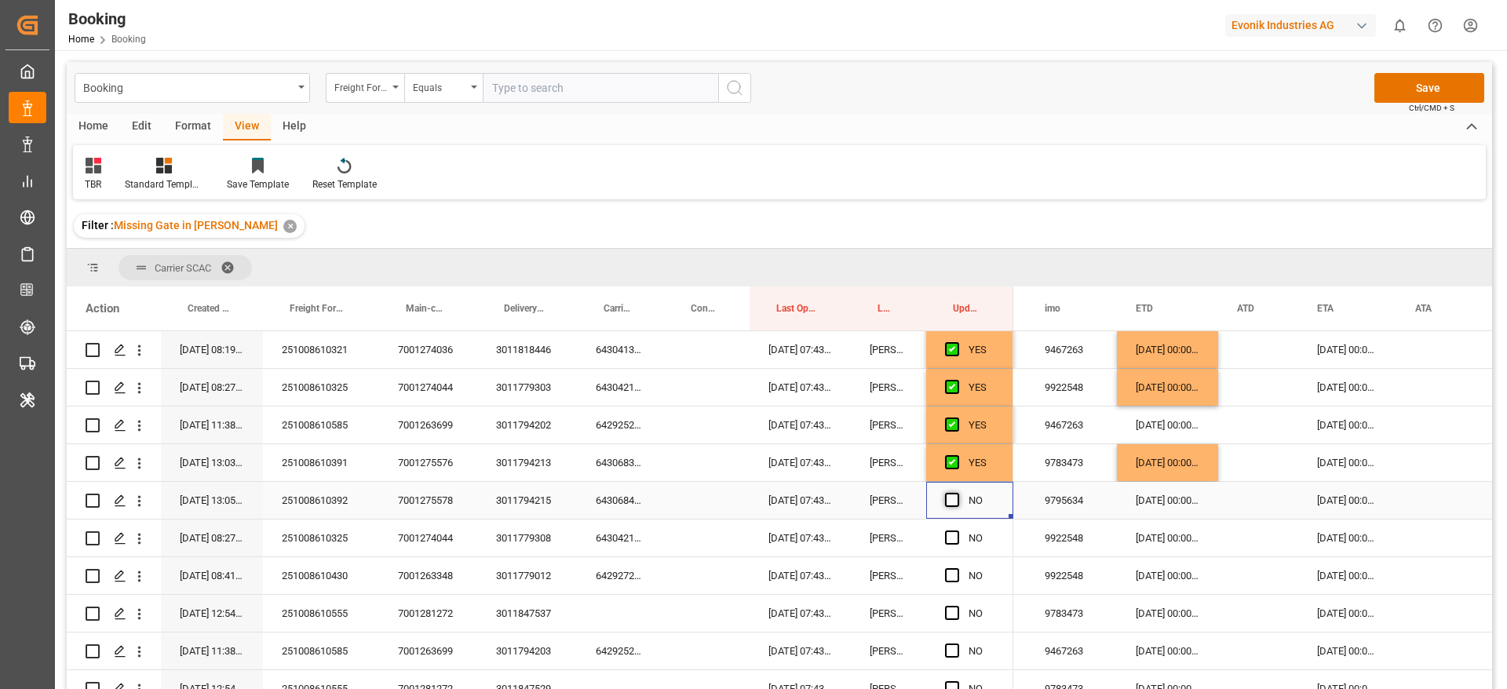
click at [958, 498] on span "Press SPACE to select this row." at bounding box center [952, 500] width 14 height 14
click at [957, 493] on input "Press SPACE to select this row." at bounding box center [957, 493] width 0 height 0
click at [616, 539] on div "6430421800" at bounding box center [620, 538] width 87 height 37
click at [1171, 548] on div "12-10-2025 00:00:00" at bounding box center [1167, 538] width 101 height 37
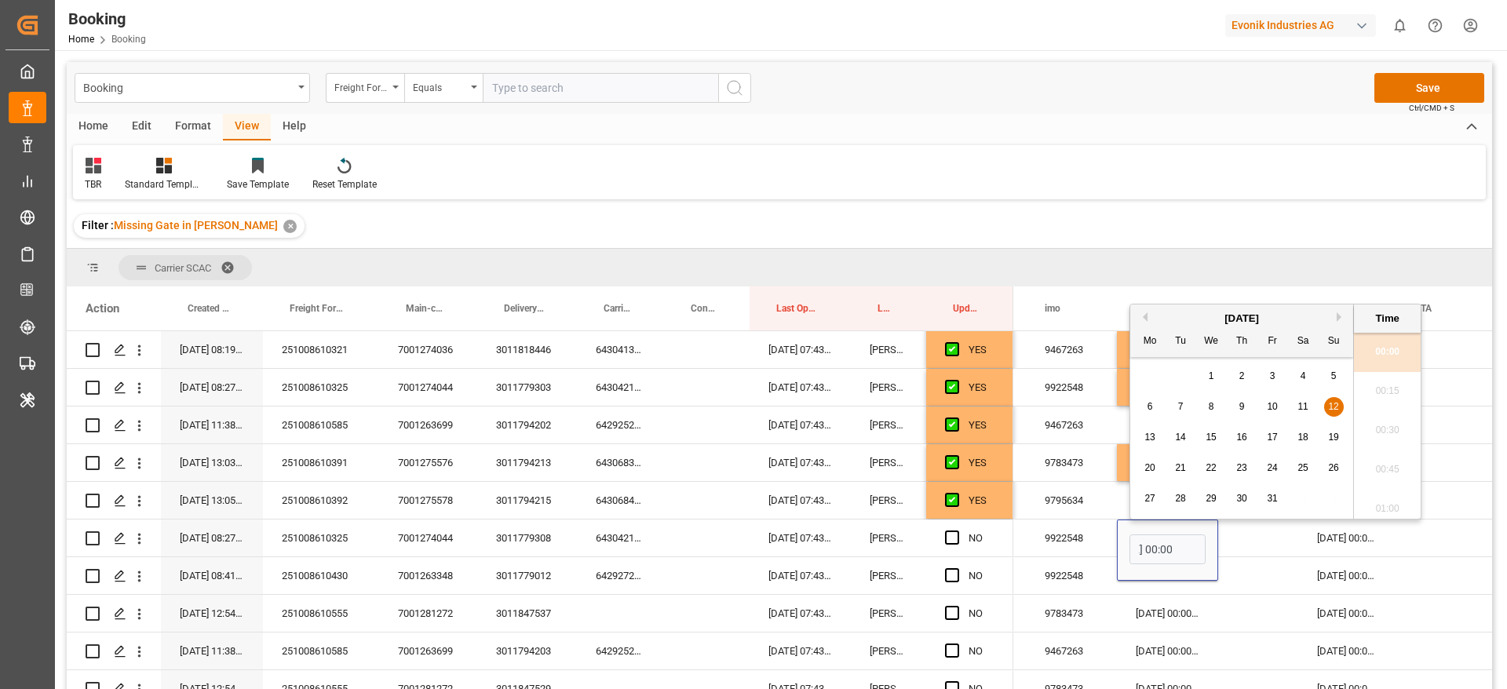
click at [1153, 439] on span "13" at bounding box center [1149, 437] width 10 height 11
type input "13-10-2025 00:00"
click at [1256, 535] on div "Press SPACE to select this row." at bounding box center [1258, 538] width 80 height 37
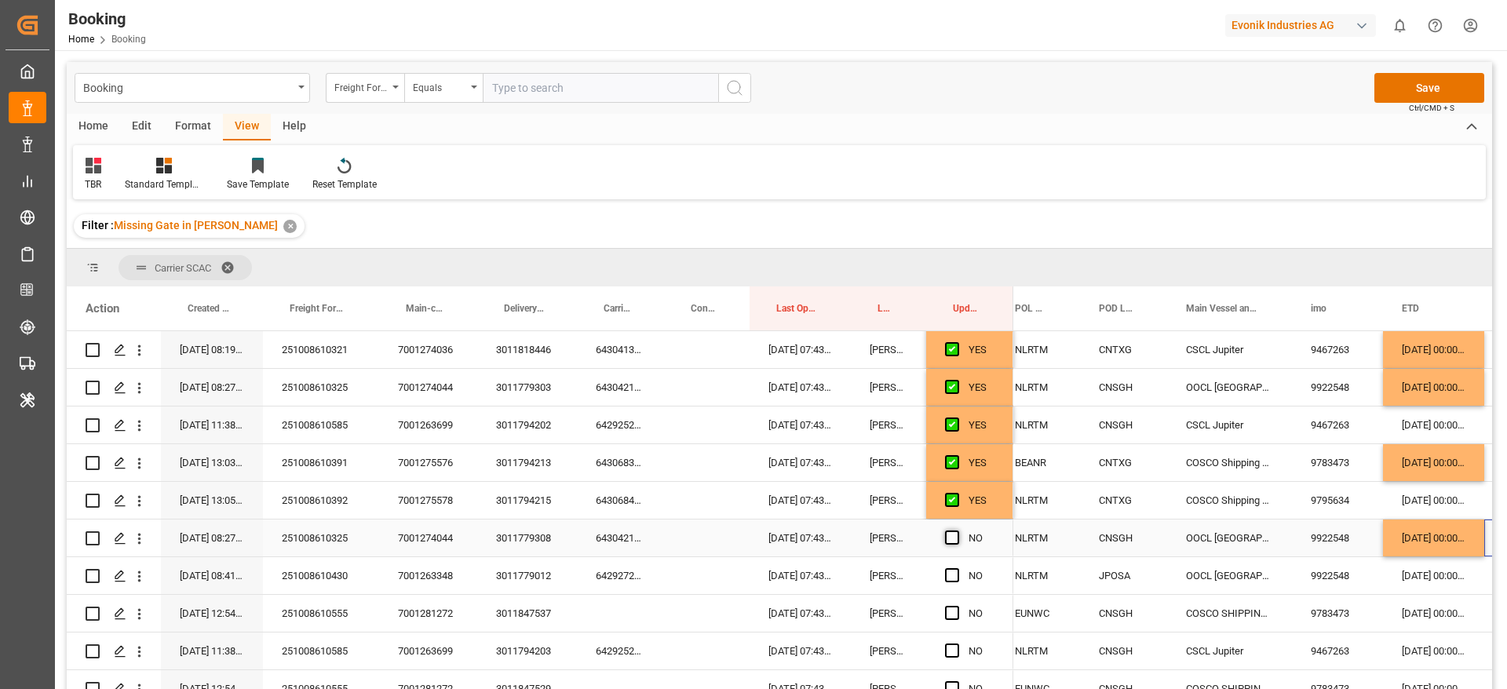
click at [946, 538] on span "Press SPACE to select this row." at bounding box center [952, 538] width 14 height 14
click at [957, 531] on input "Press SPACE to select this row." at bounding box center [957, 531] width 0 height 0
click at [597, 571] on div "6429272680" at bounding box center [620, 575] width 87 height 37
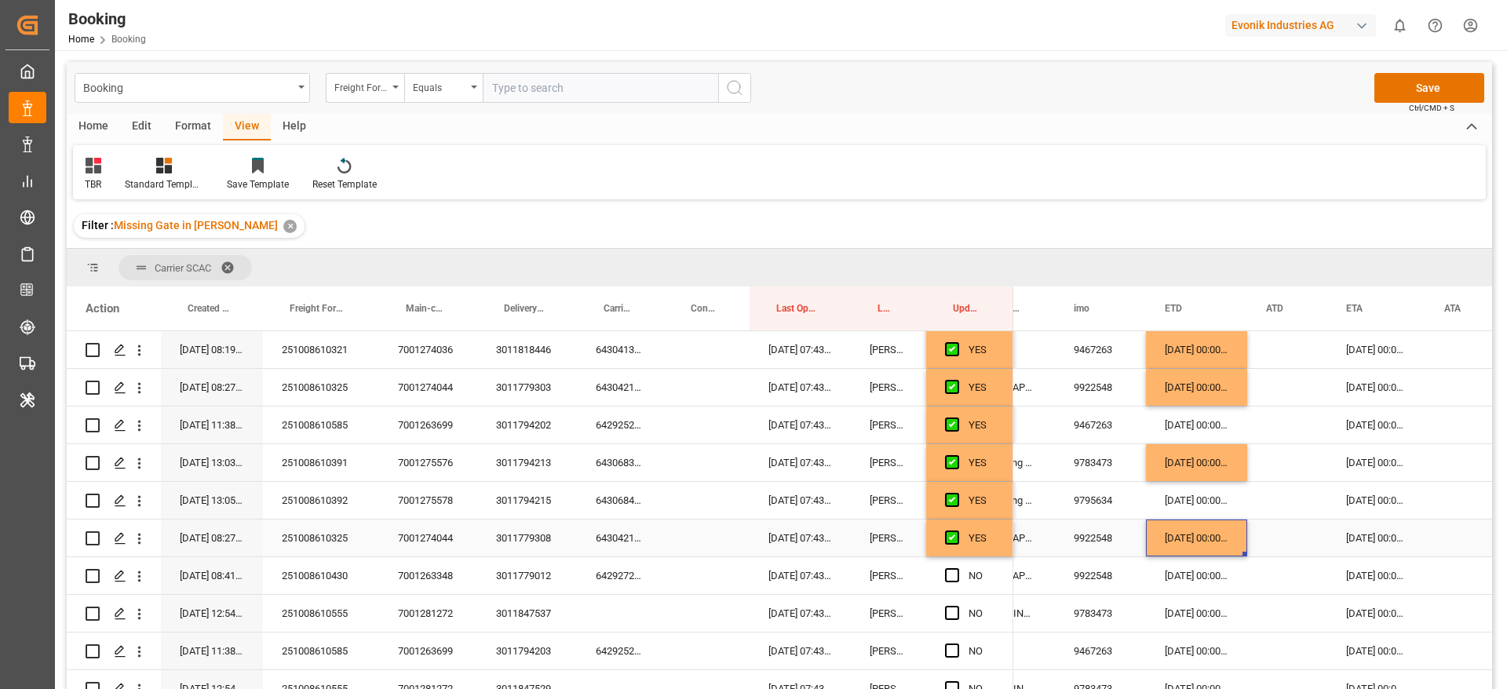
click at [1218, 540] on div "13-10-2025 00:00:00" at bounding box center [1196, 538] width 101 height 37
drag, startPoint x: 1243, startPoint y: 553, endPoint x: 1247, endPoint y: 571, distance: 18.5
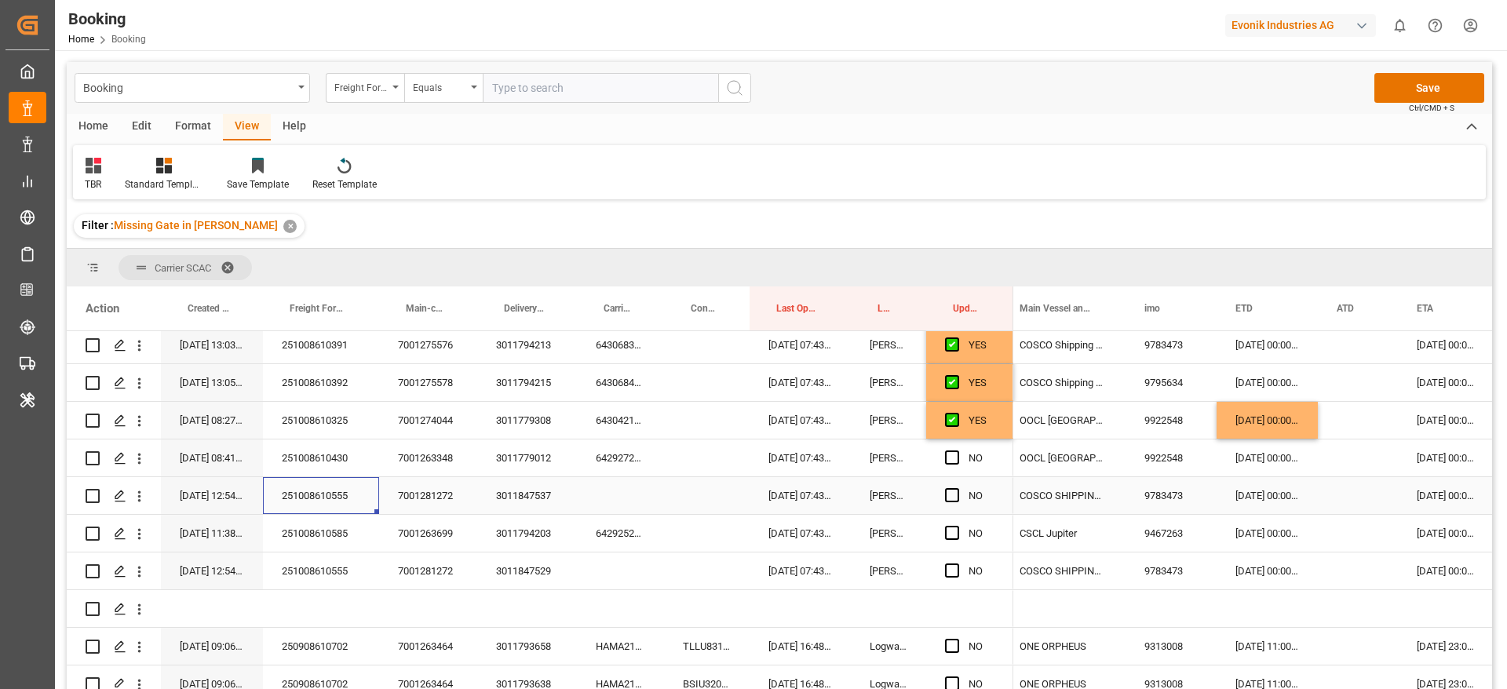
click at [299, 501] on div "251008610555" at bounding box center [321, 495] width 116 height 37
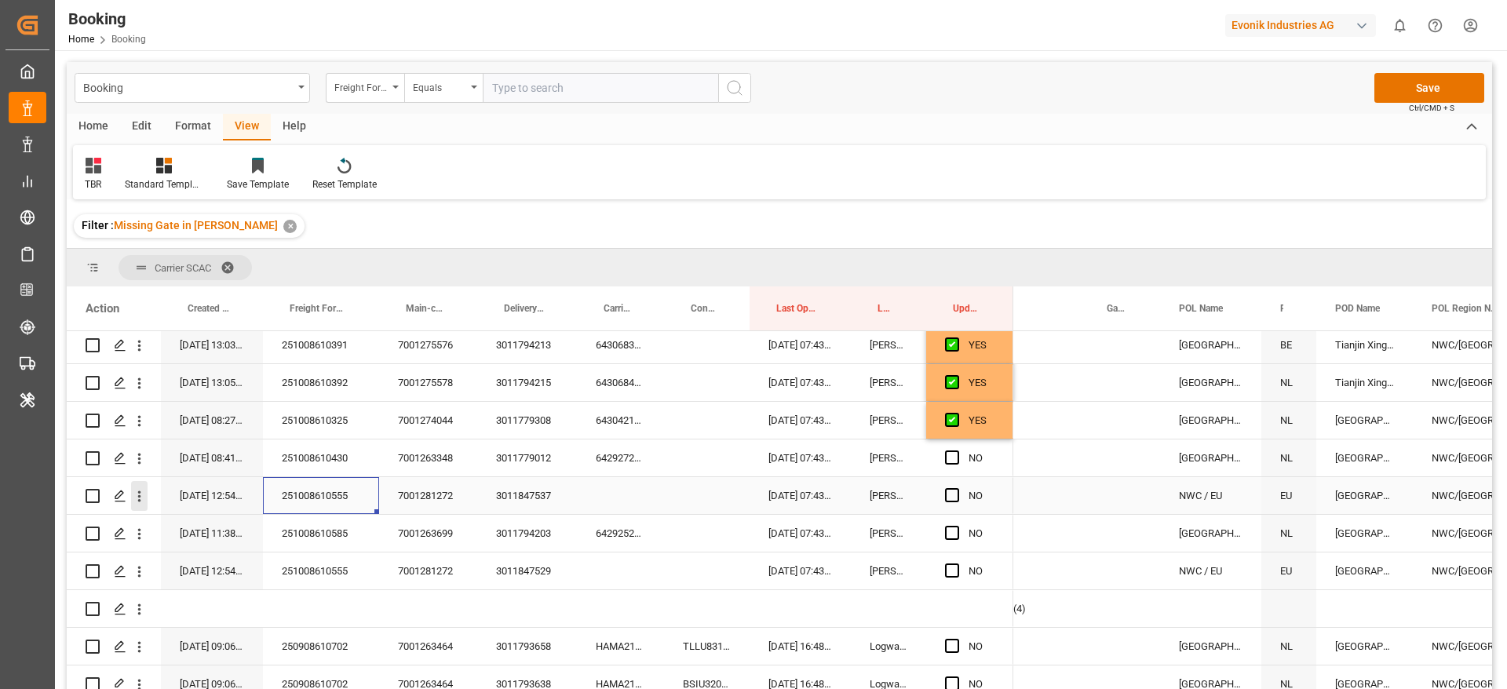
click at [141, 504] on icon "open menu" at bounding box center [139, 496] width 16 height 16
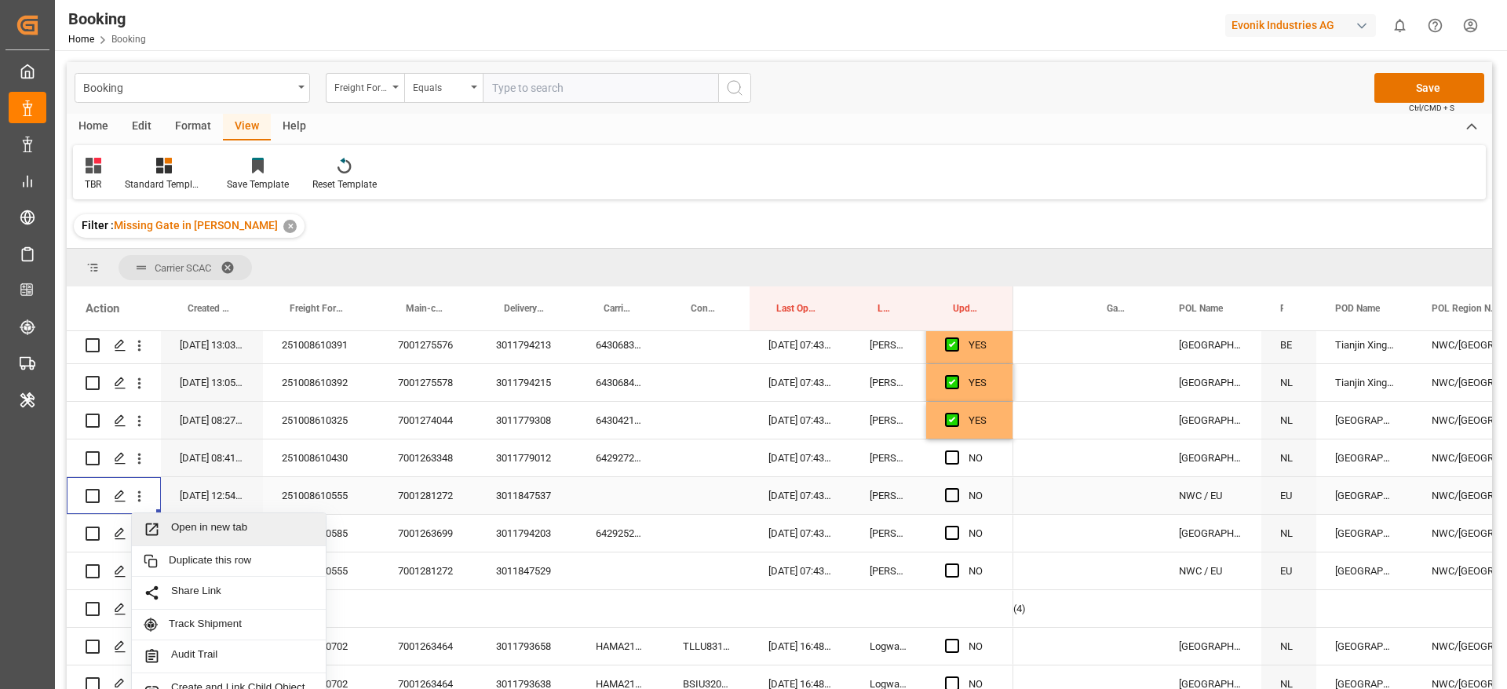
click at [250, 529] on span "Open in new tab" at bounding box center [242, 529] width 143 height 16
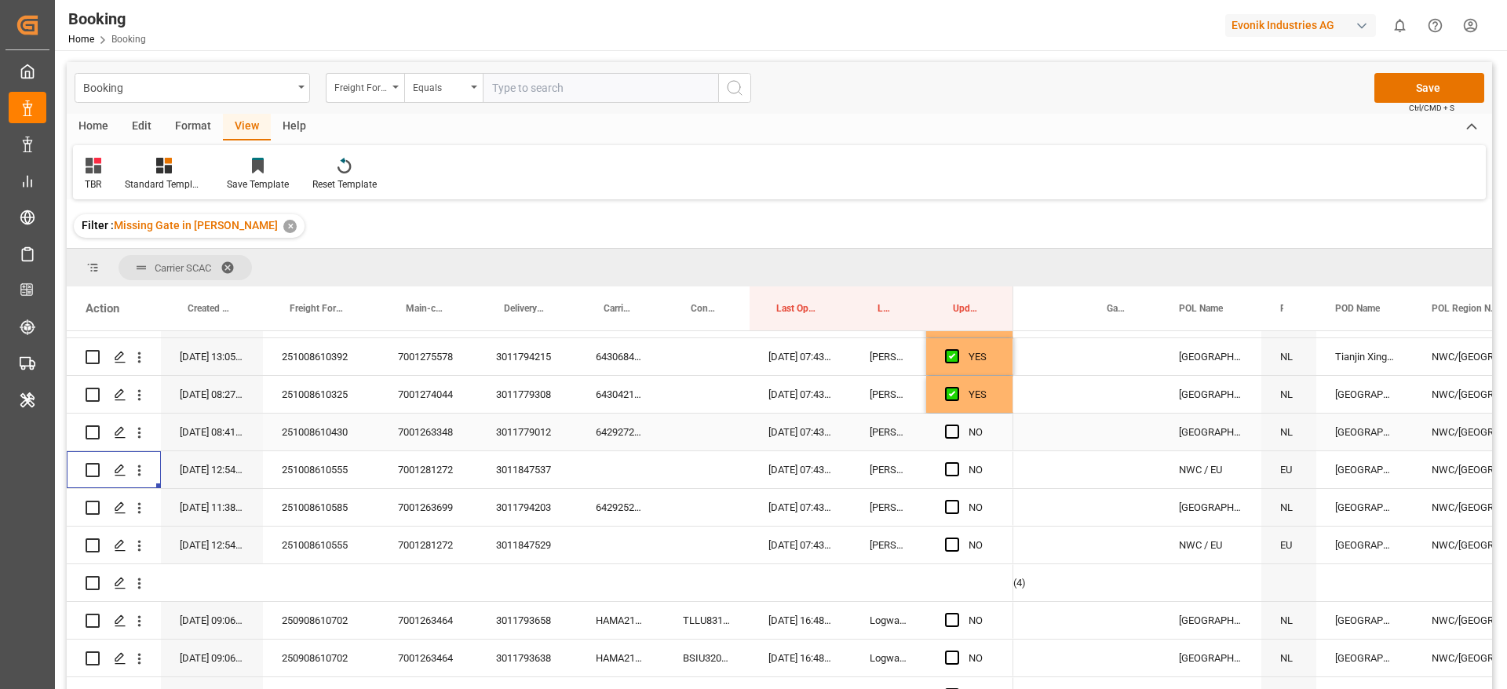
scroll to position [1085, 0]
click at [617, 432] on div "6429272680" at bounding box center [620, 432] width 87 height 37
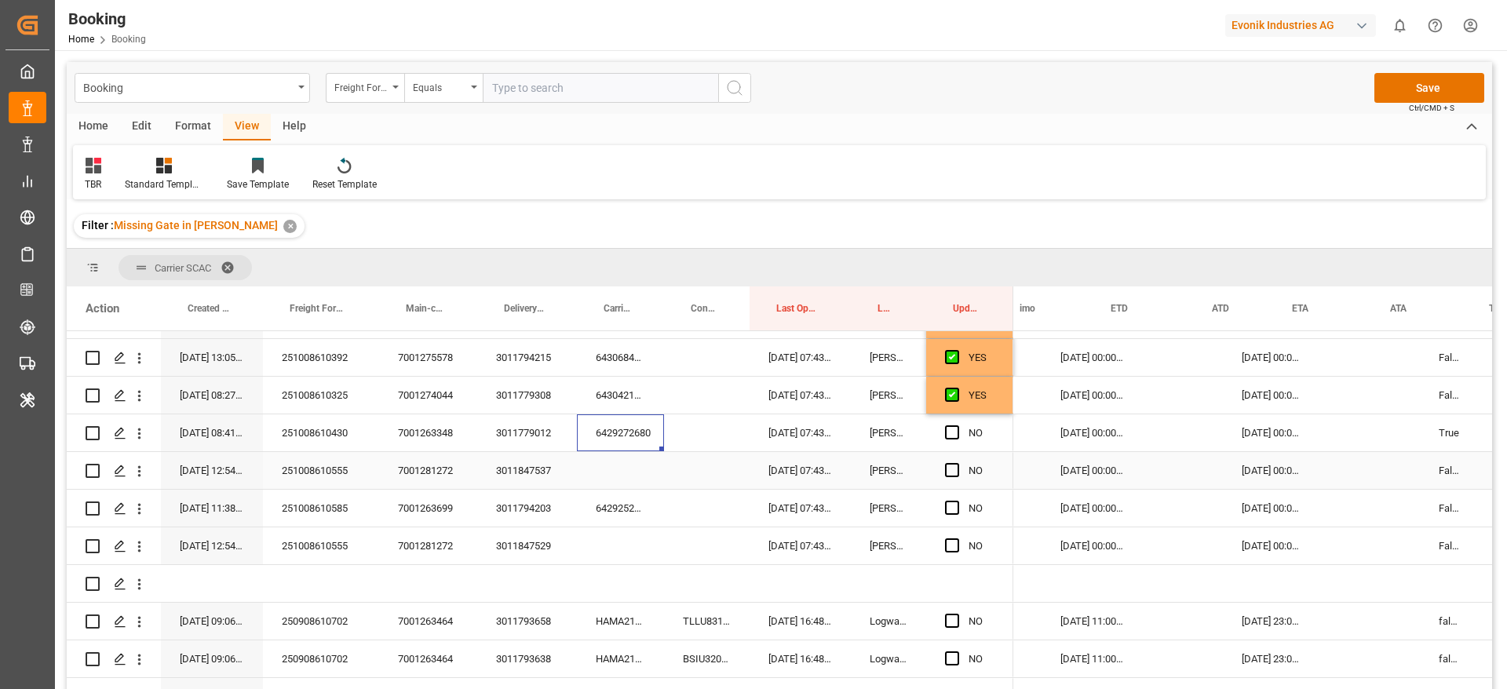
scroll to position [0, 993]
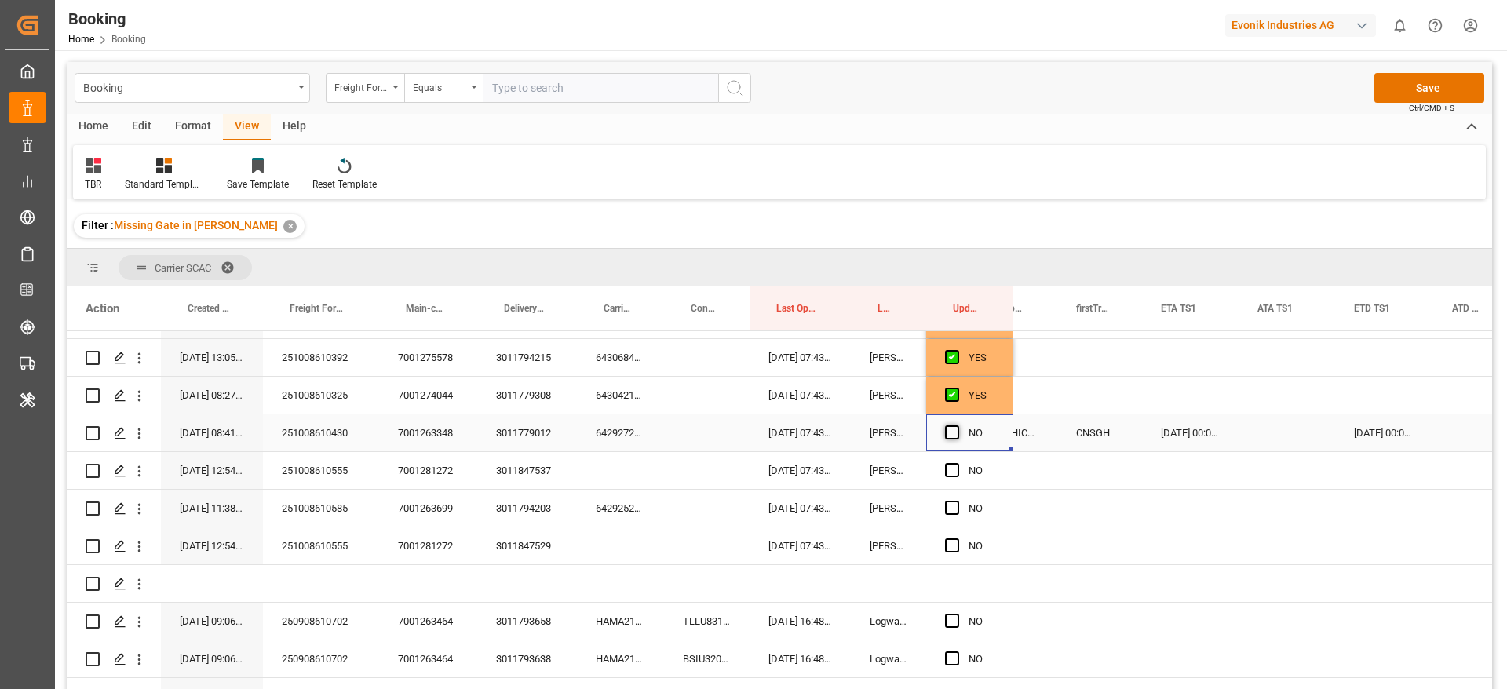
click at [950, 432] on span "Press SPACE to select this row." at bounding box center [952, 432] width 14 height 14
click at [957, 425] on input "Press SPACE to select this row." at bounding box center [957, 425] width 0 height 0
click at [602, 497] on div "6429252770" at bounding box center [620, 508] width 87 height 37
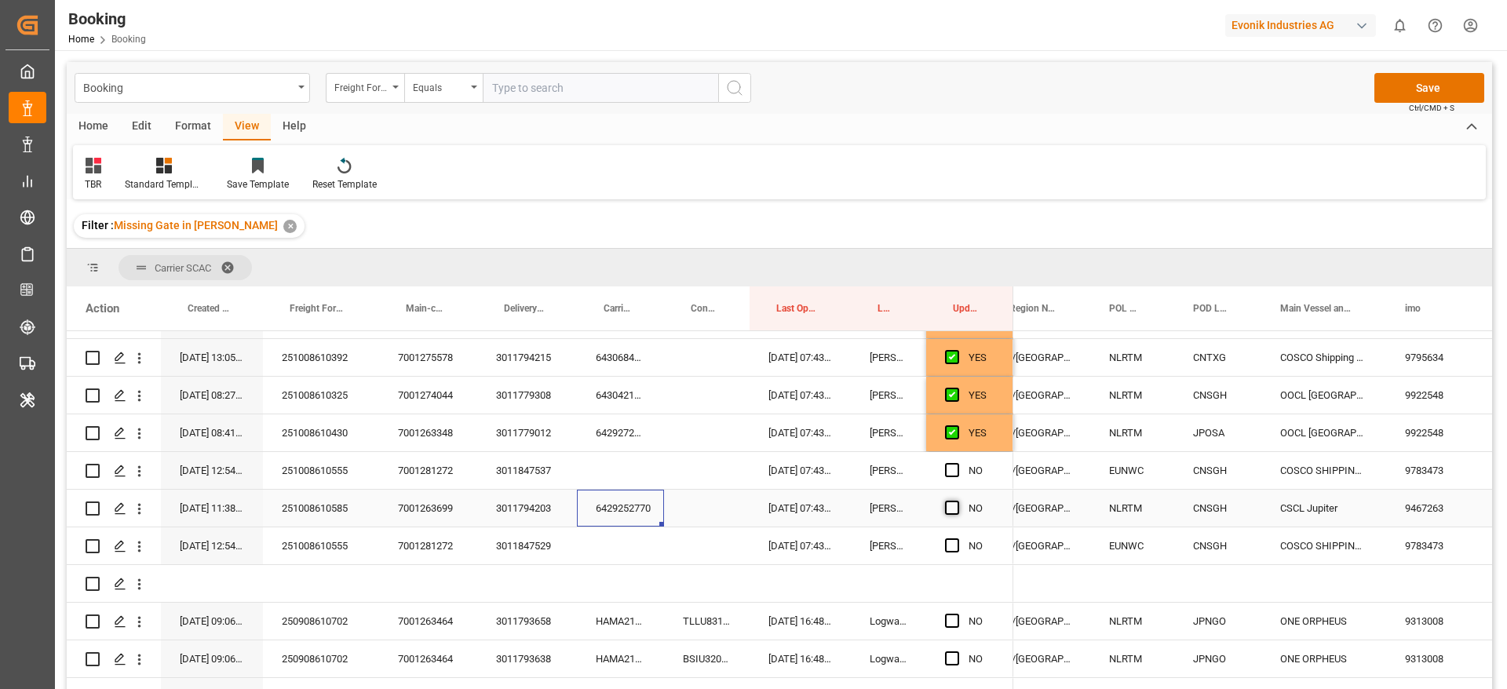
click at [954, 505] on span "Press SPACE to select this row." at bounding box center [952, 508] width 14 height 14
click at [957, 501] on input "Press SPACE to select this row." at bounding box center [957, 501] width 0 height 0
click at [309, 539] on div "251008610555" at bounding box center [321, 545] width 116 height 37
click at [339, 467] on div "251008610555" at bounding box center [321, 470] width 116 height 37
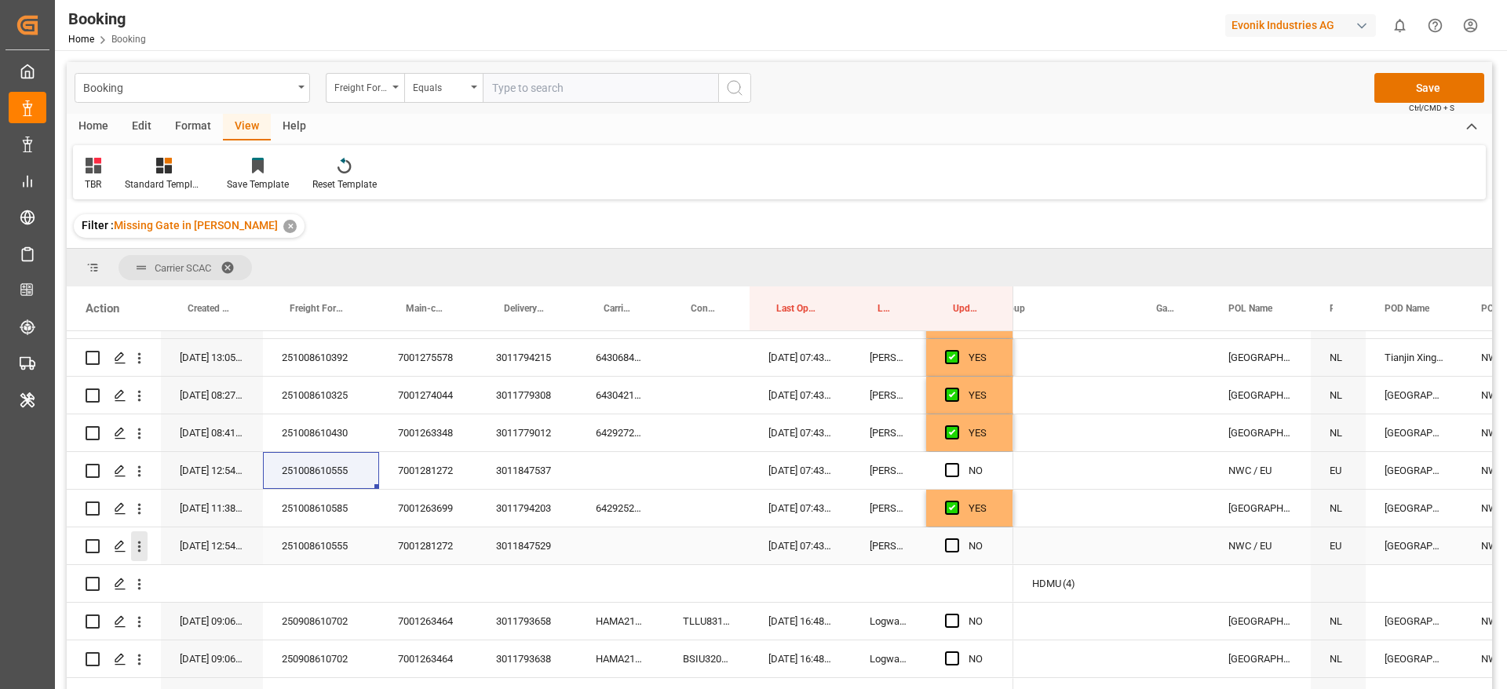
click at [143, 555] on button "open menu" at bounding box center [139, 546] width 16 height 30
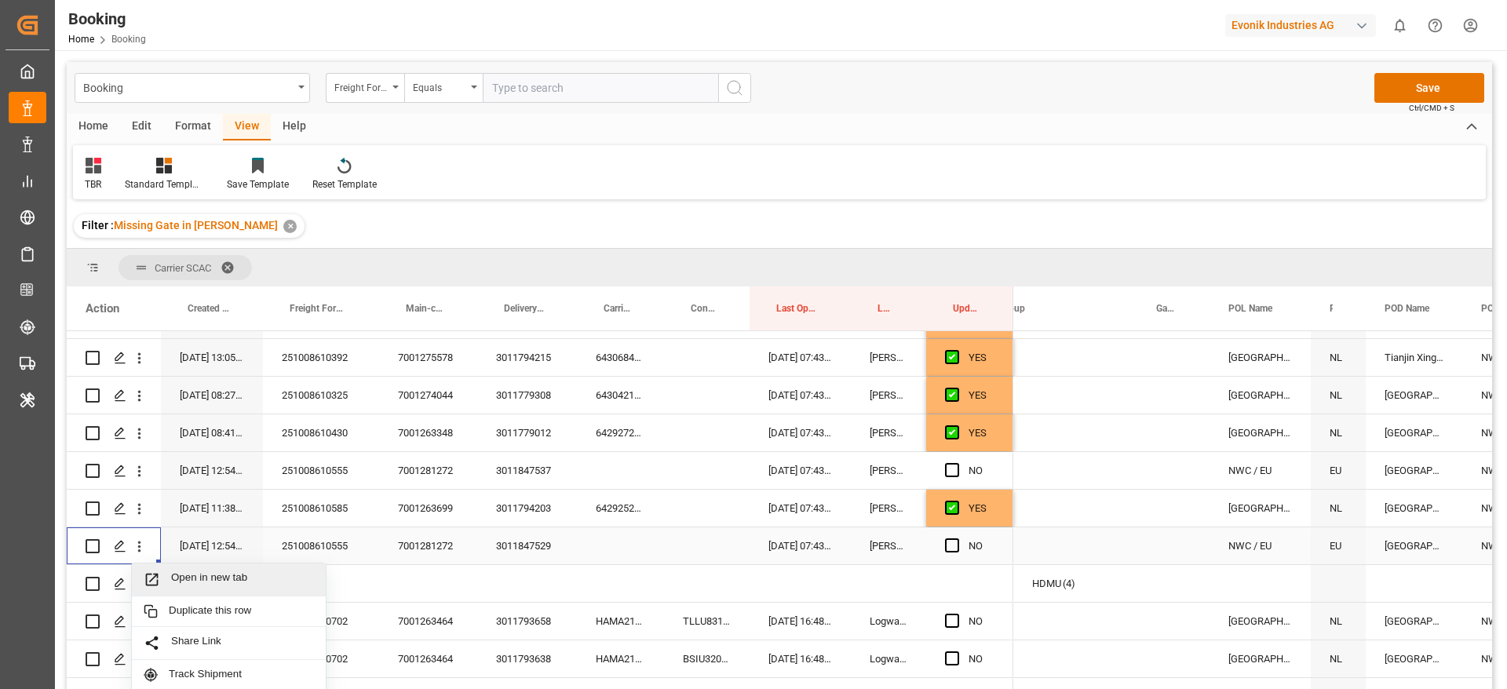
click at [224, 569] on div "Open in new tab" at bounding box center [229, 579] width 194 height 33
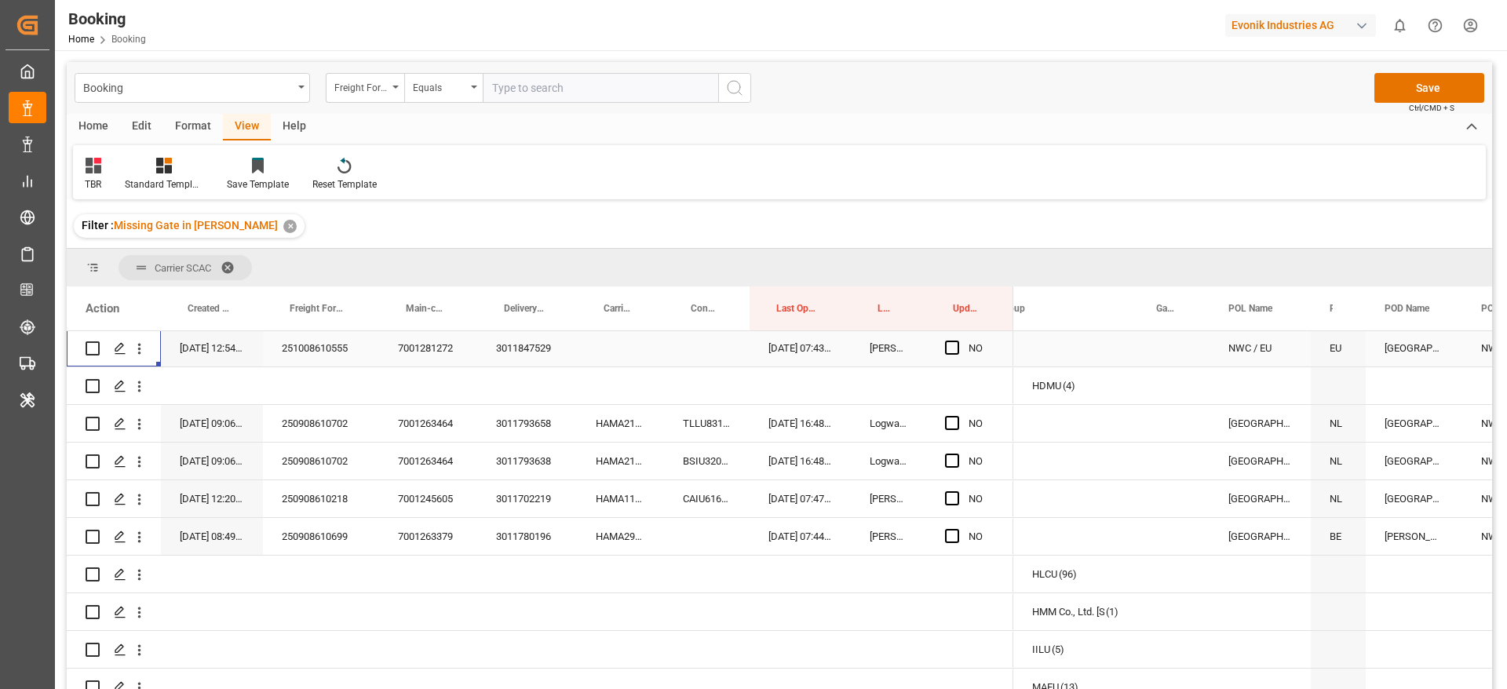
scroll to position [1320, 0]
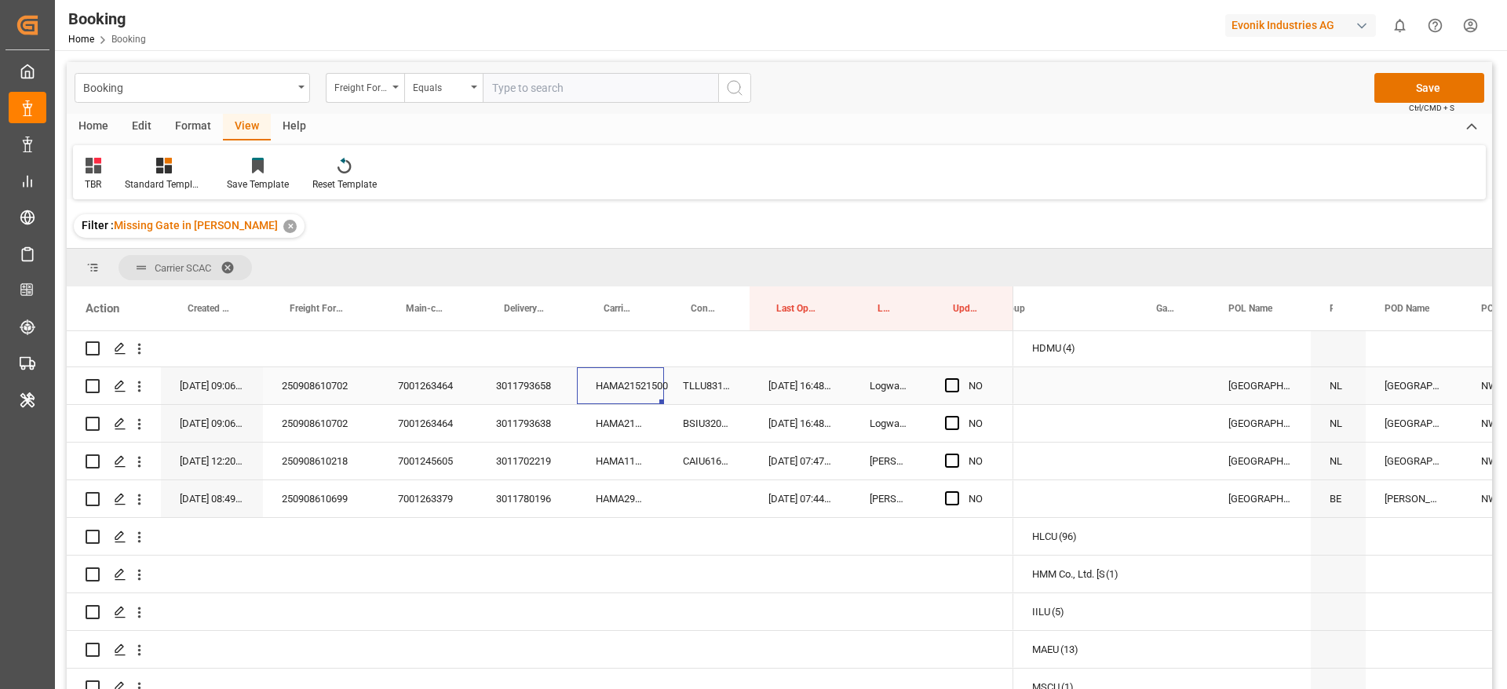
click at [597, 373] on div "HAMA21521500" at bounding box center [620, 385] width 87 height 37
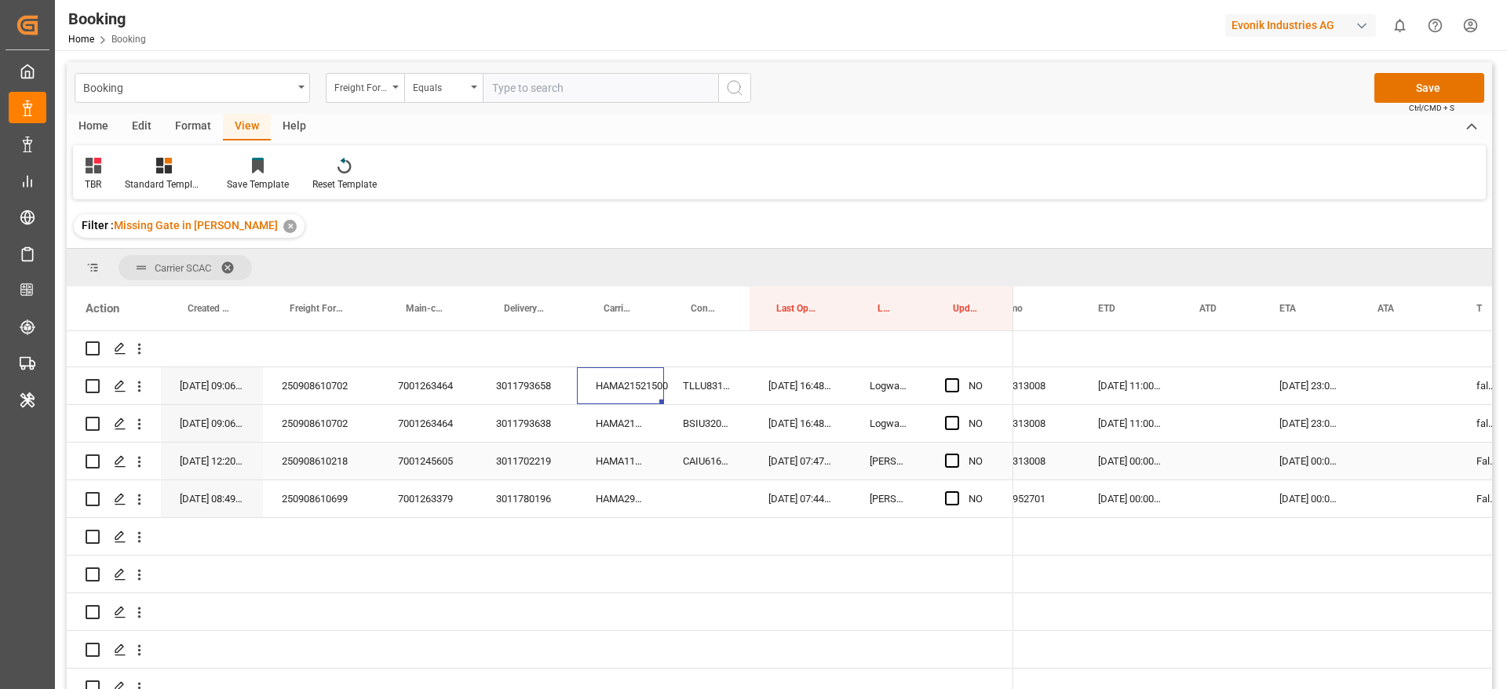
scroll to position [0, 925]
click at [1298, 388] on div "16-11-2025 23:00:00" at bounding box center [1307, 385] width 98 height 37
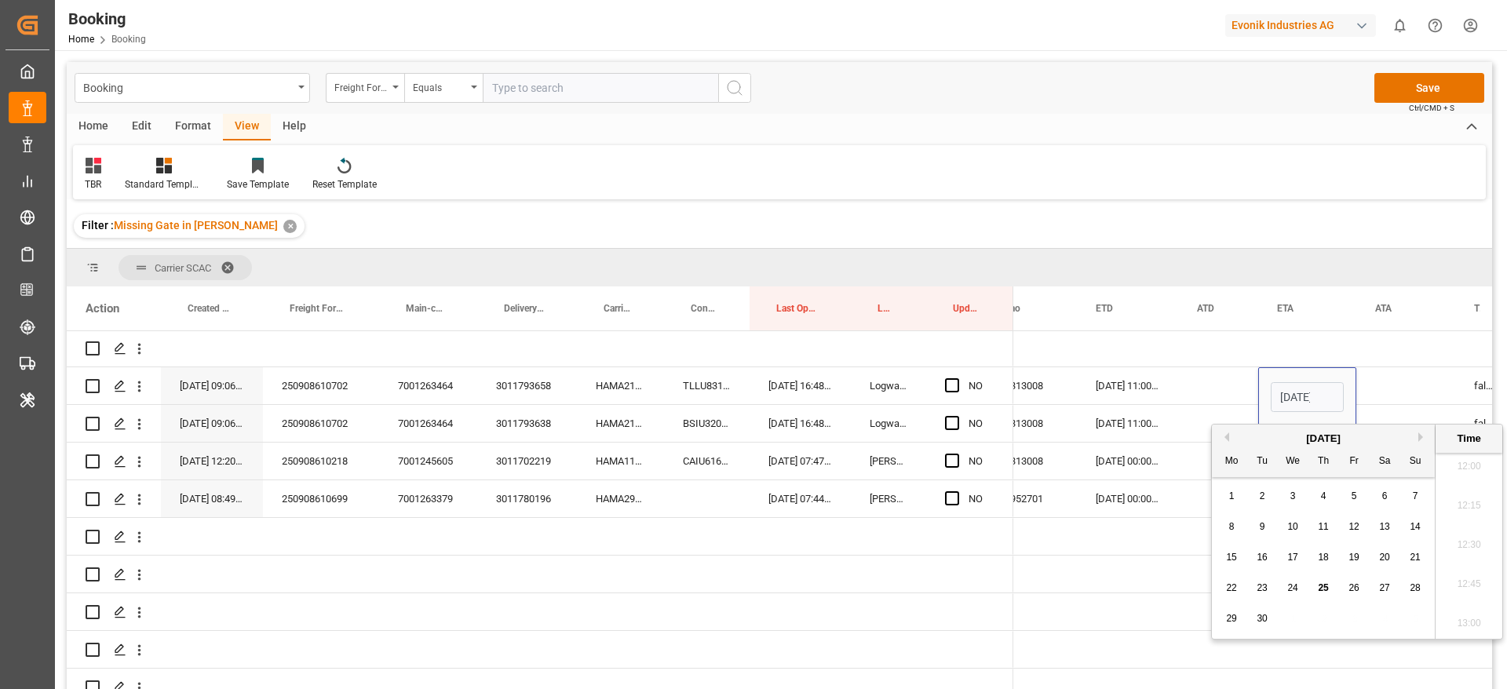
click at [1423, 439] on button "Next Month" at bounding box center [1422, 436] width 9 height 9
click at [1224, 583] on div "17" at bounding box center [1232, 588] width 20 height 19
type input "17-11-2025 23:00"
click at [1386, 385] on div "Press SPACE to select this row." at bounding box center [1405, 385] width 99 height 37
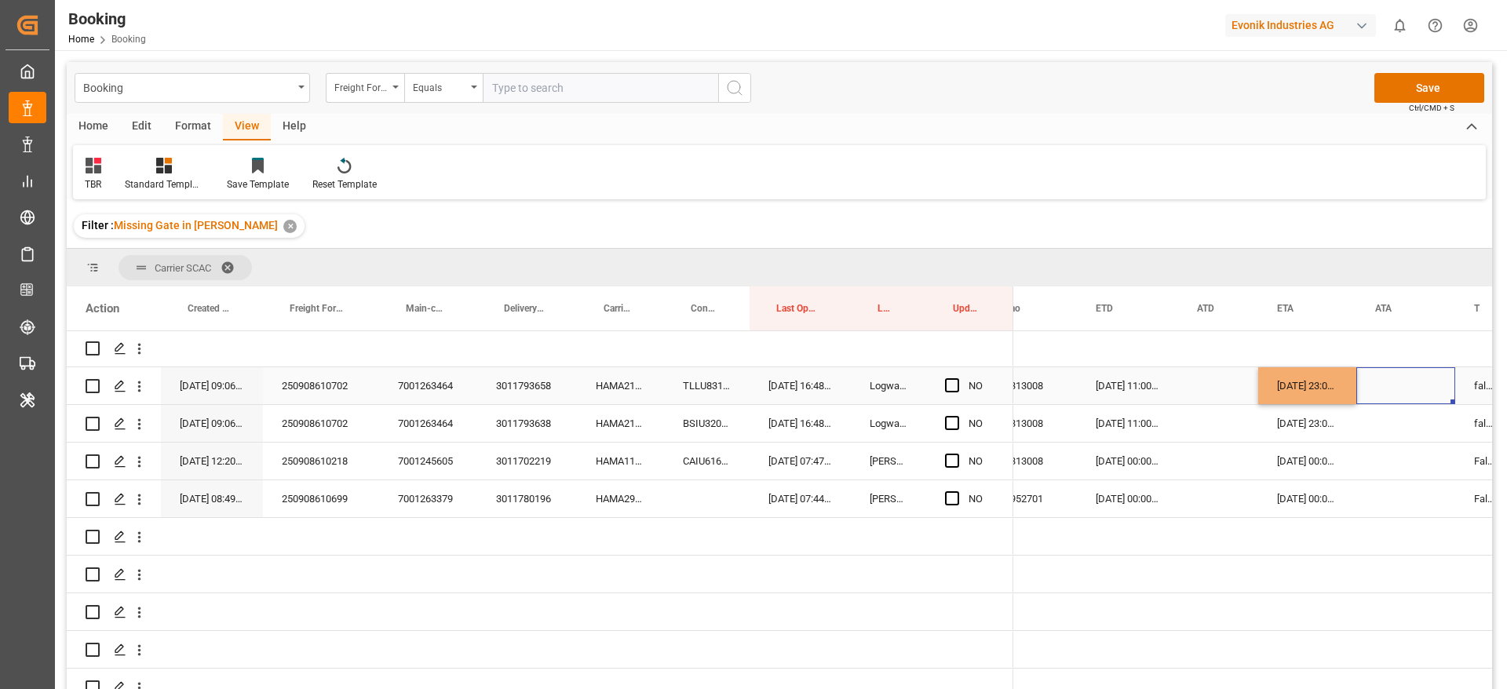
drag, startPoint x: 1293, startPoint y: 385, endPoint x: 1304, endPoint y: 392, distance: 13.7
click at [1294, 385] on div "17-11-2025 23:00:00" at bounding box center [1307, 385] width 98 height 37
drag, startPoint x: 1354, startPoint y: 402, endPoint x: 1356, endPoint y: 416, distance: 14.3
drag, startPoint x: 954, startPoint y: 384, endPoint x: 954, endPoint y: 404, distance: 20.4
click at [954, 384] on span "Press SPACE to select this row." at bounding box center [952, 385] width 14 height 14
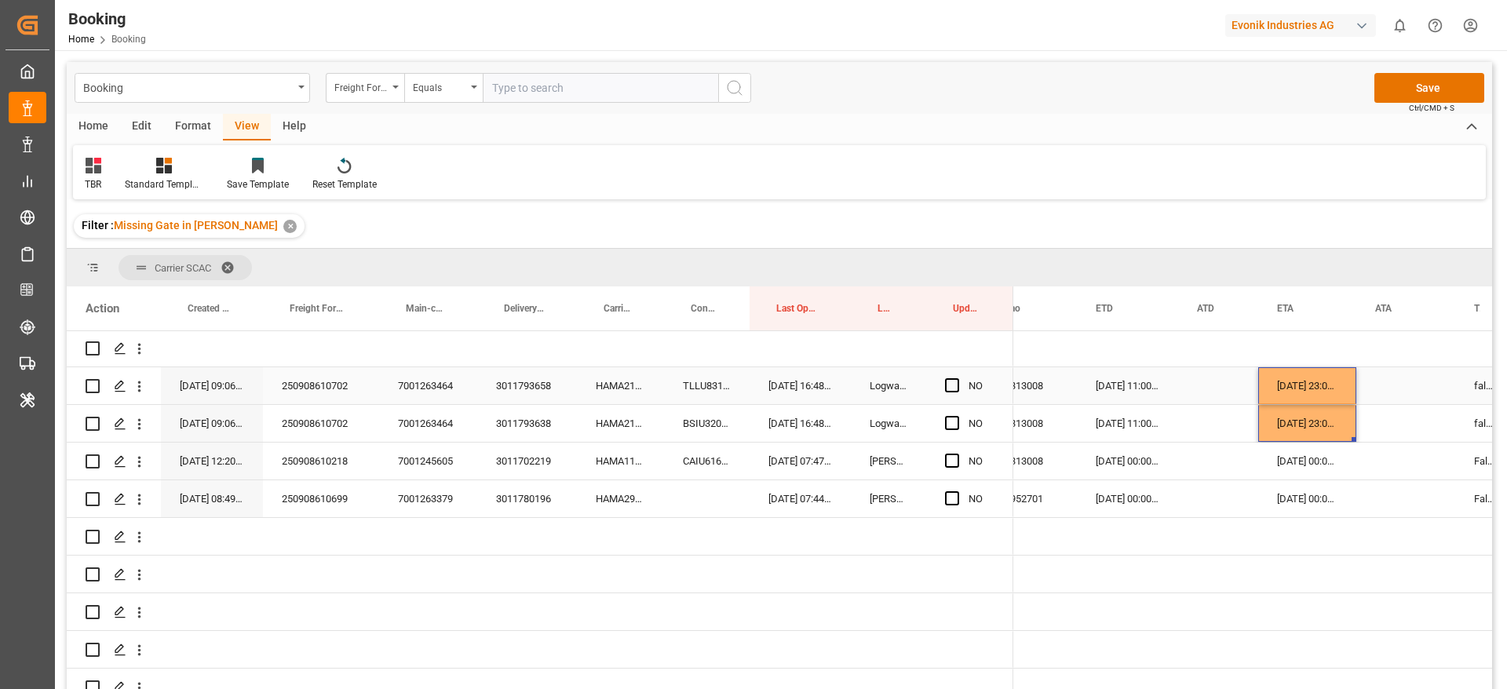
click at [957, 378] on input "Press SPACE to select this row." at bounding box center [957, 378] width 0 height 0
click at [953, 423] on span "Press SPACE to select this row." at bounding box center [952, 423] width 14 height 14
click at [957, 416] on input "Press SPACE to select this row." at bounding box center [957, 416] width 0 height 0
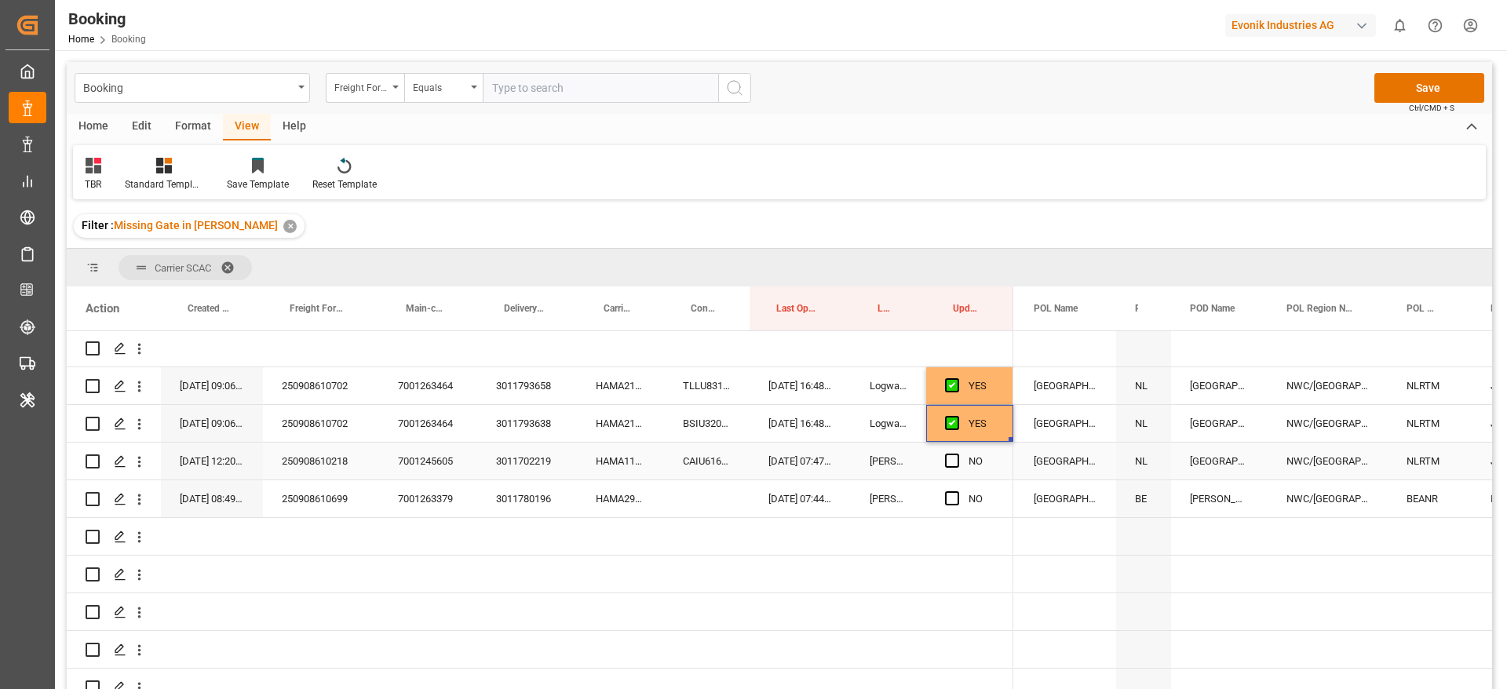
click at [603, 457] on div "HAMA11862000" at bounding box center [620, 461] width 87 height 37
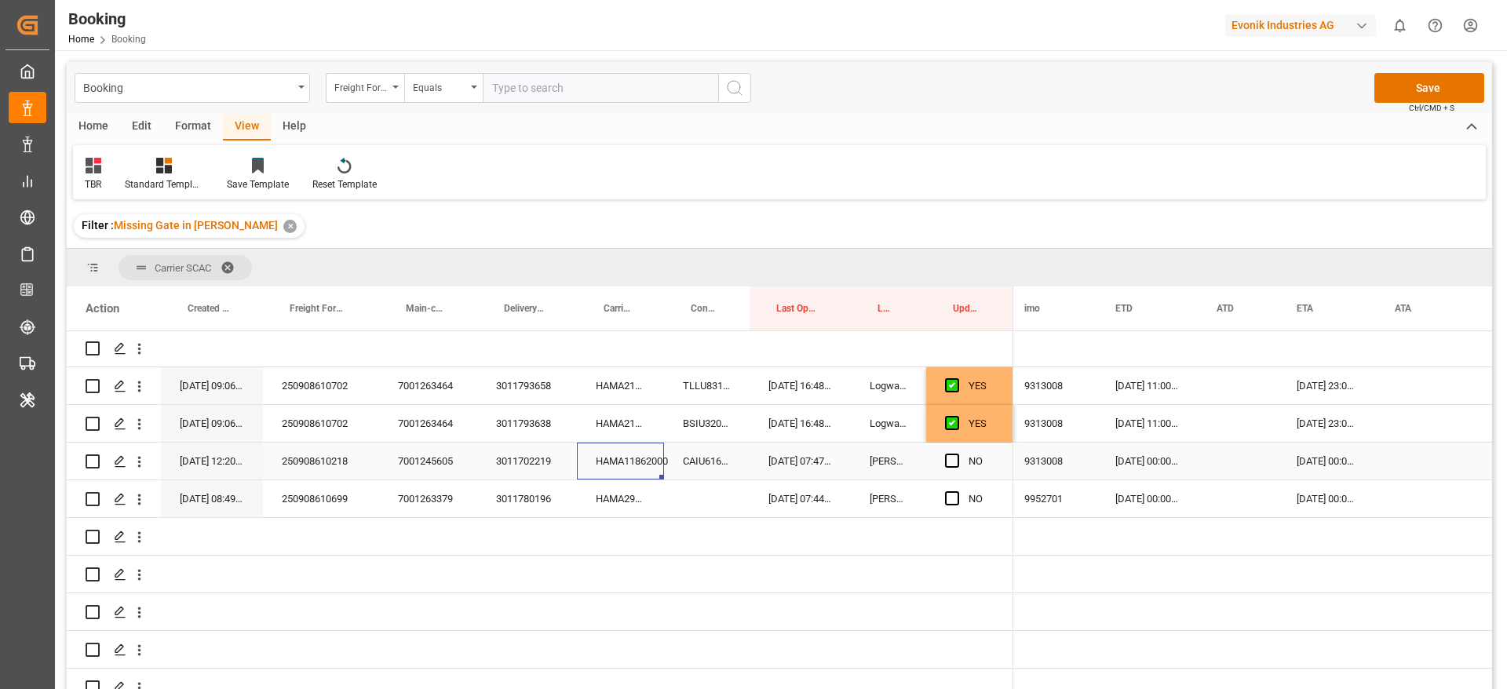
click at [1333, 465] on div "19-11-2025 00:00:00" at bounding box center [1327, 461] width 98 height 37
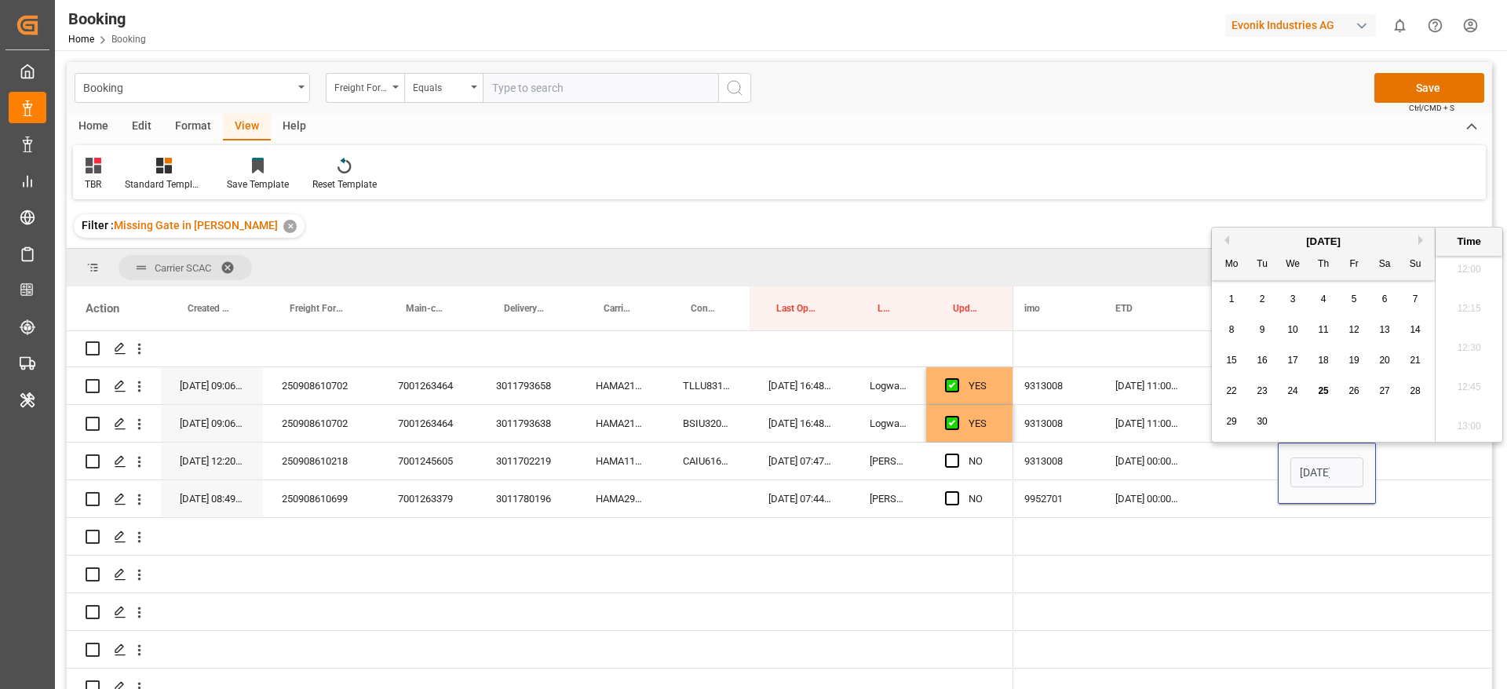
click at [1421, 238] on button "Next Month" at bounding box center [1422, 239] width 9 height 9
click at [1328, 388] on span "20" at bounding box center [1323, 390] width 10 height 11
type input "20-11-2025 00:00"
click at [956, 458] on span "Press SPACE to select this row." at bounding box center [952, 461] width 14 height 14
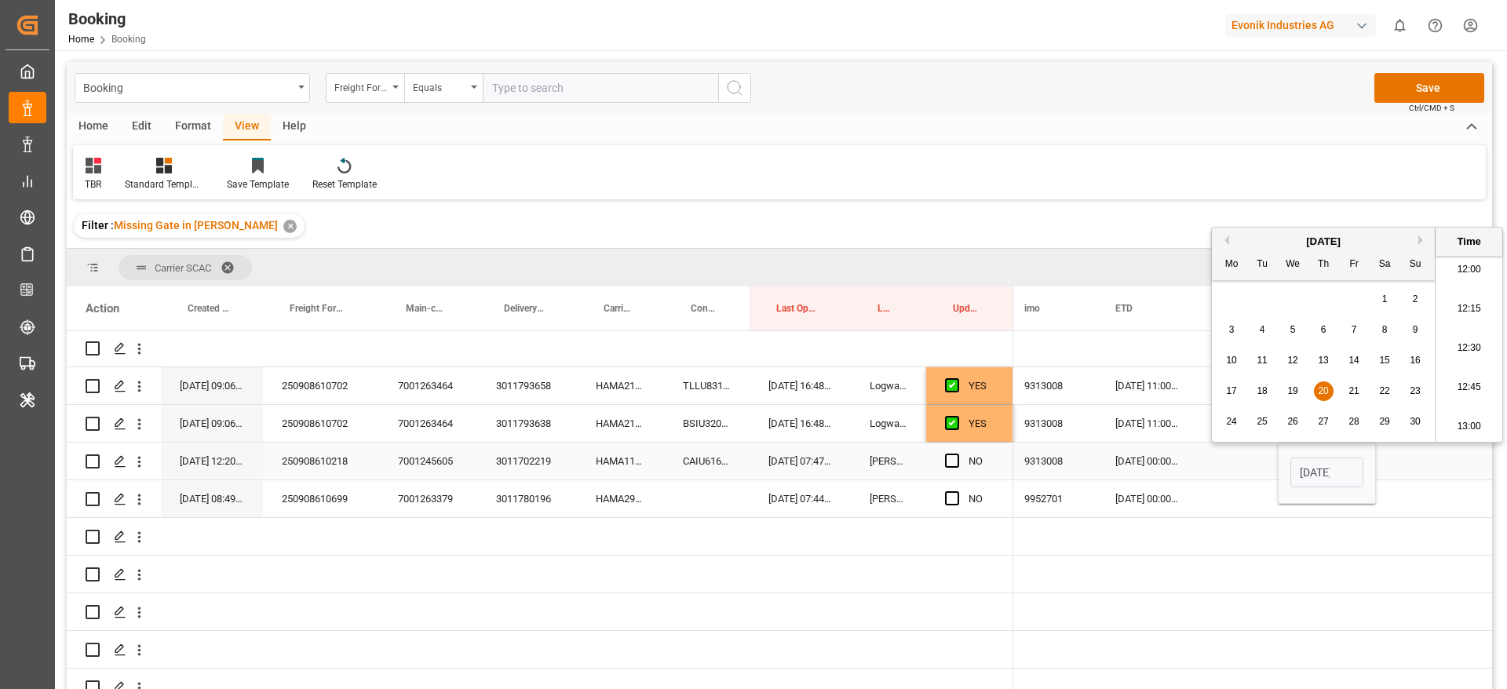
click at [957, 454] on input "Press SPACE to select this row." at bounding box center [957, 454] width 0 height 0
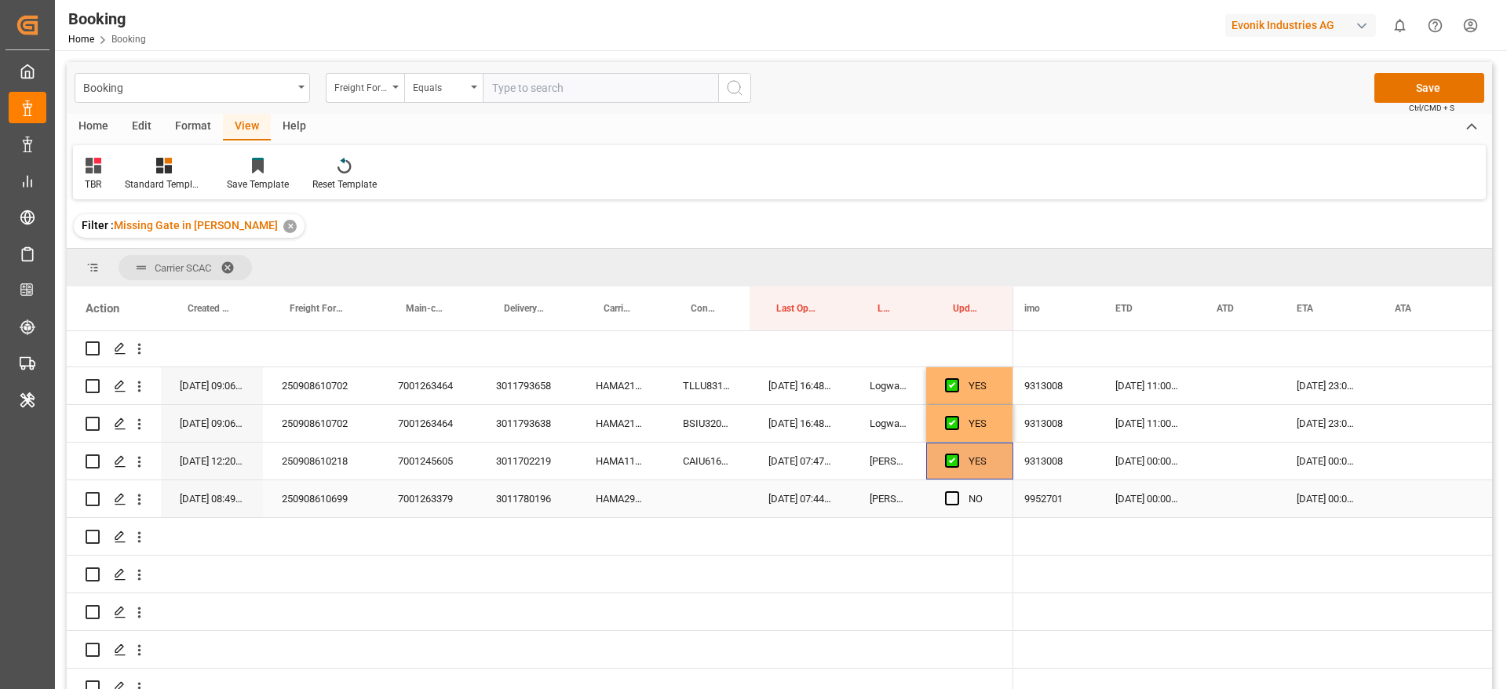
click at [575, 490] on div "3011780196" at bounding box center [527, 498] width 100 height 37
click at [608, 498] on div "HAMA29608800" at bounding box center [620, 498] width 87 height 37
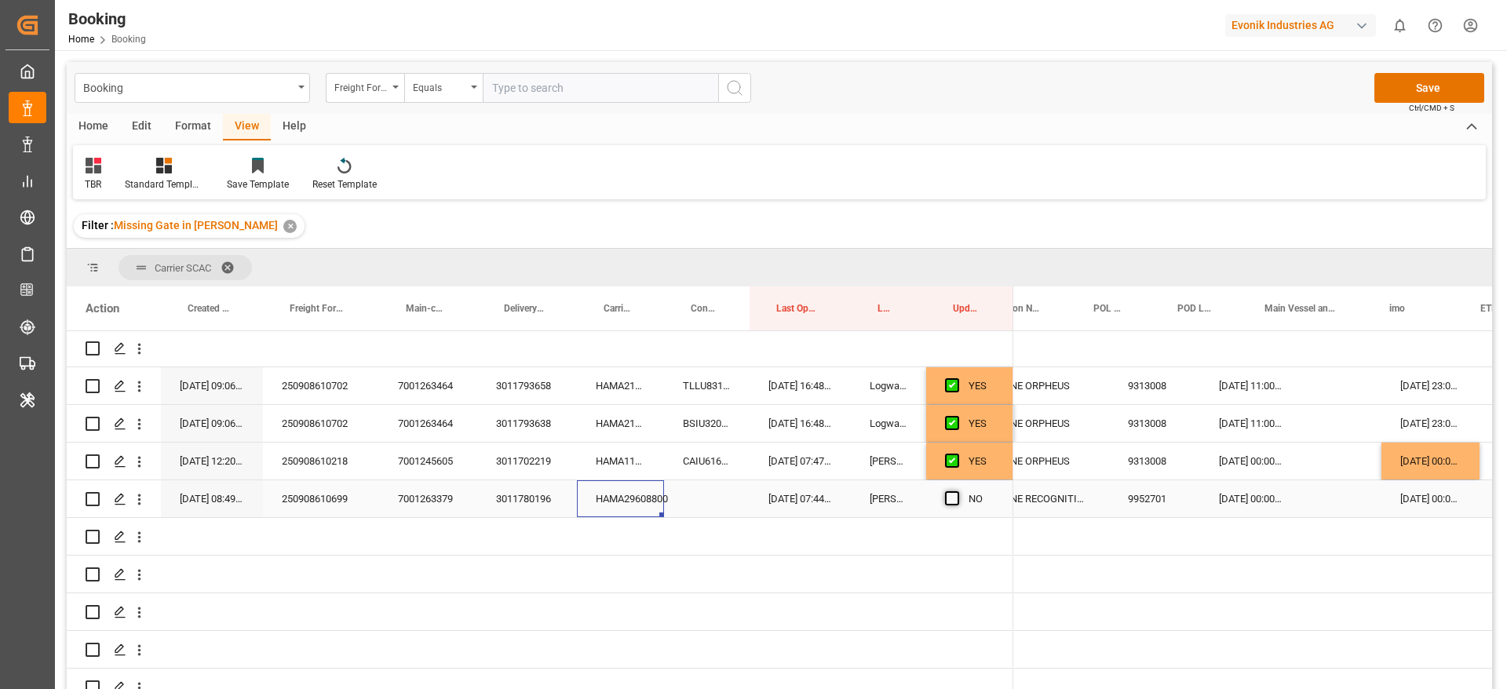
scroll to position [0, 541]
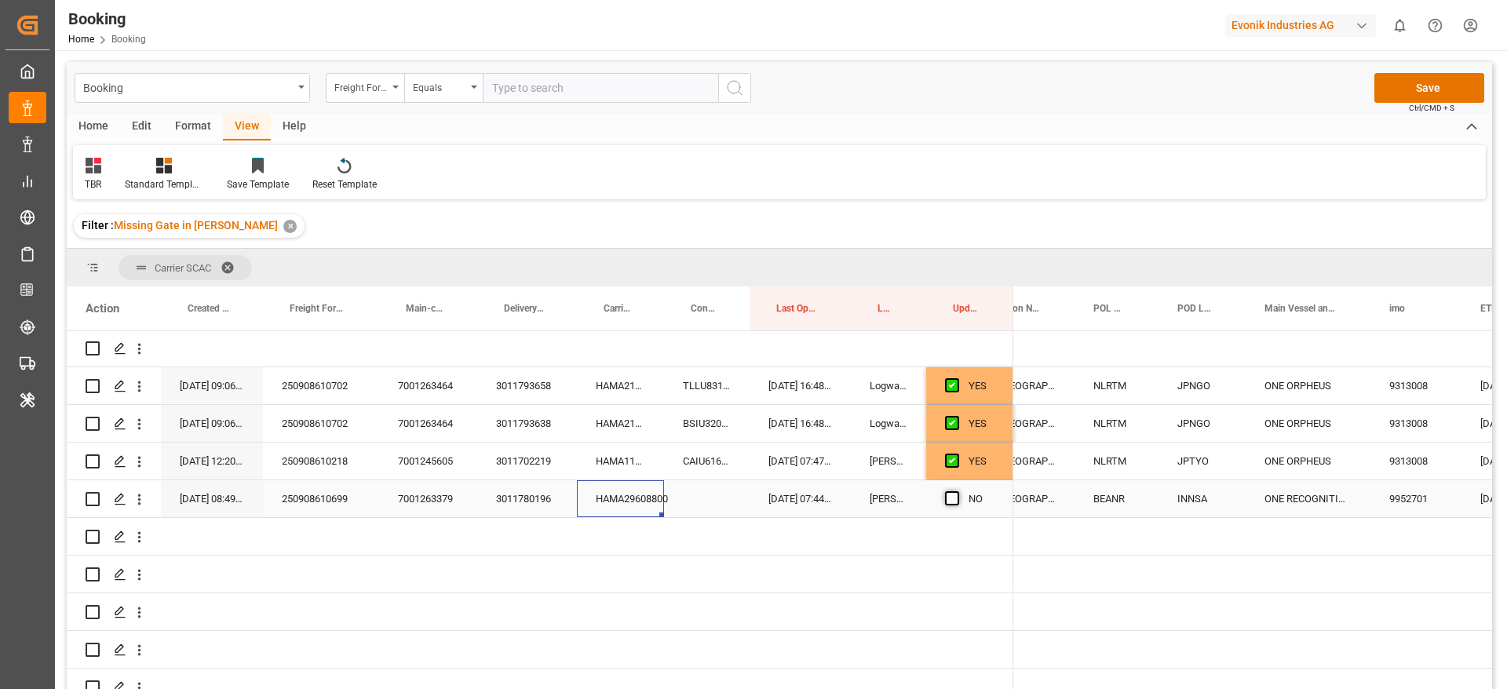
click at [952, 498] on span "Press SPACE to select this row." at bounding box center [952, 498] width 14 height 14
click at [957, 491] on input "Press SPACE to select this row." at bounding box center [957, 491] width 0 height 0
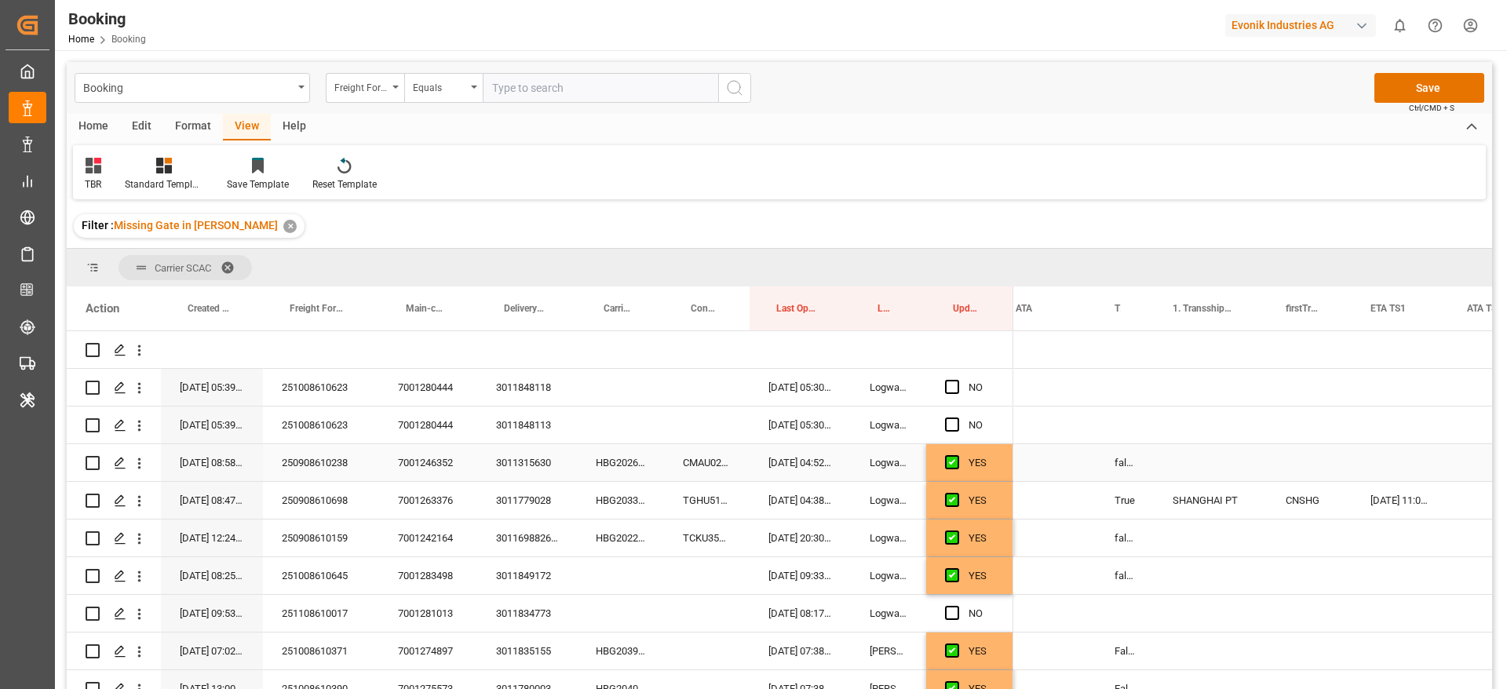
scroll to position [0, 1747]
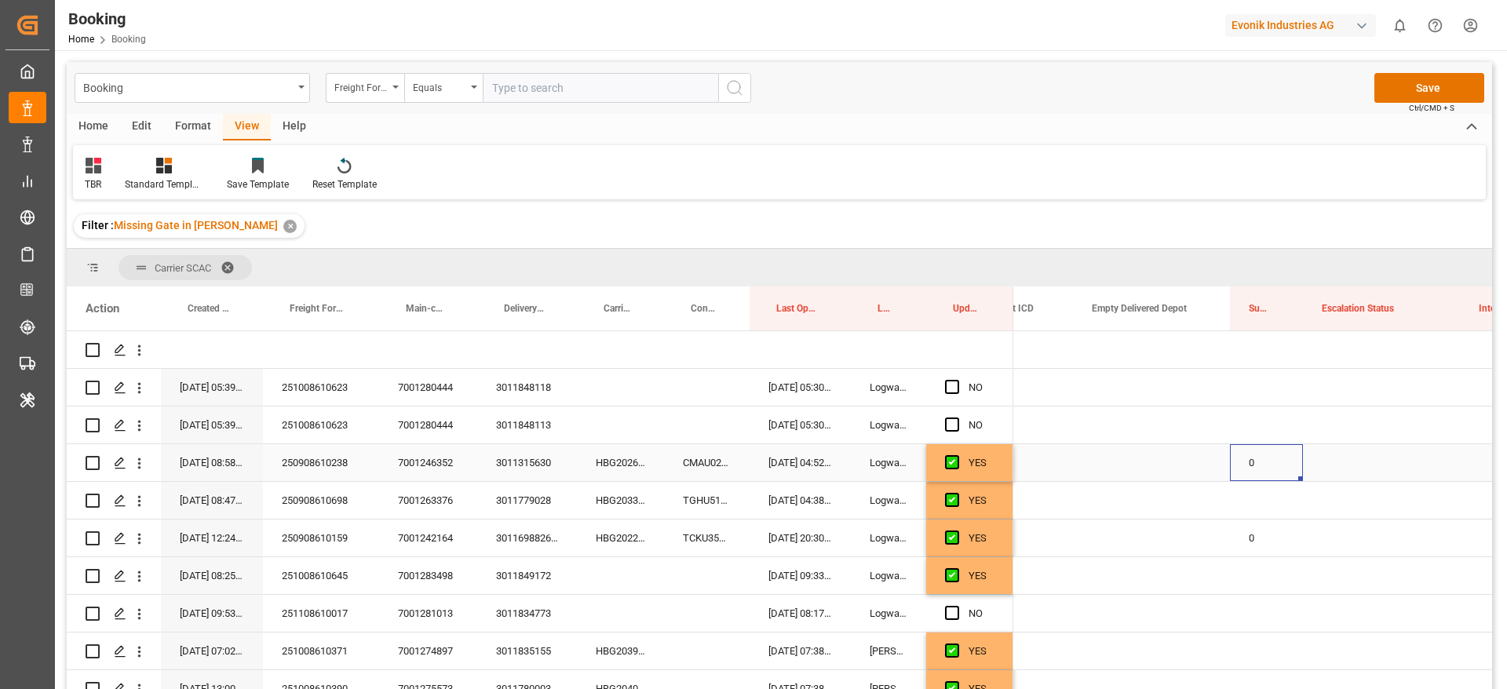
click at [1249, 467] on div "0" at bounding box center [1266, 462] width 73 height 37
drag, startPoint x: 1300, startPoint y: 478, endPoint x: 1302, endPoint y: 501, distance: 23.7
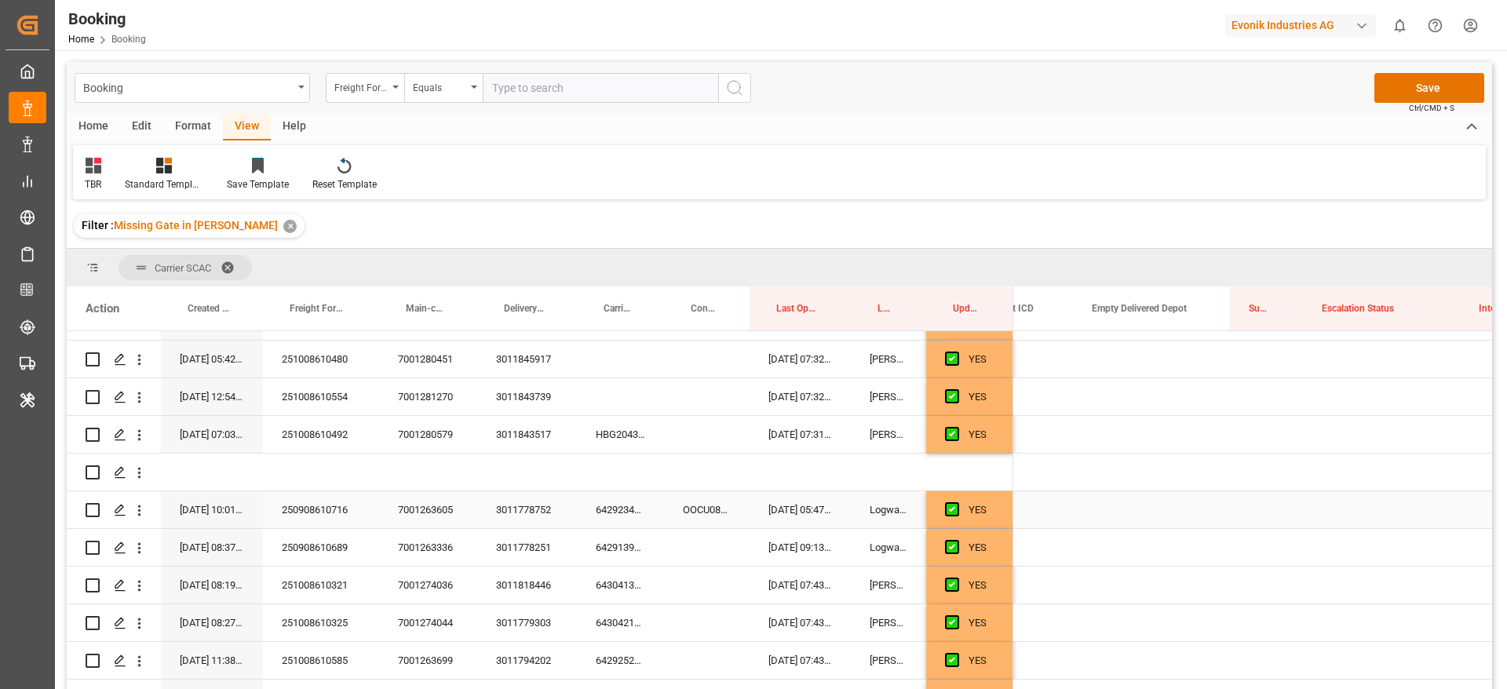
click at [1280, 505] on div "Press SPACE to select this row." at bounding box center [1266, 509] width 73 height 37
click at [1271, 510] on div "Press SPACE to select this row." at bounding box center [1266, 509] width 73 height 37
type input "0"
click at [1377, 501] on div "Press SPACE to select this row." at bounding box center [1381, 509] width 157 height 37
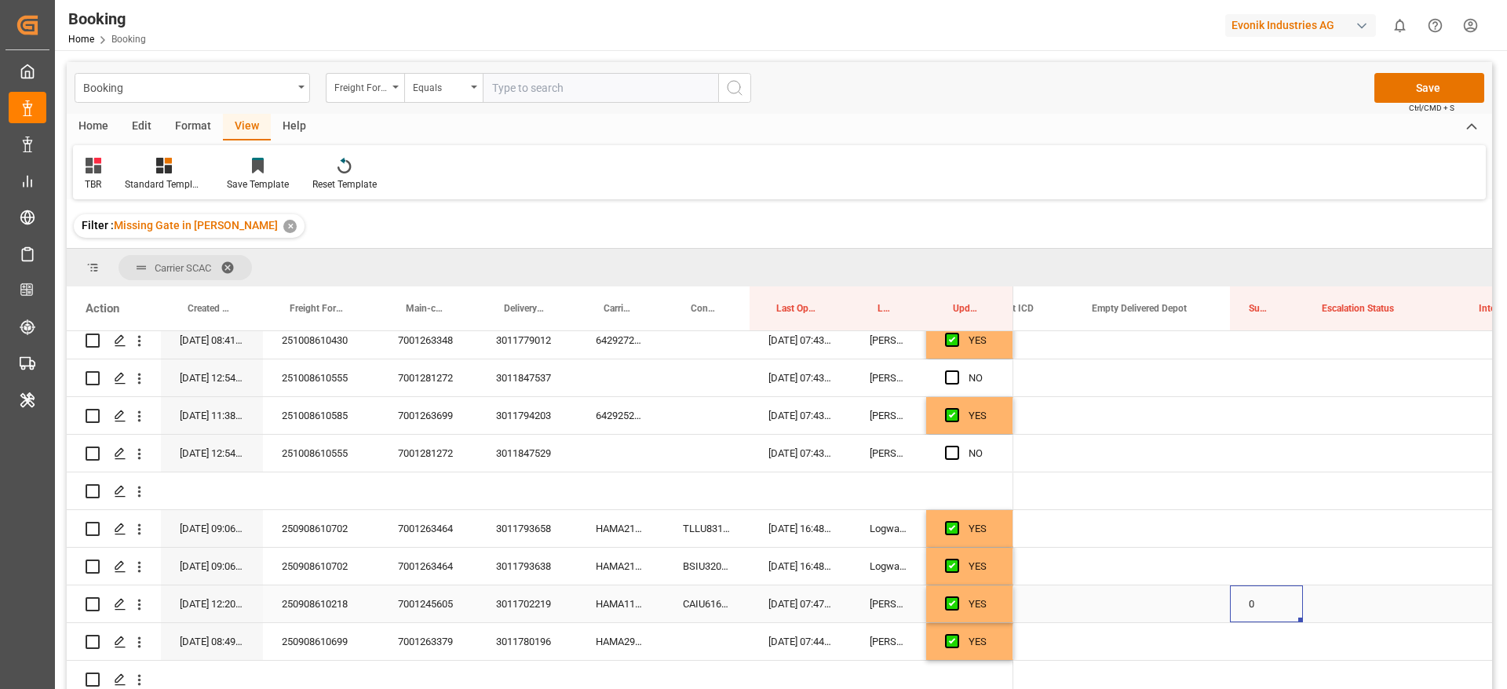
click at [1252, 604] on div "0" at bounding box center [1266, 603] width 73 height 37
click at [1250, 524] on div "Press SPACE to select this row." at bounding box center [1266, 528] width 73 height 37
click at [1256, 560] on div "Press SPACE to select this row." at bounding box center [1266, 566] width 73 height 37
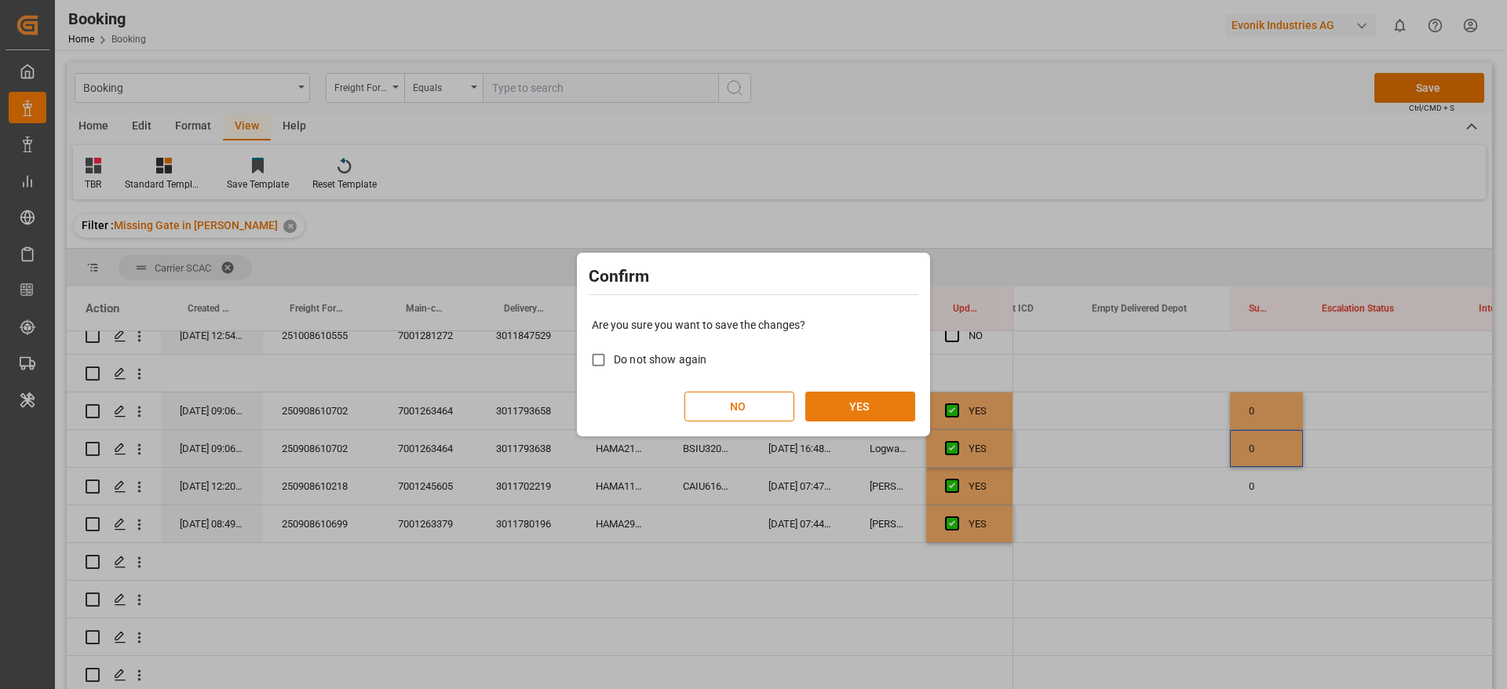
click at [883, 414] on button "YES" at bounding box center [860, 407] width 110 height 30
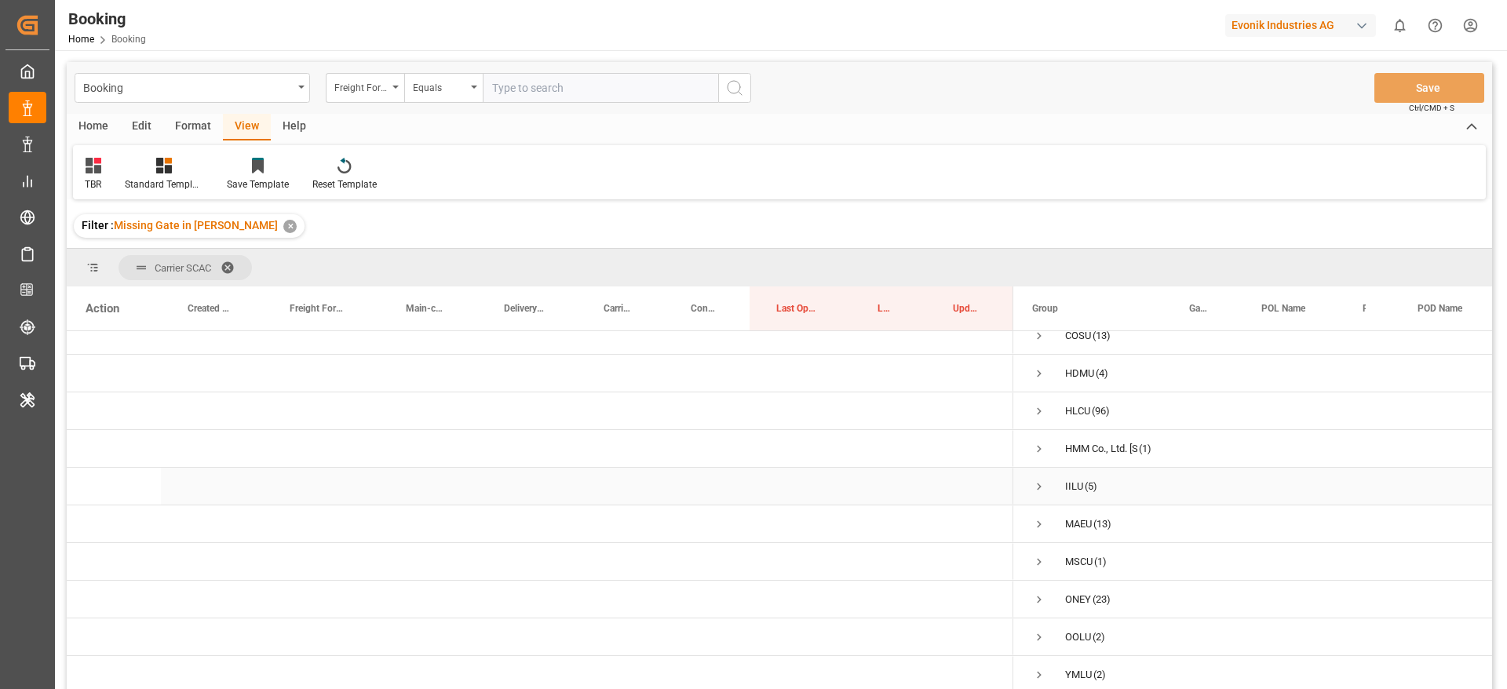
click at [1041, 480] on span "Press SPACE to select this row." at bounding box center [1039, 487] width 14 height 14
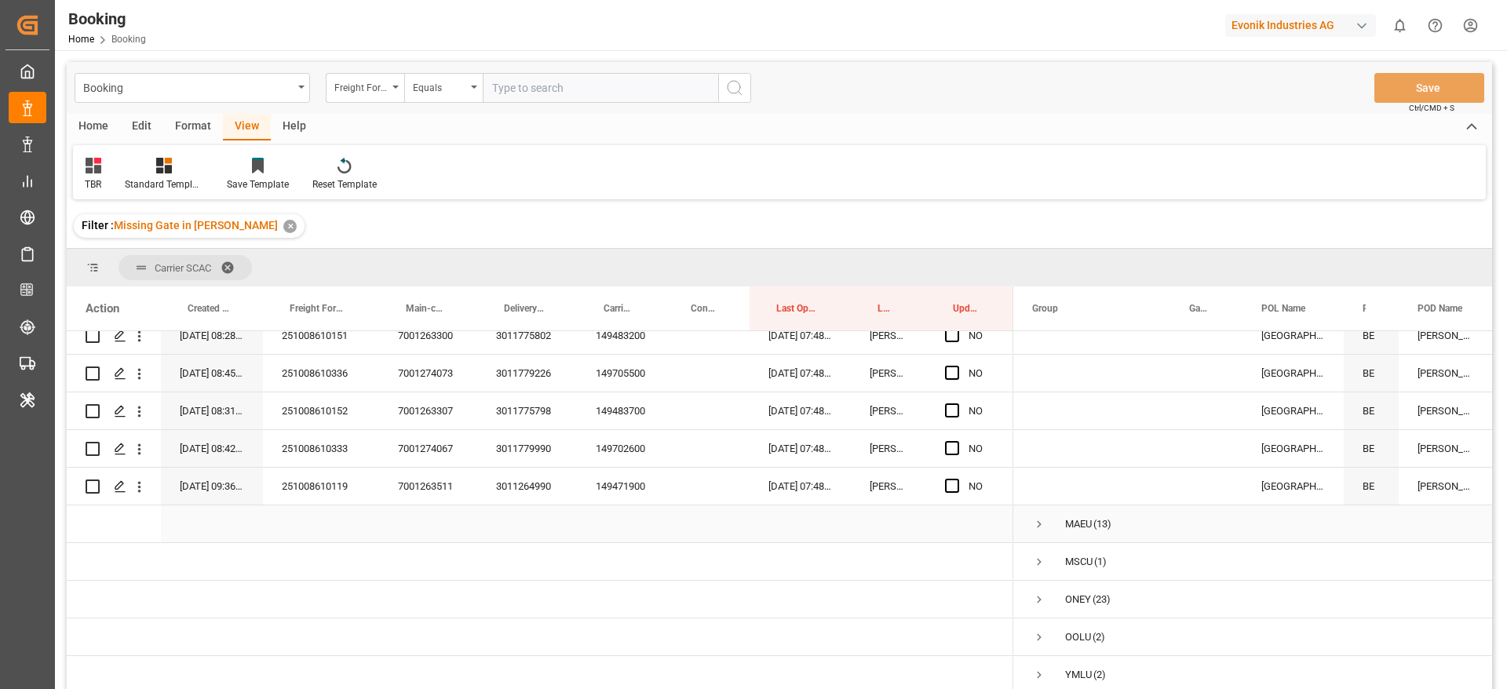
click at [1038, 518] on span "Press SPACE to select this row." at bounding box center [1039, 524] width 14 height 14
click at [1038, 555] on span "Press SPACE to select this row." at bounding box center [1039, 562] width 14 height 14
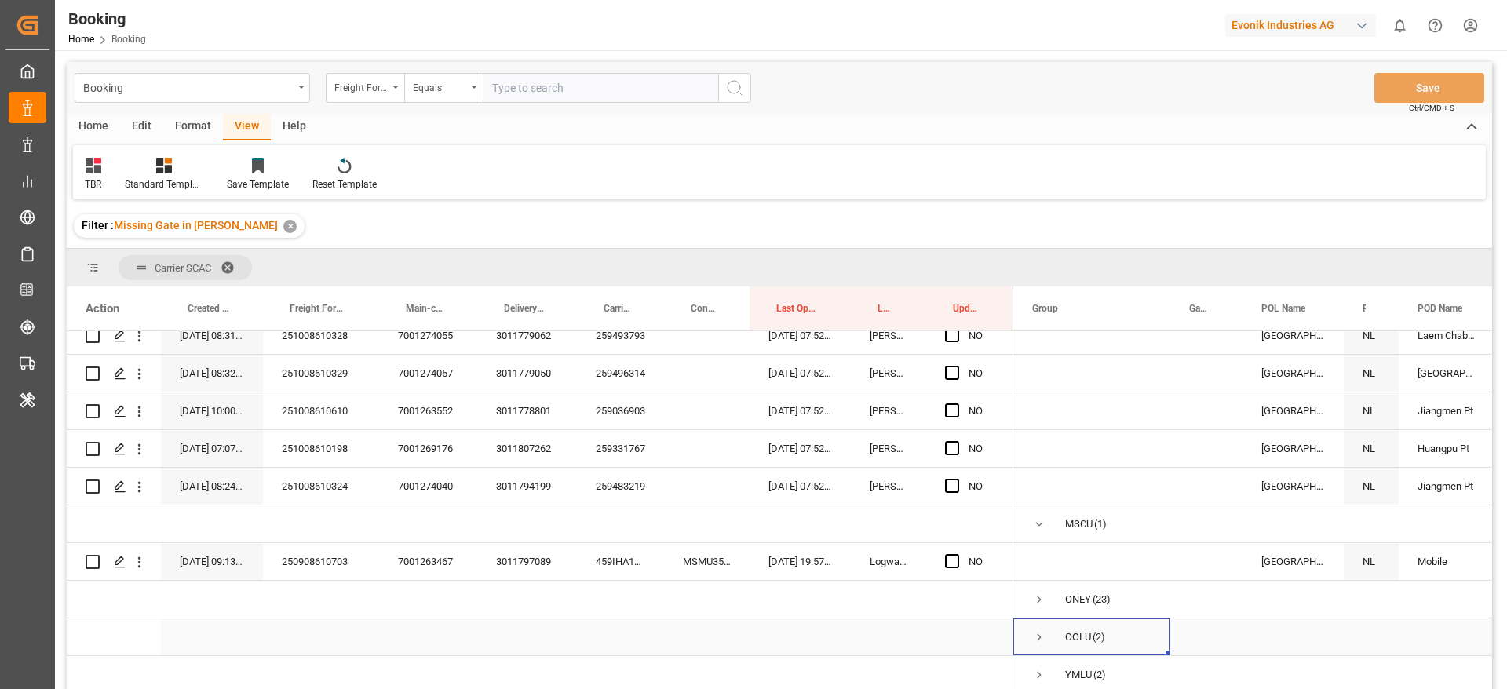
click at [1041, 633] on span "Press SPACE to select this row." at bounding box center [1039, 637] width 14 height 14
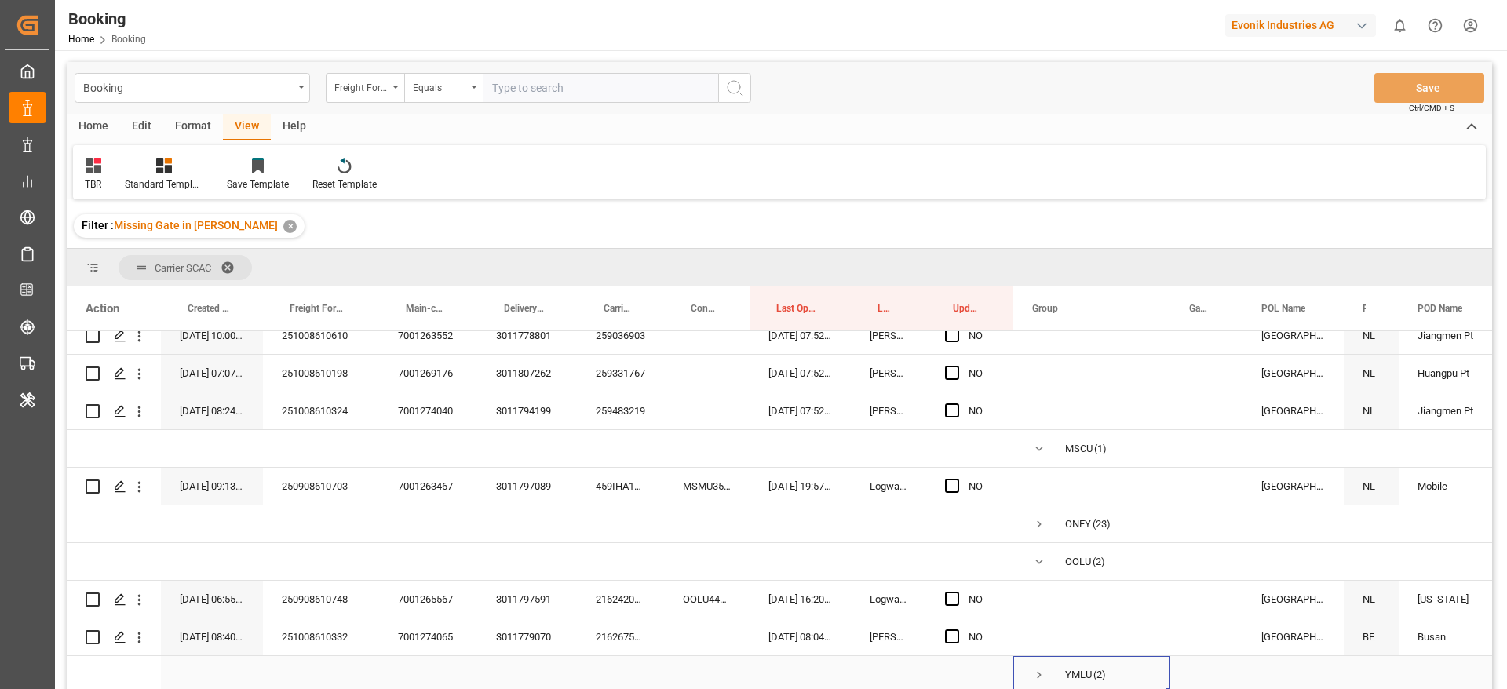
click at [1044, 668] on span "Press SPACE to select this row." at bounding box center [1039, 675] width 14 height 14
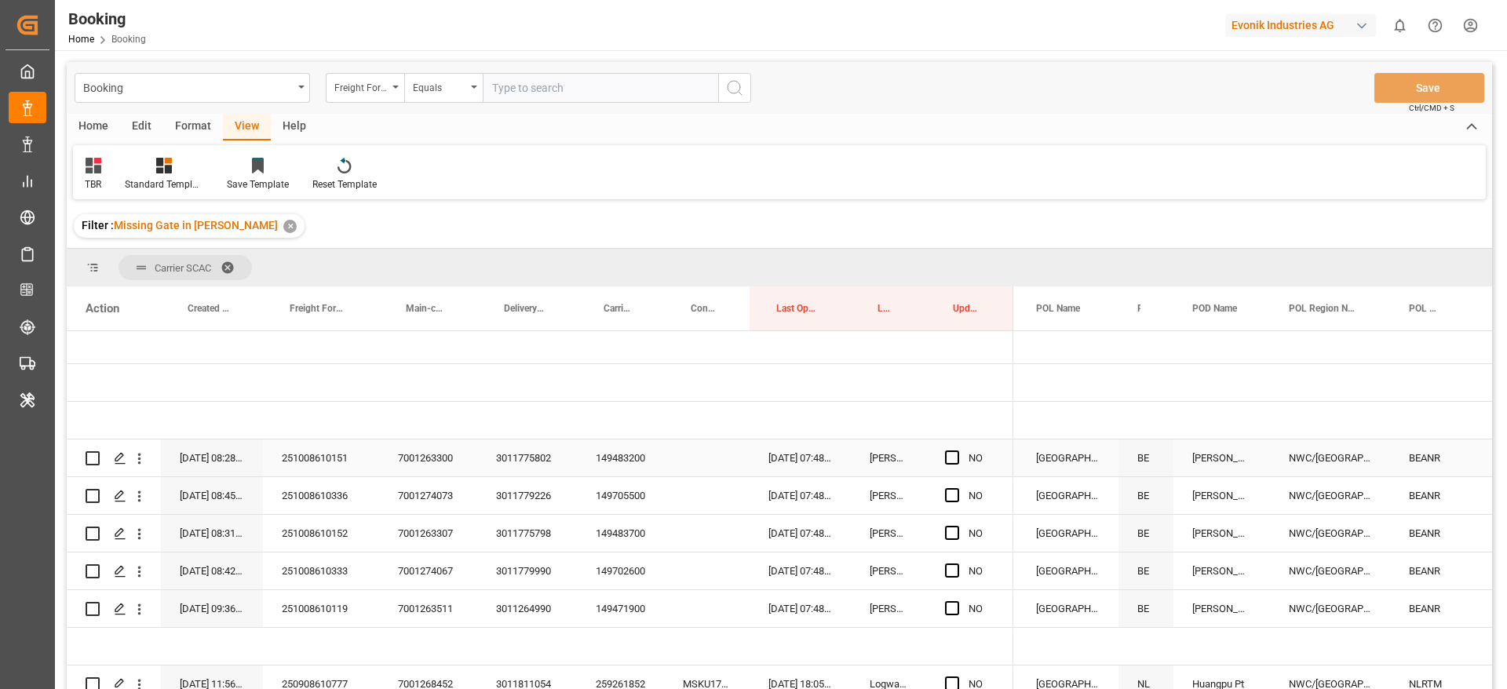
scroll to position [0, 226]
click at [629, 458] on div "149483200" at bounding box center [620, 457] width 87 height 37
click at [629, 443] on div "149483200" at bounding box center [620, 457] width 87 height 37
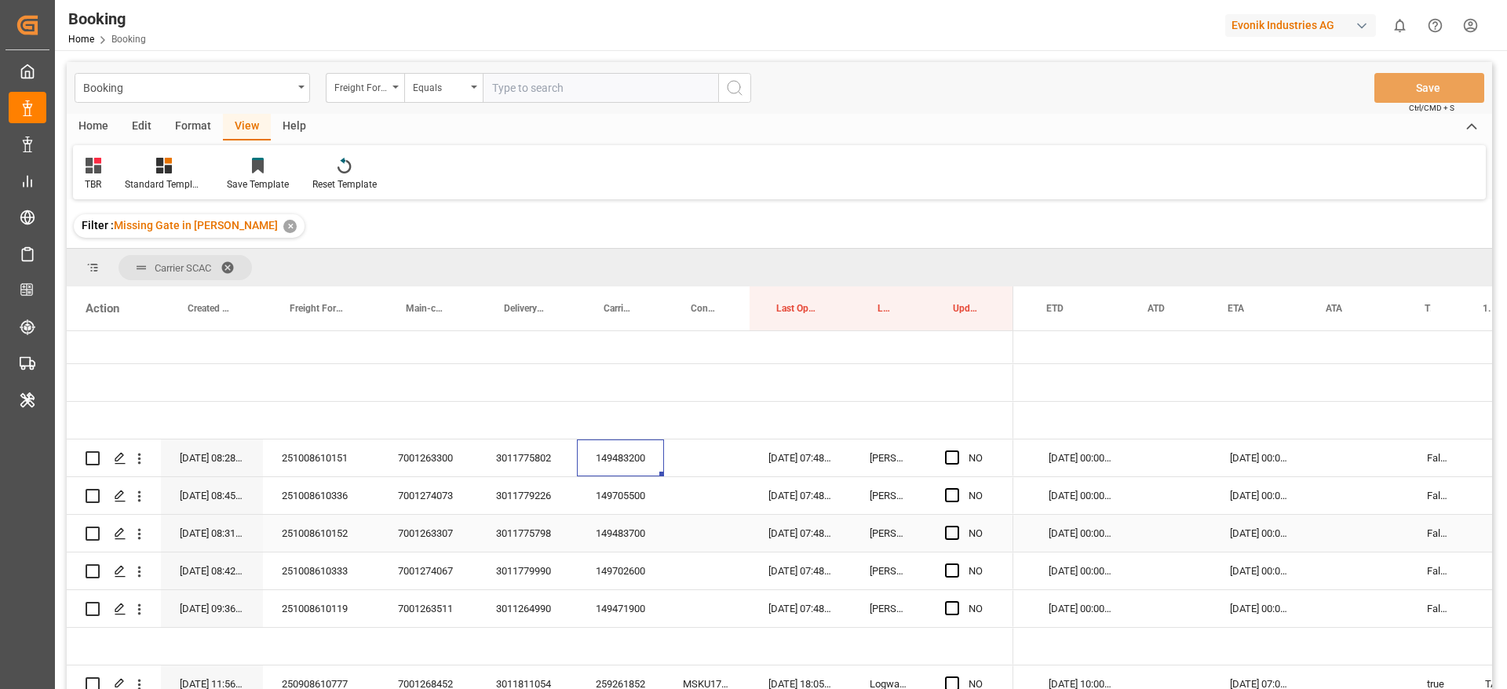
scroll to position [0, 979]
click at [959, 455] on div "Press SPACE to select this row." at bounding box center [957, 458] width 24 height 36
click at [948, 458] on span "Press SPACE to select this row." at bounding box center [952, 457] width 14 height 14
click at [957, 450] on input "Press SPACE to select this row." at bounding box center [957, 450] width 0 height 0
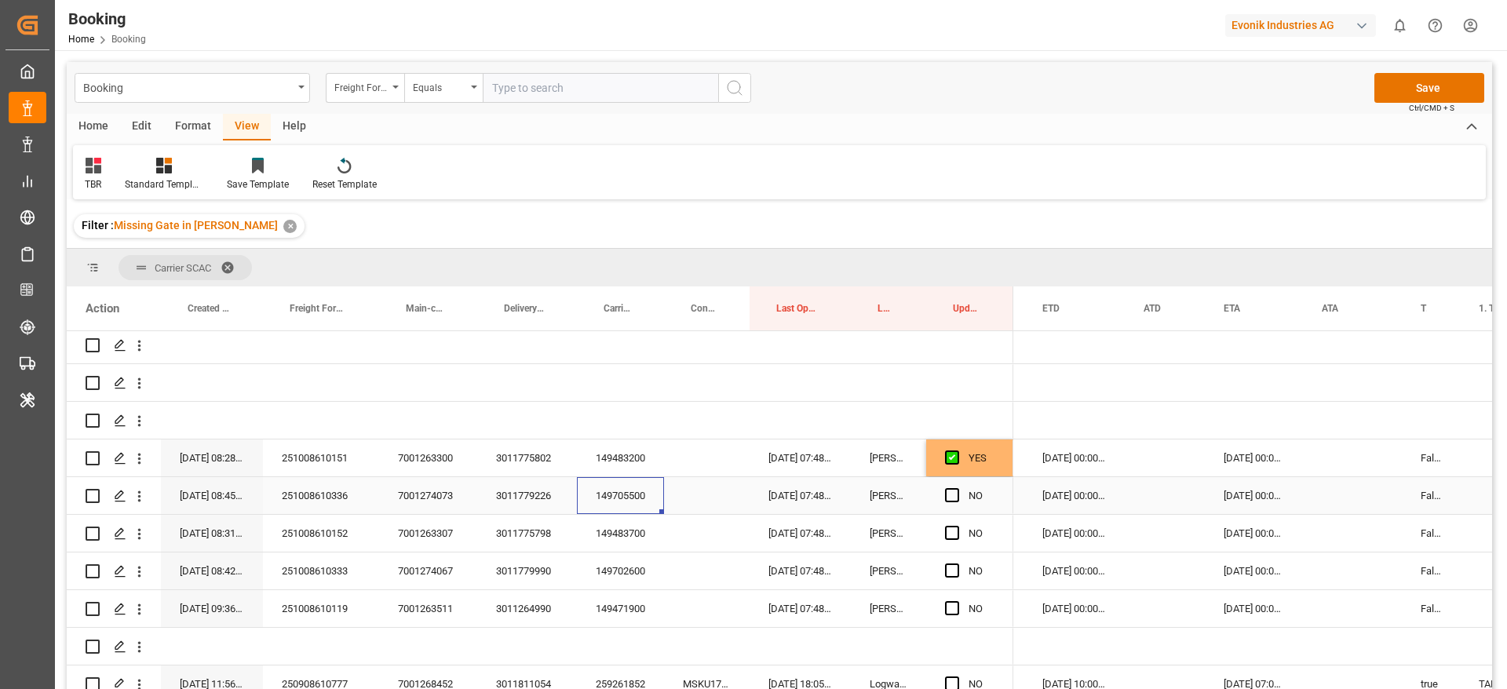
click at [618, 498] on div "149705500" at bounding box center [620, 495] width 87 height 37
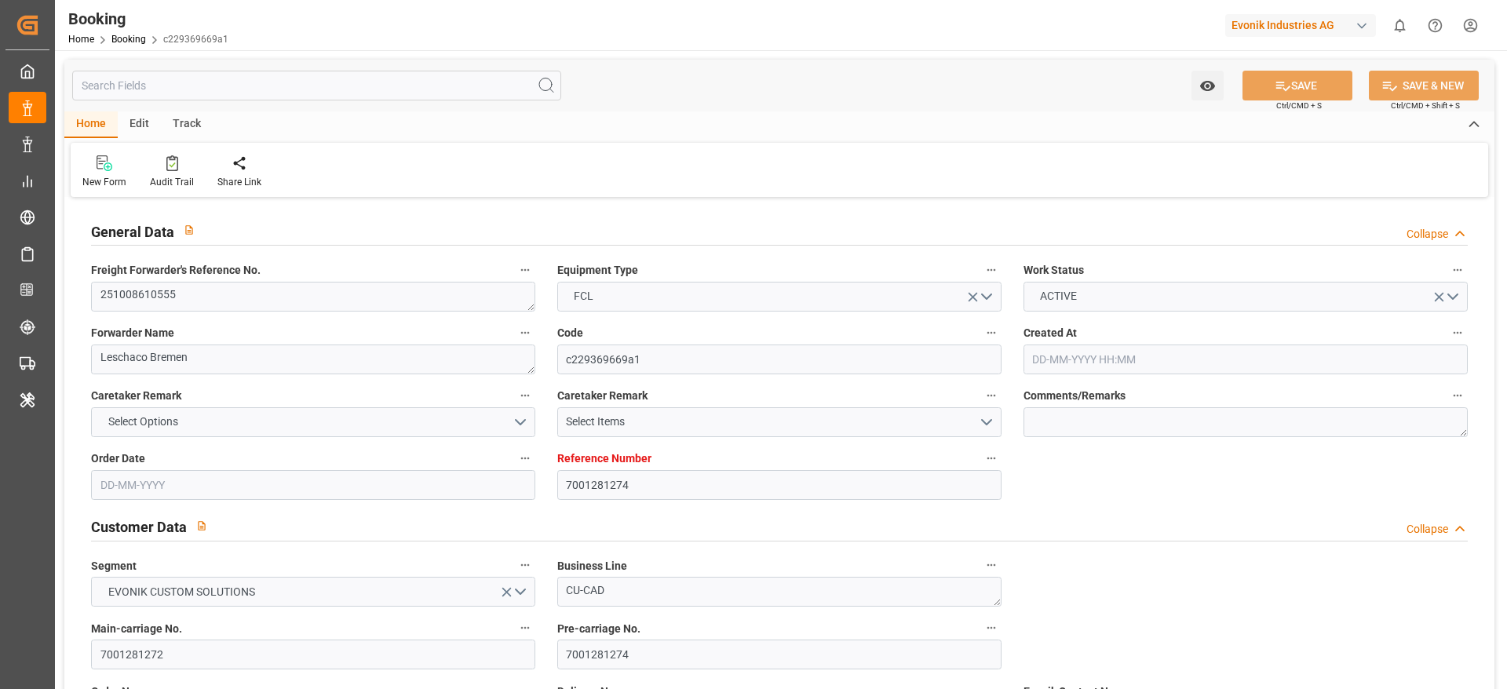
type input "7001281274"
type input "9783473"
type input "Cosco"
type input "COSCO Shipping Co. Ltd."
type input "EUNWC"
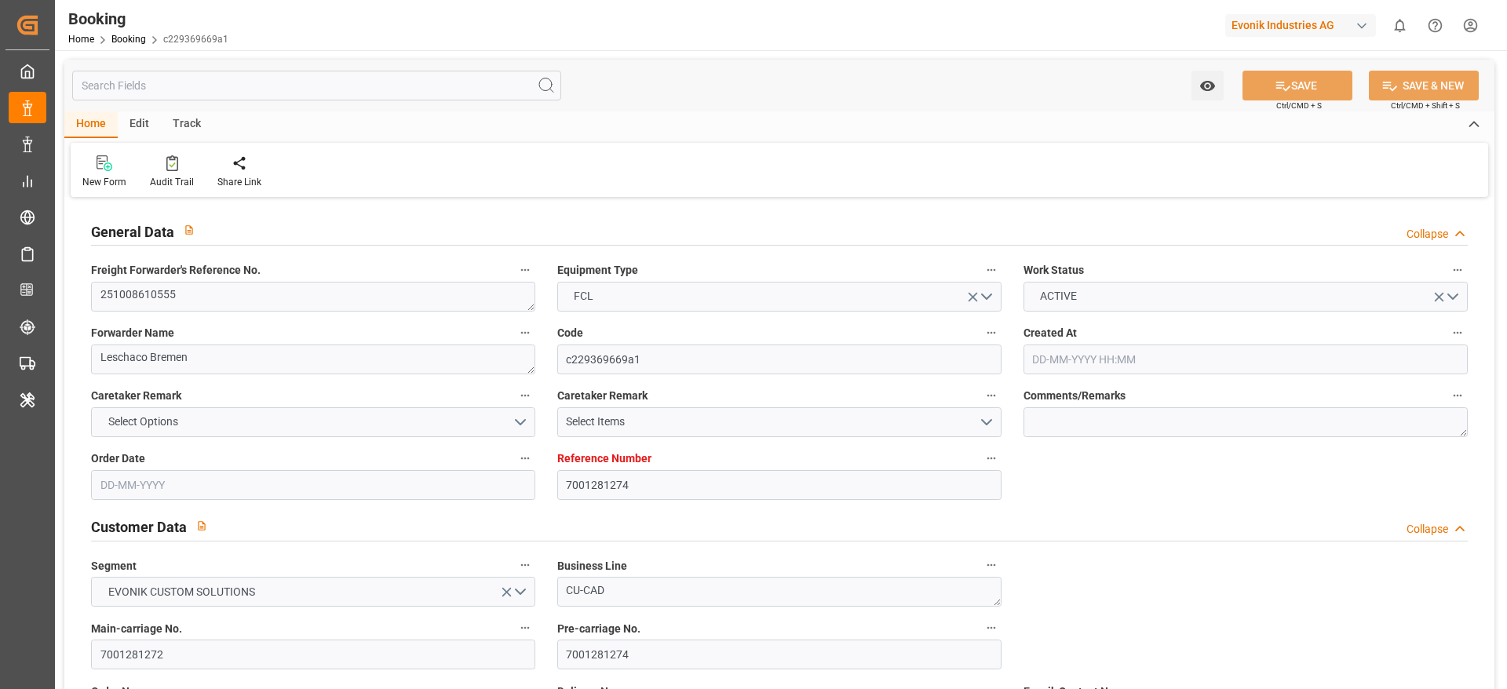
type input "CNSGH"
type input "[DATE] 12:54"
type input "[DATE]"
type input "02-10-2025"
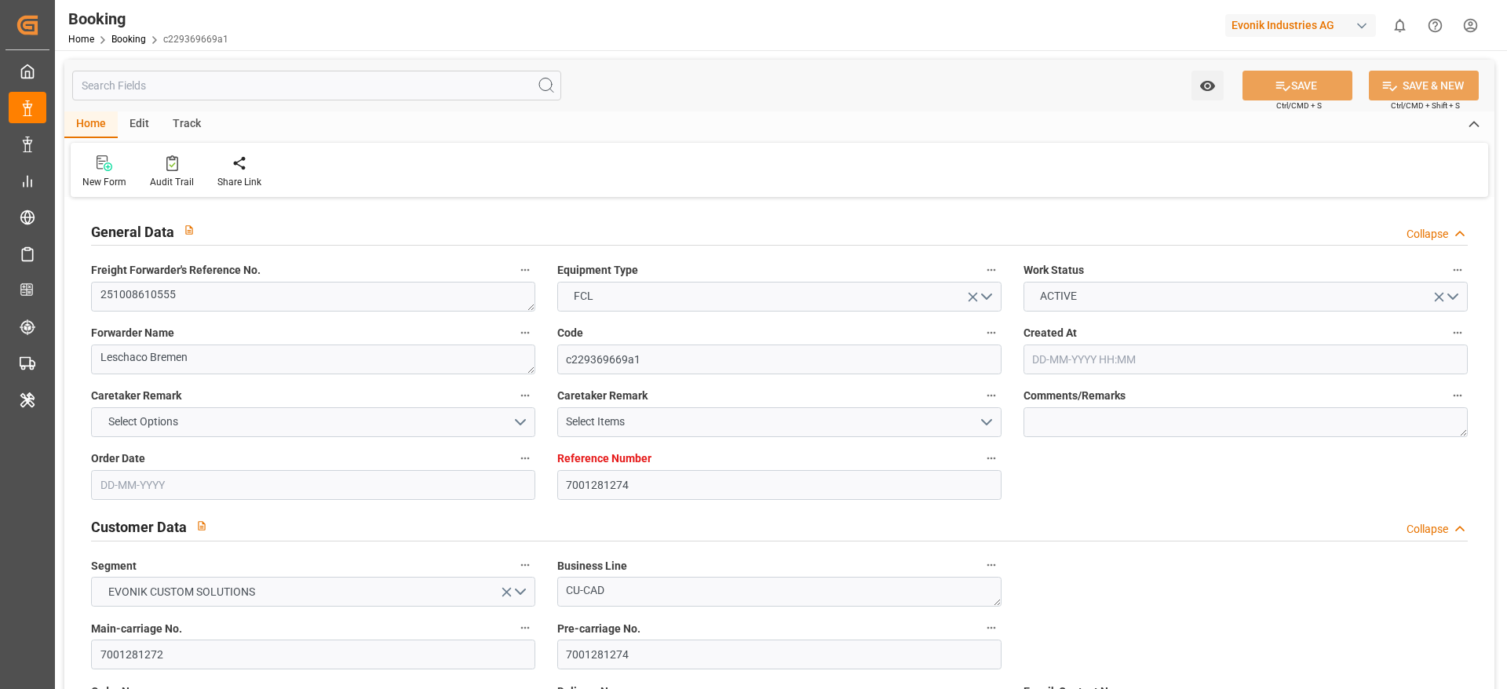
type input "02-10-2025 00:00"
type input "23-09-2025"
type input "24-09-2025"
type input "08-10-2025 00:00"
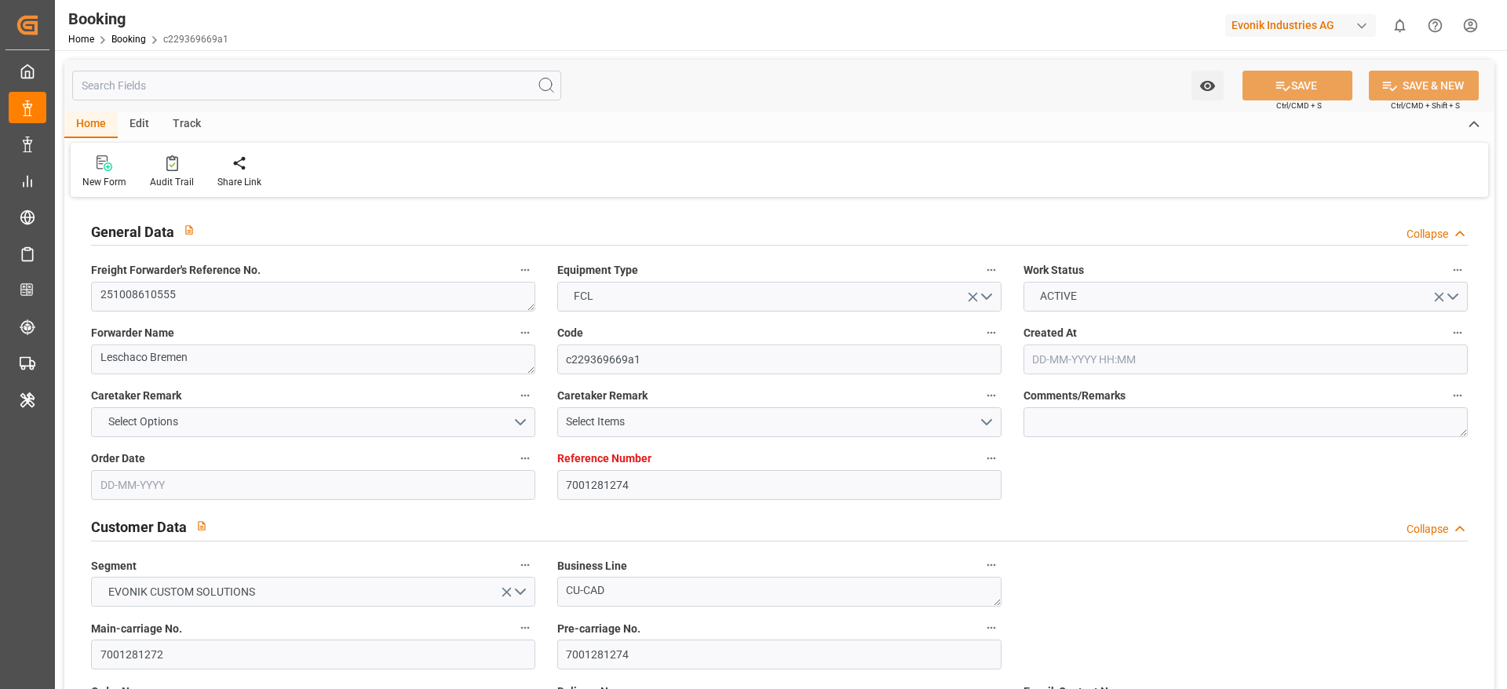
type input "08-10-2025 00:00"
type input "11-11-2025 00:00"
type input "28-11-2025 00:00"
type input "24-09-2025 07:43"
click at [222, 656] on input "7001281272" at bounding box center [313, 655] width 444 height 30
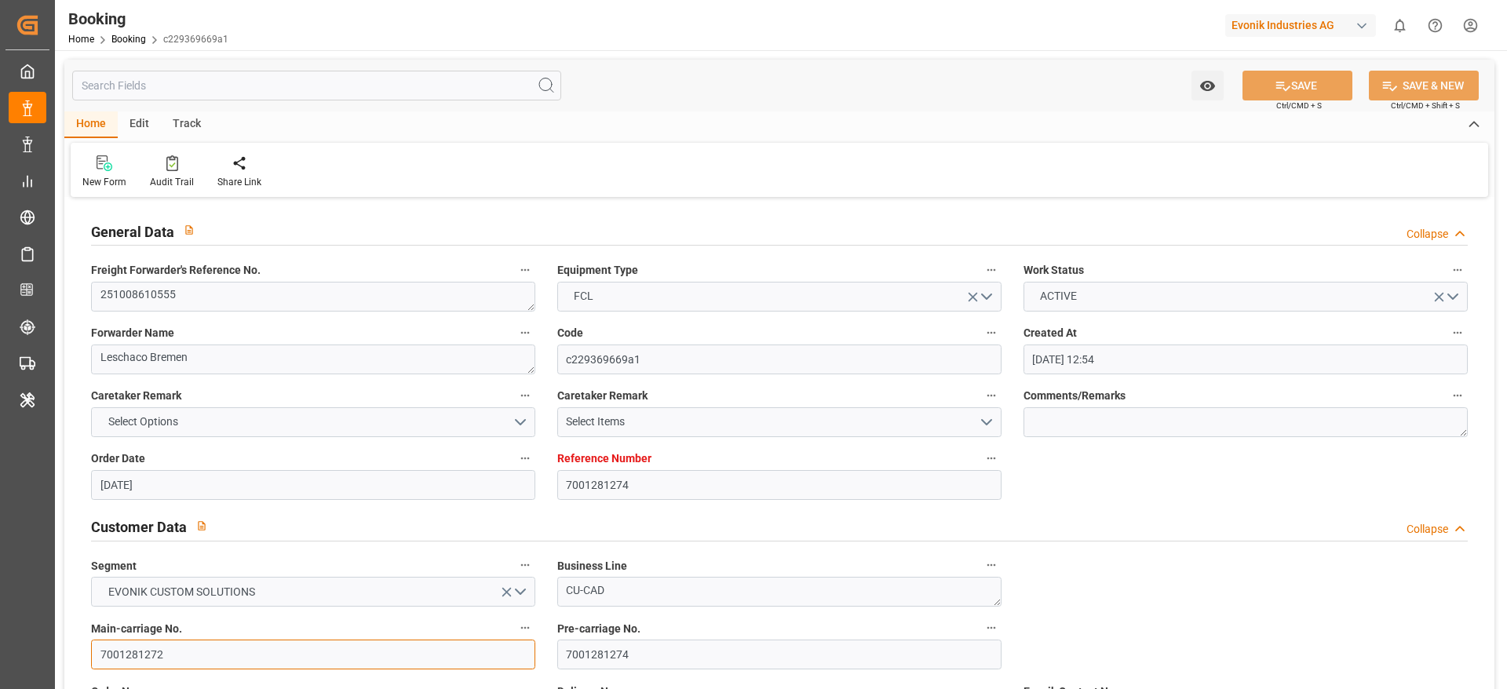
click at [222, 656] on input "7001281272" at bounding box center [313, 655] width 444 height 30
click at [343, 323] on label "Forwarder Name" at bounding box center [313, 334] width 444 height 22
click at [515, 323] on button "Forwarder Name" at bounding box center [525, 333] width 20 height 20
click at [338, 304] on div at bounding box center [753, 344] width 1507 height 689
click at [341, 294] on textarea "251008610555" at bounding box center [313, 297] width 444 height 30
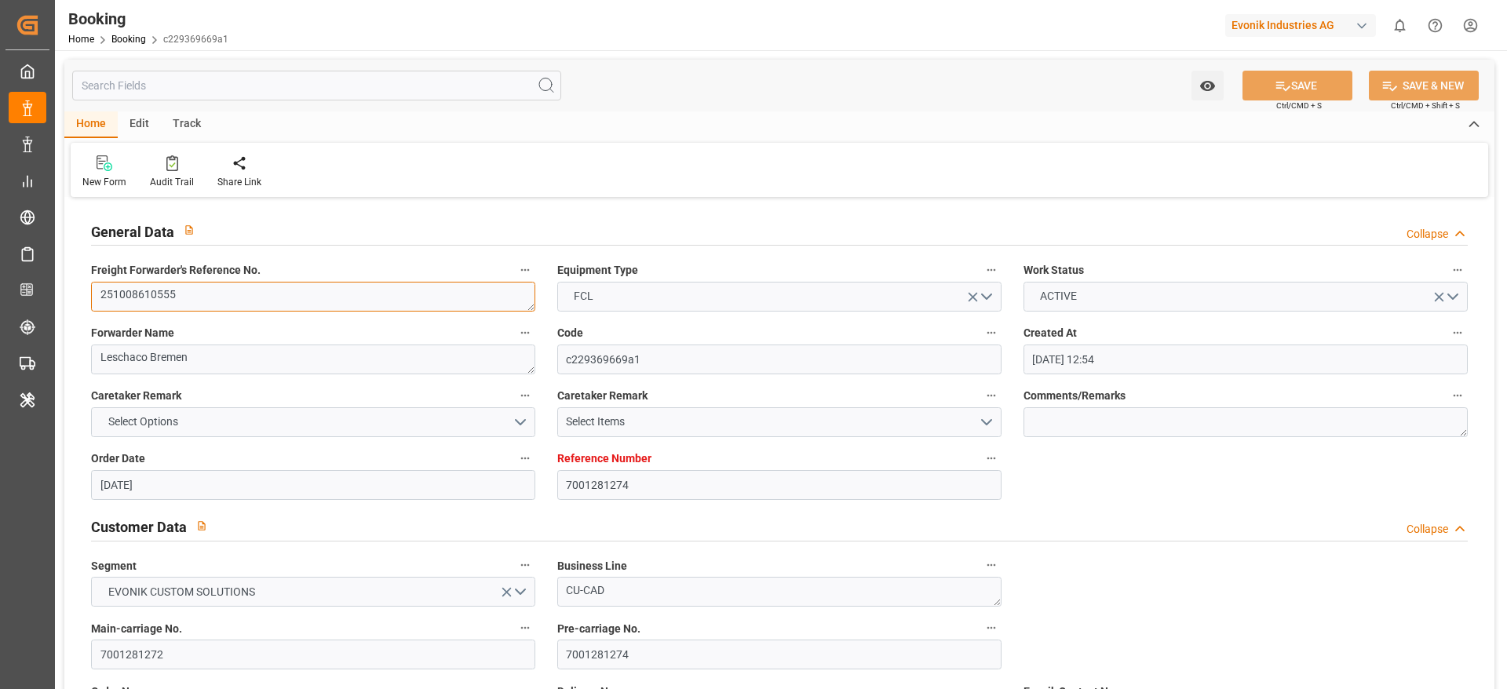
click at [341, 294] on textarea "251008610555" at bounding box center [313, 297] width 444 height 30
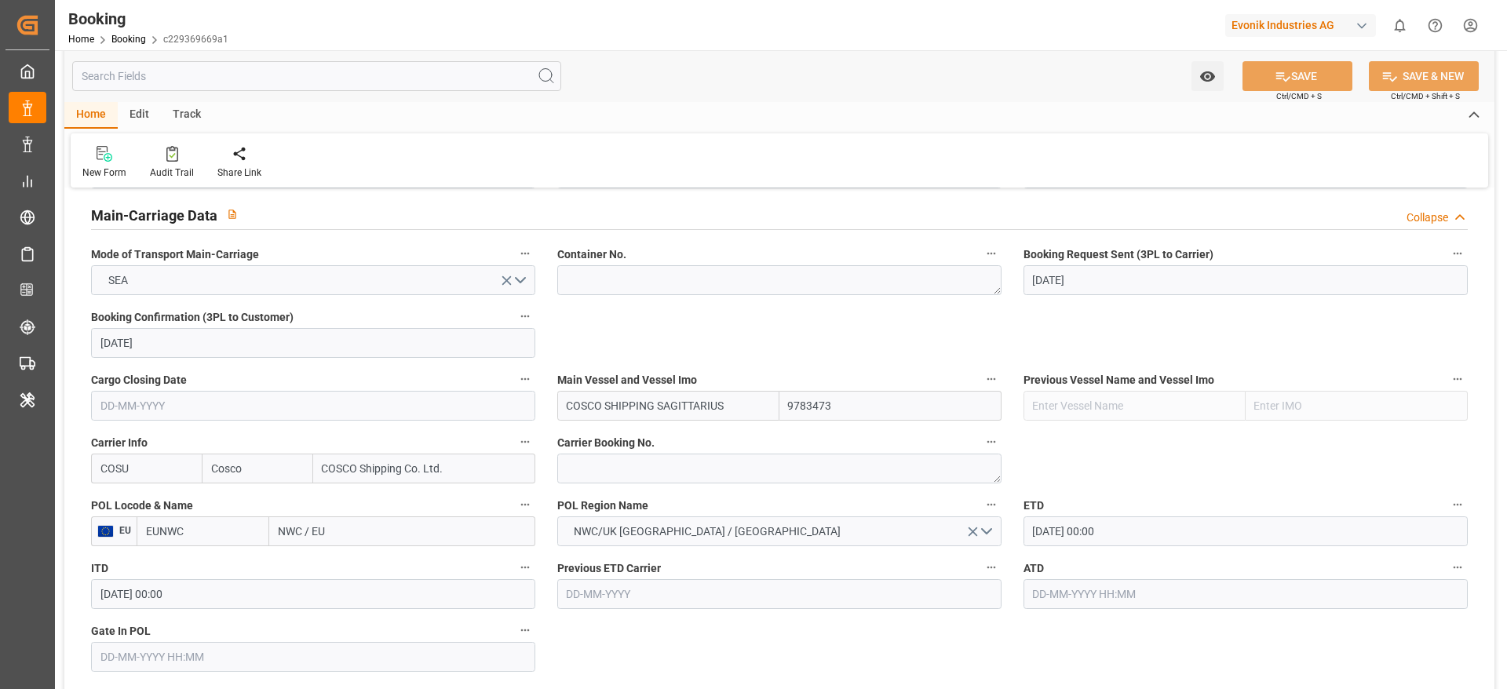
scroll to position [1177, 0]
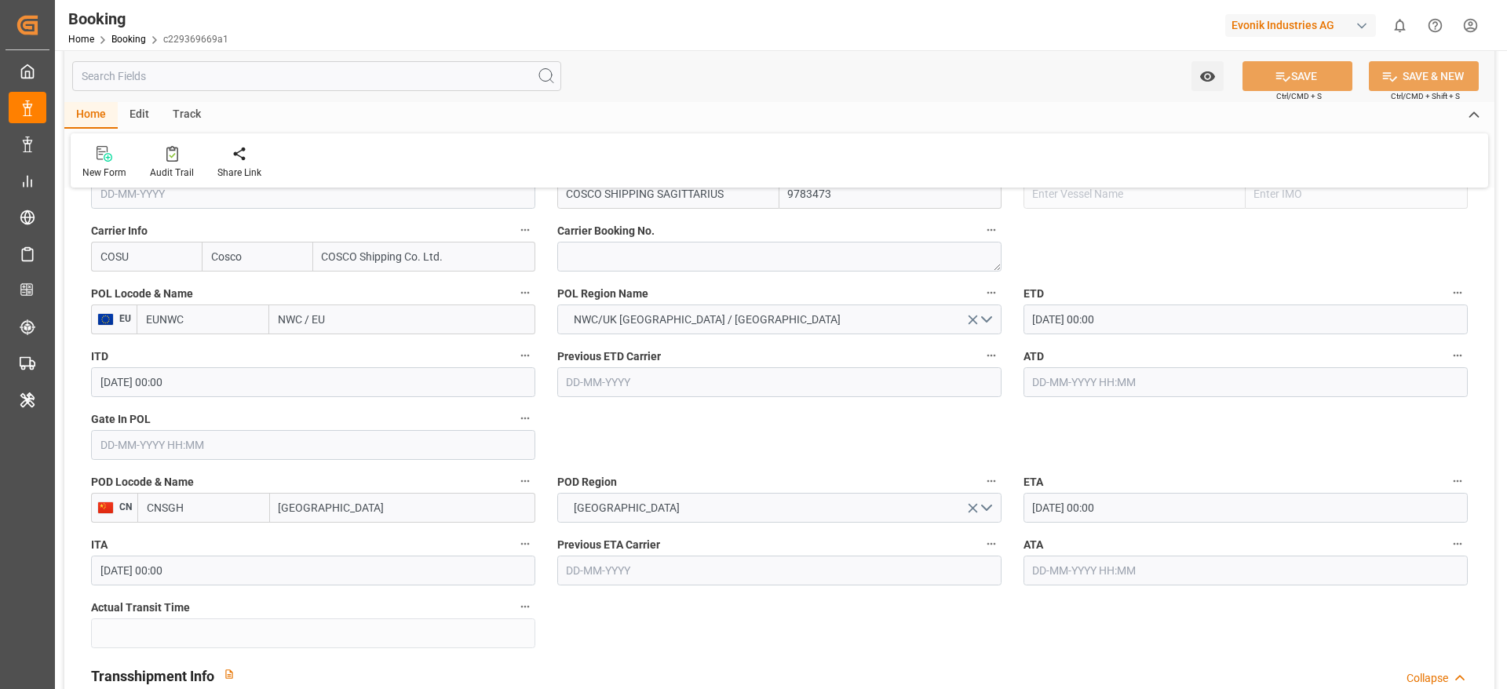
click at [349, 315] on input "NWC / EU" at bounding box center [402, 320] width 266 height 30
click at [352, 315] on input "NWC / EU" at bounding box center [402, 320] width 266 height 30
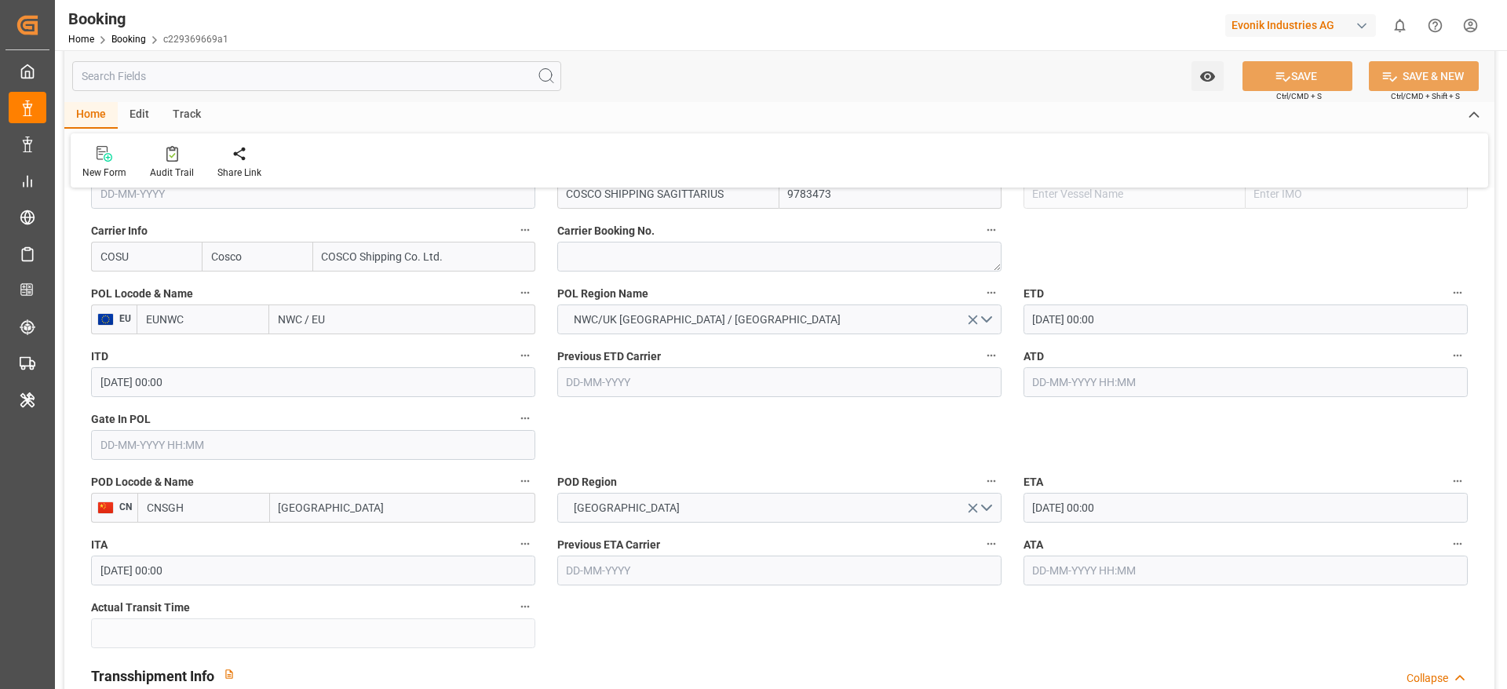
click at [352, 315] on input "NWC / EU" at bounding box center [402, 320] width 266 height 30
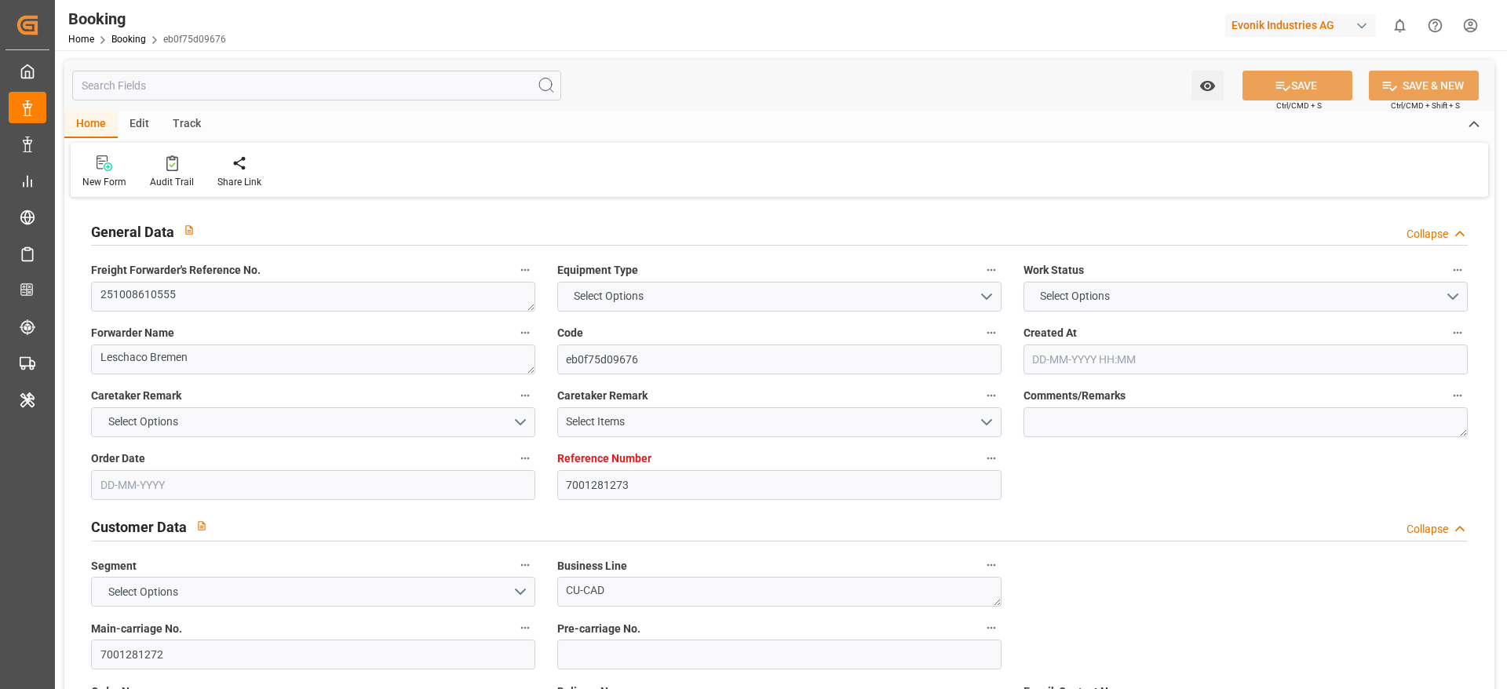
type input "7001281273"
type input "9783473"
type input "Cosco"
type input "COSCO Shipping Co. Ltd."
type input "EUNWC"
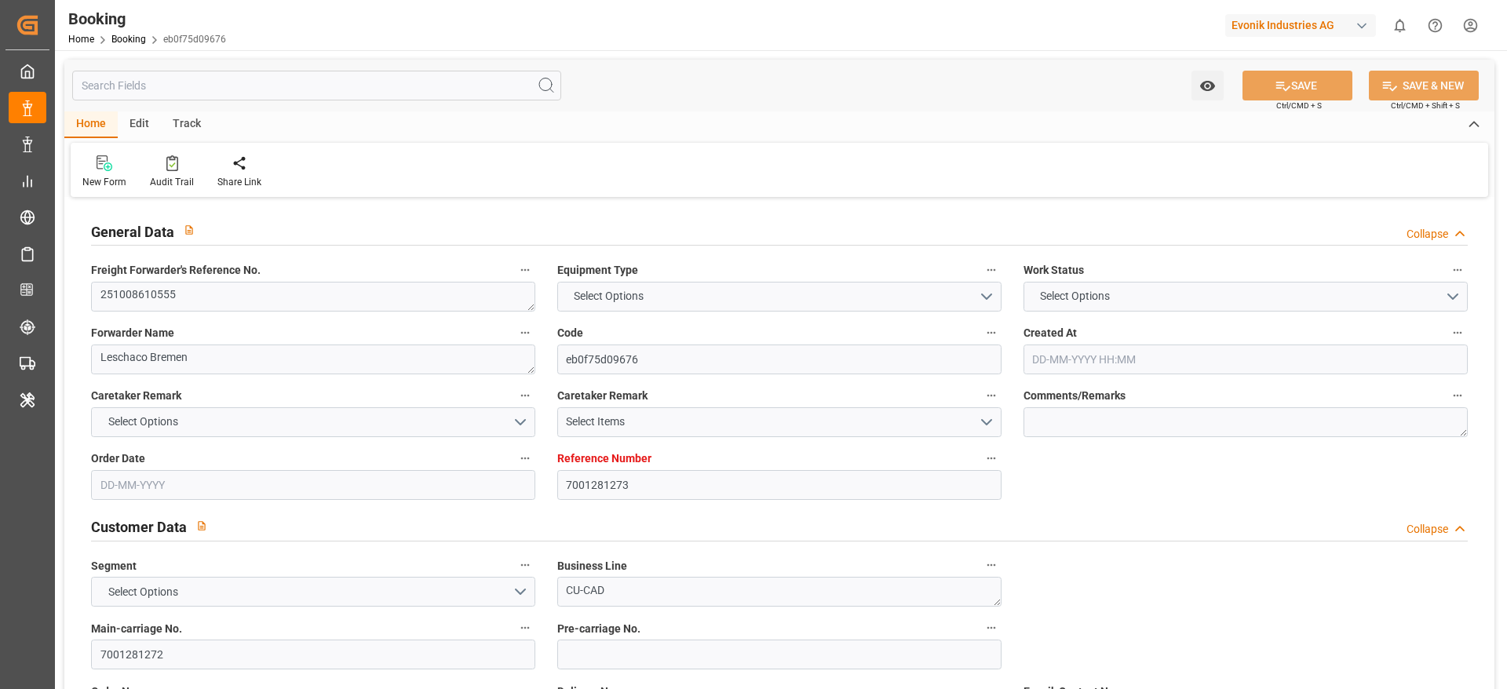
type input "CNSGH"
type input "[DATE] 12:54"
type input "[DATE]"
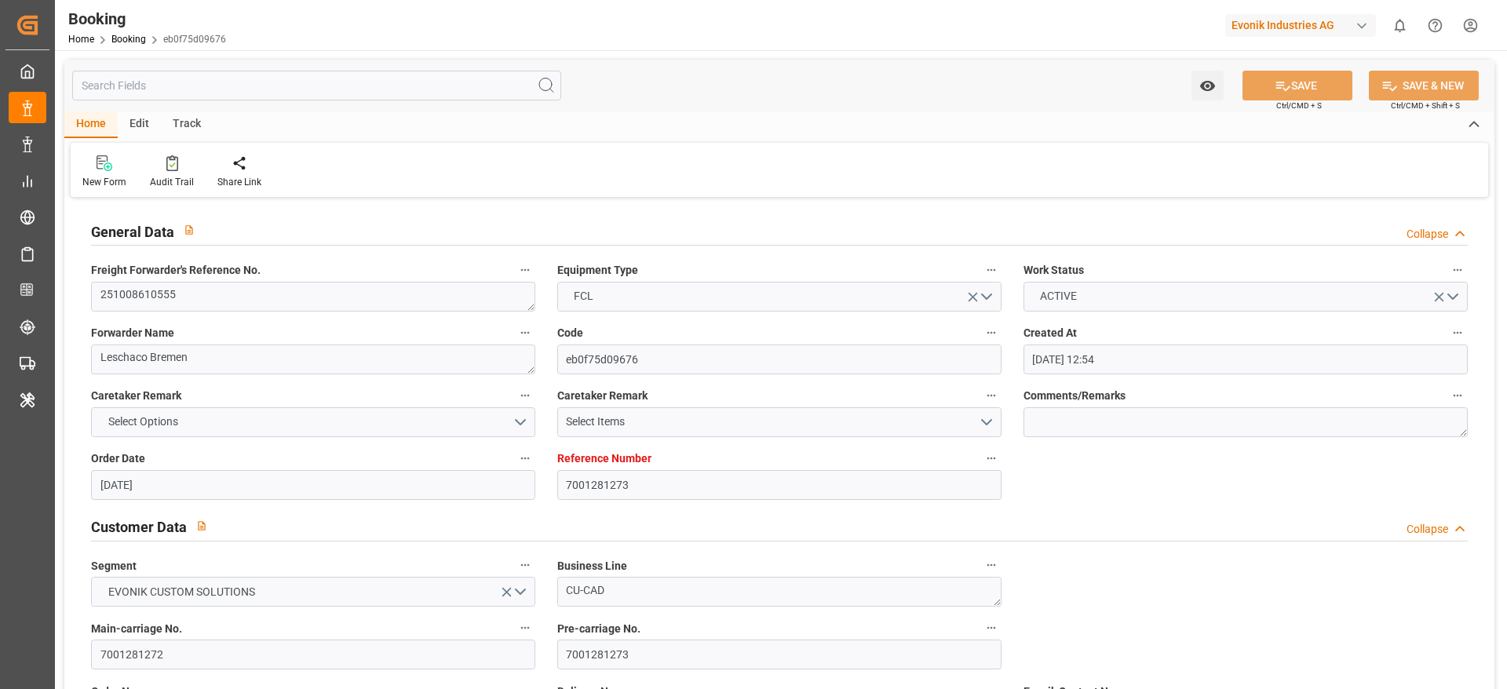
type input "[DATE] 00:00"
type input "[DATE]"
type input "[DATE] 00:00"
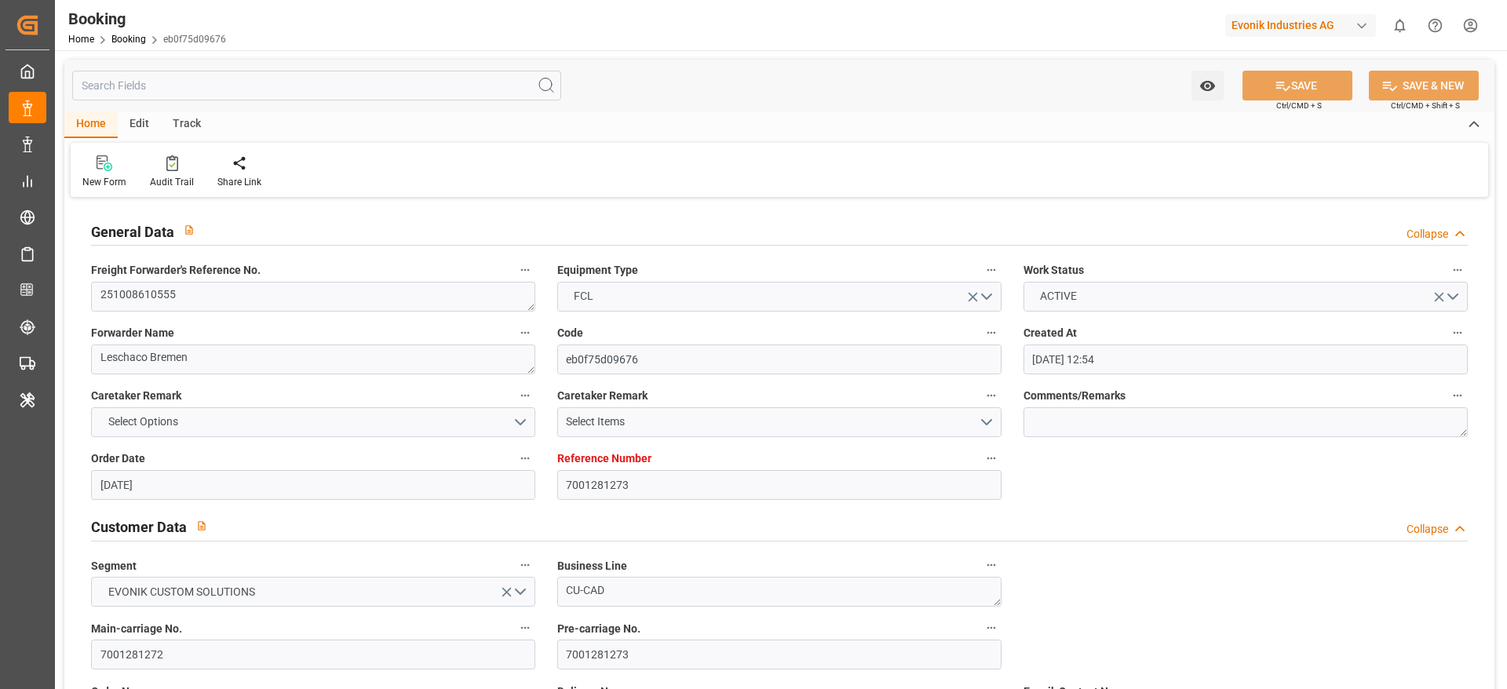
type input "[DATE] 00:00"
type input "[DATE] 07:43"
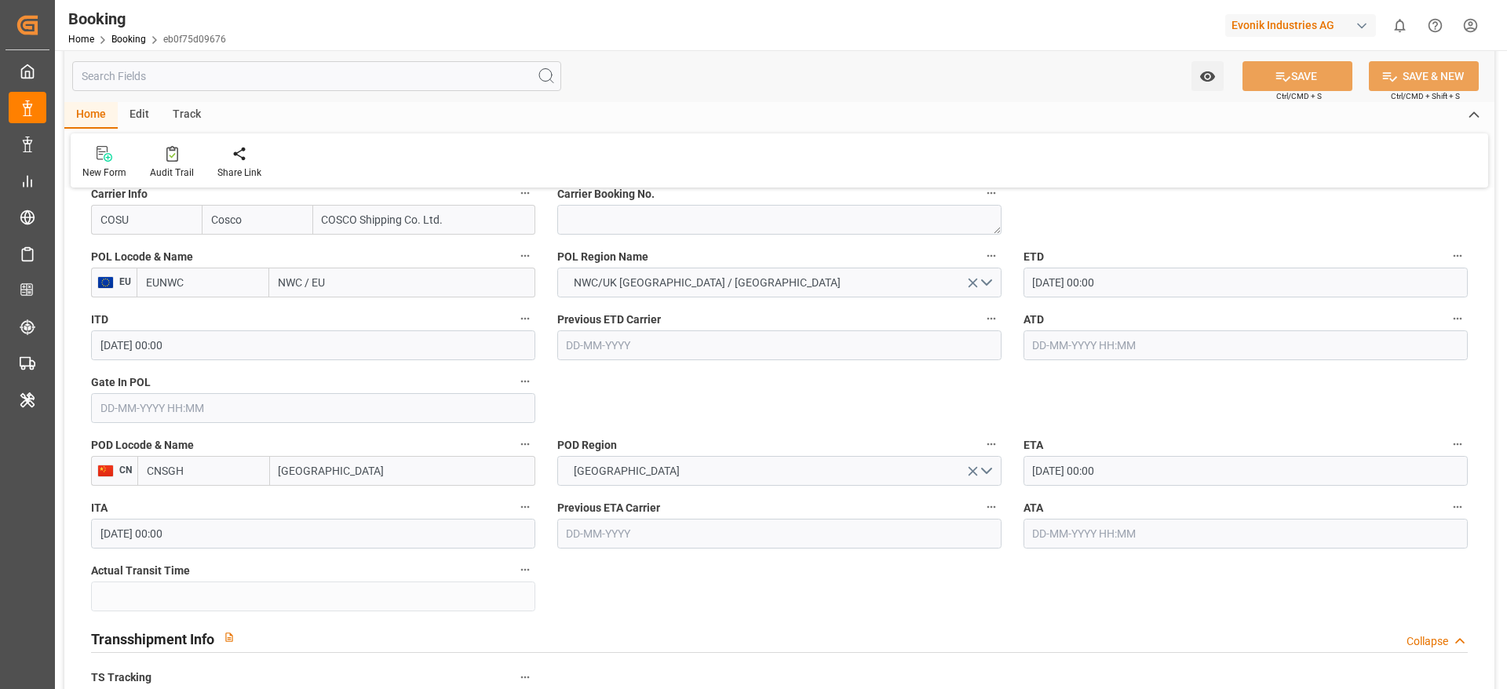
scroll to position [1177, 0]
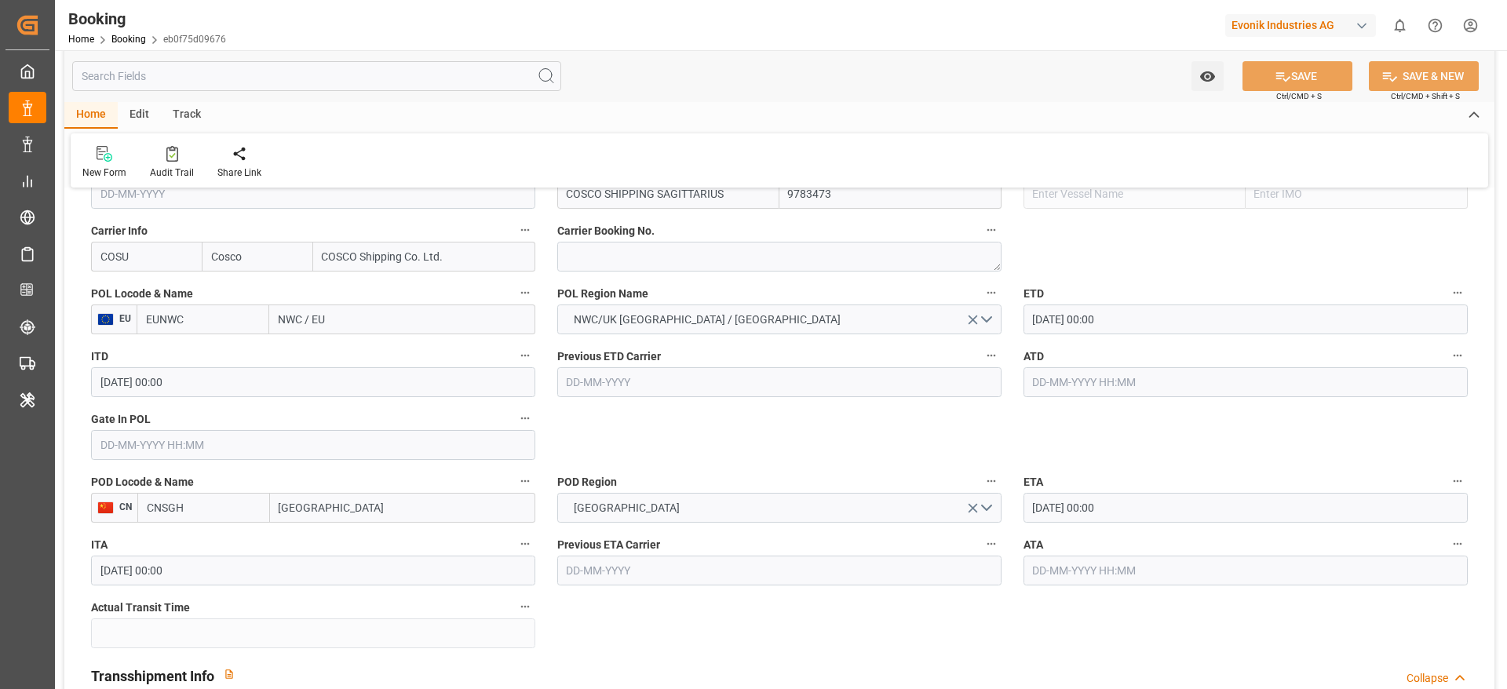
click at [385, 305] on input "NWC / EU" at bounding box center [402, 320] width 266 height 30
paste input "[GEOGRAPHIC_DATA]"
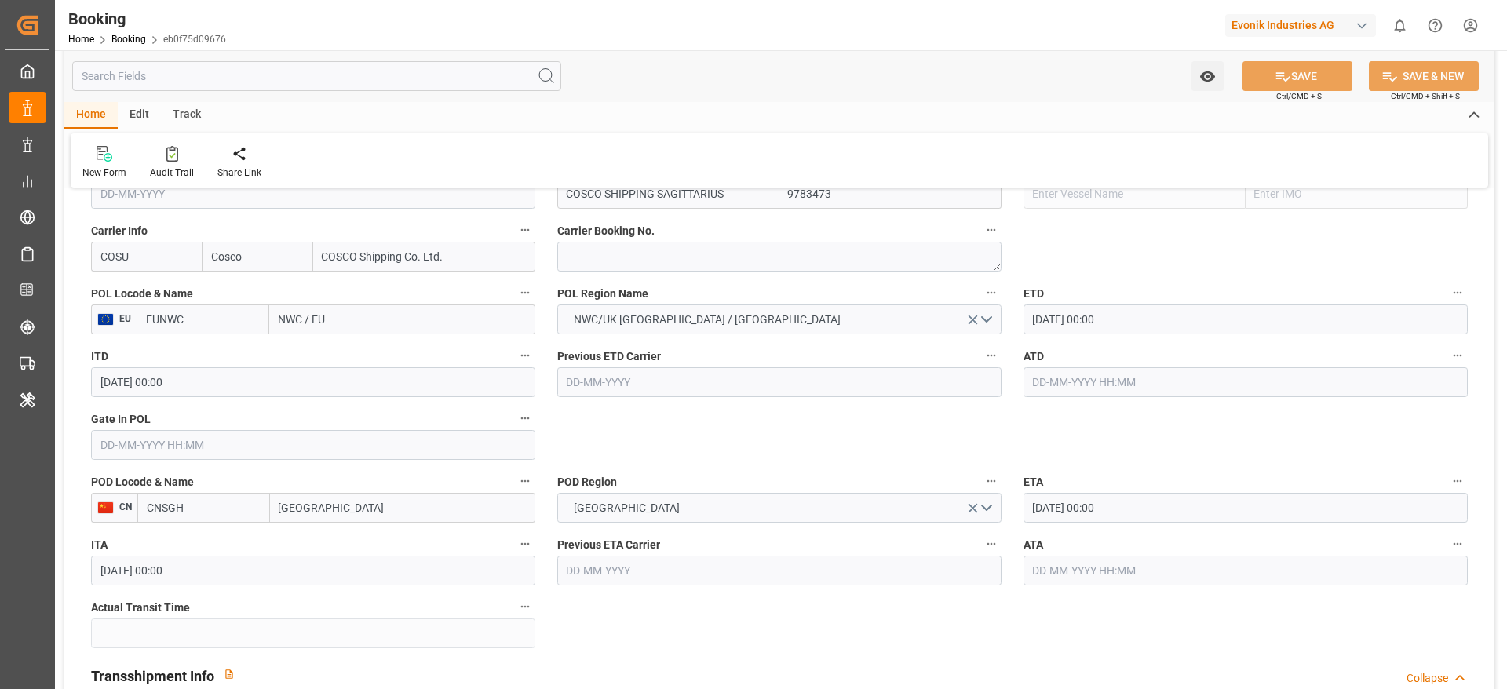
type input "[GEOGRAPHIC_DATA]"
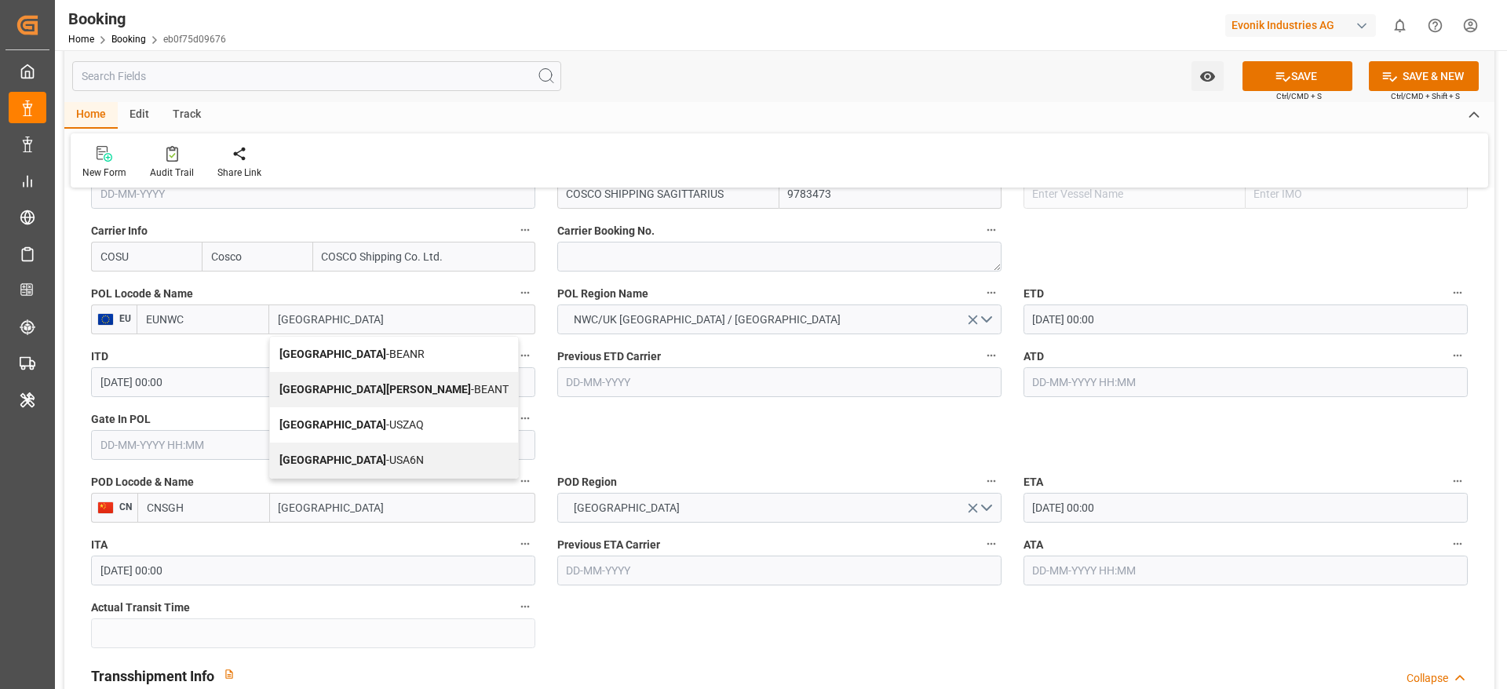
click at [367, 352] on div "Antwerp - BEANR" at bounding box center [394, 354] width 248 height 35
type input "BEANR"
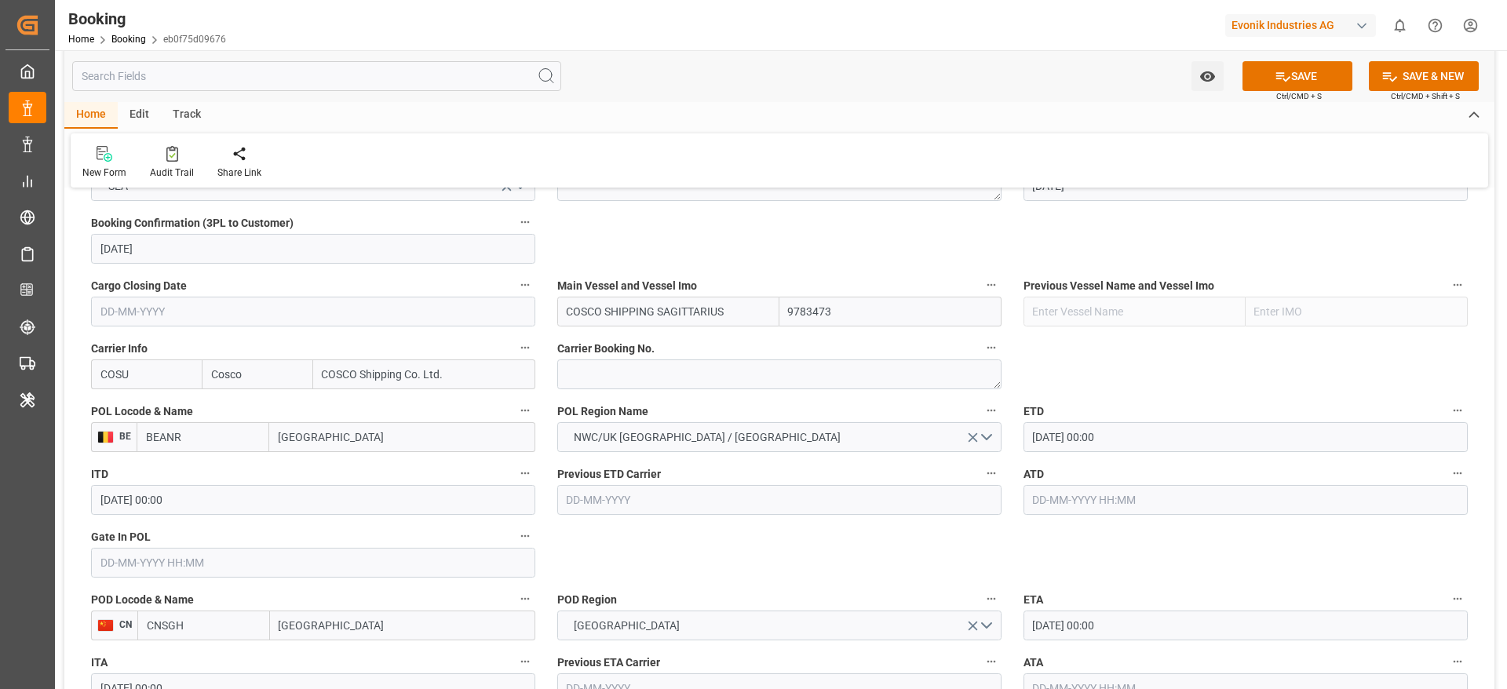
scroll to position [1346, 0]
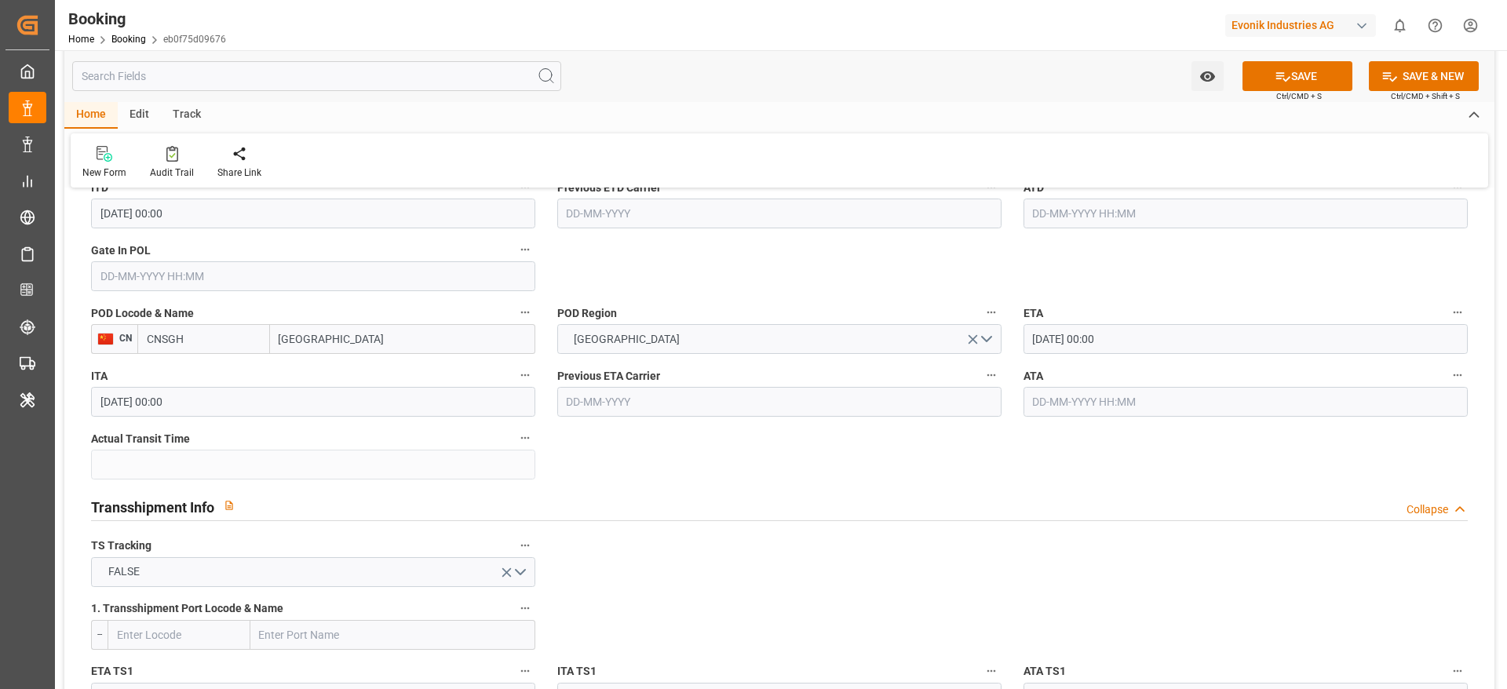
type input "[GEOGRAPHIC_DATA]"
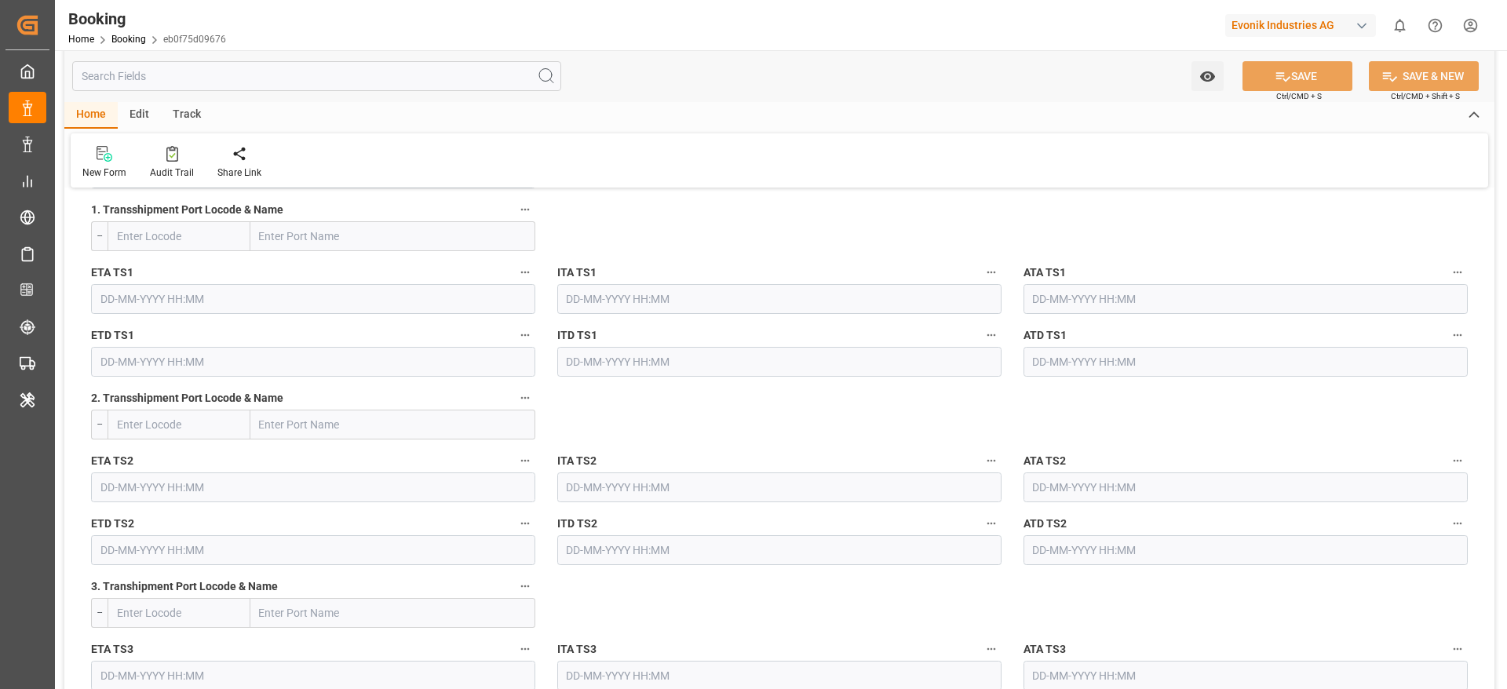
scroll to position [1530, 0]
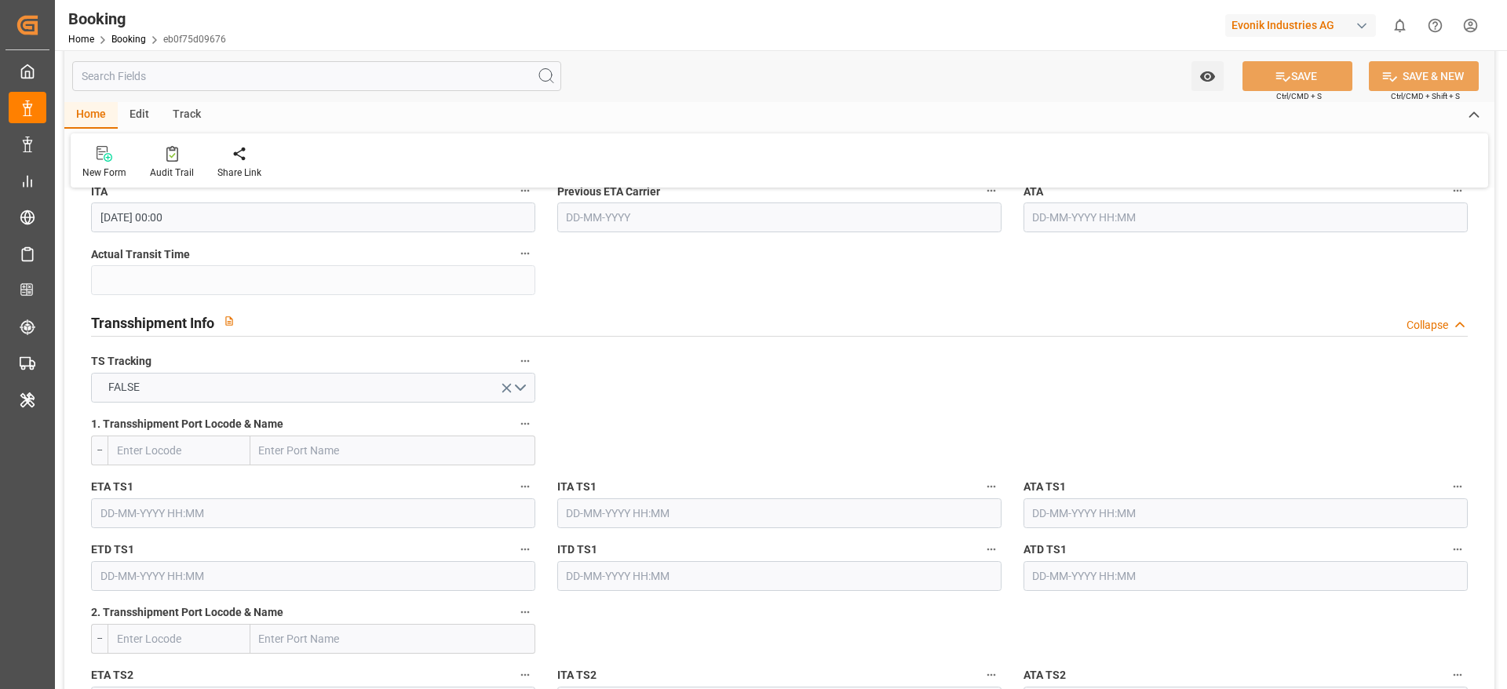
type textarea "Madhu T V"
type textarea "Pod-PodRegionName-businessDivision-businessLine-"
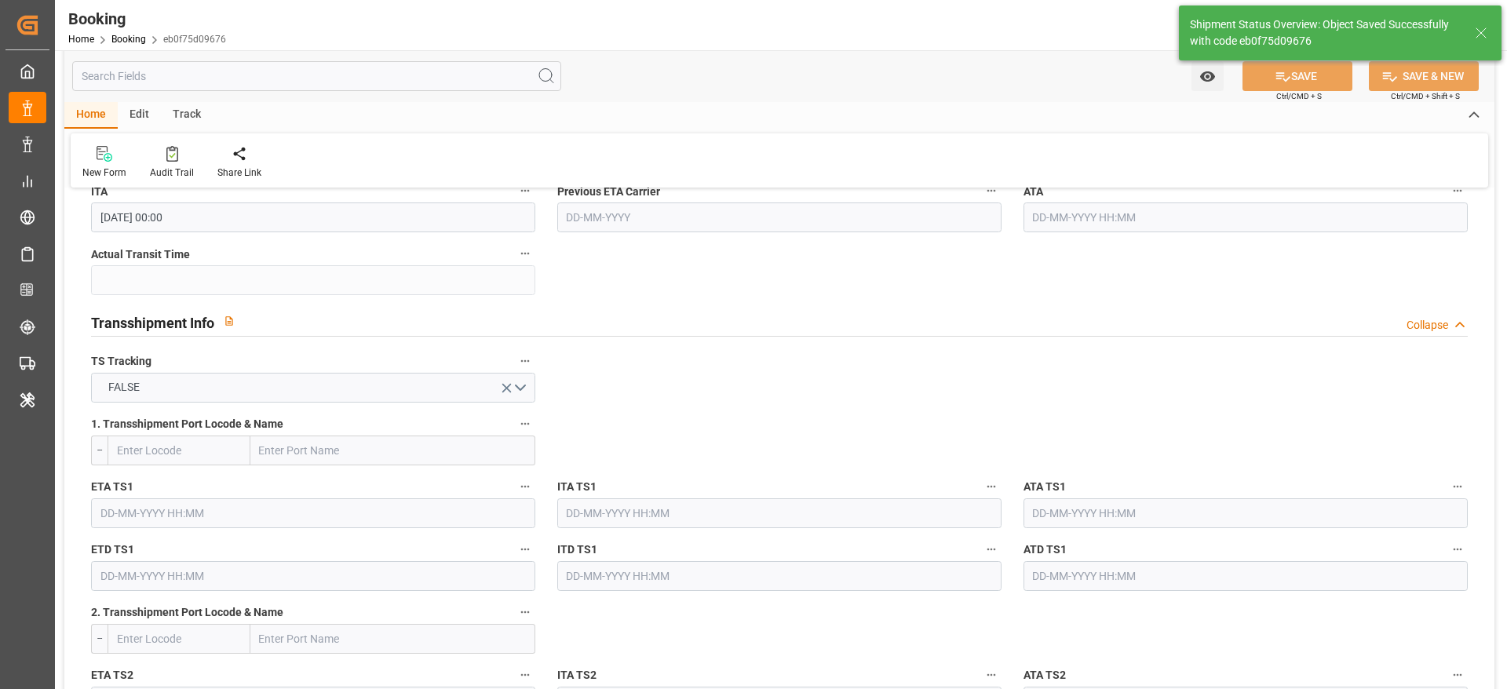
type input "[DATE] 07:05"
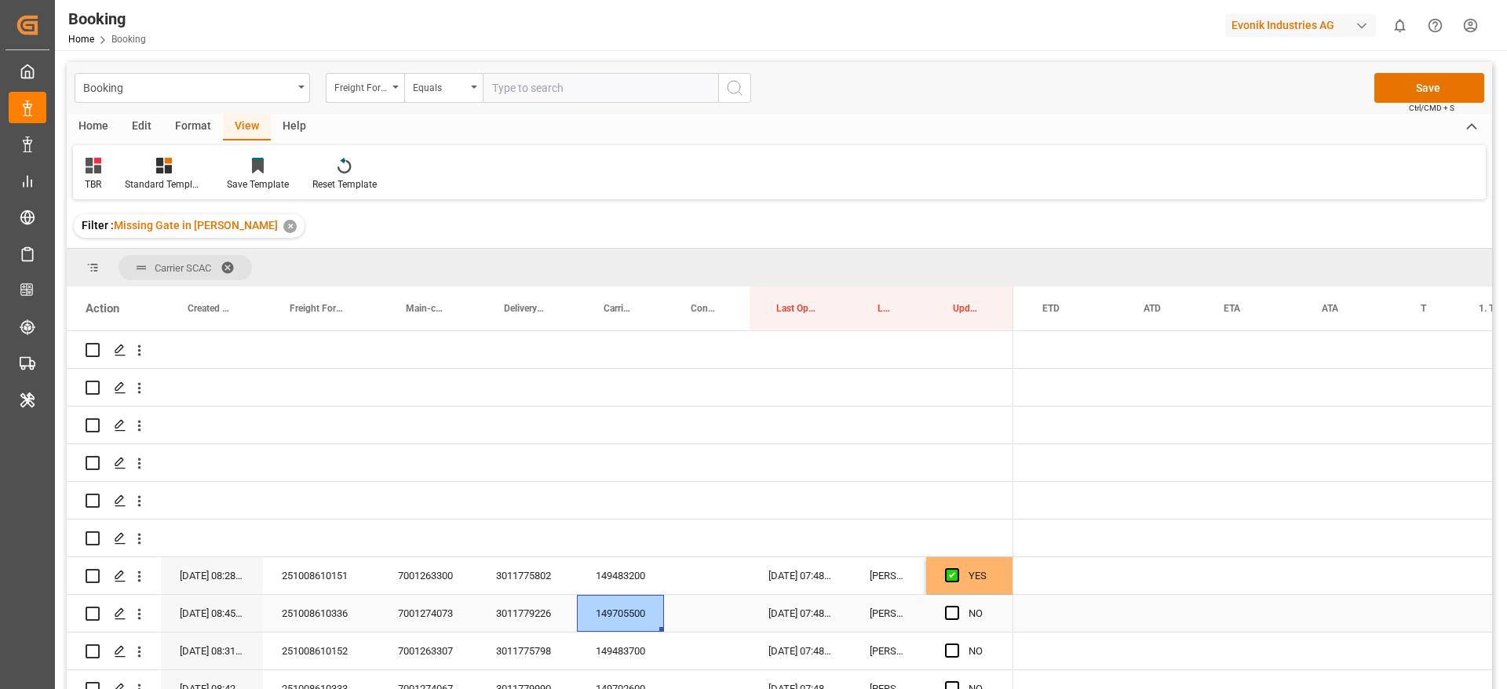
scroll to position [0, 979]
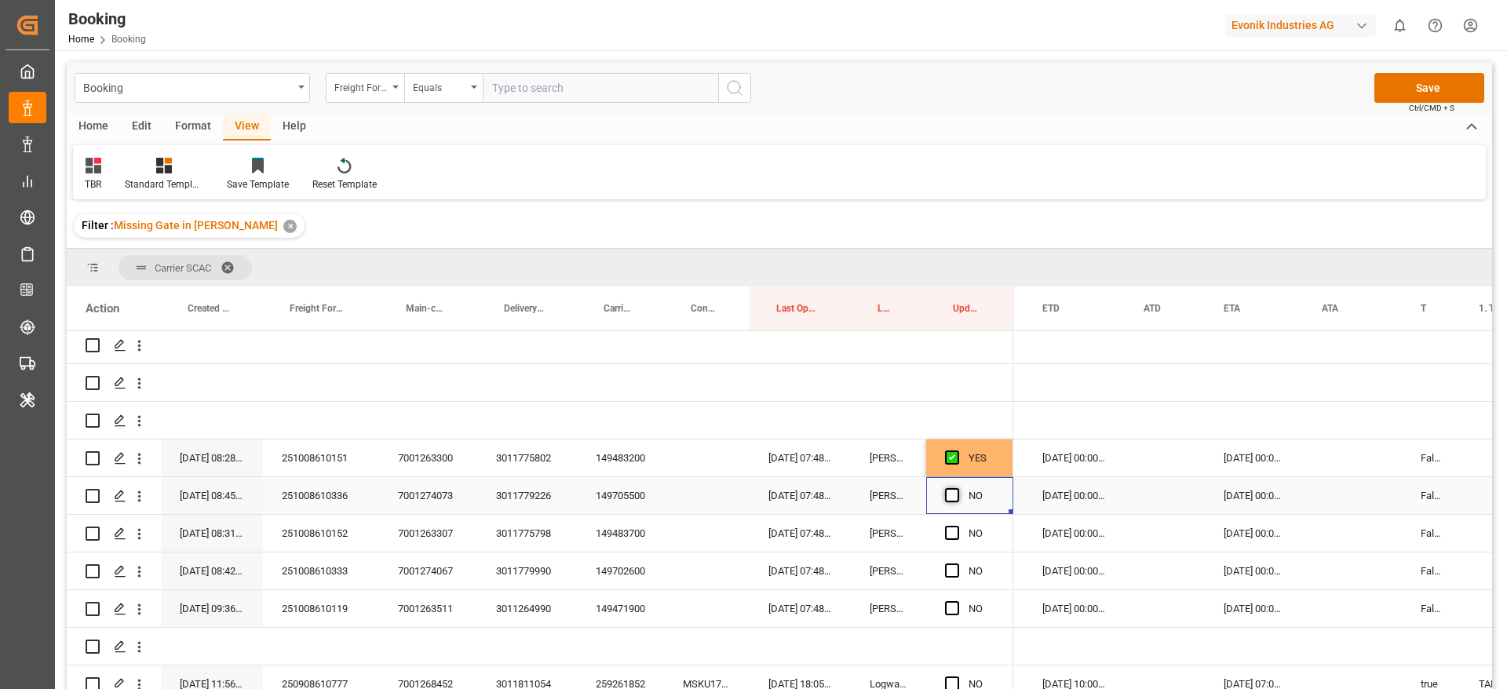
click at [953, 497] on span "Press SPACE to select this row." at bounding box center [952, 495] width 14 height 14
click at [957, 488] on input "Press SPACE to select this row." at bounding box center [957, 488] width 0 height 0
click at [623, 545] on div "149483700" at bounding box center [620, 533] width 87 height 37
click at [950, 528] on span "Press SPACE to select this row." at bounding box center [952, 533] width 14 height 14
click at [957, 526] on input "Press SPACE to select this row." at bounding box center [957, 526] width 0 height 0
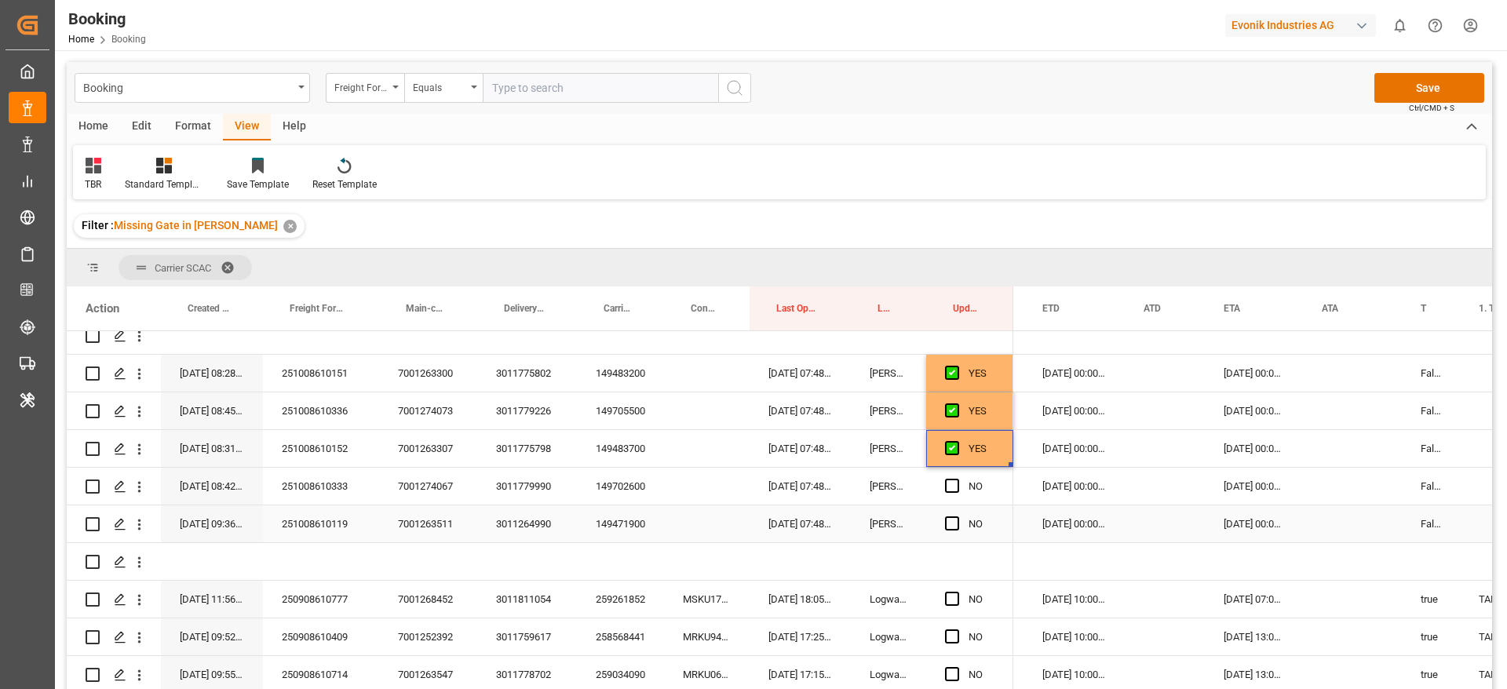
scroll to position [204, 0]
click at [614, 470] on div "149702600" at bounding box center [620, 484] width 87 height 37
click at [947, 486] on span "Press SPACE to select this row." at bounding box center [952, 484] width 14 height 14
click at [957, 477] on input "Press SPACE to select this row." at bounding box center [957, 477] width 0 height 0
click at [612, 520] on div "149471900" at bounding box center [620, 522] width 87 height 37
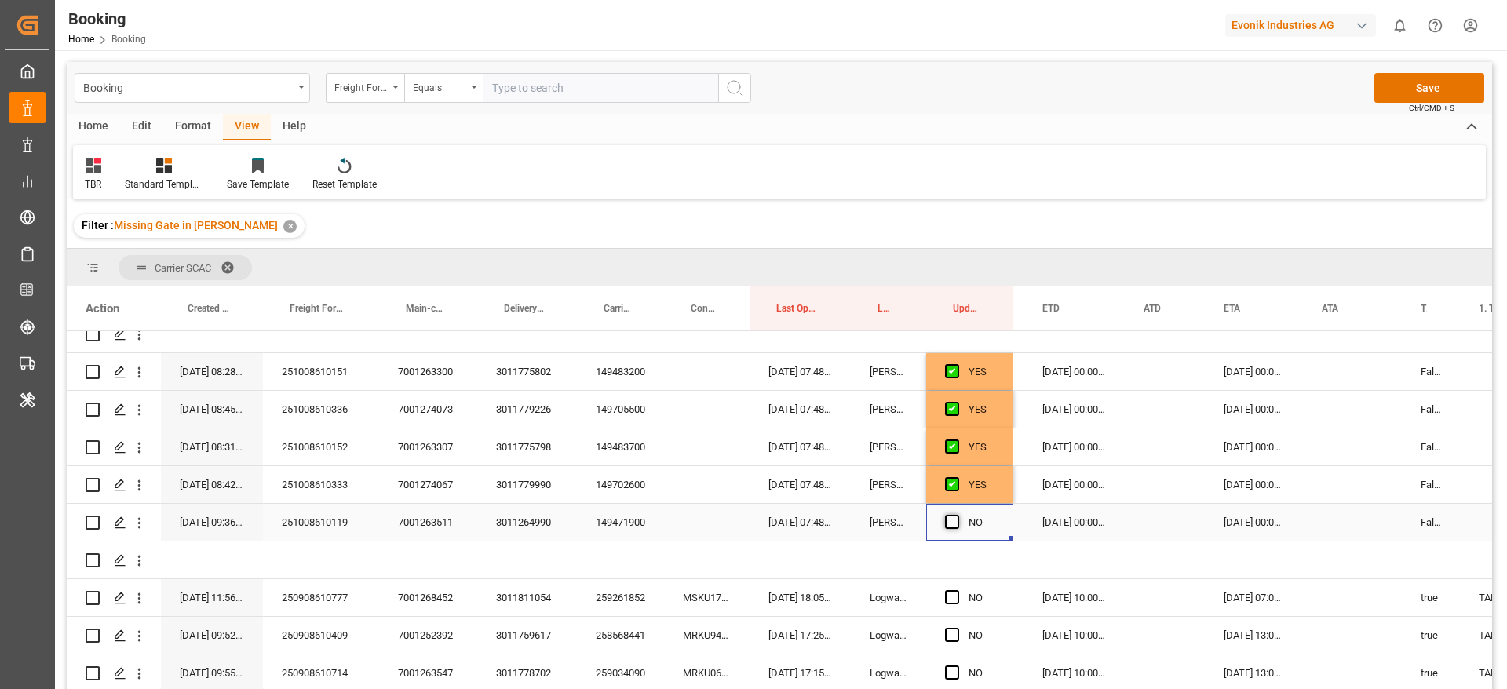
click at [954, 520] on span "Press SPACE to select this row." at bounding box center [952, 522] width 14 height 14
click at [957, 515] on input "Press SPACE to select this row." at bounding box center [957, 515] width 0 height 0
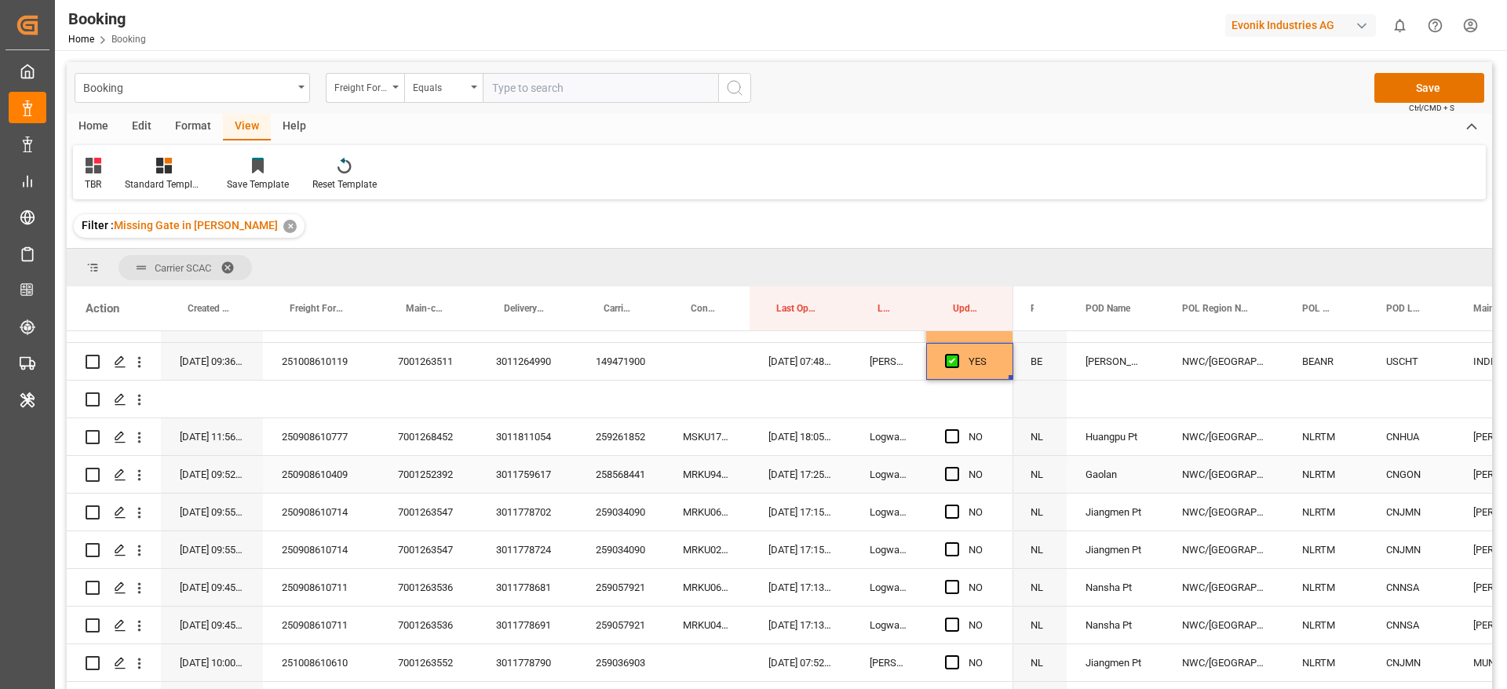
scroll to position [0, 0]
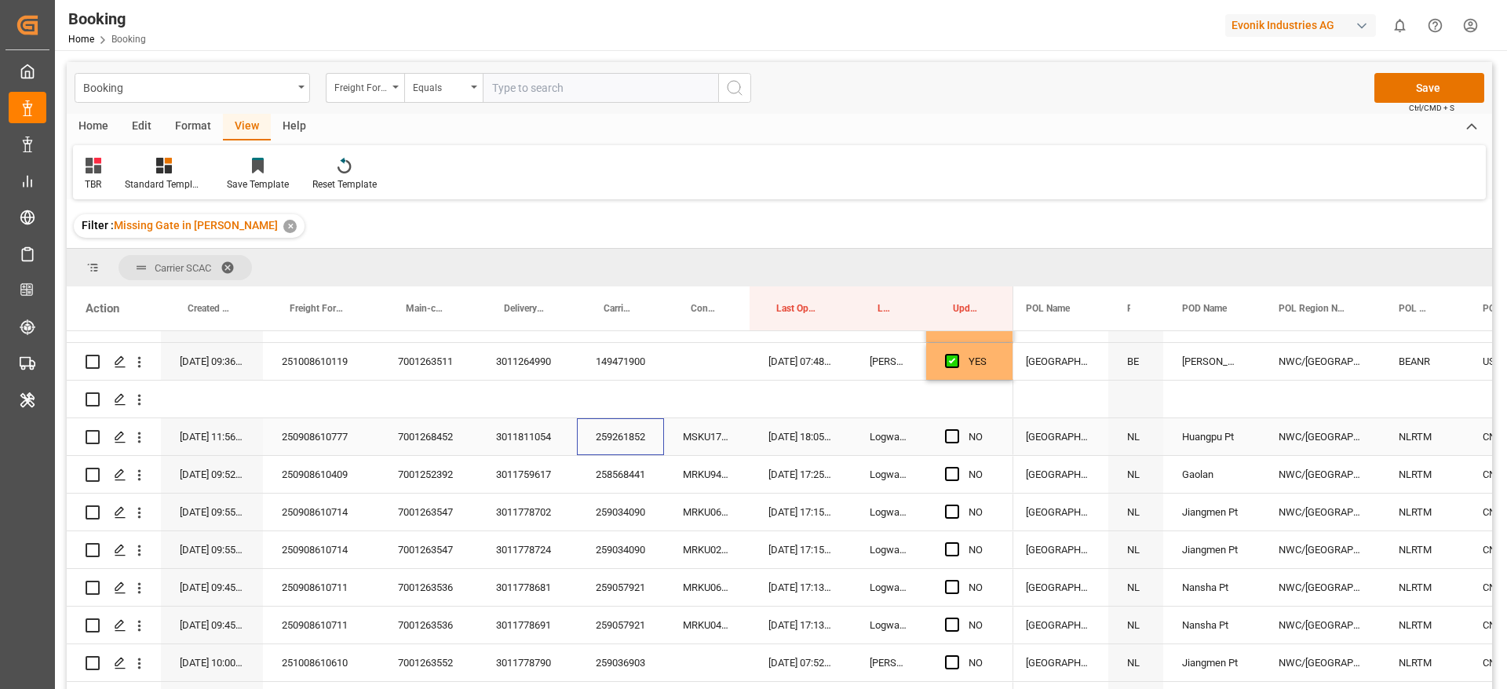
click at [615, 435] on div "259261852" at bounding box center [620, 436] width 87 height 37
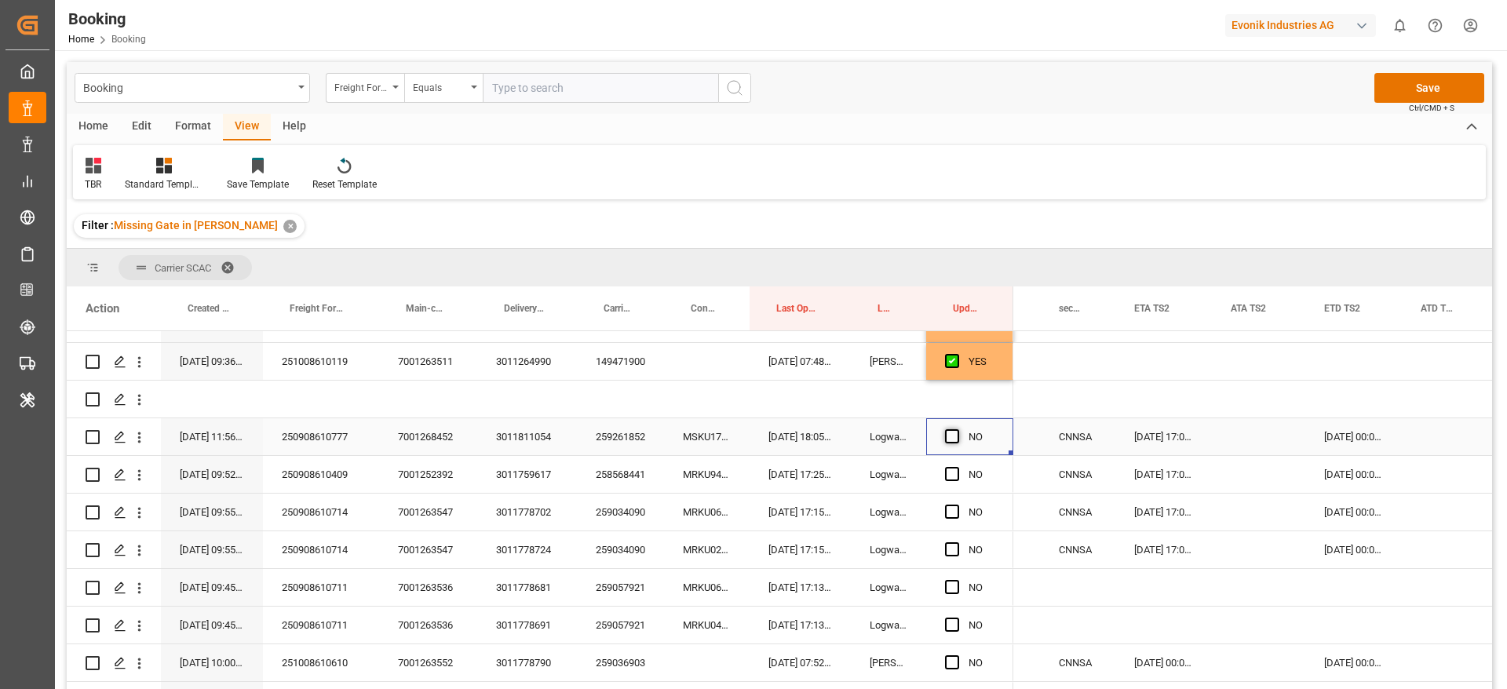
click at [954, 439] on span "Press SPACE to select this row." at bounding box center [952, 436] width 14 height 14
click at [957, 429] on input "Press SPACE to select this row." at bounding box center [957, 429] width 0 height 0
click at [535, 476] on div "3011759617" at bounding box center [527, 474] width 100 height 37
click at [605, 480] on div "258568441" at bounding box center [620, 474] width 87 height 37
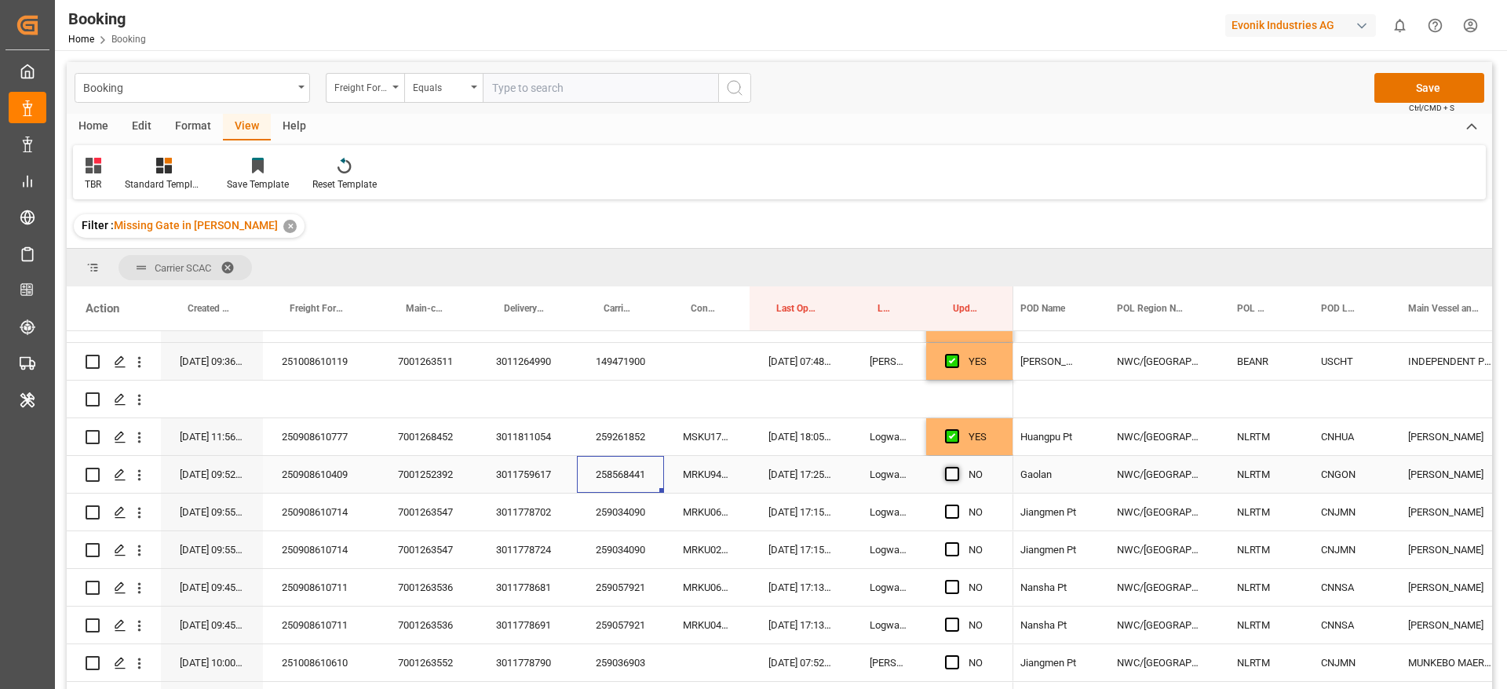
click at [953, 475] on span "Press SPACE to select this row." at bounding box center [952, 474] width 14 height 14
click at [957, 467] on input "Press SPACE to select this row." at bounding box center [957, 467] width 0 height 0
click at [658, 509] on div "259034090" at bounding box center [620, 512] width 87 height 37
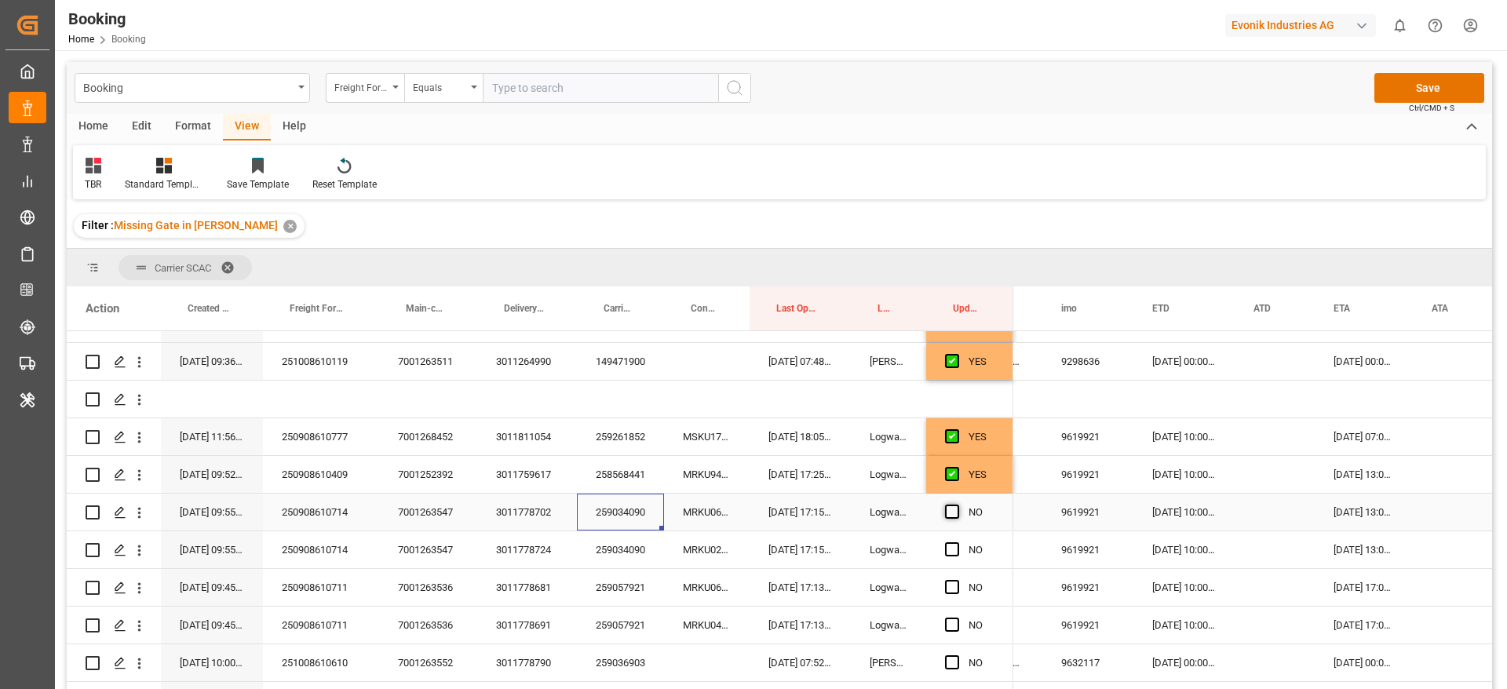
click at [951, 511] on span "Press SPACE to select this row." at bounding box center [952, 512] width 14 height 14
click at [957, 505] on input "Press SPACE to select this row." at bounding box center [957, 505] width 0 height 0
click at [1367, 552] on div "[DATE] 13:00:00" at bounding box center [1364, 549] width 98 height 37
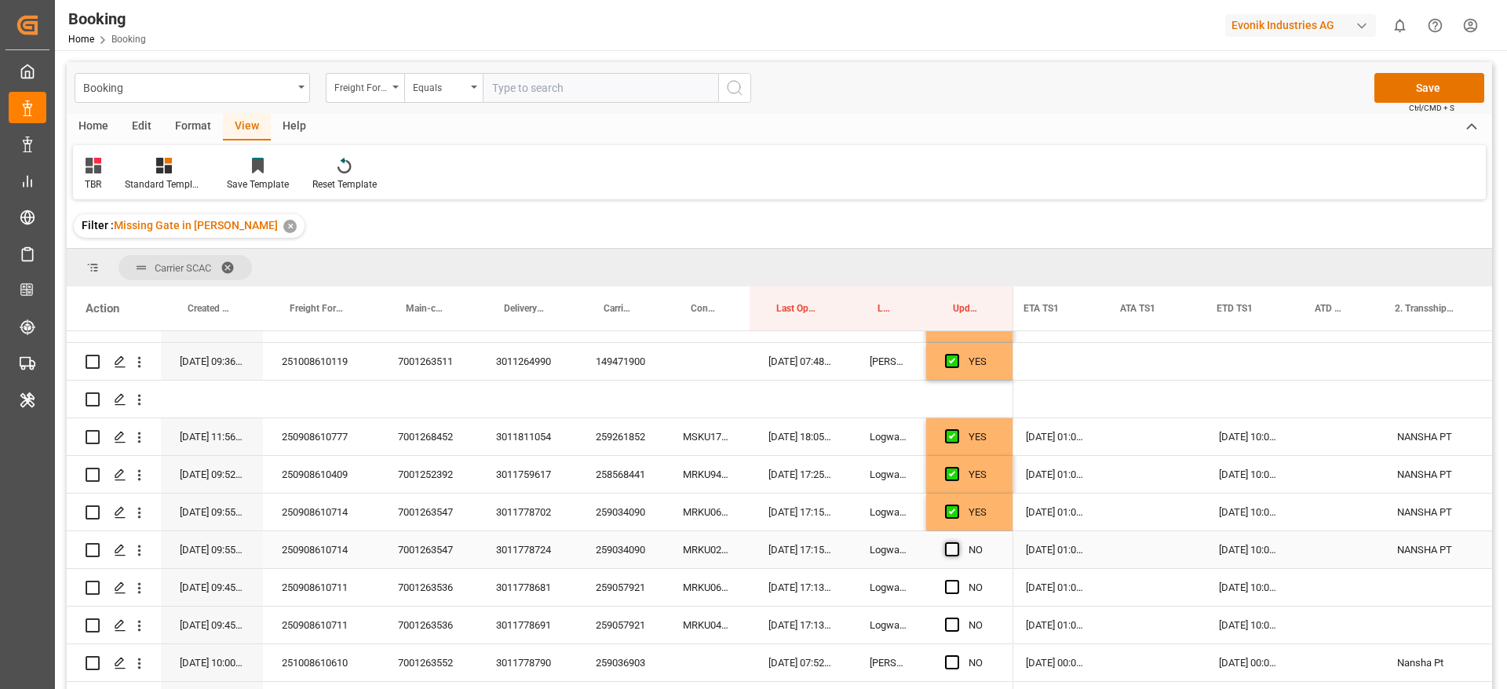
click at [952, 550] on span "Press SPACE to select this row." at bounding box center [952, 549] width 14 height 14
click at [957, 542] on input "Press SPACE to select this row." at bounding box center [957, 542] width 0 height 0
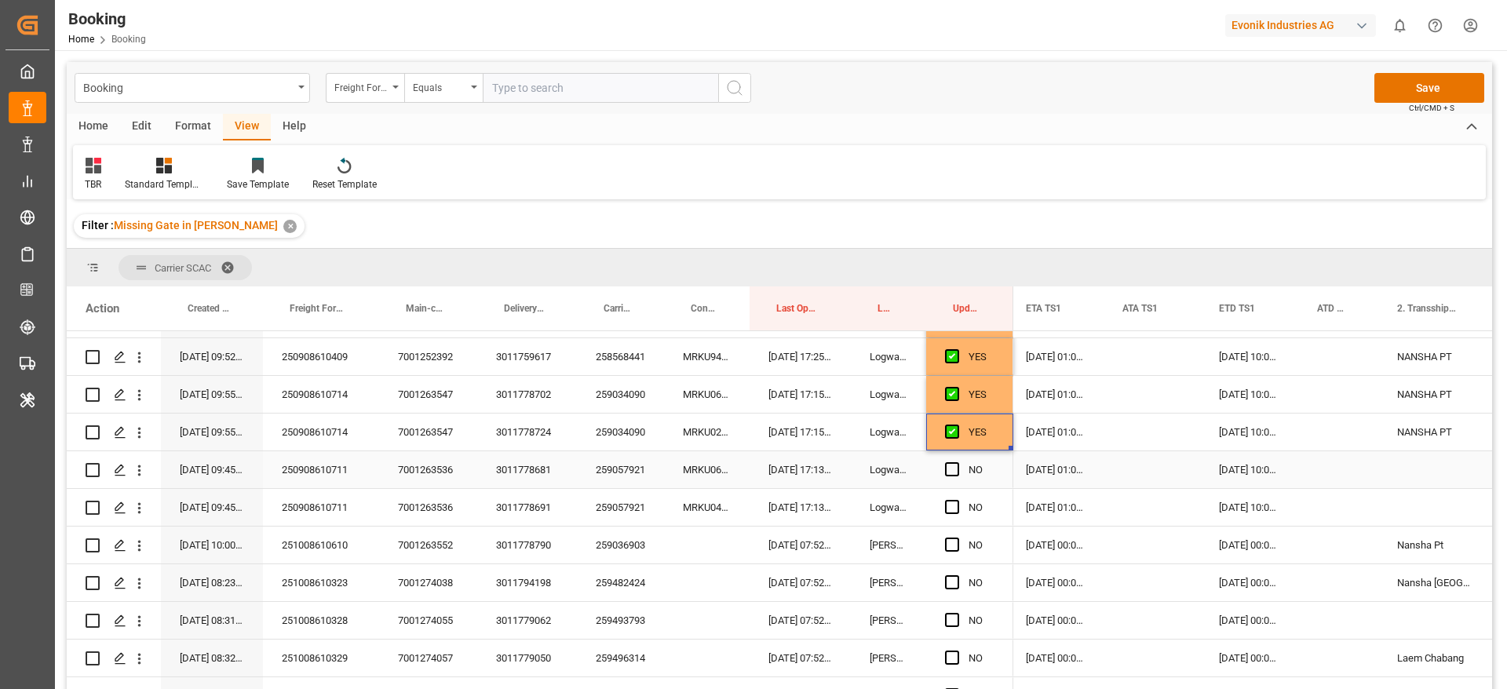
click at [617, 475] on div "259057921" at bounding box center [620, 469] width 87 height 37
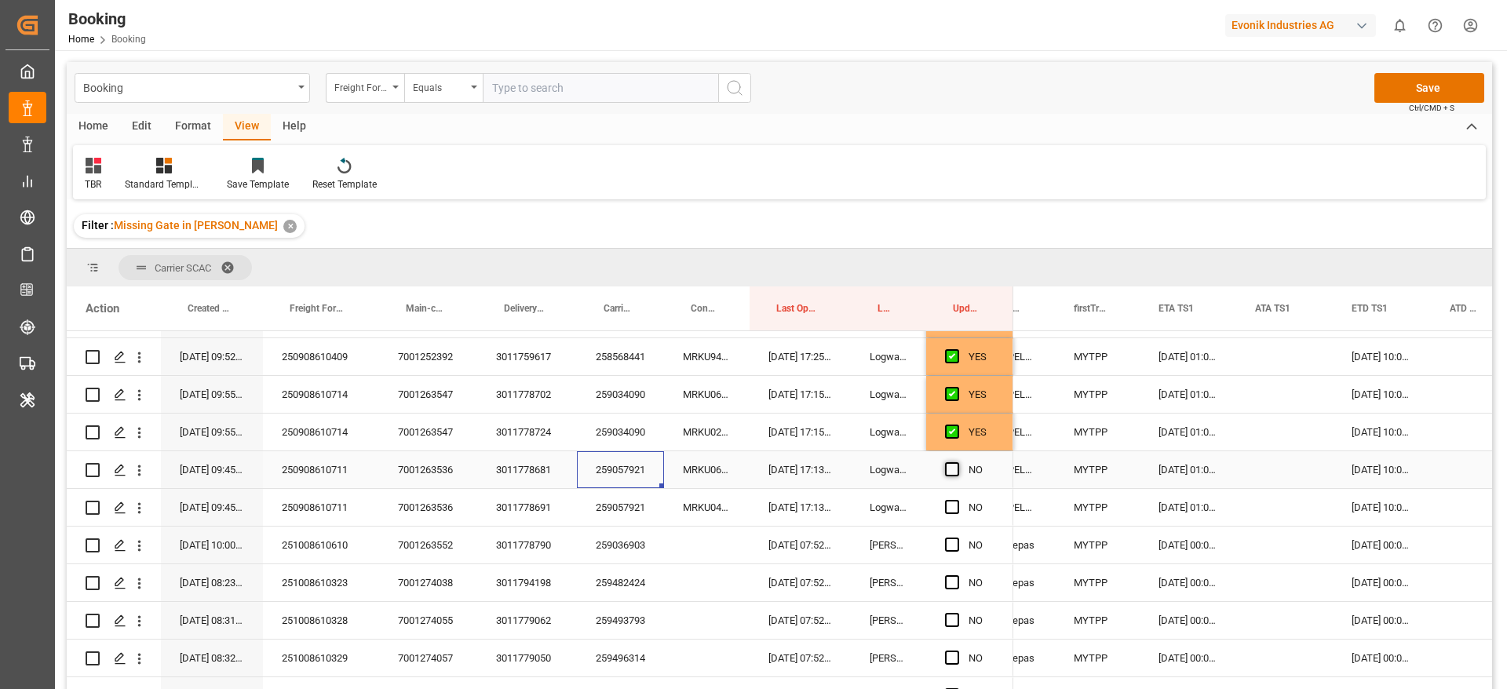
click at [952, 468] on span "Press SPACE to select this row." at bounding box center [952, 469] width 14 height 14
click at [957, 462] on input "Press SPACE to select this row." at bounding box center [957, 462] width 0 height 0
click at [610, 499] on div "259057921" at bounding box center [620, 507] width 87 height 37
click at [953, 501] on span "Press SPACE to select this row." at bounding box center [952, 507] width 14 height 14
click at [957, 500] on input "Press SPACE to select this row." at bounding box center [957, 500] width 0 height 0
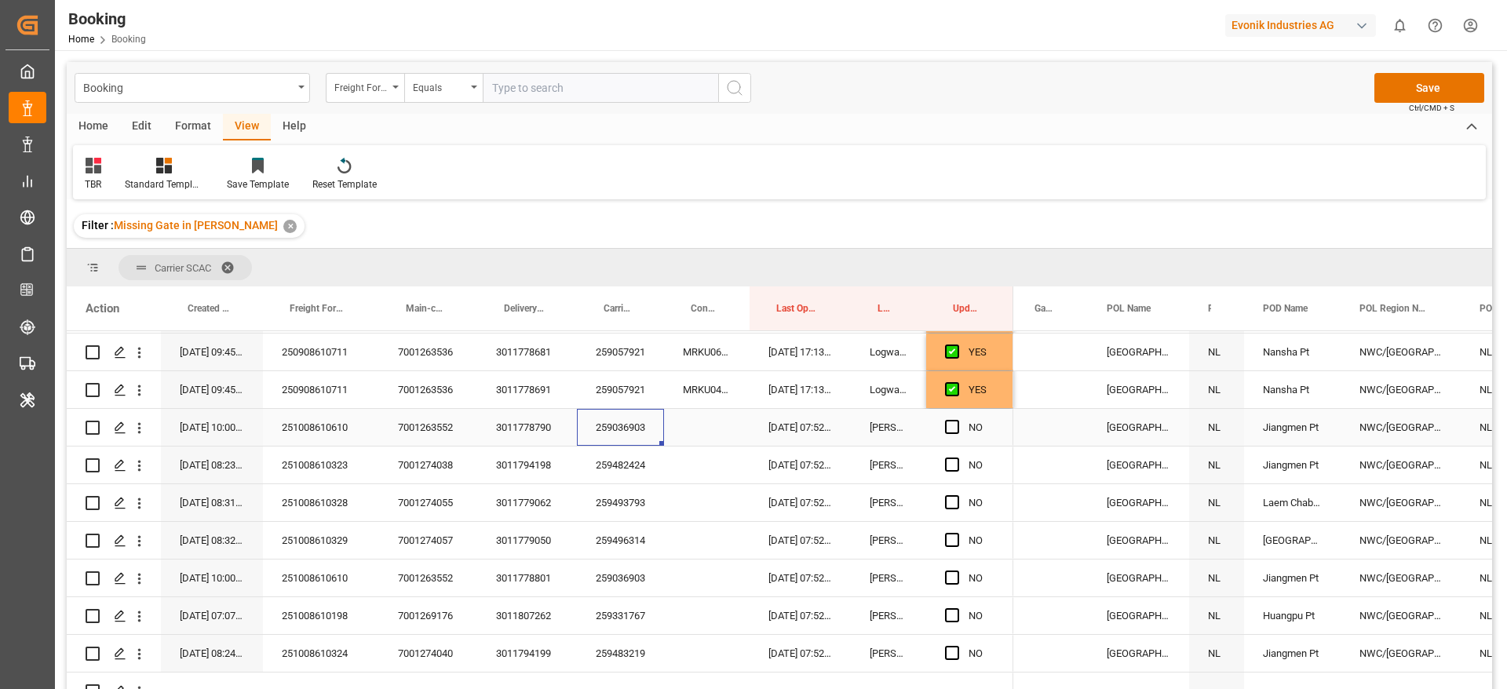
click at [596, 429] on div "259036903" at bounding box center [620, 427] width 87 height 37
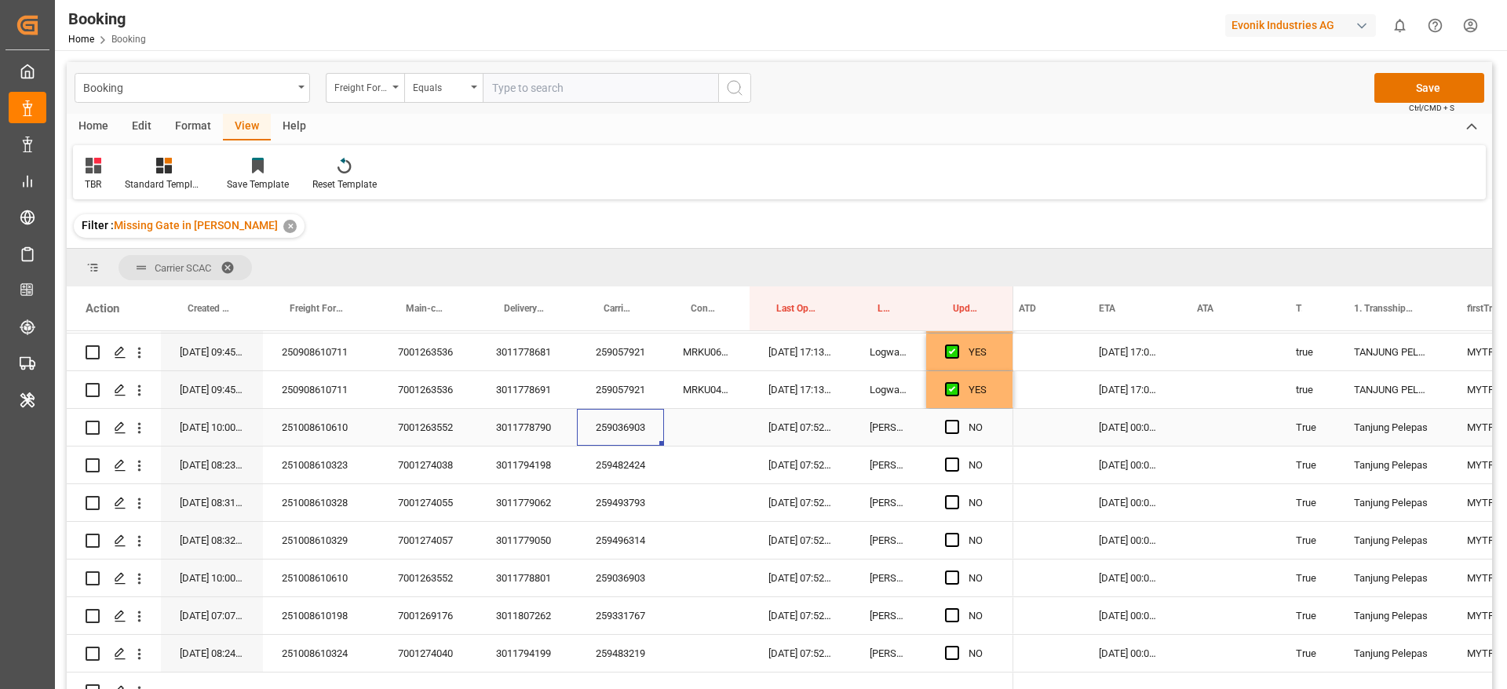
click at [1128, 429] on div "[DATE] 00:00:00" at bounding box center [1129, 427] width 98 height 37
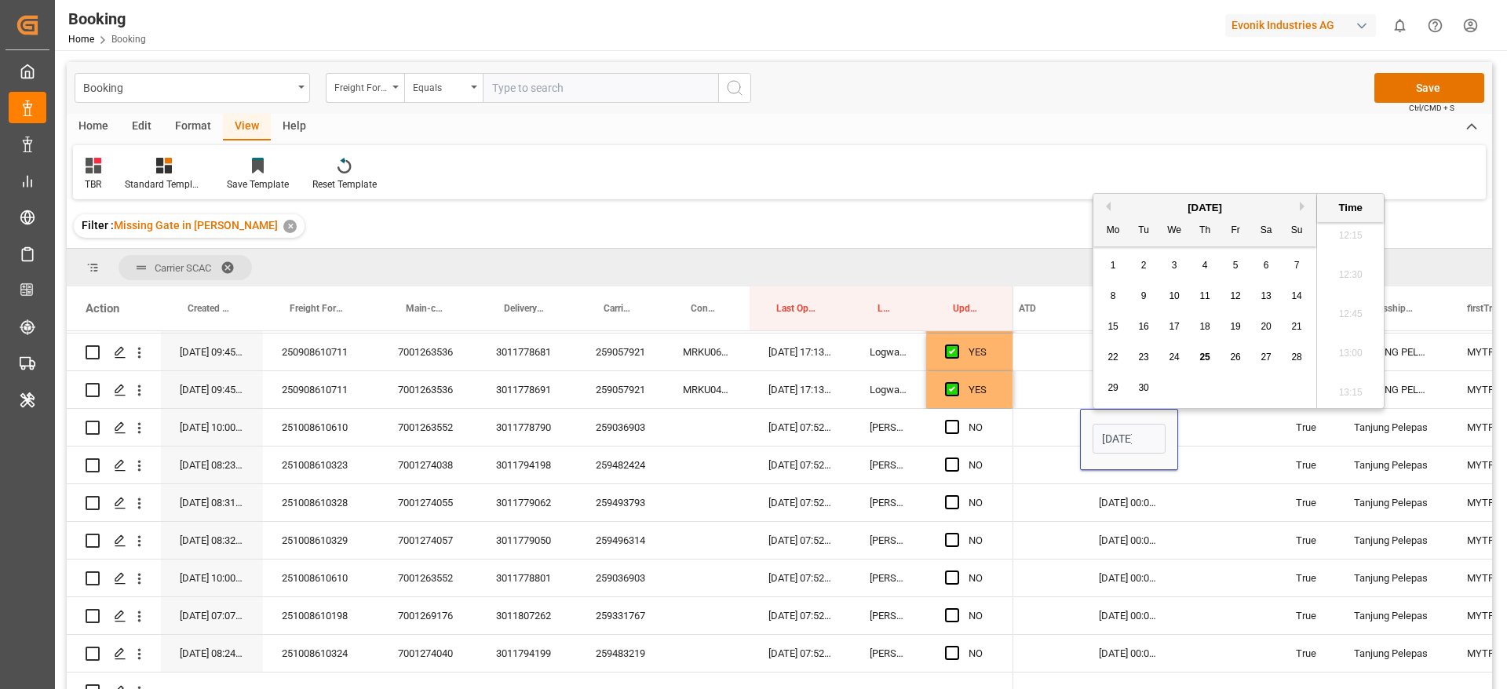
click at [1304, 206] on button "Next Month" at bounding box center [1304, 206] width 9 height 9
click at [1132, 299] on div "8 9 10 11 12 13 14" at bounding box center [1205, 296] width 214 height 31
click at [1135, 295] on div "9" at bounding box center [1144, 296] width 20 height 19
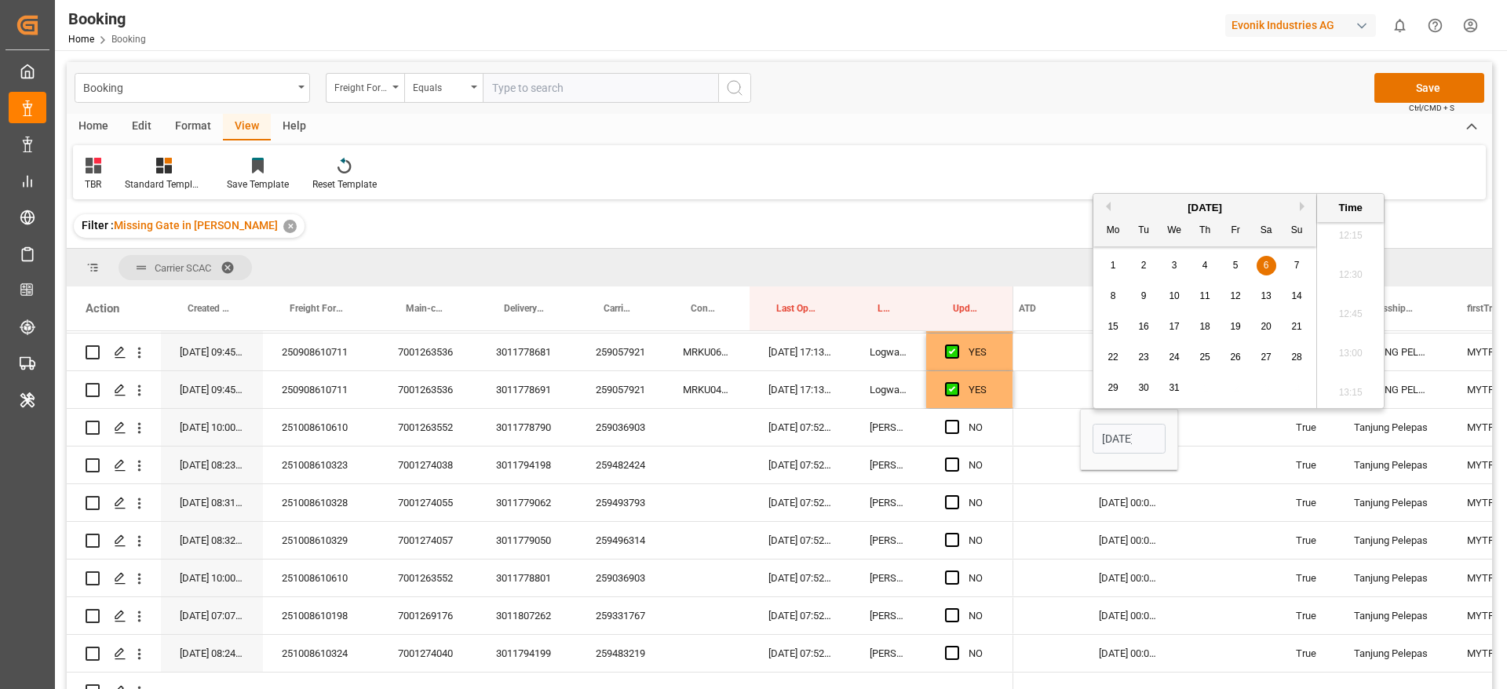
type input "09-12-2025 00:00"
click at [1213, 428] on div "Press SPACE to select this row." at bounding box center [1227, 427] width 99 height 37
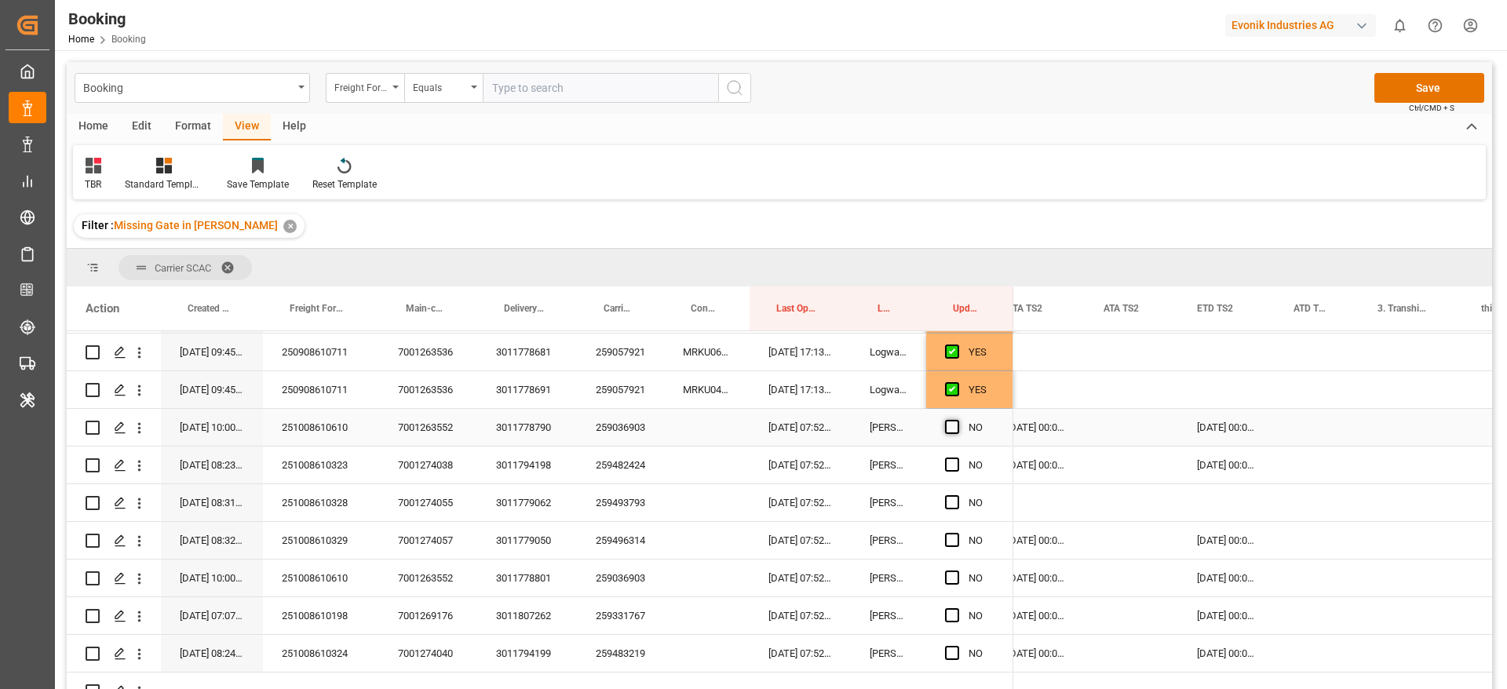
click at [953, 426] on span "Press SPACE to select this row." at bounding box center [952, 427] width 14 height 14
click at [957, 420] on input "Press SPACE to select this row." at bounding box center [957, 420] width 0 height 0
click at [616, 469] on div "259482424" at bounding box center [620, 465] width 87 height 37
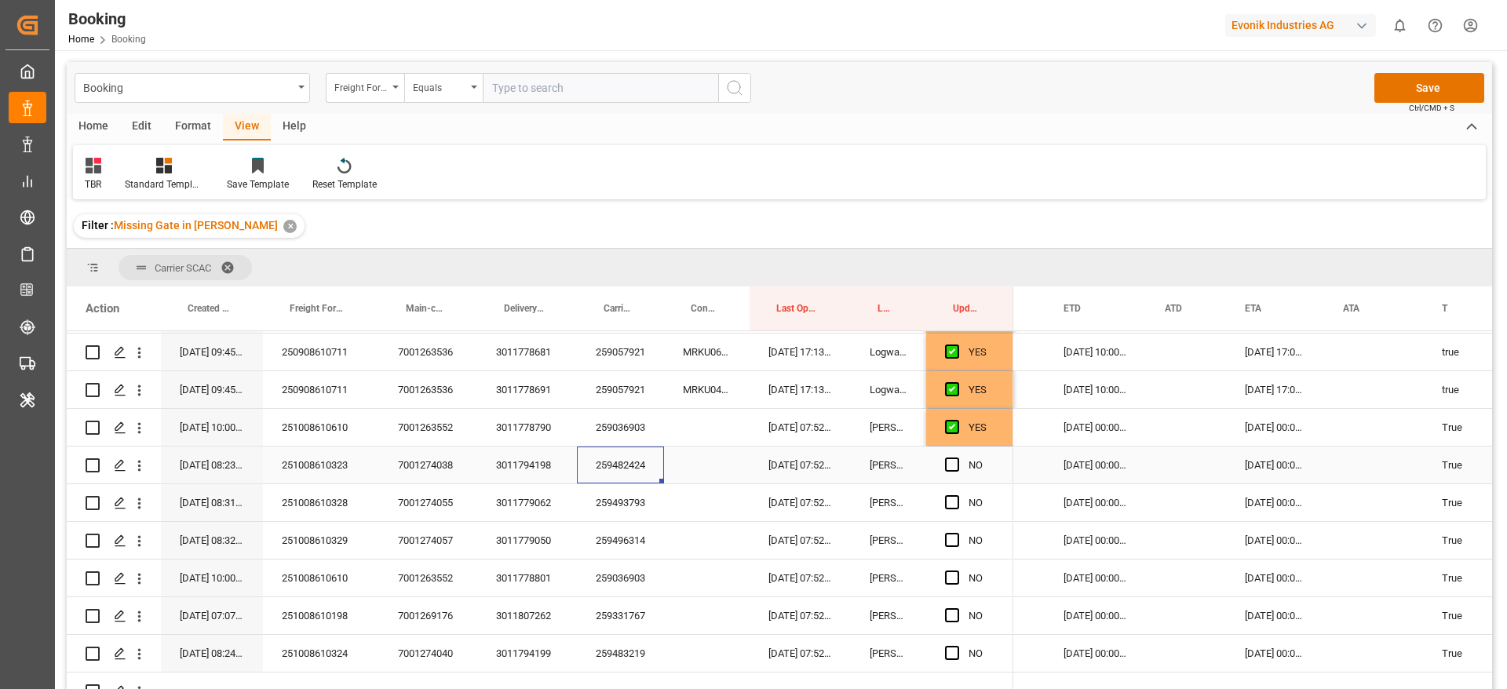
click at [1108, 458] on div "[DATE] 00:00:00" at bounding box center [1095, 465] width 101 height 37
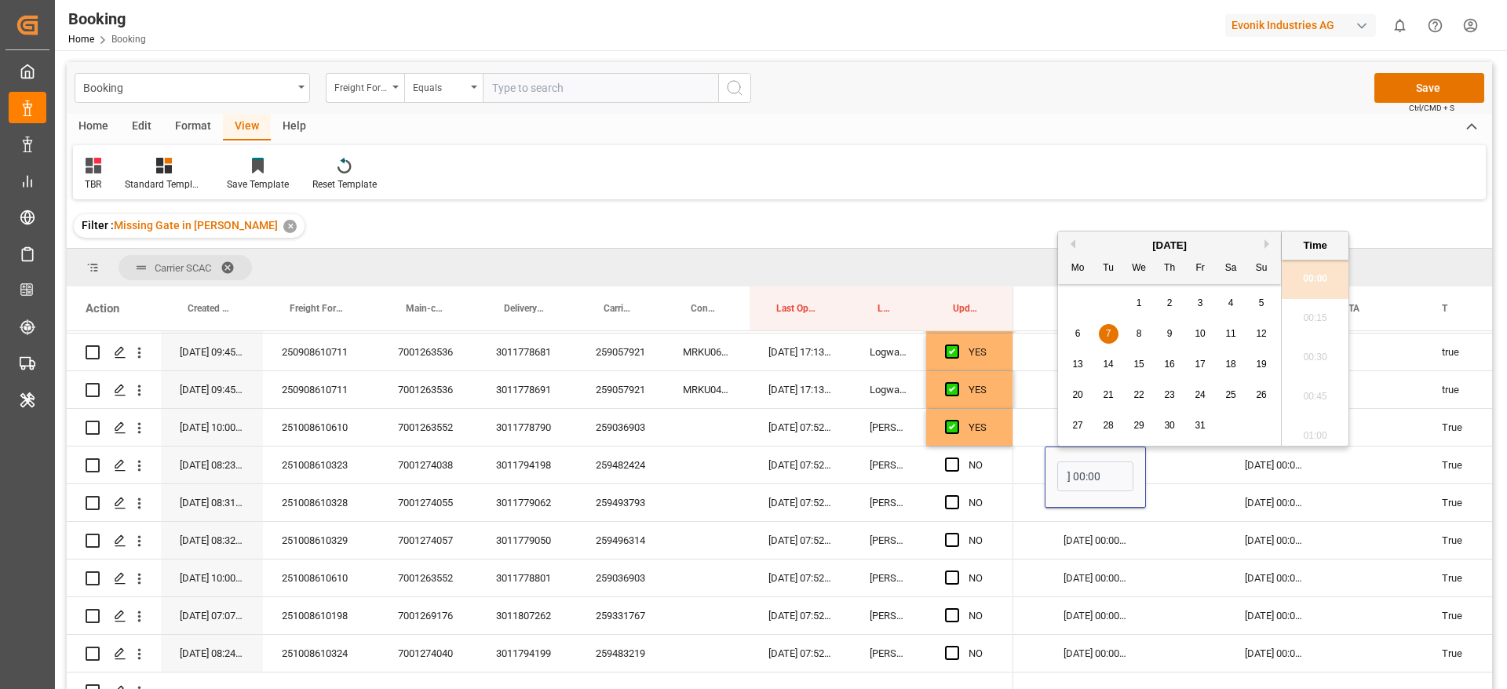
click at [1081, 338] on div "6" at bounding box center [1078, 334] width 20 height 19
type input "06-10-2025 00:00"
click at [1213, 465] on div "Press SPACE to select this row." at bounding box center [1186, 465] width 80 height 37
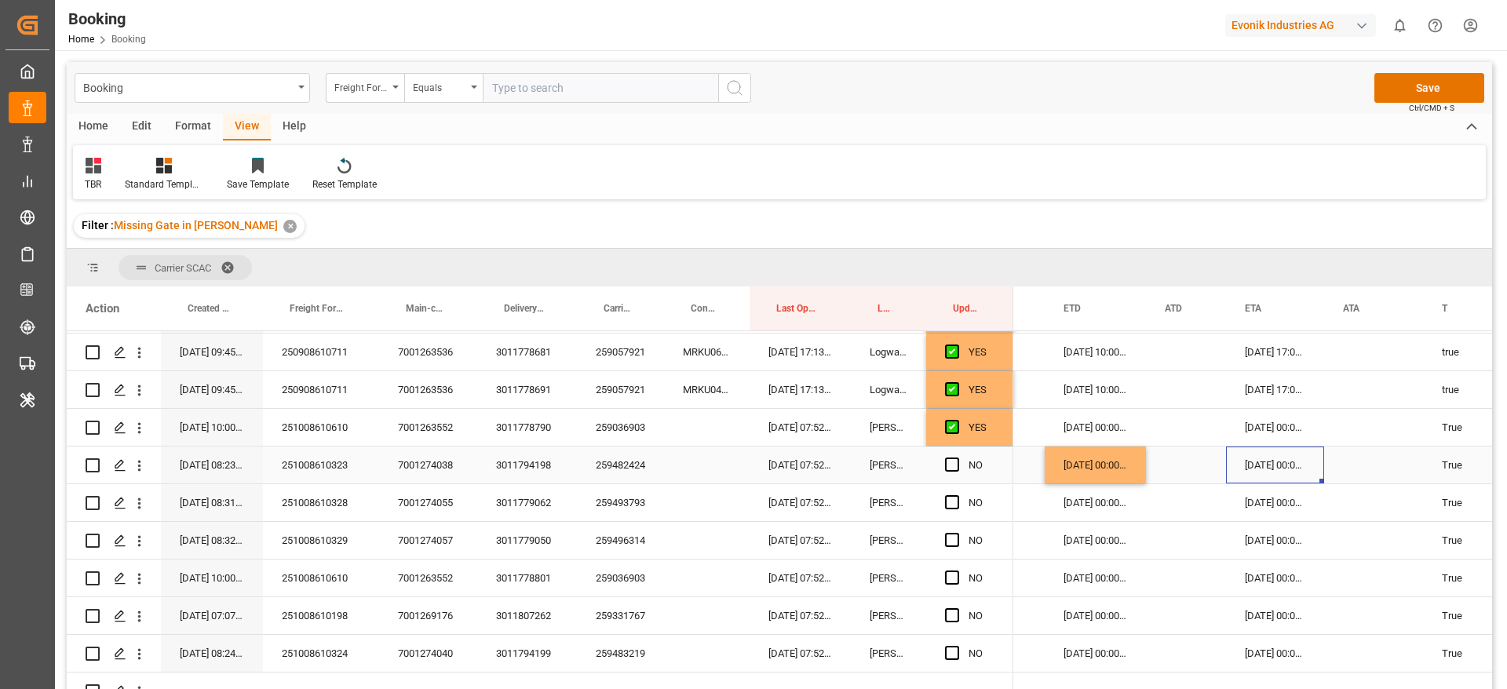
click at [1285, 465] on div "[DATE] 00:00:00" at bounding box center [1275, 465] width 98 height 37
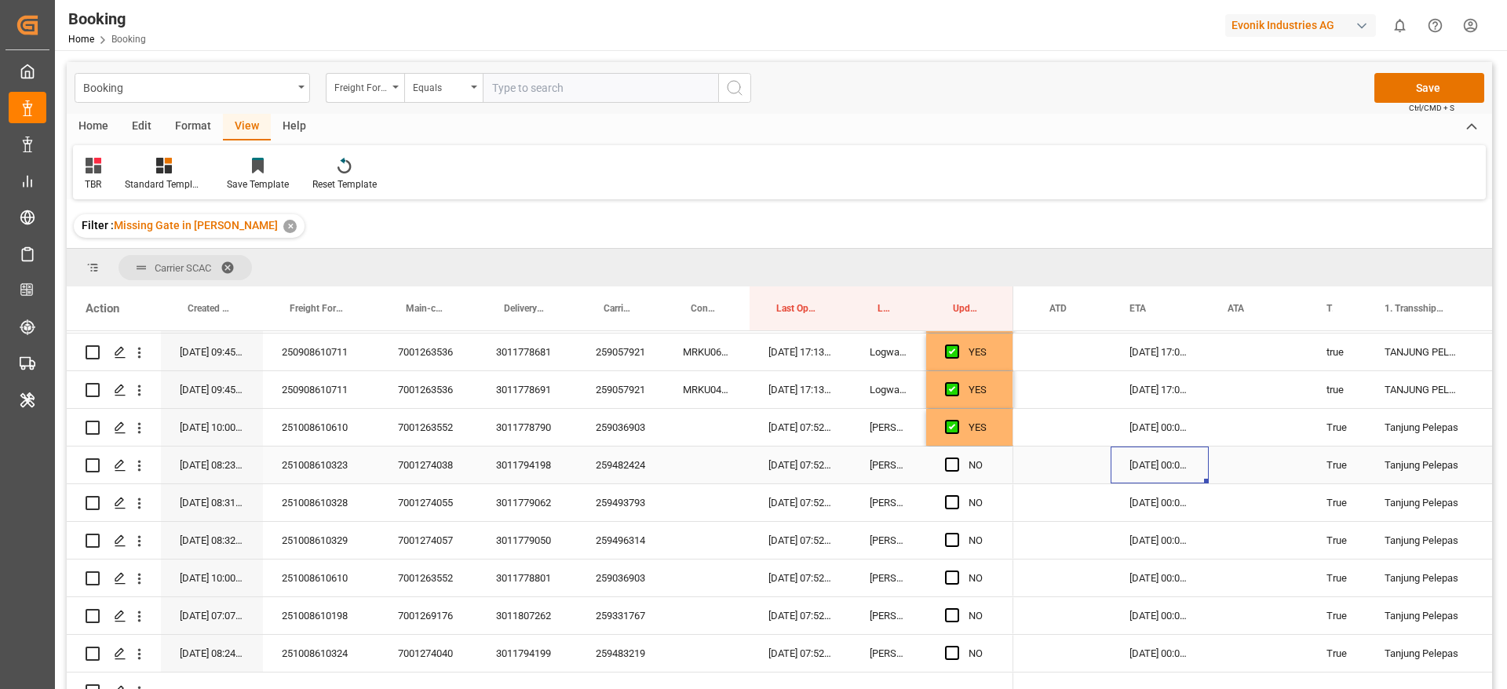
click at [1184, 463] on div "[DATE] 00:00:00" at bounding box center [1160, 465] width 98 height 37
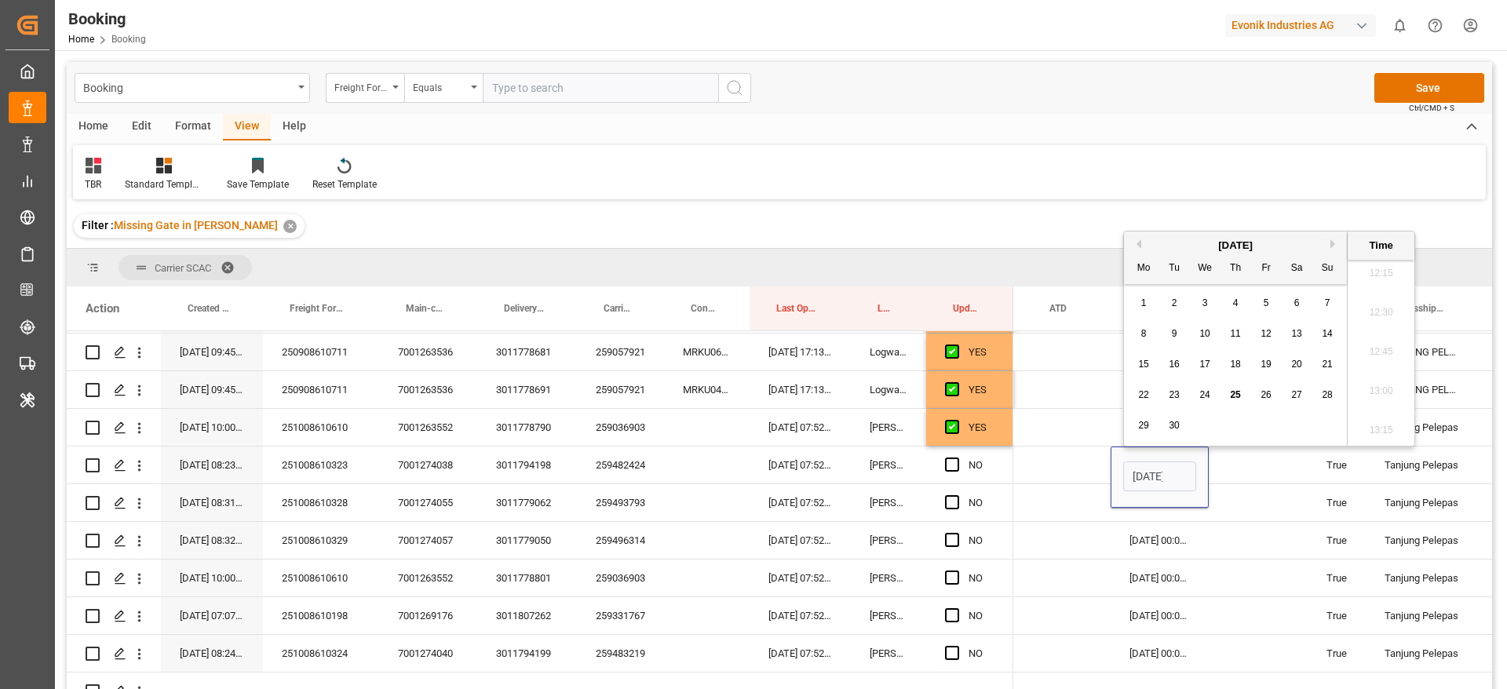
click at [1332, 241] on button "Next Month" at bounding box center [1334, 243] width 9 height 9
click at [1180, 331] on div "9" at bounding box center [1175, 334] width 20 height 19
type input "09-12-2025 00:00"
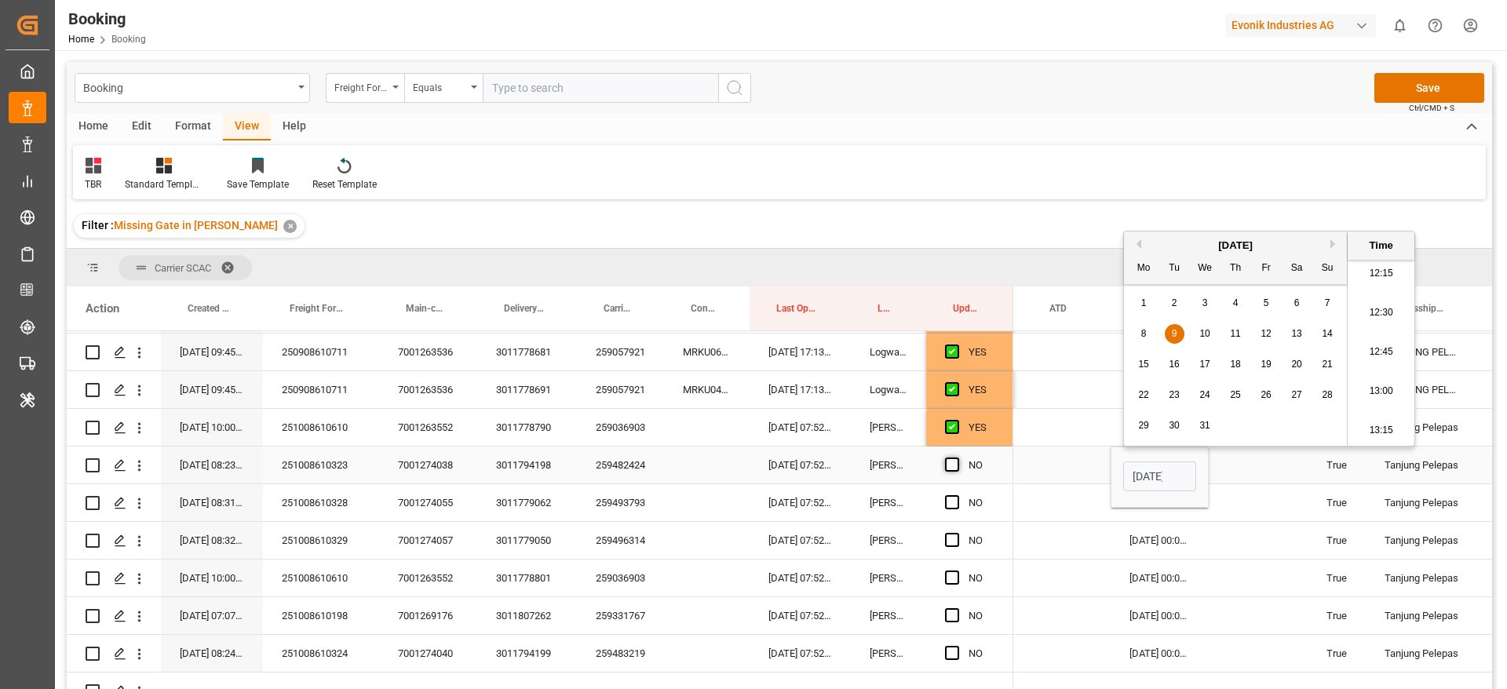
click at [954, 465] on span "Press SPACE to select this row." at bounding box center [952, 465] width 14 height 14
click at [957, 458] on input "Press SPACE to select this row." at bounding box center [957, 458] width 0 height 0
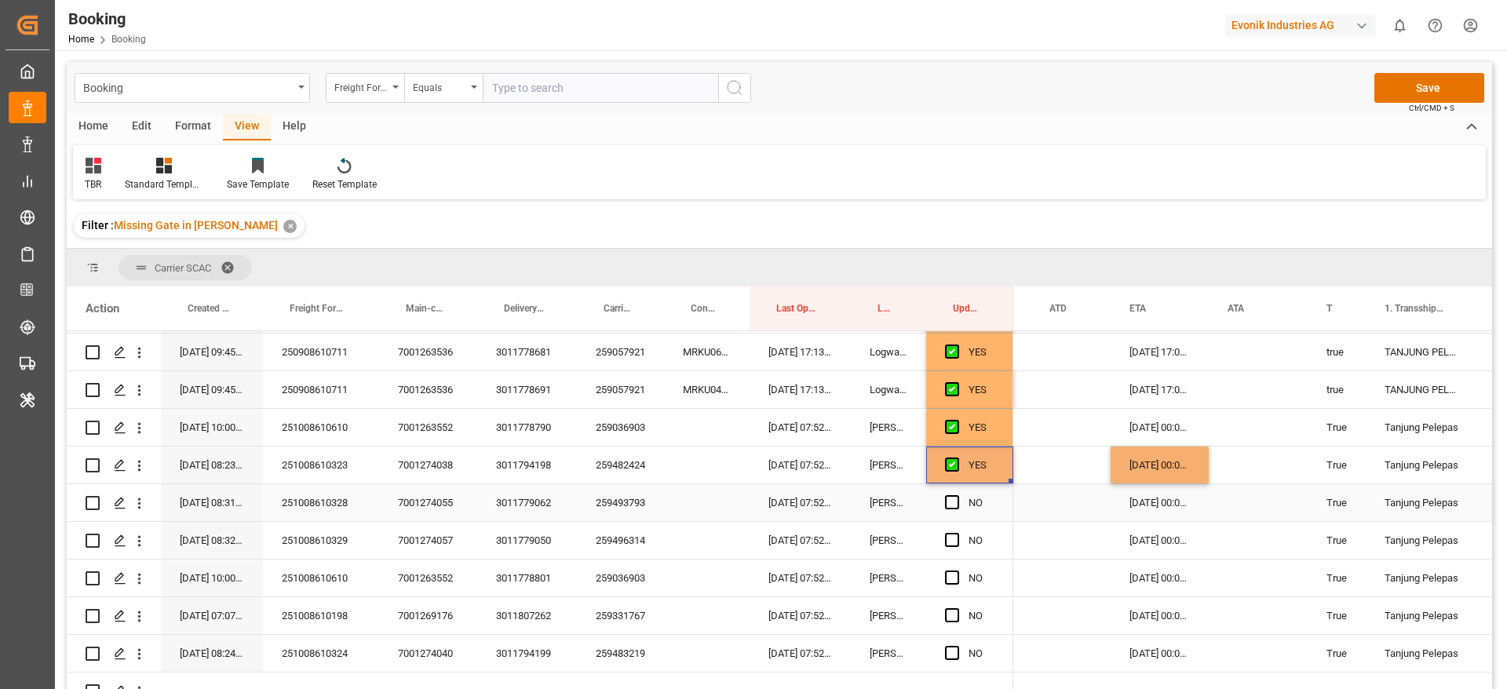
click at [595, 498] on div "259493793" at bounding box center [620, 502] width 87 height 37
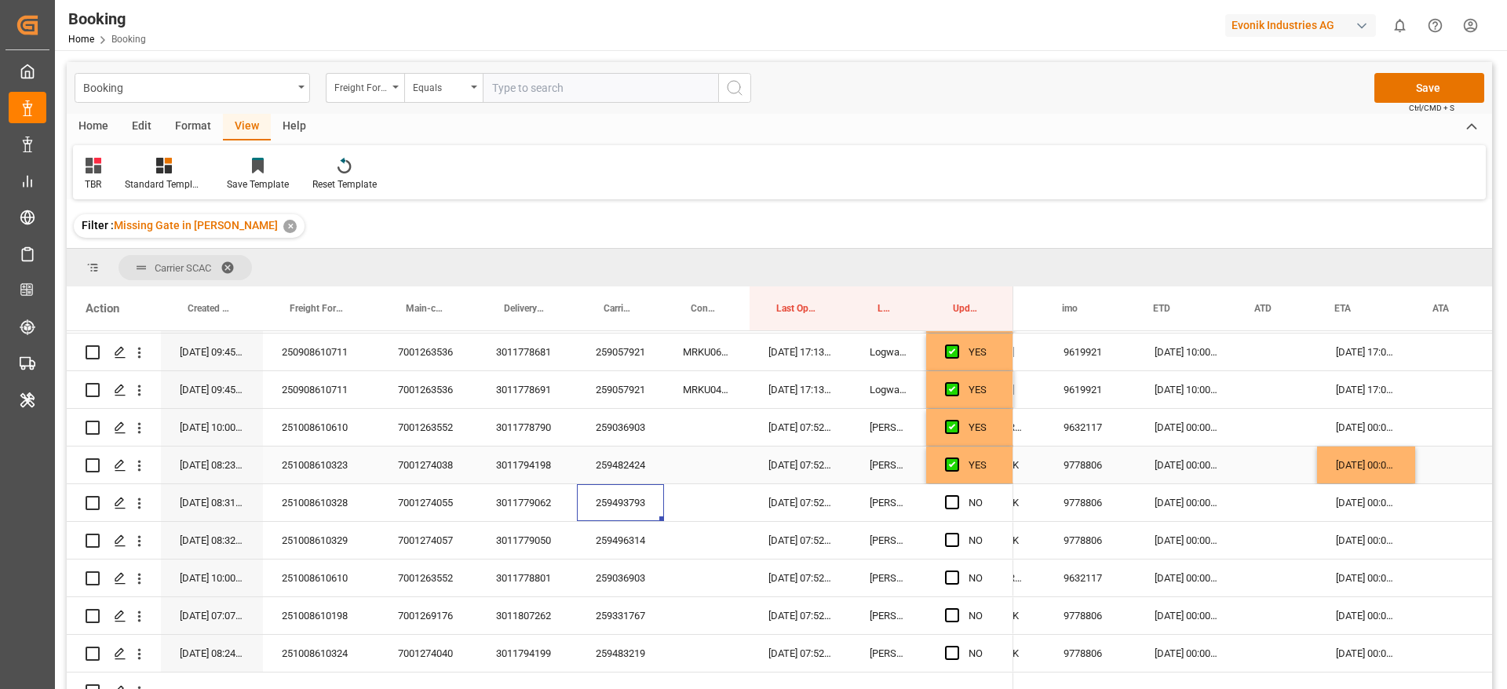
scroll to position [0, 868]
click at [1184, 463] on div "[DATE] 00:00:00" at bounding box center [1184, 465] width 101 height 37
drag, startPoint x: 1232, startPoint y: 480, endPoint x: 1235, endPoint y: 505, distance: 24.4
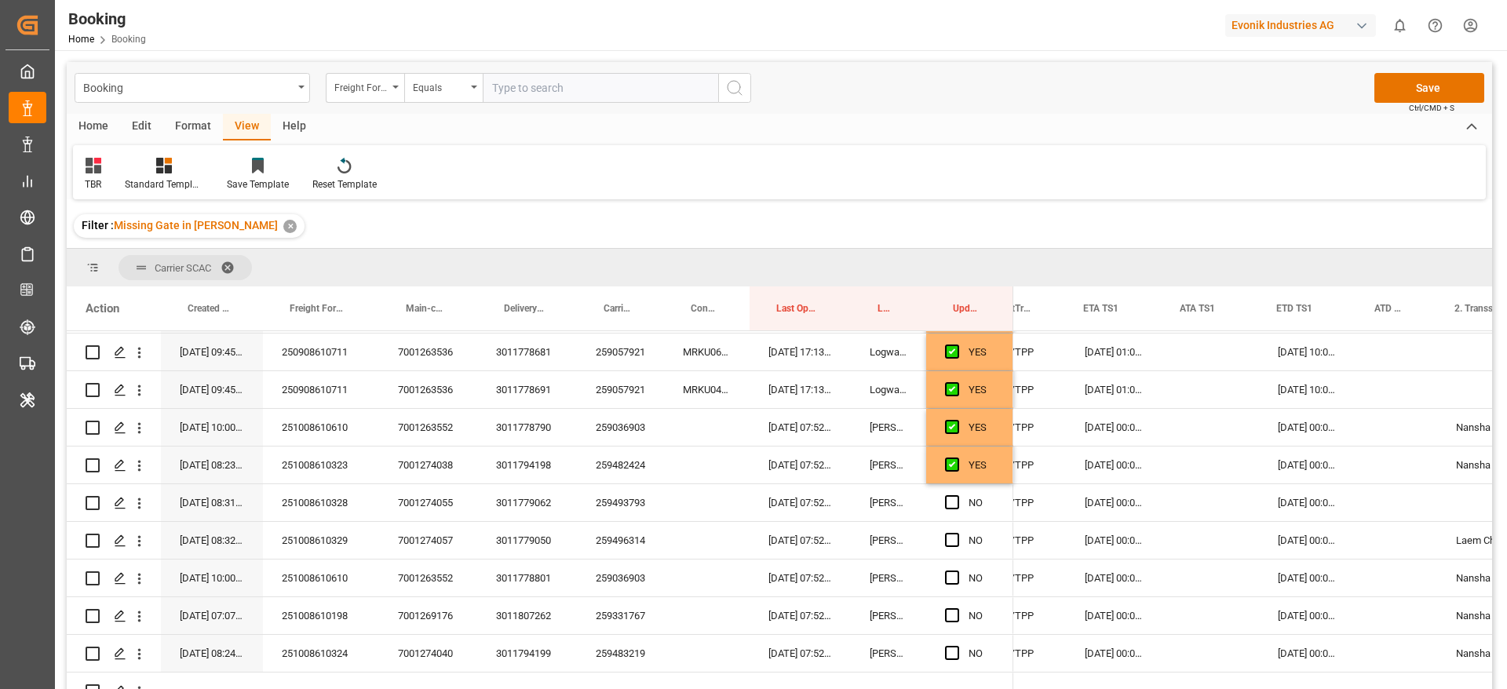
scroll to position [0, 1572]
click at [953, 501] on span "Press SPACE to select this row." at bounding box center [952, 502] width 14 height 14
click at [957, 495] on input "Press SPACE to select this row." at bounding box center [957, 495] width 0 height 0
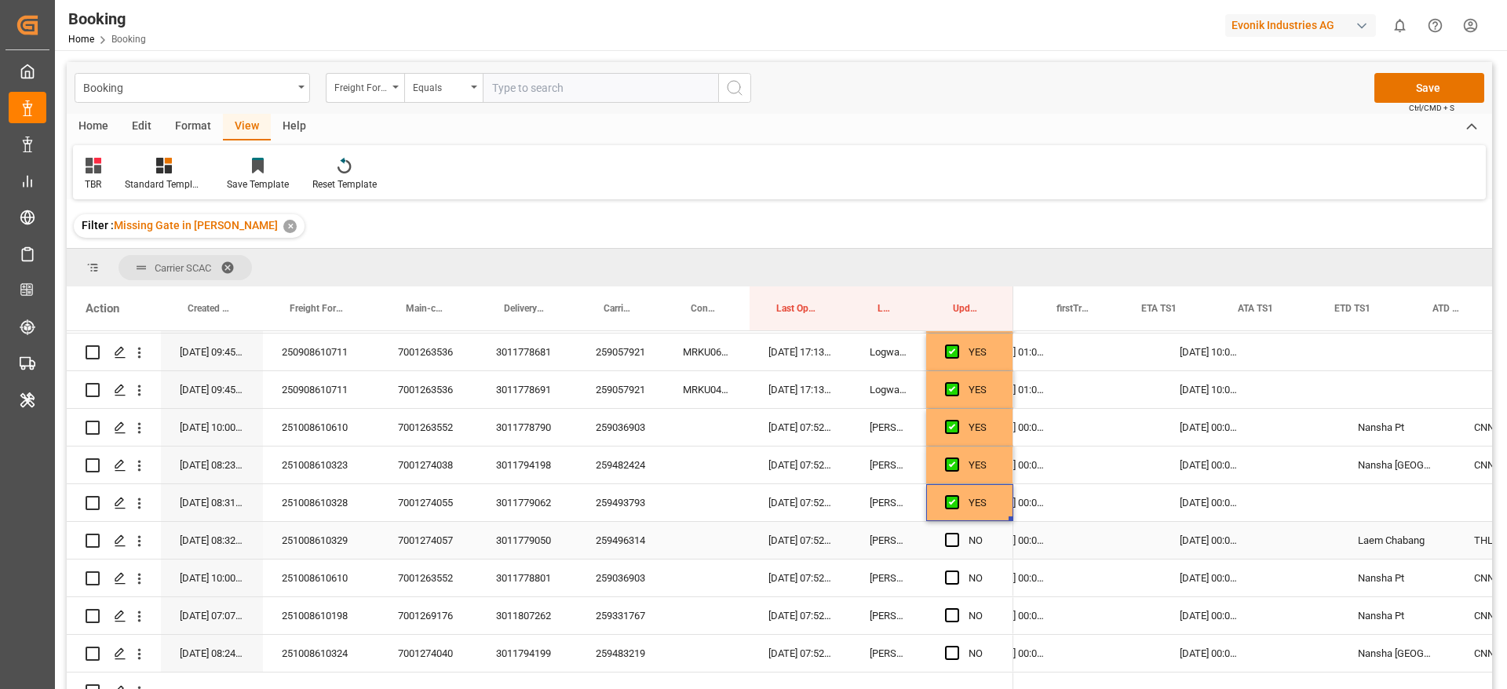
scroll to position [0, 1869]
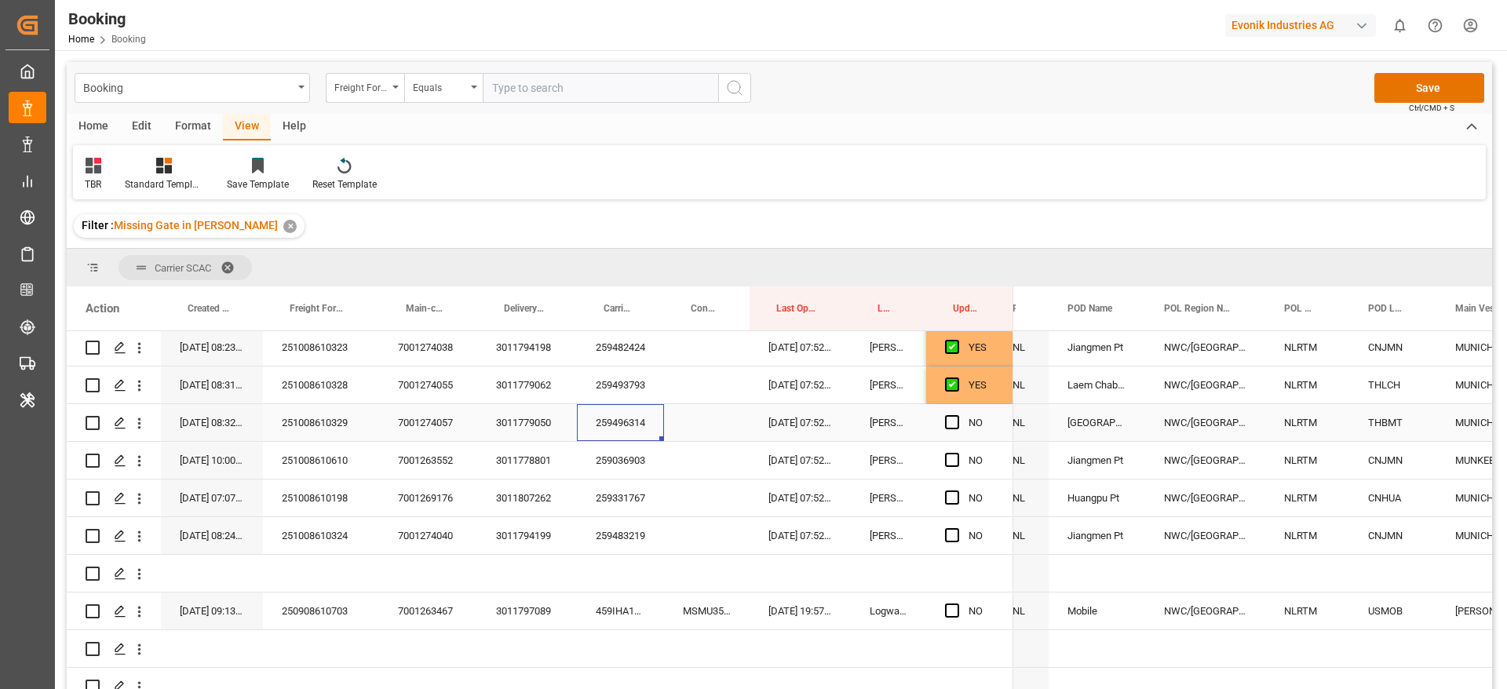
click at [609, 420] on div "259496314" at bounding box center [620, 422] width 87 height 37
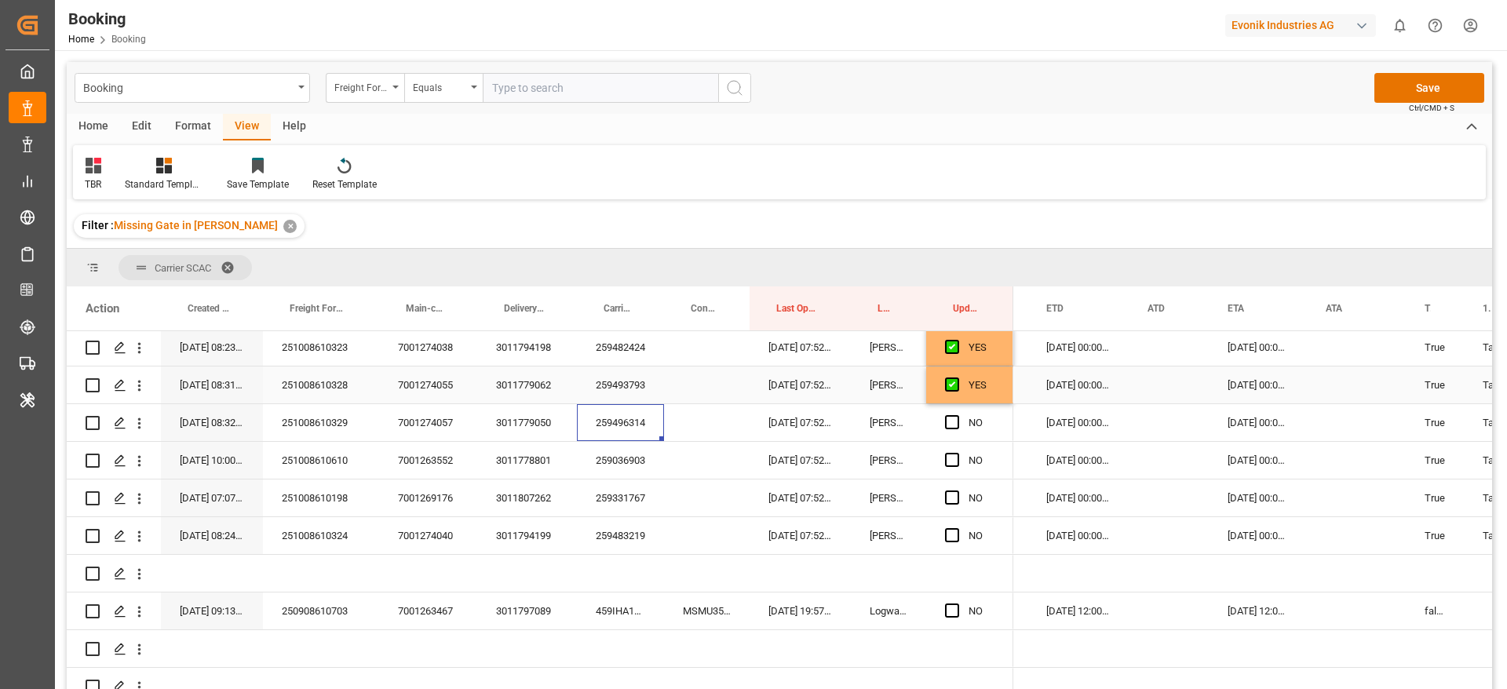
click at [1090, 394] on div "[DATE] 00:00:00" at bounding box center [1077, 385] width 101 height 37
drag, startPoint x: 1125, startPoint y: 399, endPoint x: 1125, endPoint y: 419, distance: 19.6
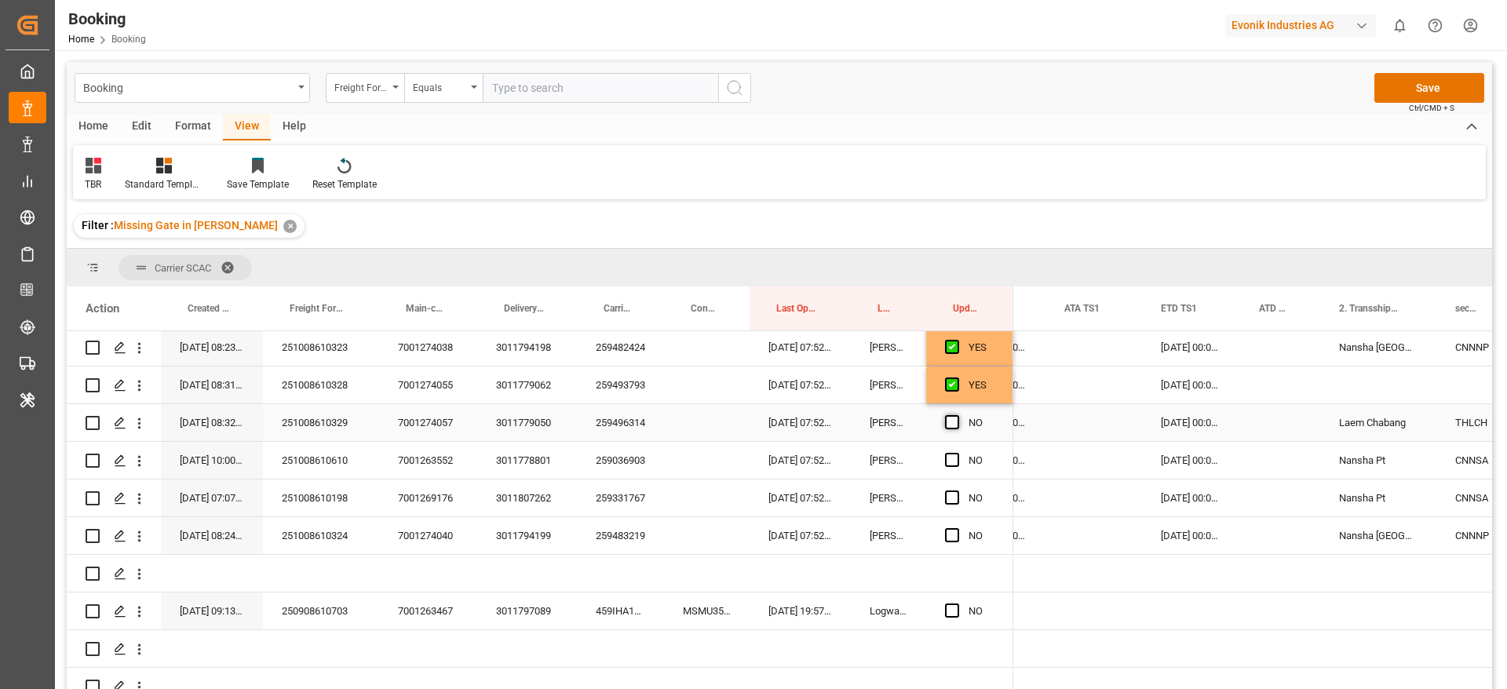
click at [954, 424] on span "Press SPACE to select this row." at bounding box center [952, 422] width 14 height 14
click at [957, 415] on input "Press SPACE to select this row." at bounding box center [957, 415] width 0 height 0
click at [606, 462] on div "259036903" at bounding box center [620, 460] width 87 height 37
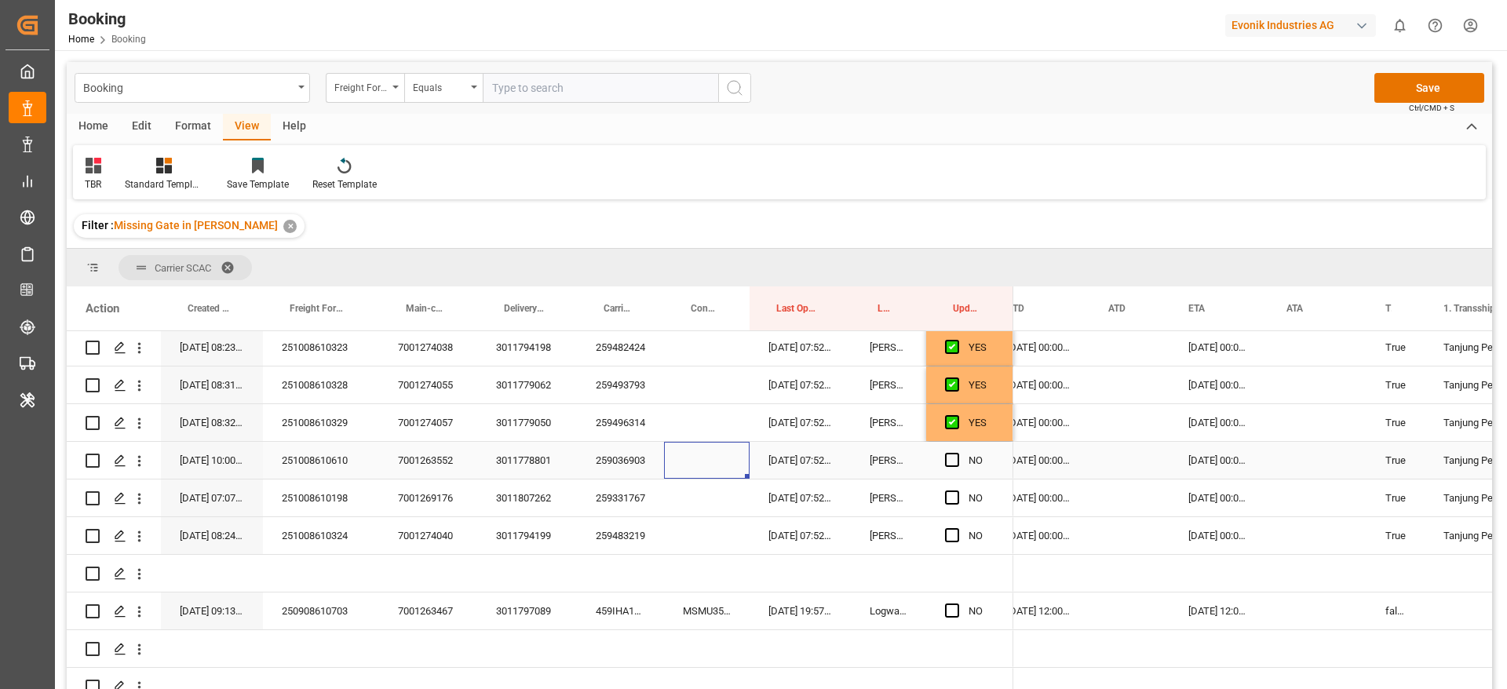
click at [1210, 465] on div "[DATE] 00:00:00" at bounding box center [1218, 460] width 98 height 37
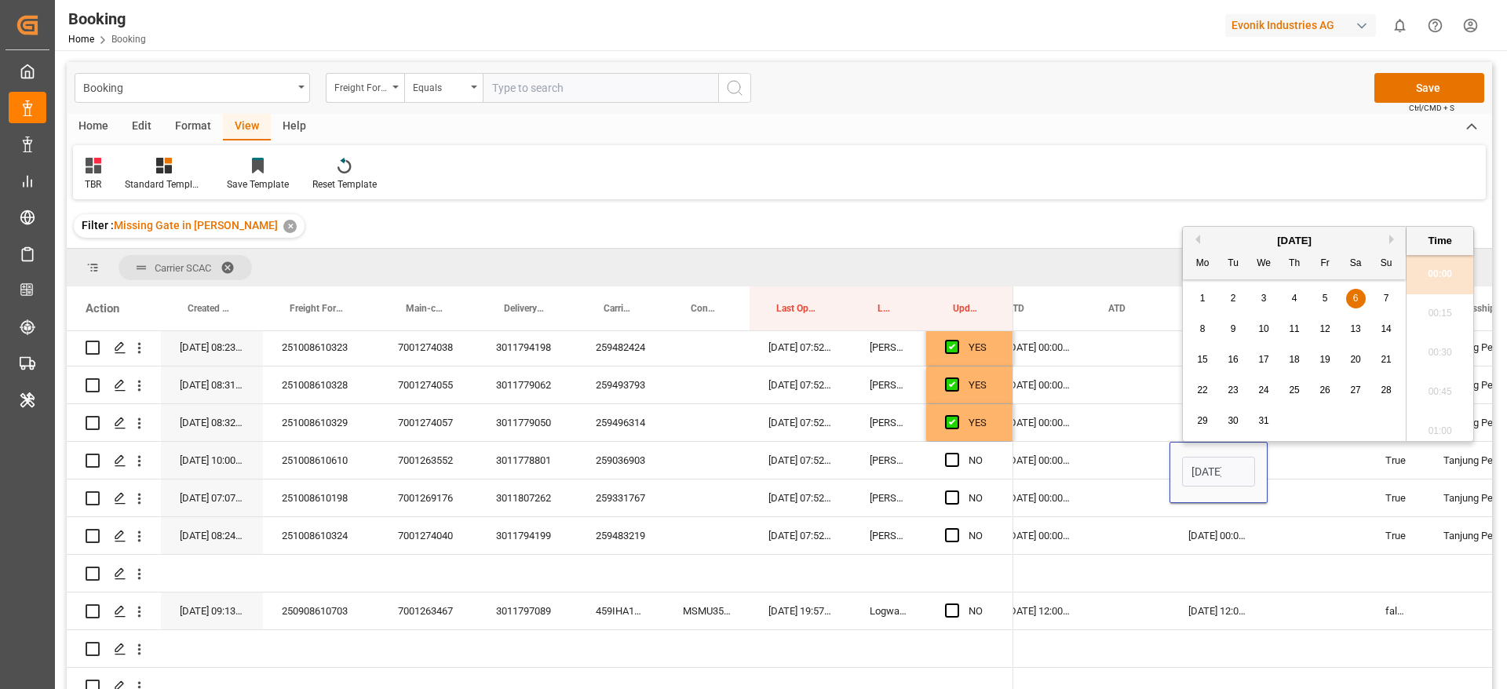
click at [1233, 334] on div "9" at bounding box center [1234, 329] width 20 height 19
type input "09-12-2025 00:00"
click at [947, 458] on span "Press SPACE to select this row." at bounding box center [952, 460] width 14 height 14
click at [957, 453] on input "Press SPACE to select this row." at bounding box center [957, 453] width 0 height 0
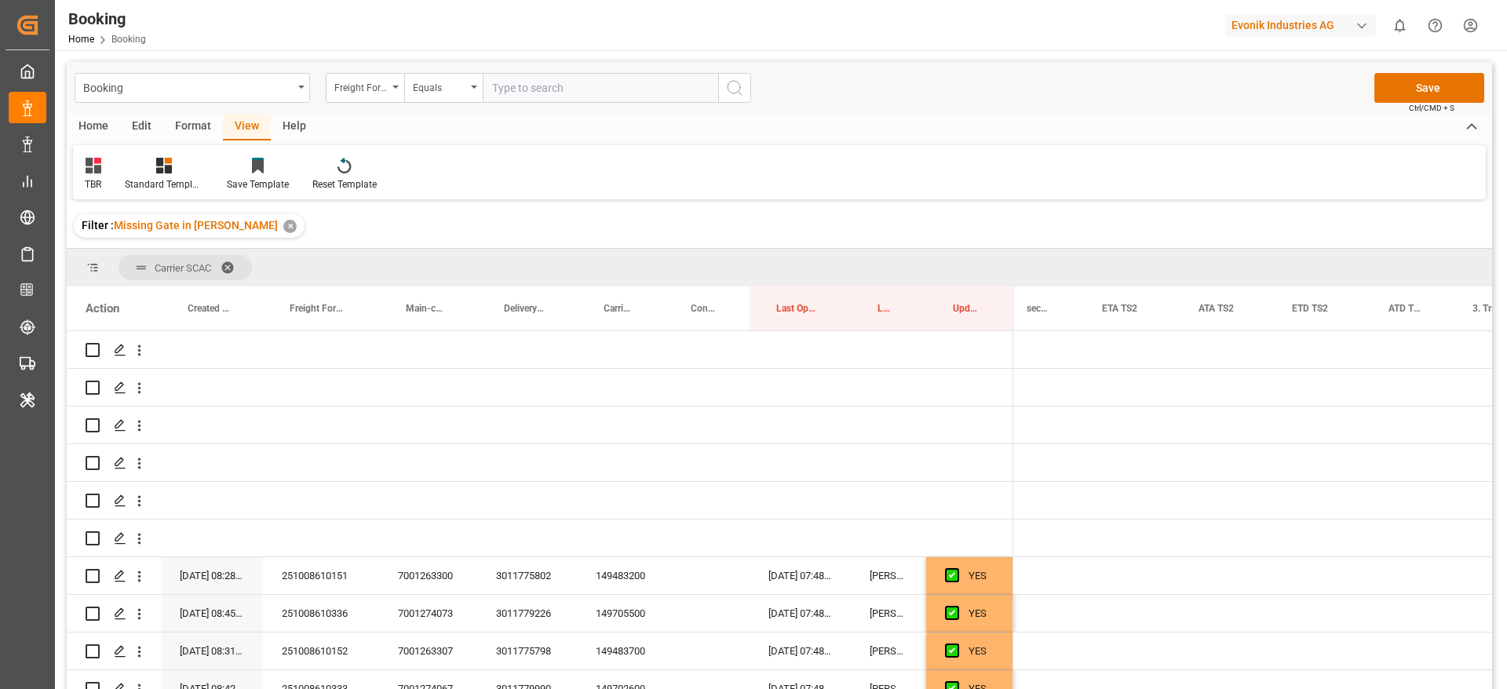
scroll to position [0, 2116]
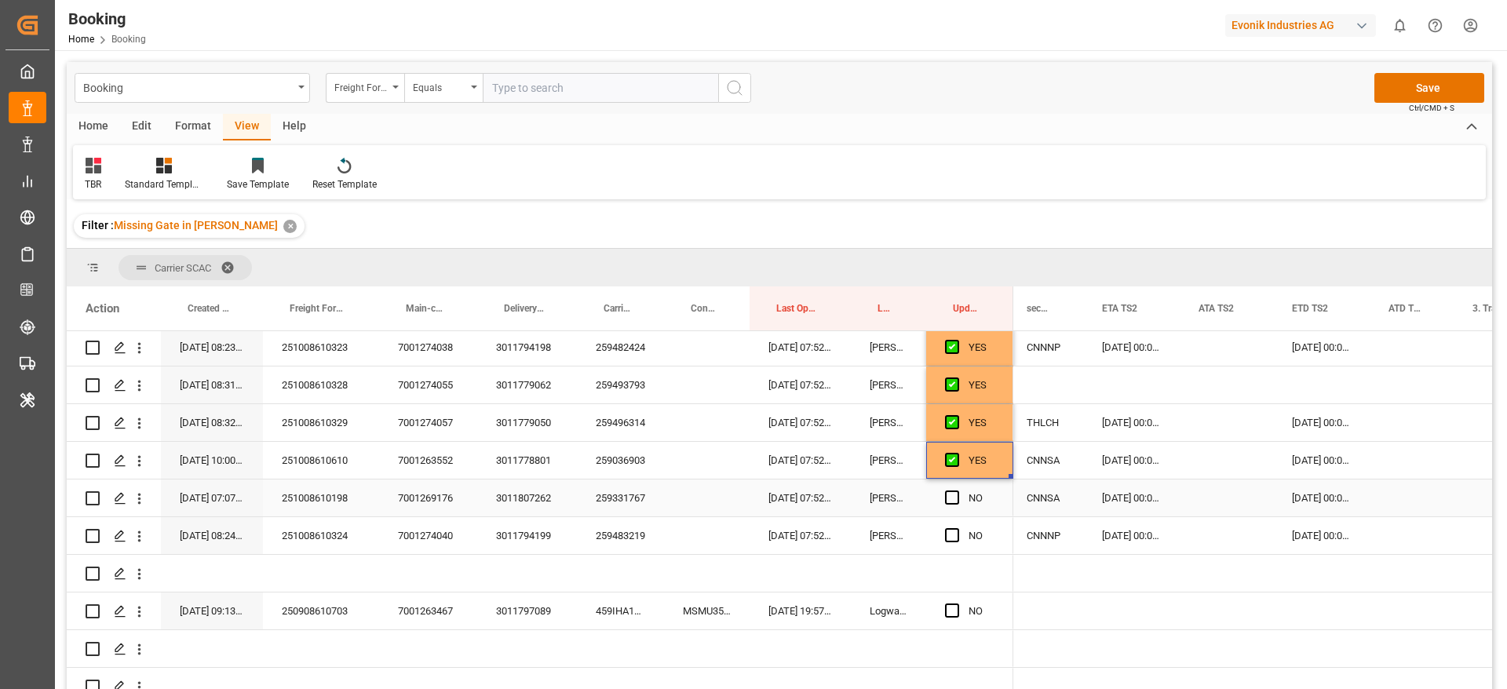
click at [598, 498] on div "259331767" at bounding box center [620, 498] width 87 height 37
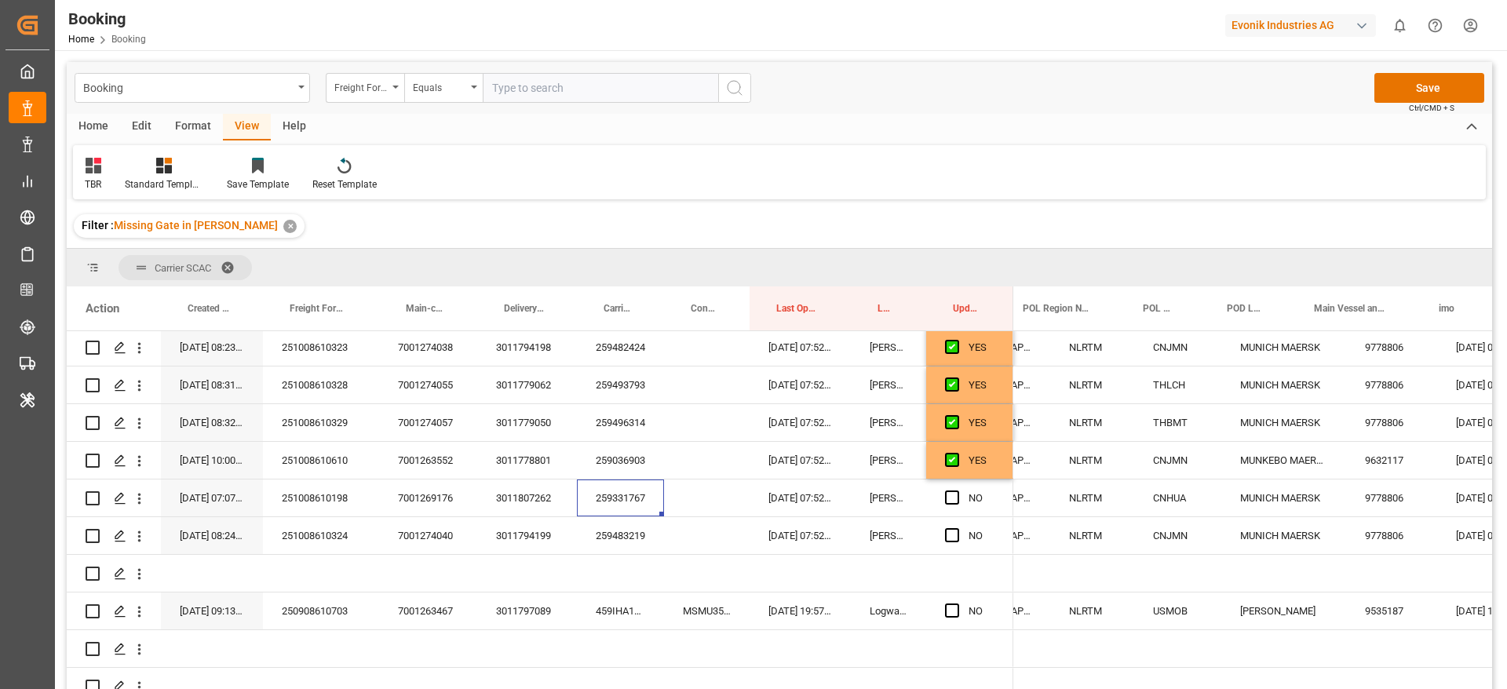
scroll to position [0, 565]
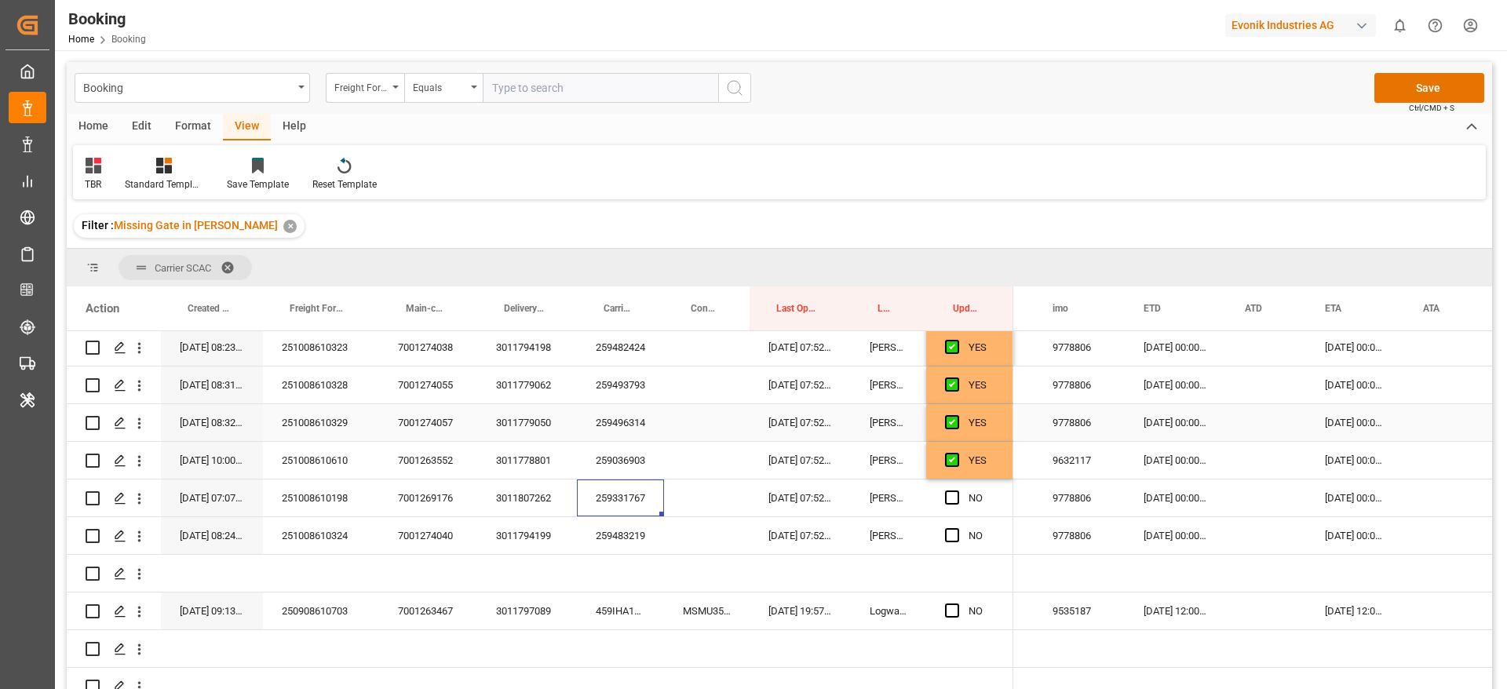
click at [1180, 431] on div "[DATE] 00:00:00" at bounding box center [1175, 422] width 101 height 37
click at [1186, 503] on div "[DATE] 00:00:00" at bounding box center [1175, 498] width 101 height 37
click at [954, 501] on span "Press SPACE to select this row." at bounding box center [952, 498] width 14 height 14
click at [957, 491] on input "Press SPACE to select this row." at bounding box center [957, 491] width 0 height 0
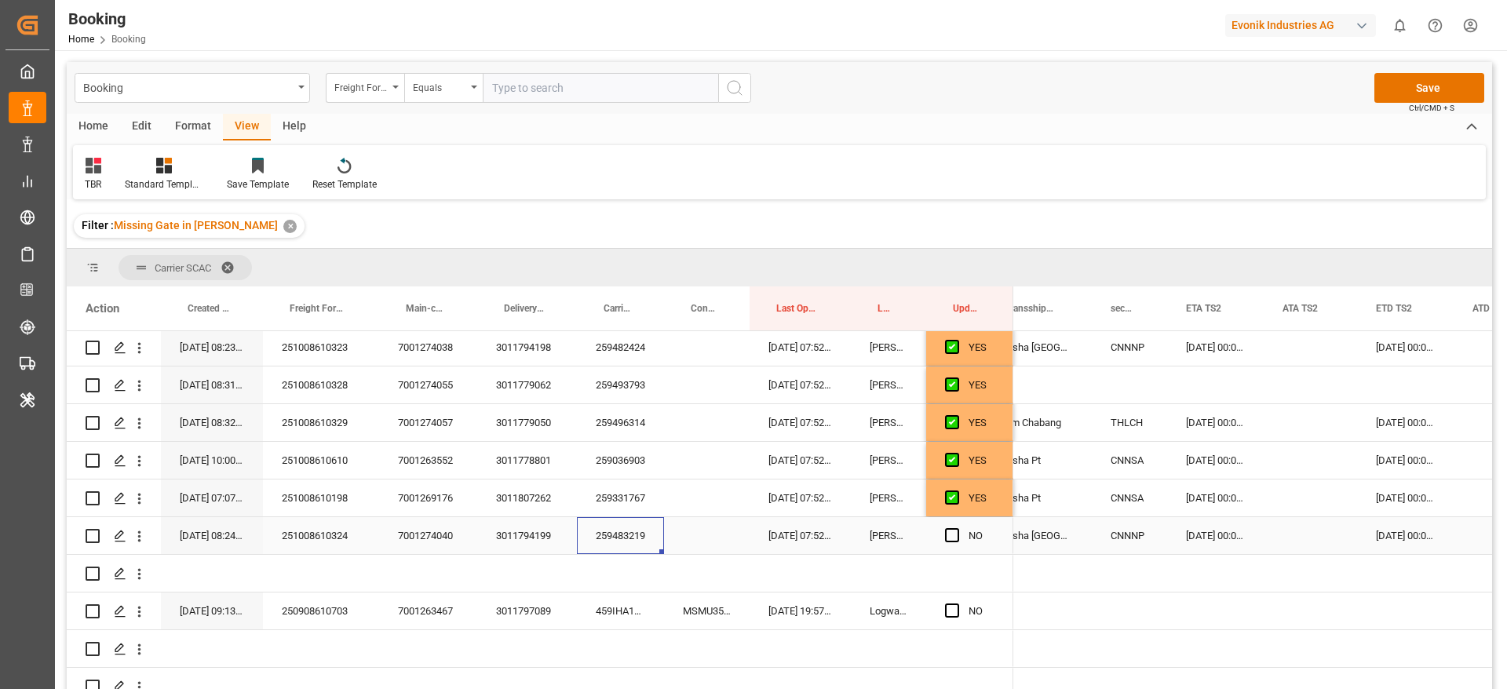
click at [640, 541] on div "259483219" at bounding box center [620, 535] width 87 height 37
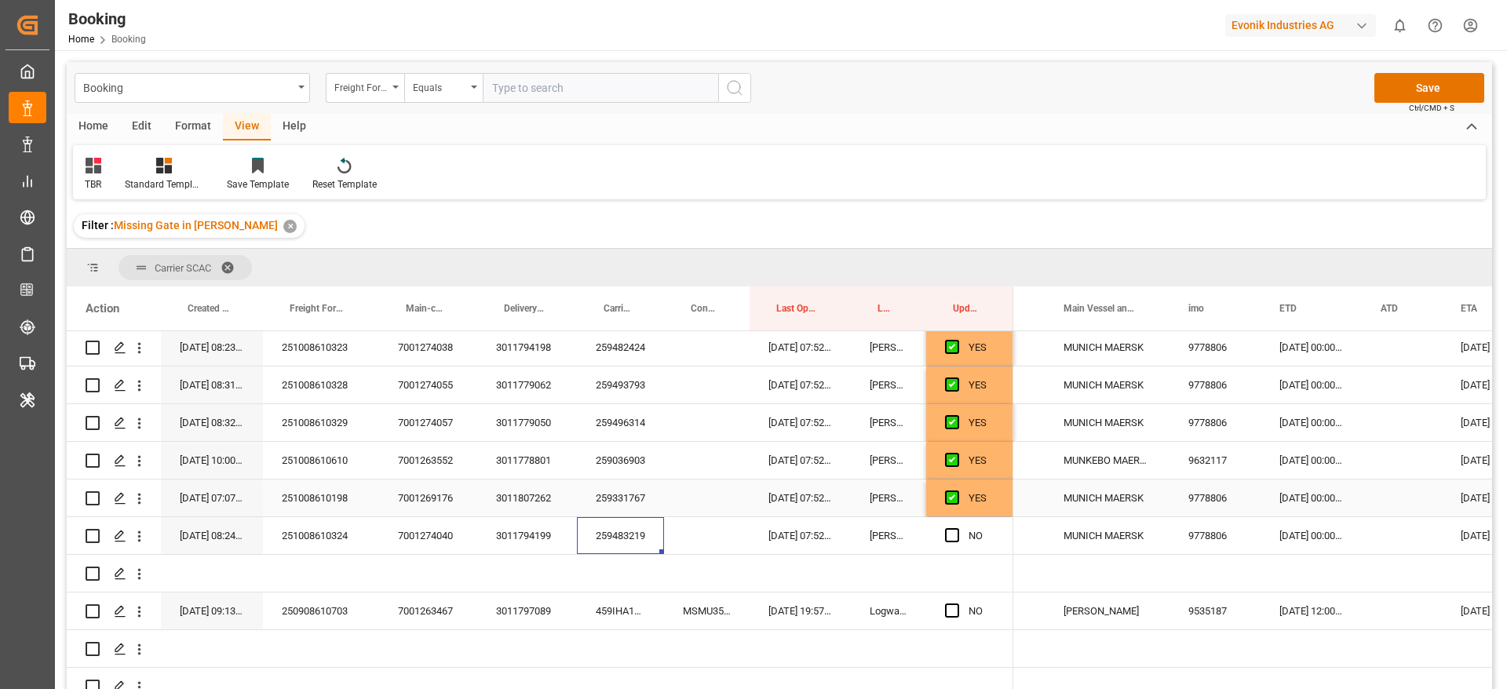
click at [1321, 511] on div "[DATE] 00:00:00" at bounding box center [1310, 498] width 101 height 37
drag, startPoint x: 1360, startPoint y: 515, endPoint x: 1358, endPoint y: 526, distance: 11.2
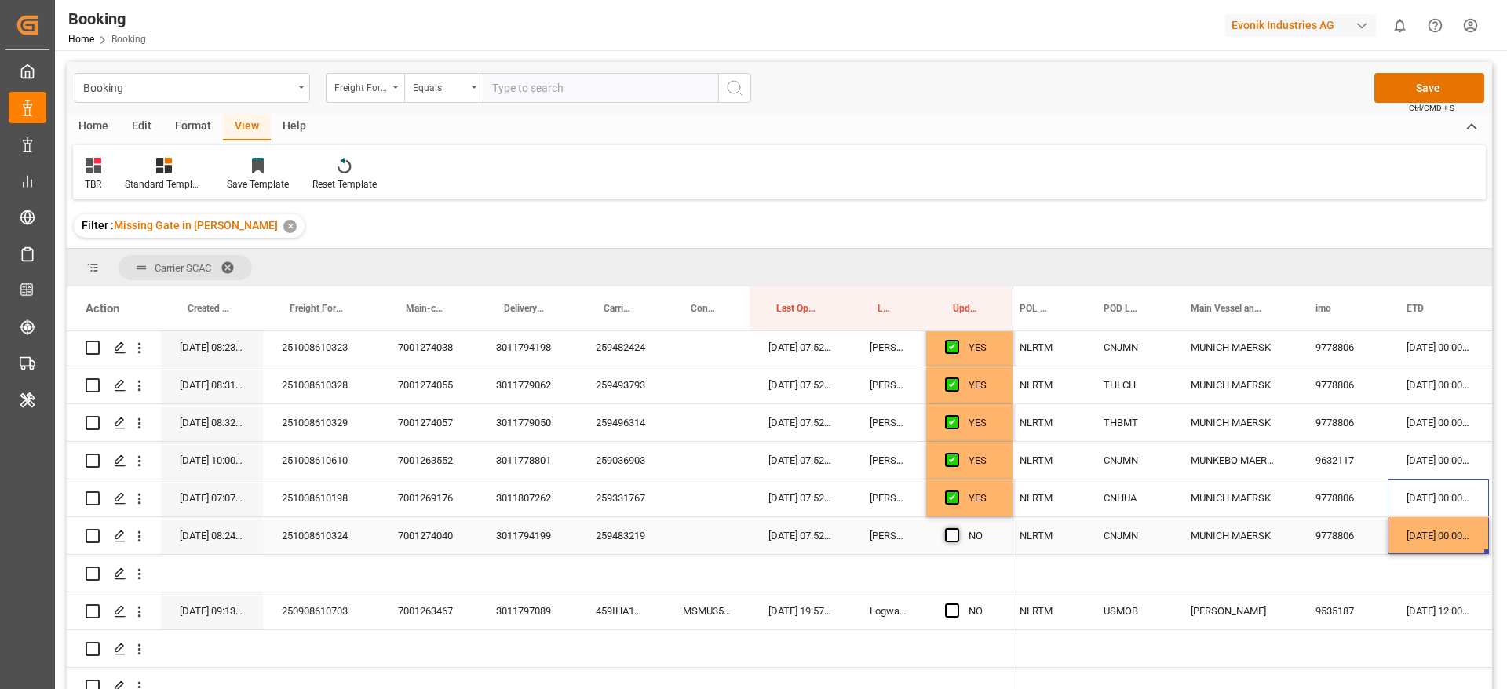
click at [951, 534] on span "Press SPACE to select this row." at bounding box center [952, 535] width 14 height 14
click at [957, 528] on input "Press SPACE to select this row." at bounding box center [957, 528] width 0 height 0
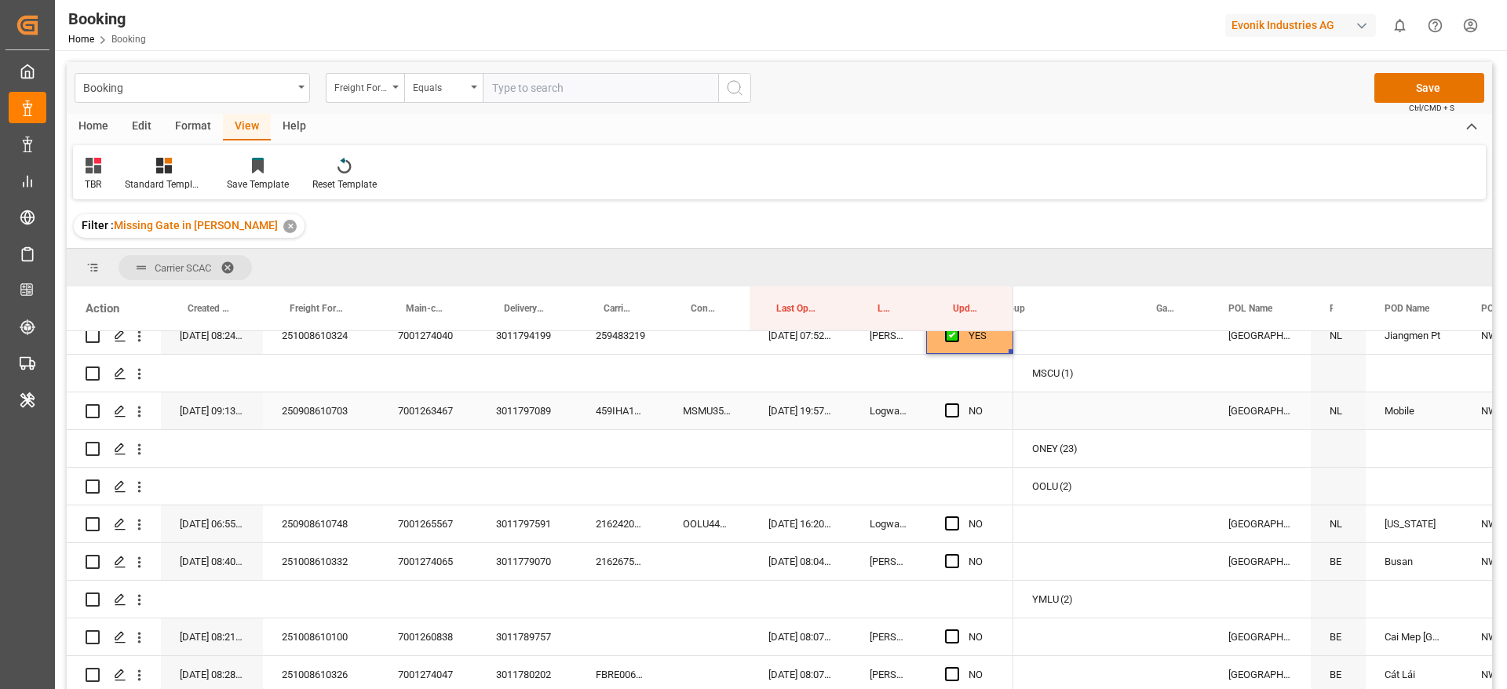
click at [608, 409] on div "459IHA1431990" at bounding box center [620, 410] width 87 height 37
click at [695, 415] on div "MSMU3572222" at bounding box center [707, 410] width 86 height 37
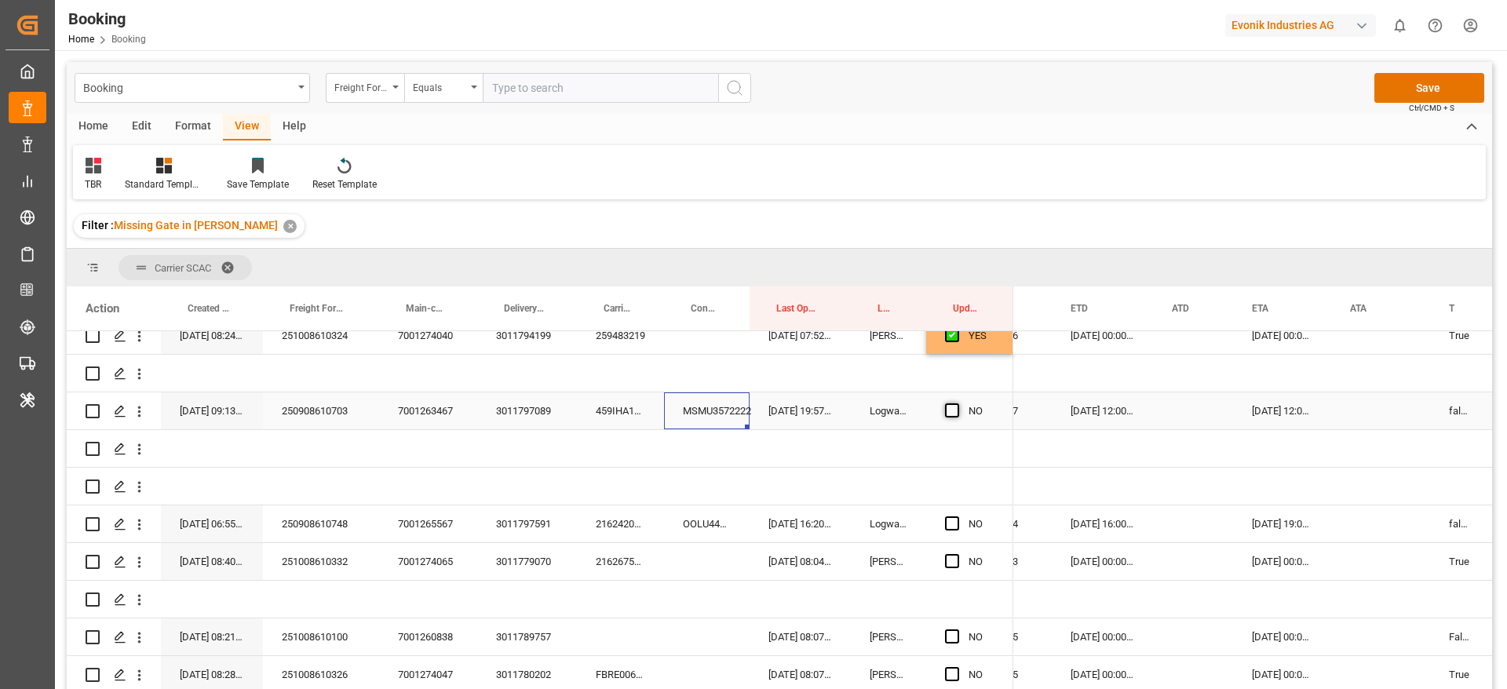
click at [950, 403] on span "Press SPACE to select this row." at bounding box center [952, 410] width 14 height 14
click at [957, 403] on input "Press SPACE to select this row." at bounding box center [957, 403] width 0 height 0
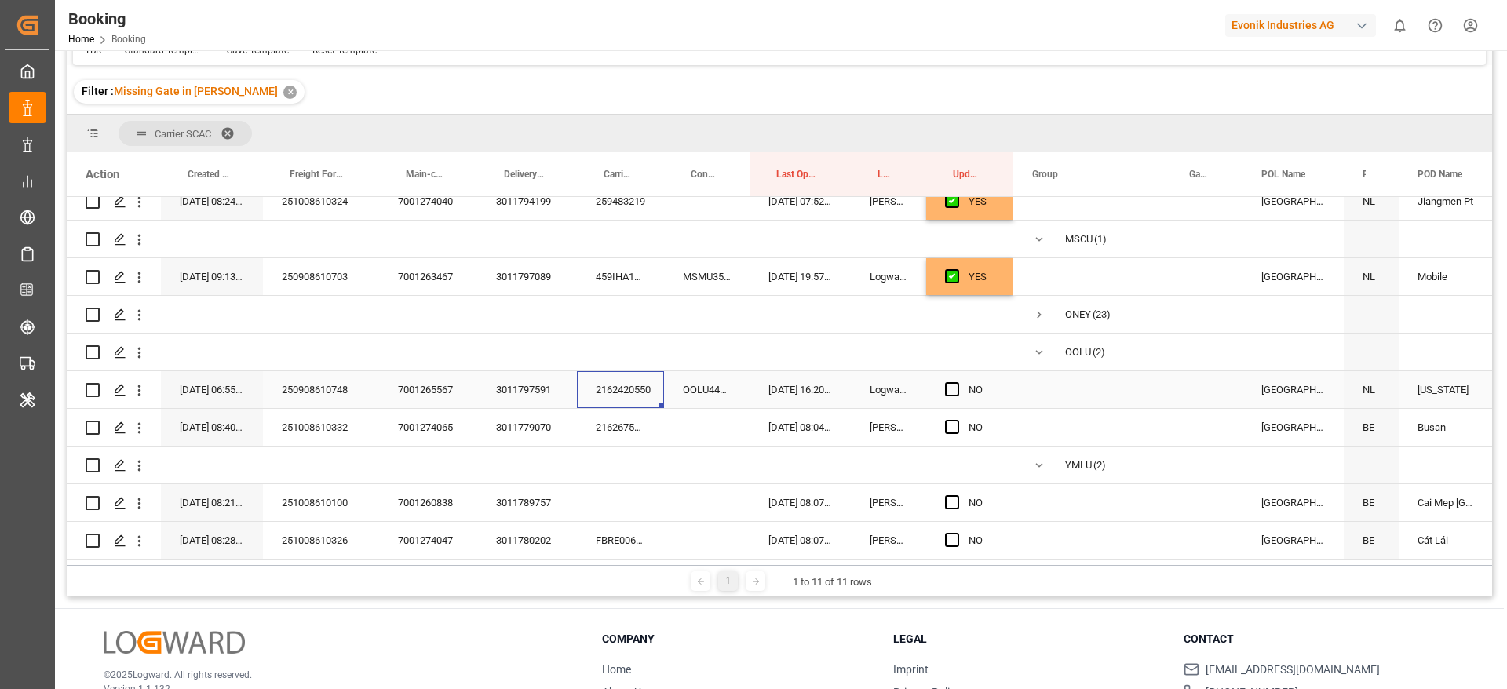
click at [616, 385] on div "2162420550" at bounding box center [620, 389] width 87 height 37
click at [707, 389] on div "OOLU4433789" at bounding box center [707, 389] width 86 height 37
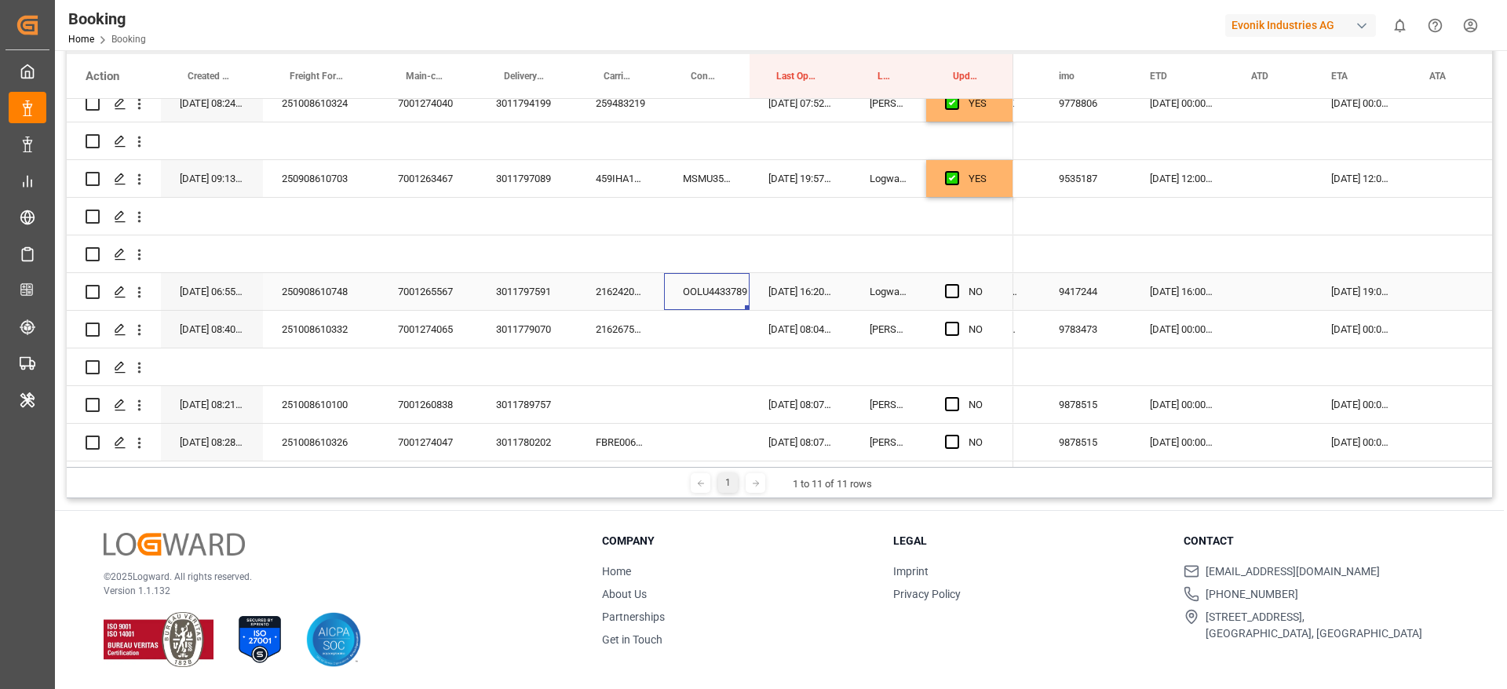
click at [952, 285] on span "Press SPACE to select this row." at bounding box center [952, 291] width 14 height 14
click at [957, 284] on input "Press SPACE to select this row." at bounding box center [957, 284] width 0 height 0
click at [630, 325] on div "2162675660" at bounding box center [620, 329] width 87 height 37
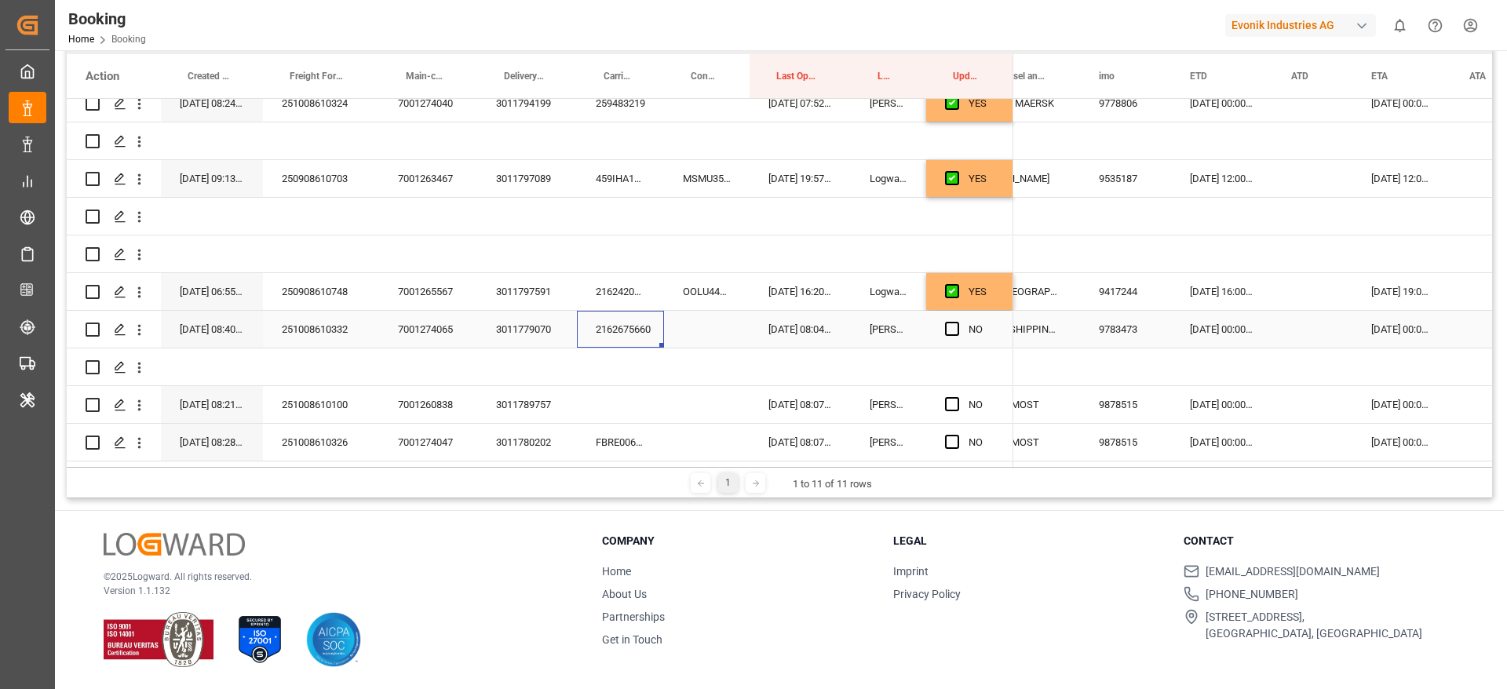
click at [1027, 334] on div "COSCO SHIPPING SAGITTARIUS" at bounding box center [1017, 329] width 125 height 37
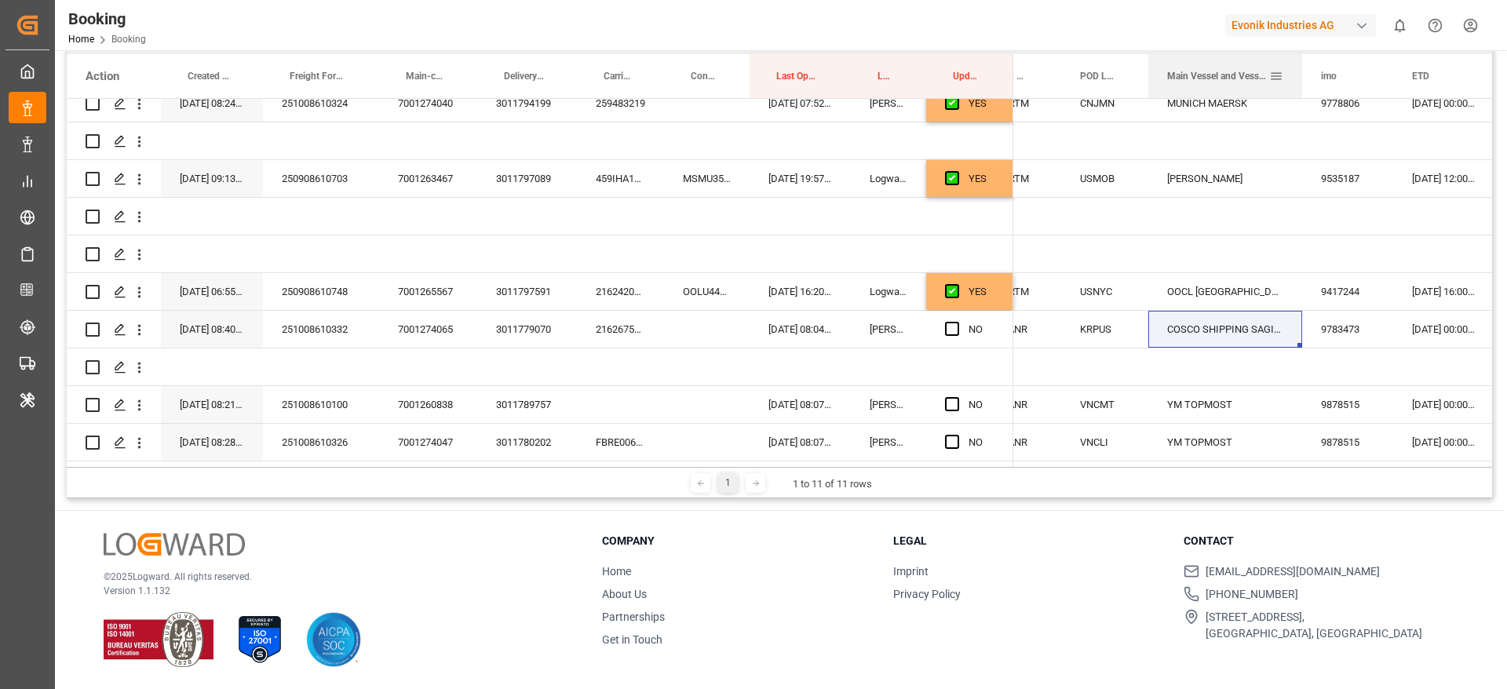
drag, startPoint x: 1271, startPoint y: 70, endPoint x: 1300, endPoint y: 71, distance: 29.0
click at [1300, 71] on div at bounding box center [1302, 76] width 6 height 44
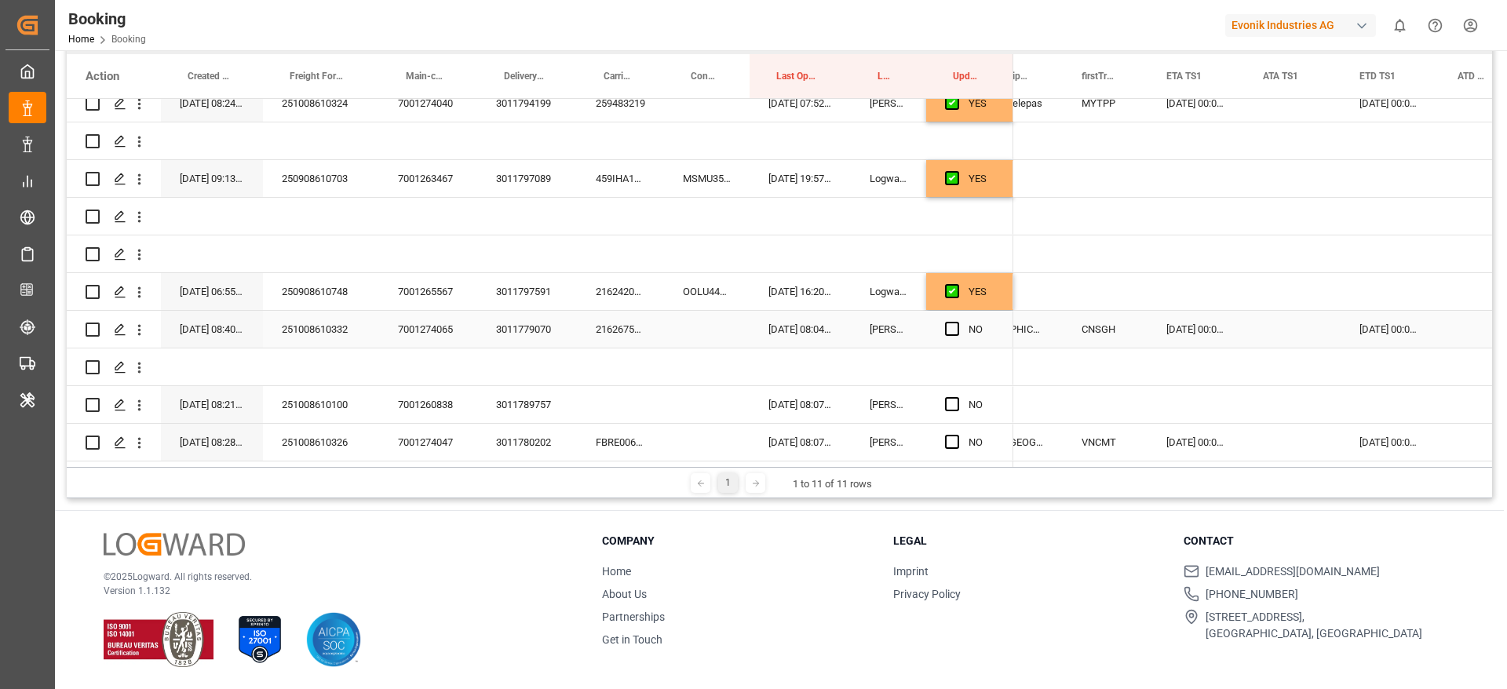
click at [951, 322] on span "Press SPACE to select this row." at bounding box center [952, 329] width 14 height 14
click at [957, 322] on input "Press SPACE to select this row." at bounding box center [957, 322] width 0 height 0
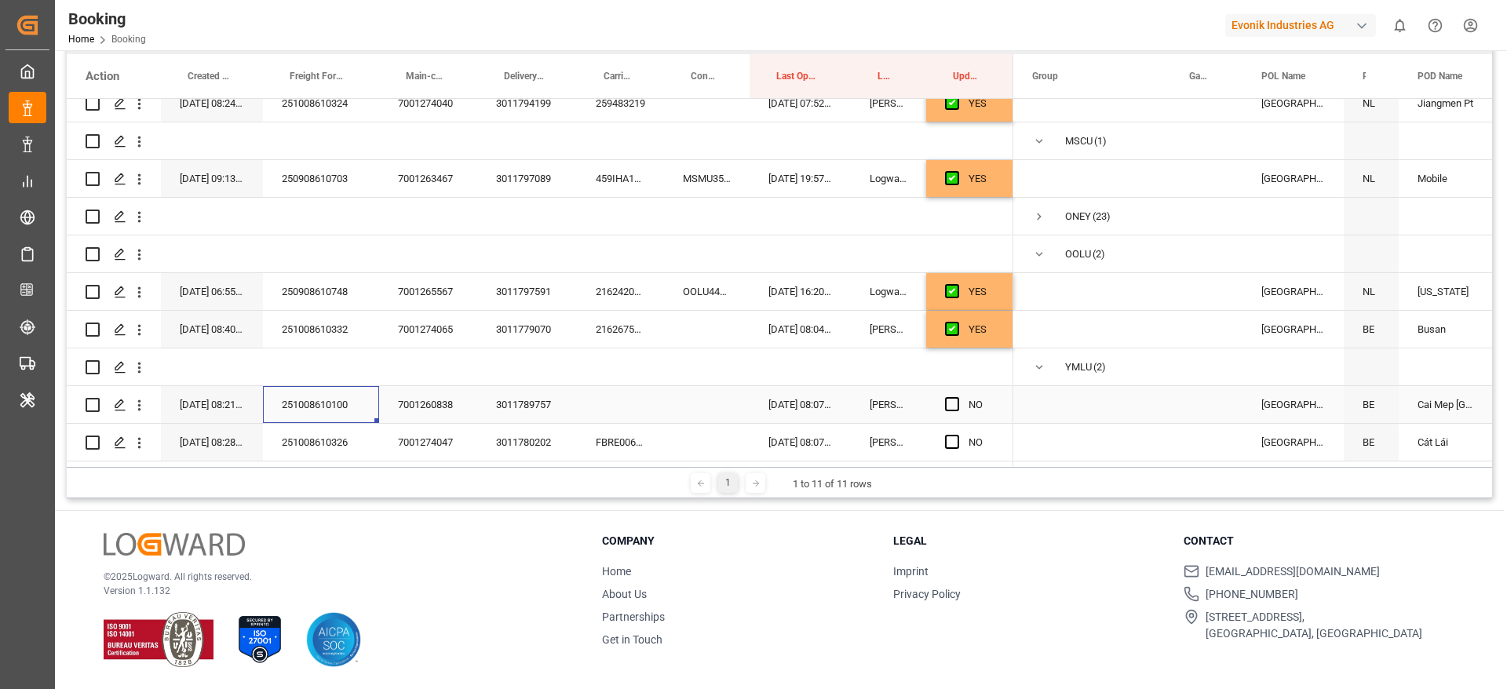
click at [286, 408] on div "251008610100" at bounding box center [321, 404] width 116 height 37
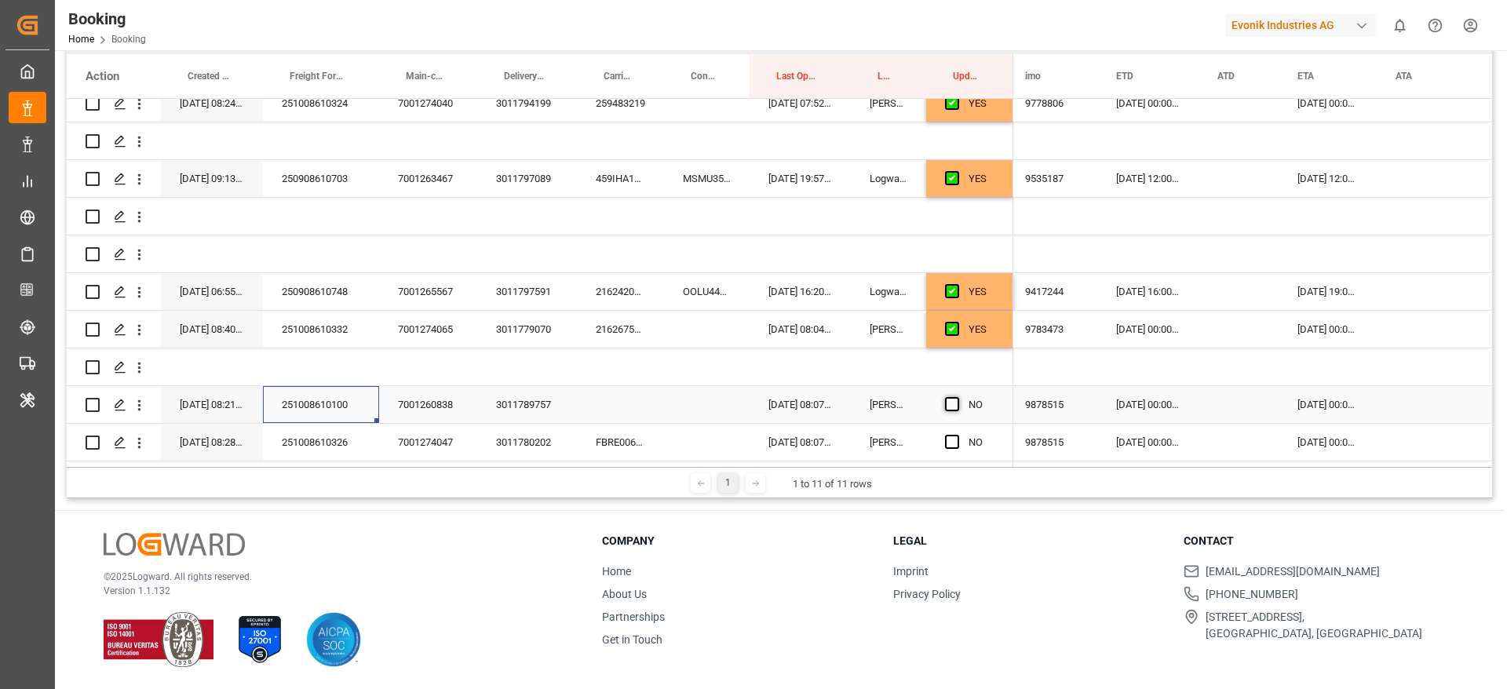
click at [951, 398] on span "Press SPACE to select this row." at bounding box center [952, 404] width 14 height 14
click at [957, 397] on input "Press SPACE to select this row." at bounding box center [957, 397] width 0 height 0
click at [593, 437] on div "FBRE0064121" at bounding box center [620, 442] width 87 height 37
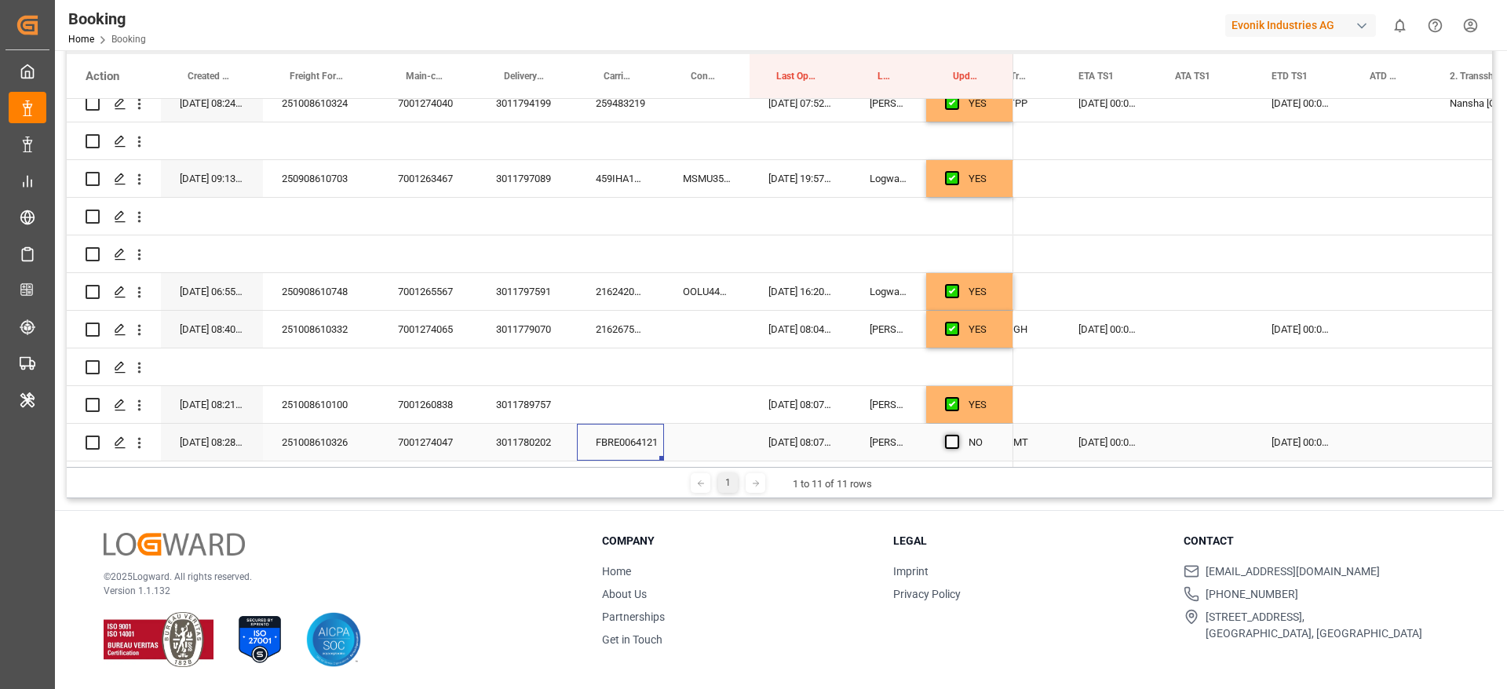
click at [954, 439] on span "Press SPACE to select this row." at bounding box center [952, 442] width 14 height 14
click at [957, 435] on input "Press SPACE to select this row." at bounding box center [957, 435] width 0 height 0
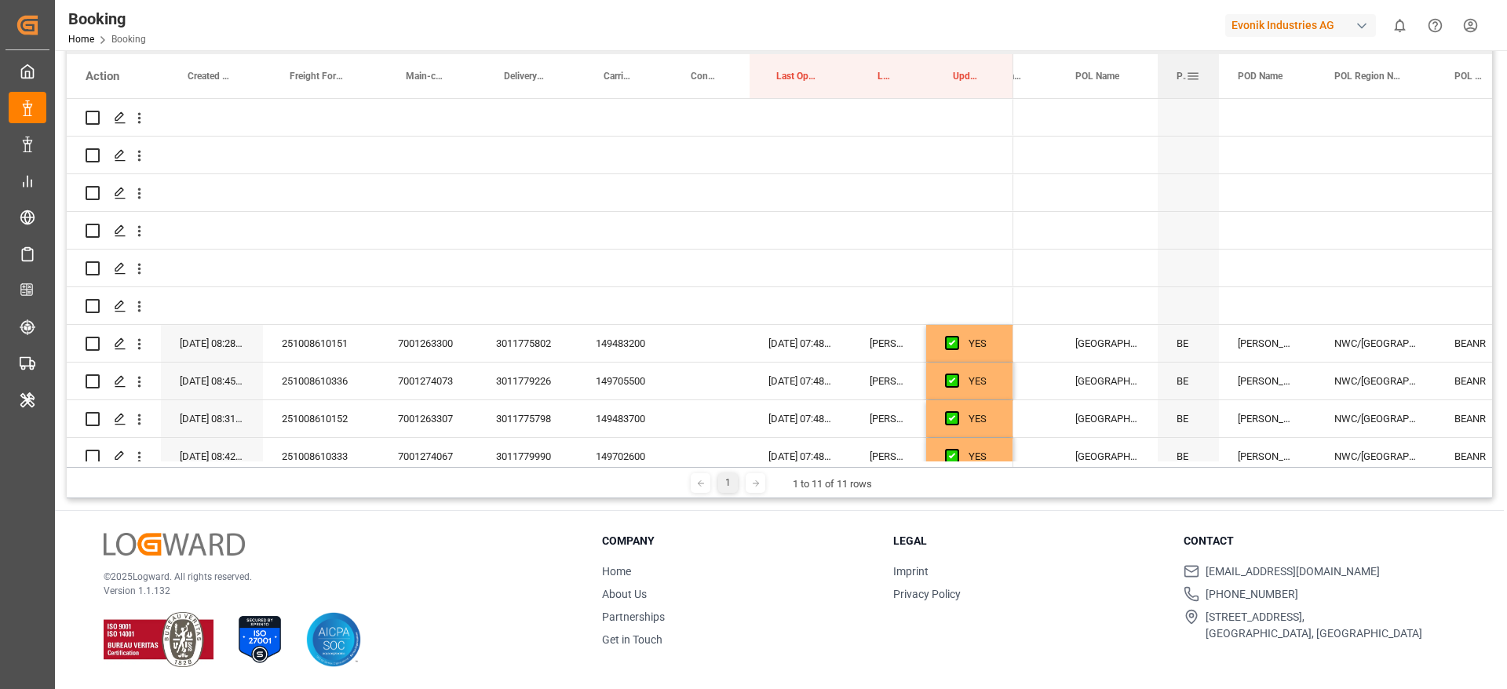
drag, startPoint x: 1212, startPoint y: 78, endPoint x: 1213, endPoint y: 86, distance: 8.0
click at [1217, 82] on div at bounding box center [1219, 76] width 6 height 44
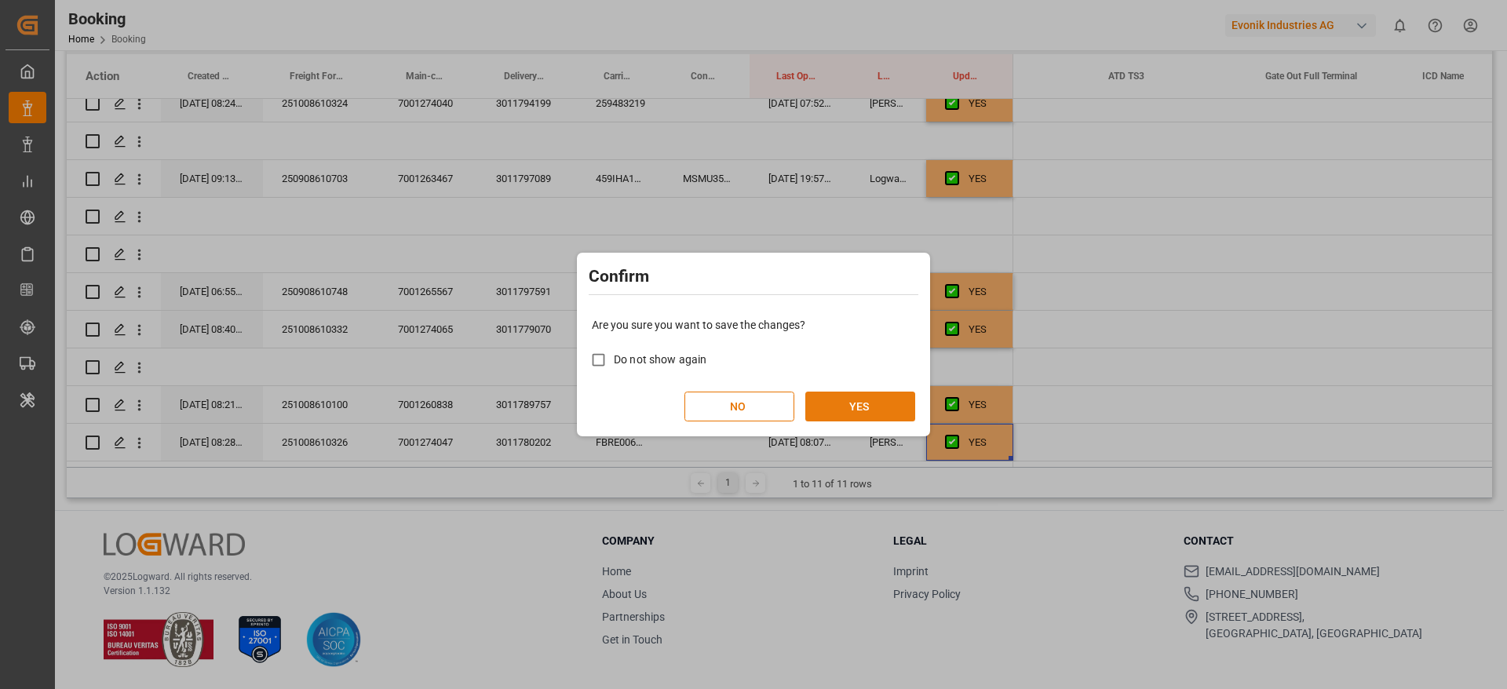
click at [831, 406] on button "YES" at bounding box center [860, 407] width 110 height 30
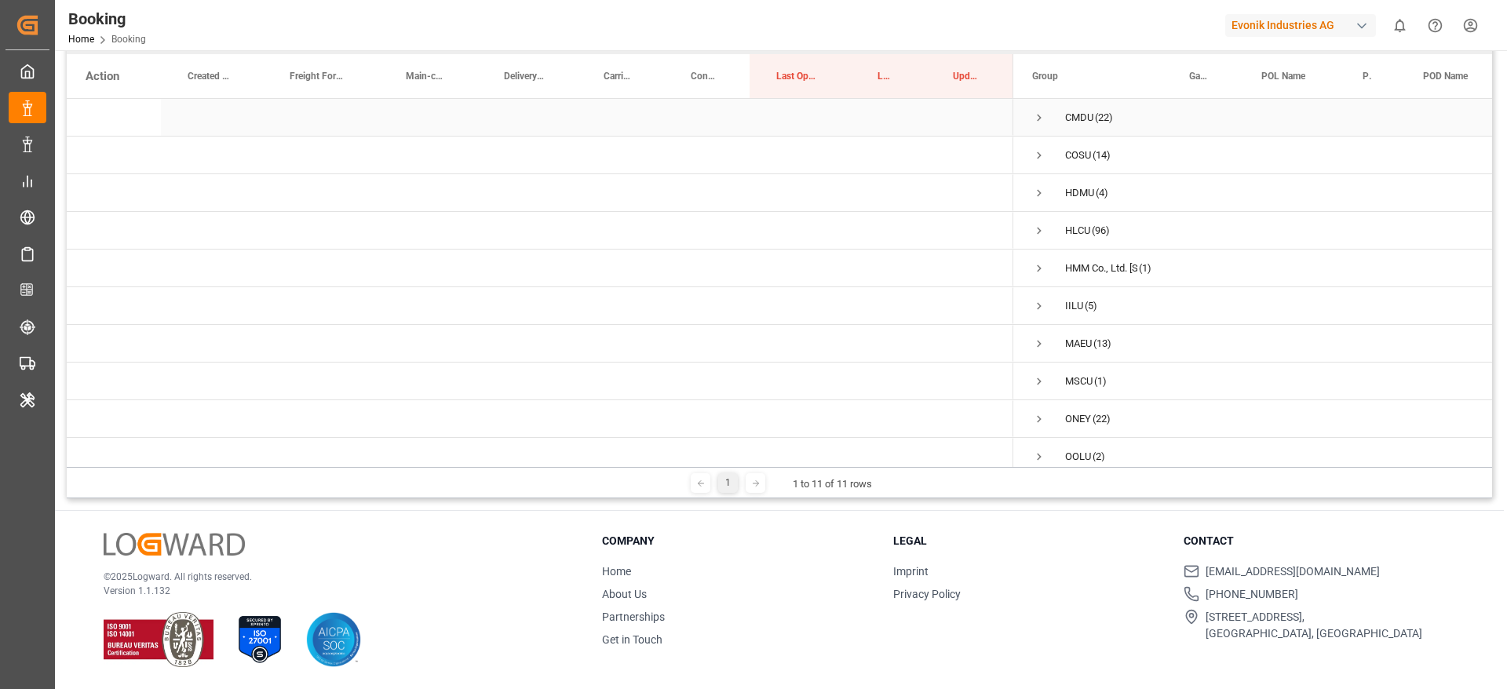
click at [1035, 113] on span "Press SPACE to select this row." at bounding box center [1039, 118] width 14 height 14
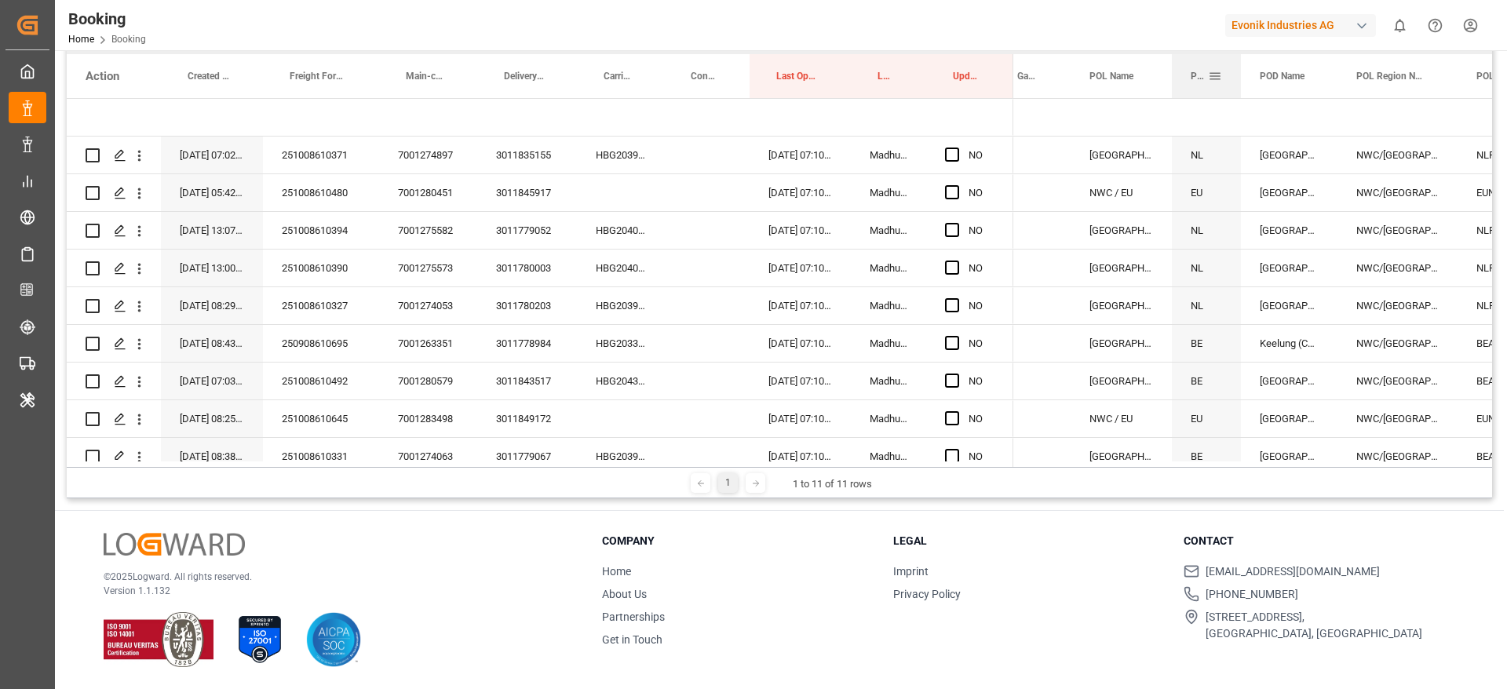
drag, startPoint x: 1231, startPoint y: 71, endPoint x: 1240, endPoint y: 75, distance: 9.5
click at [1240, 75] on div at bounding box center [1241, 76] width 6 height 44
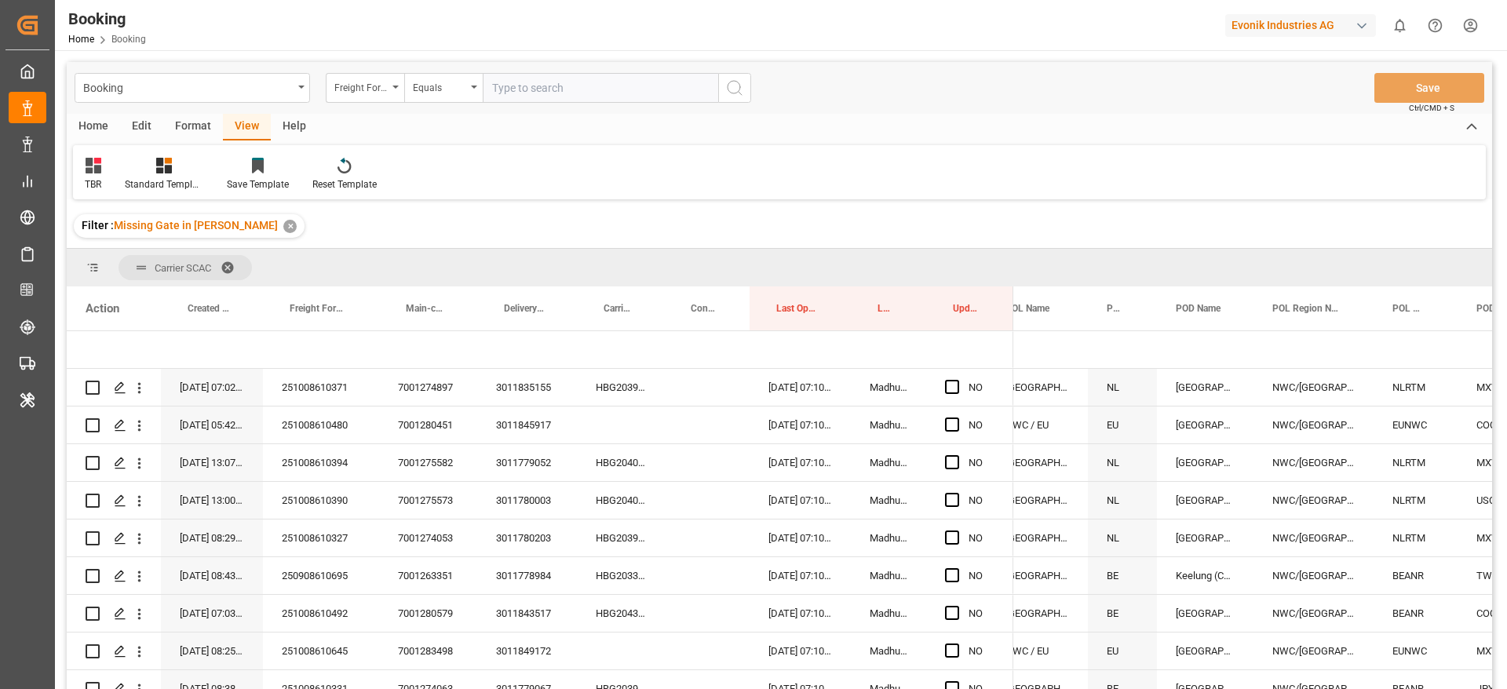
click at [228, 261] on span at bounding box center [233, 268] width 25 height 14
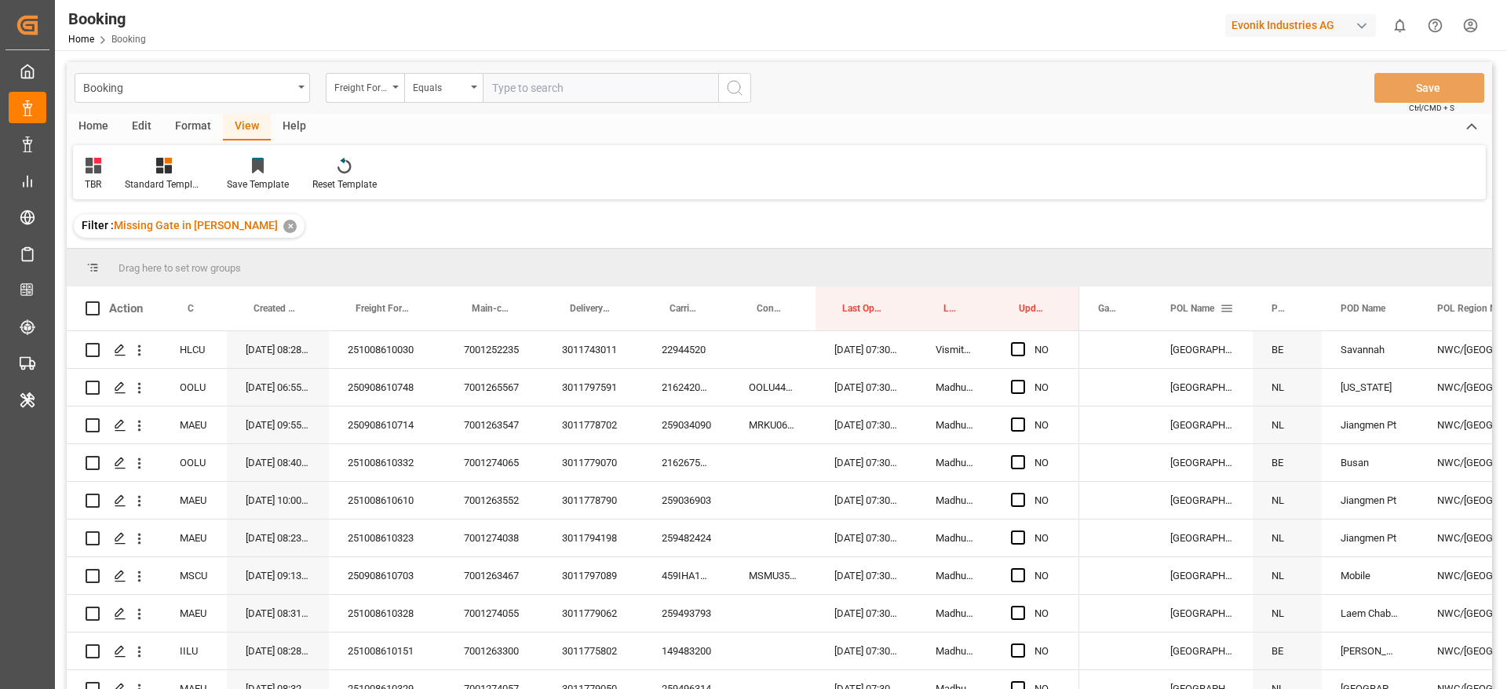
click at [1233, 312] on span at bounding box center [1227, 308] width 14 height 14
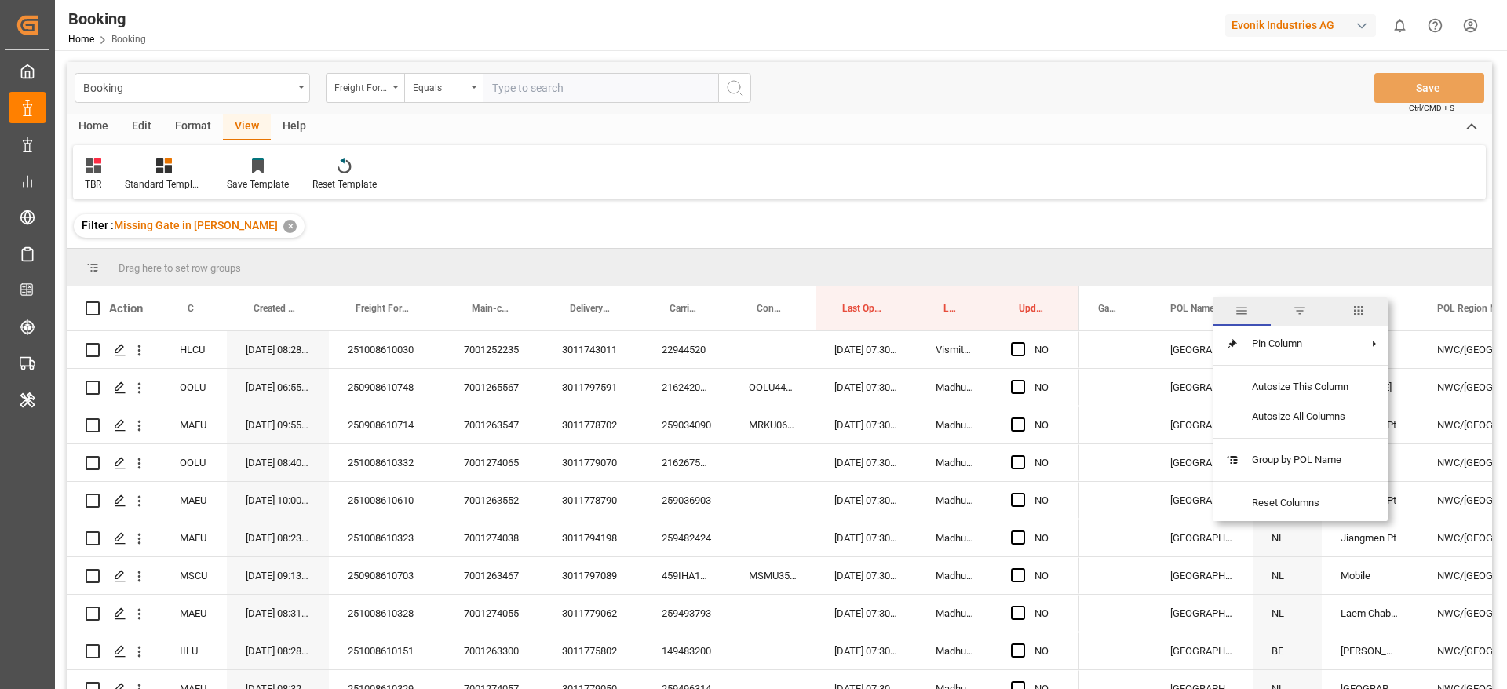
click at [1362, 316] on span "columns" at bounding box center [1358, 311] width 14 height 14
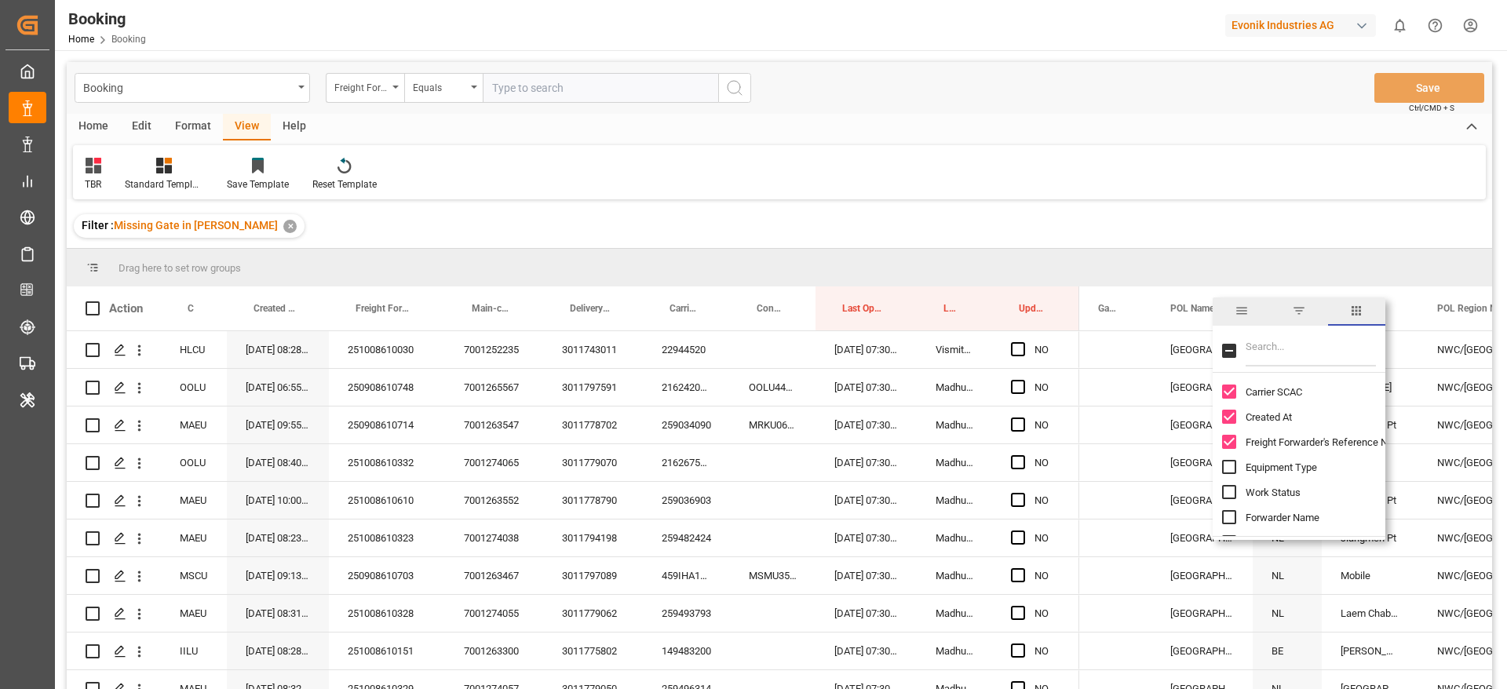
click at [1298, 356] on input "Filter Columns Input" at bounding box center [1311, 350] width 130 height 31
type input "pod"
click at [1232, 442] on input "POD Country column toggle visibility (hidden)" at bounding box center [1229, 442] width 14 height 14
checkbox input "true"
click at [1231, 465] on input "POD Region column toggle visibility (hidden)" at bounding box center [1229, 467] width 14 height 14
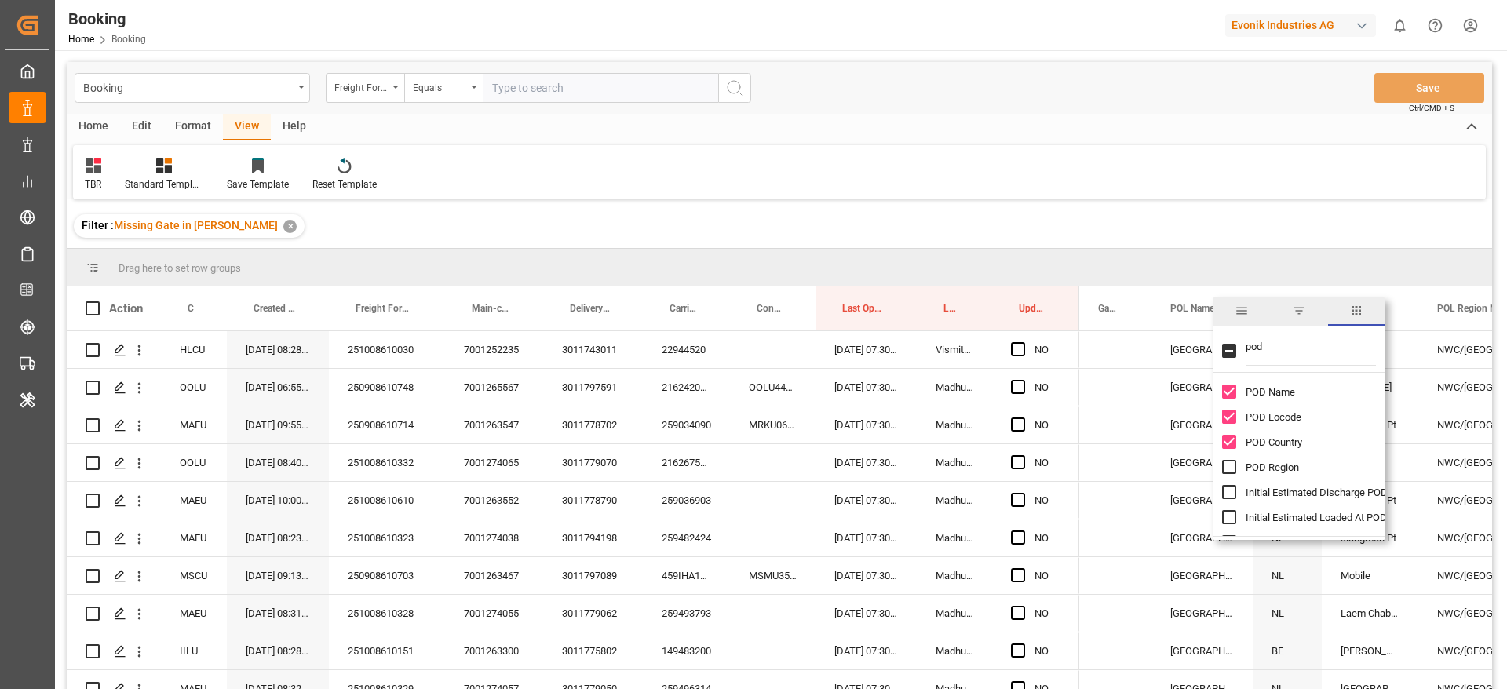
checkbox input "true"
click at [1242, 235] on div "Filter : Missing Gate in [PERSON_NAME] ✕" at bounding box center [779, 226] width 1425 height 44
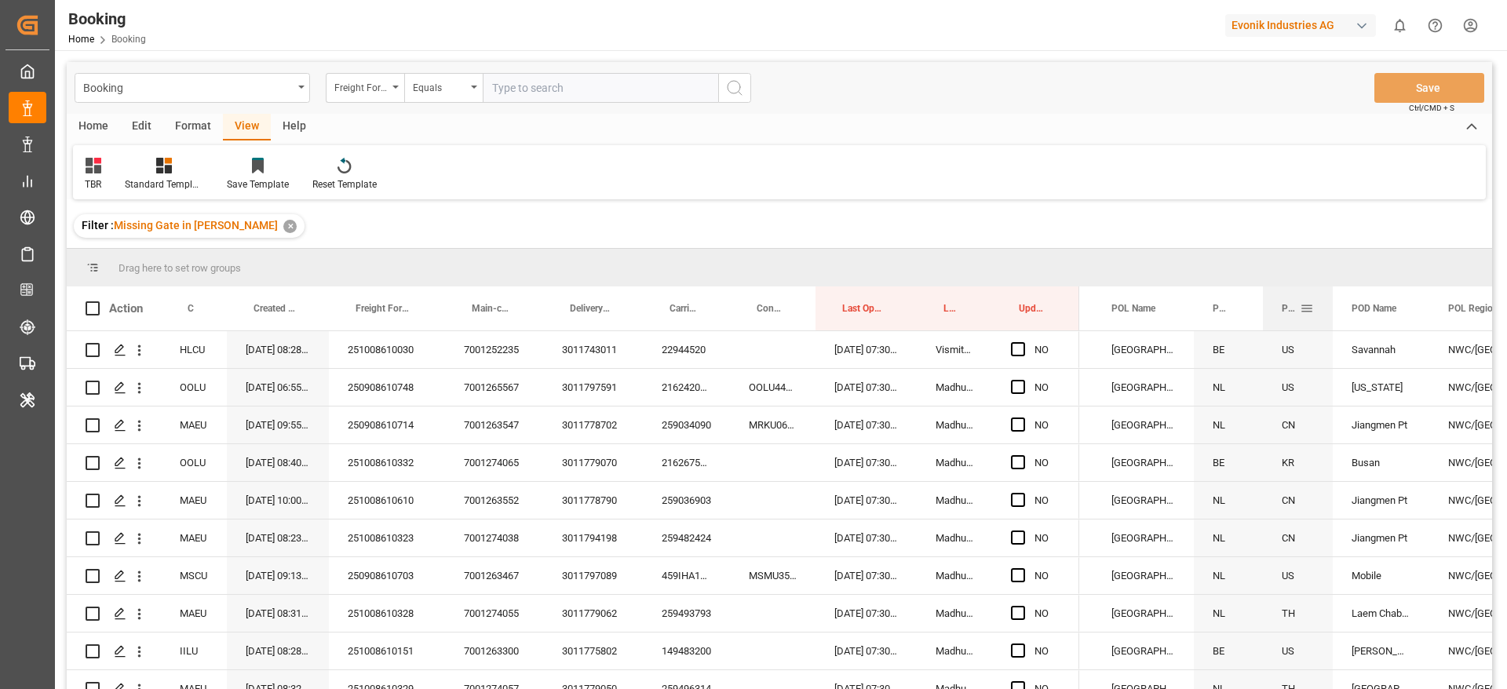
drag, startPoint x: 1419, startPoint y: 315, endPoint x: 1332, endPoint y: 327, distance: 88.0
click at [1332, 327] on div at bounding box center [1332, 308] width 6 height 44
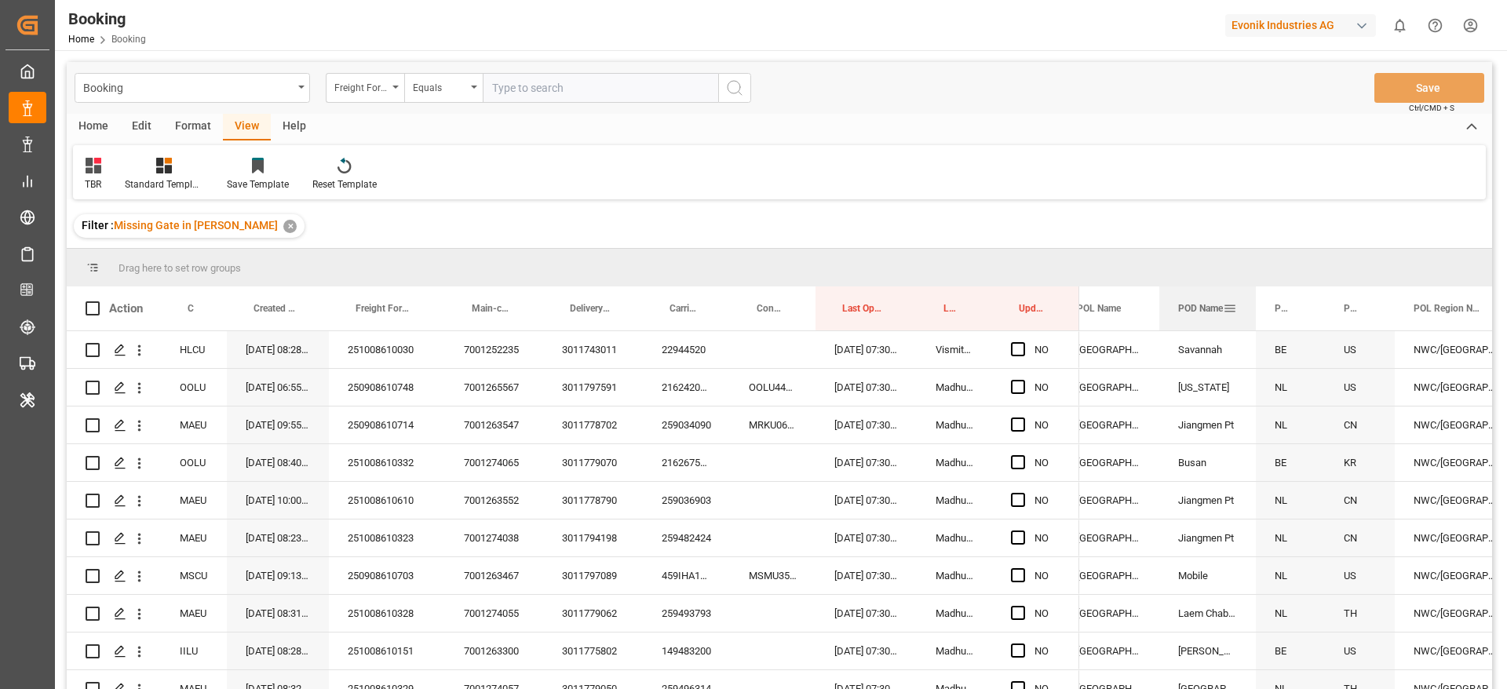
drag, startPoint x: 1331, startPoint y: 308, endPoint x: 1173, endPoint y: 315, distance: 158.7
click at [1173, 315] on div "POD Name" at bounding box center [1207, 308] width 97 height 44
drag, startPoint x: 1278, startPoint y: 310, endPoint x: 1179, endPoint y: 315, distance: 99.8
click at [1179, 315] on div "POL Country" at bounding box center [1186, 308] width 17 height 44
